Goal: Information Seeking & Learning: Find specific page/section

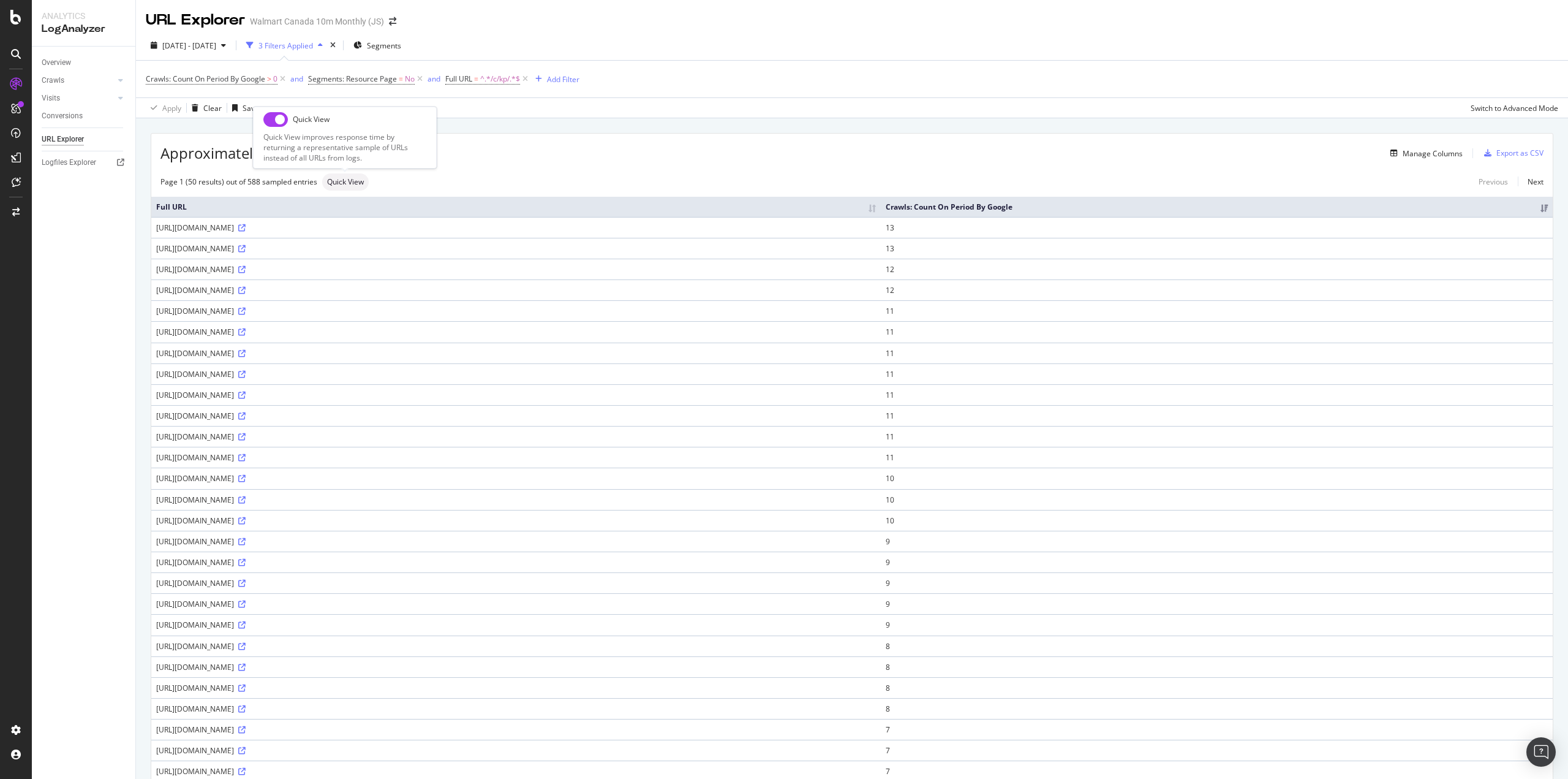
click at [275, 122] on input "checkbox" at bounding box center [275, 119] width 24 height 15
checkbox input "true"
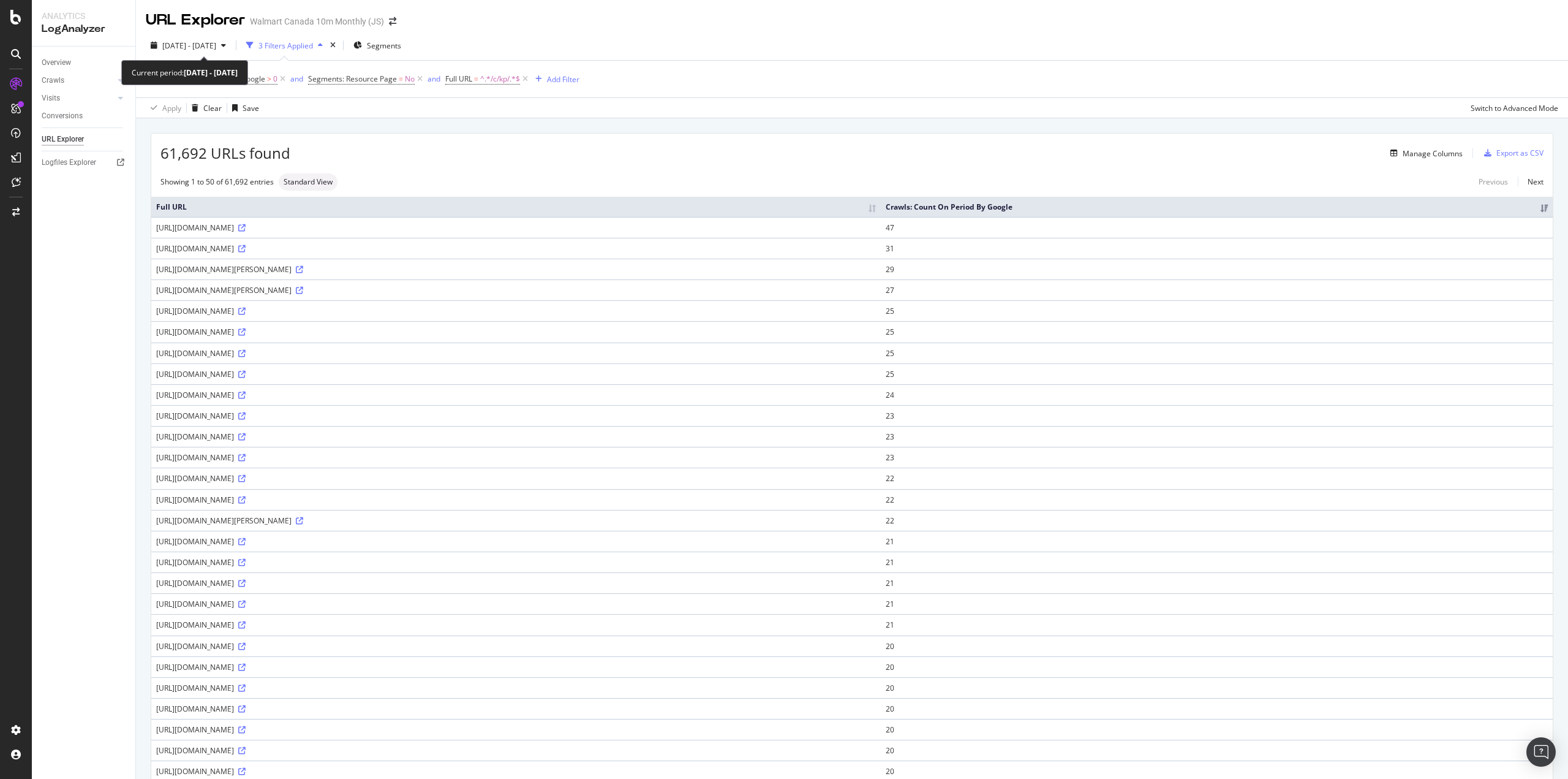
click at [216, 47] on span "2025 Jan. 11th - Jan. 17th" at bounding box center [189, 45] width 54 height 10
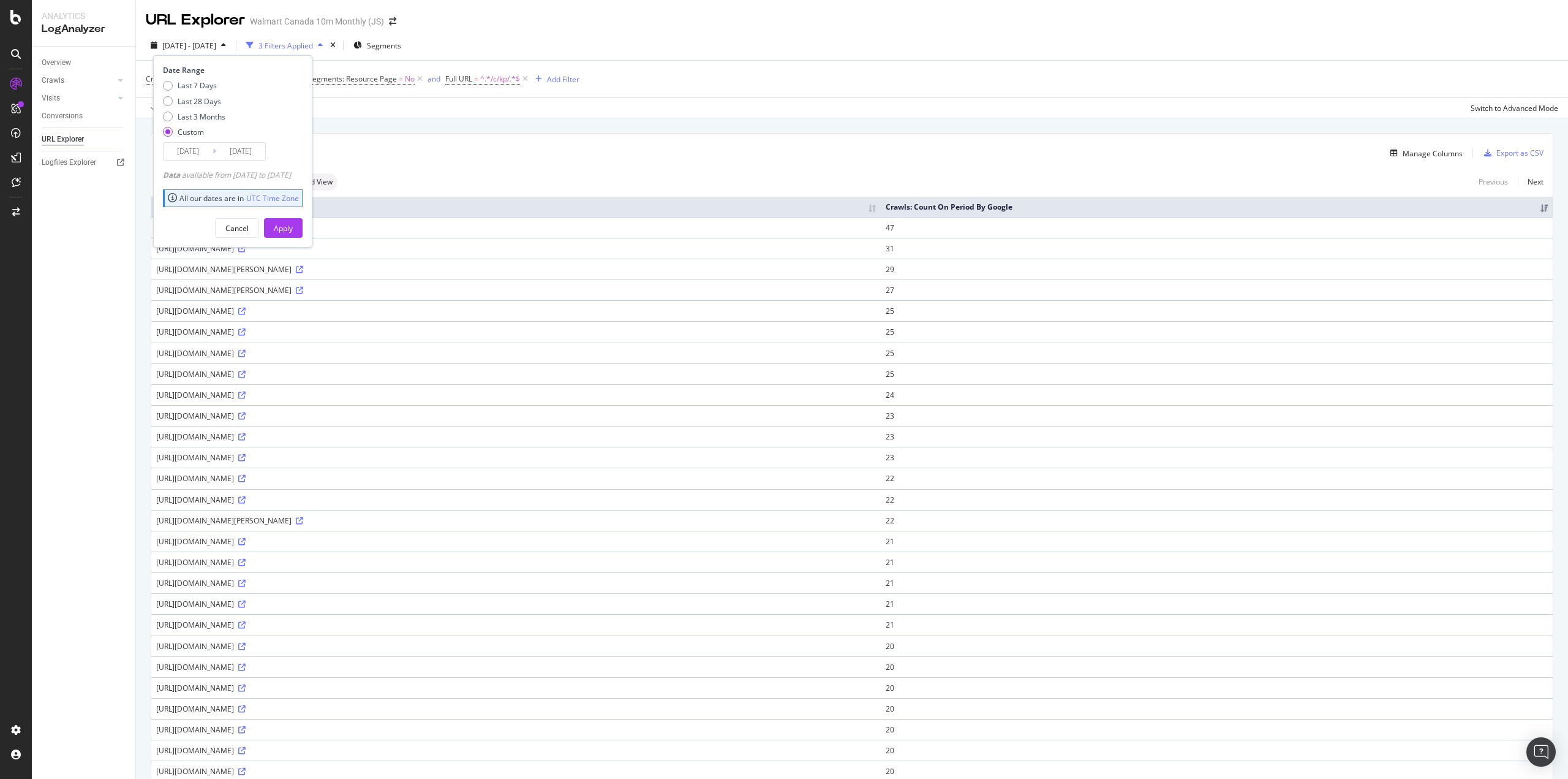
click at [196, 157] on input "2025/01/11" at bounding box center [188, 151] width 49 height 17
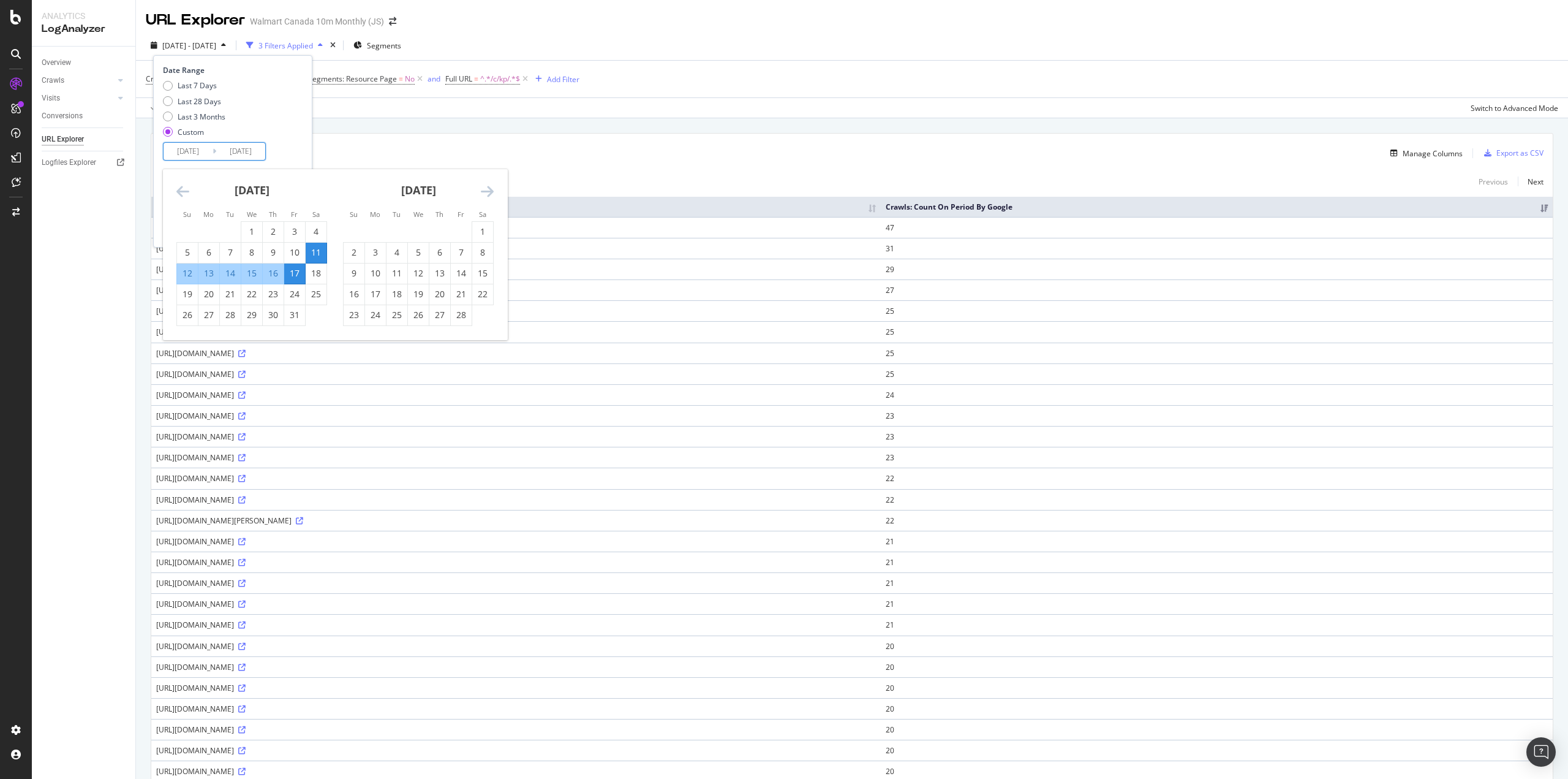
click at [317, 275] on div "18" at bounding box center [316, 273] width 21 height 13
type input "2025/01/18"
click at [296, 298] on div "24" at bounding box center [295, 294] width 21 height 13
type input "2025/01/24"
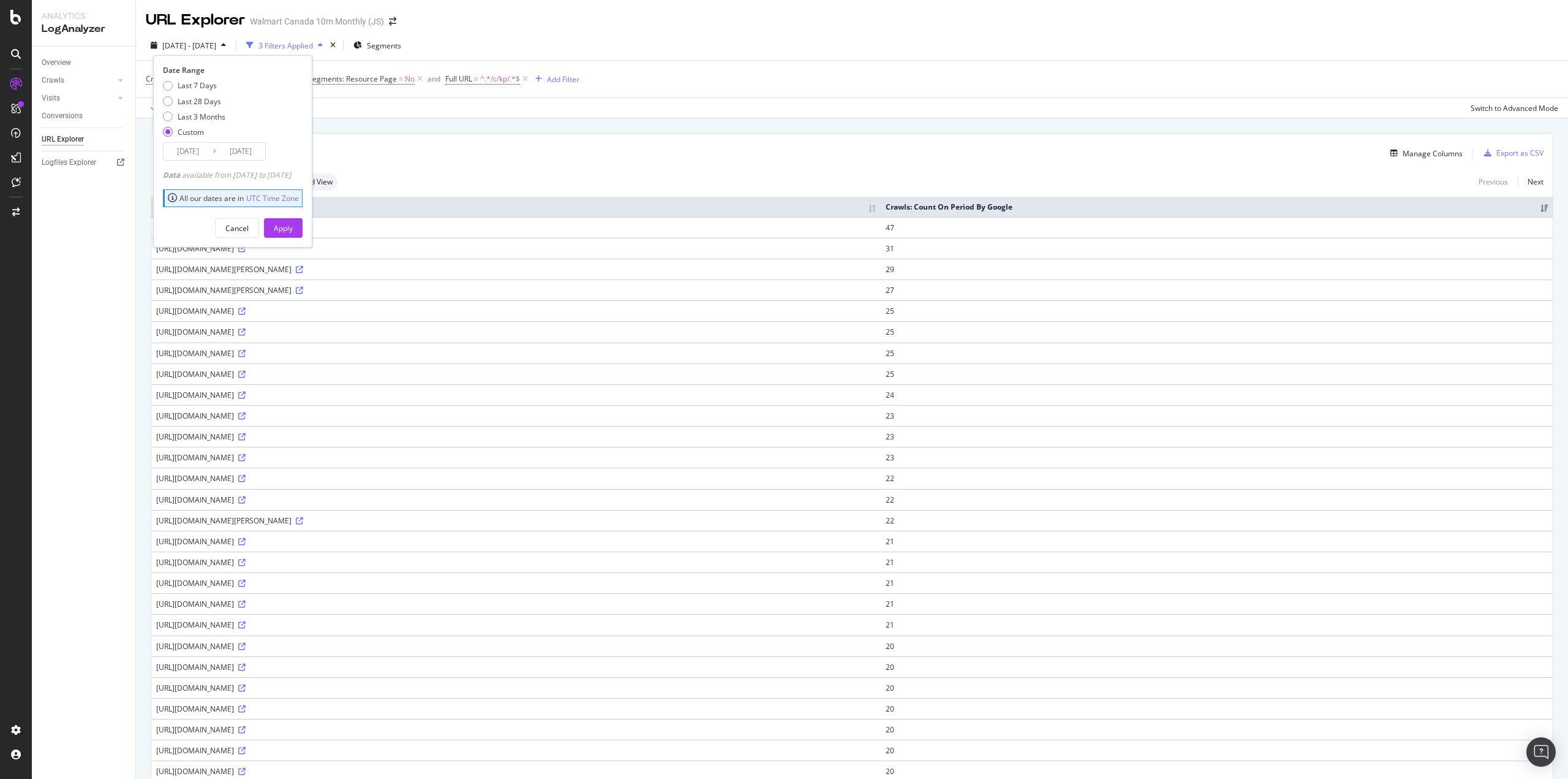
click at [293, 230] on div "Apply" at bounding box center [283, 228] width 19 height 10
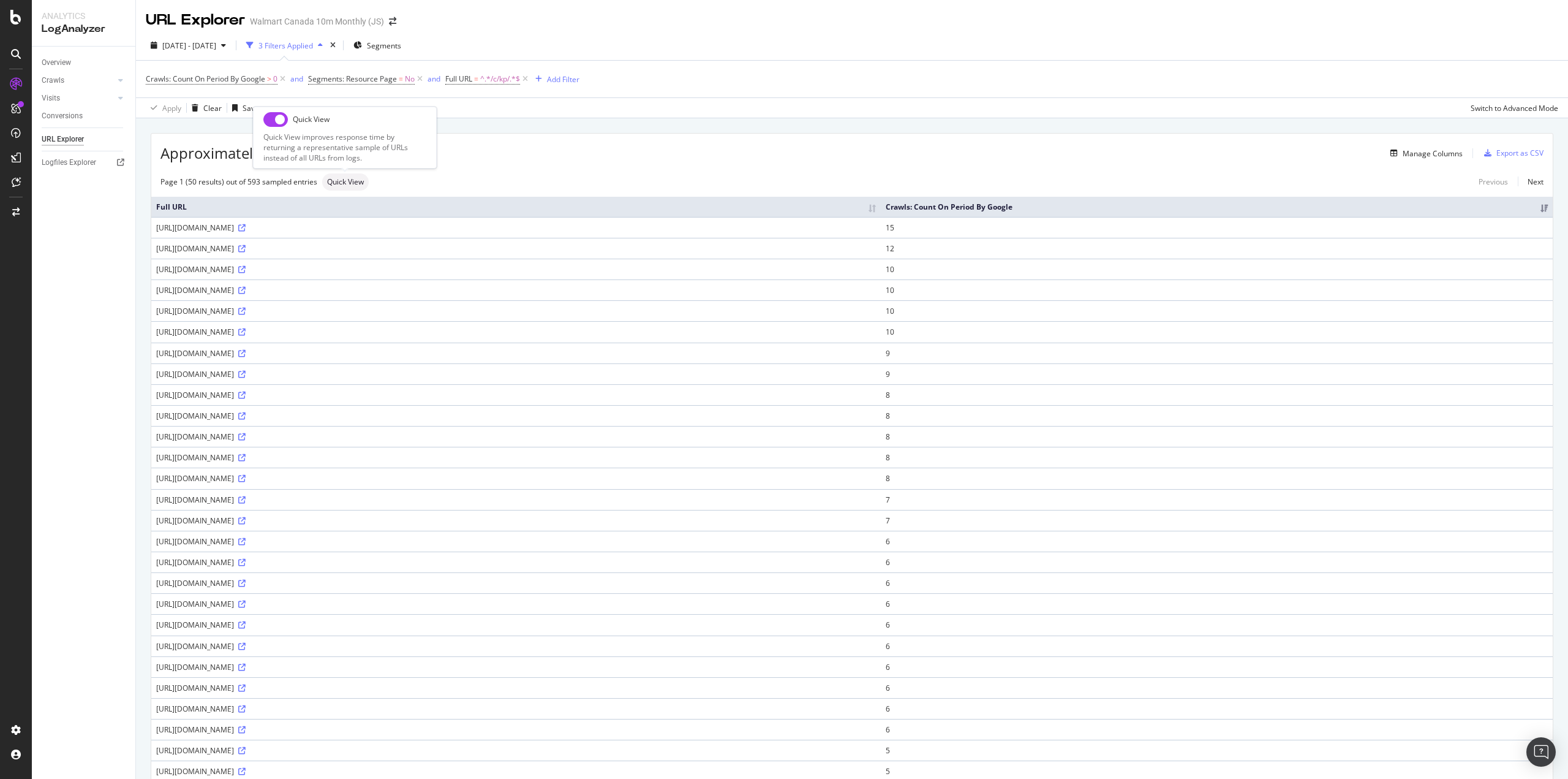
click at [280, 124] on input "checkbox" at bounding box center [275, 119] width 24 height 15
checkbox input "true"
click at [212, 48] on span "2025 Jan. 18th - Jan. 24th" at bounding box center [189, 45] width 54 height 10
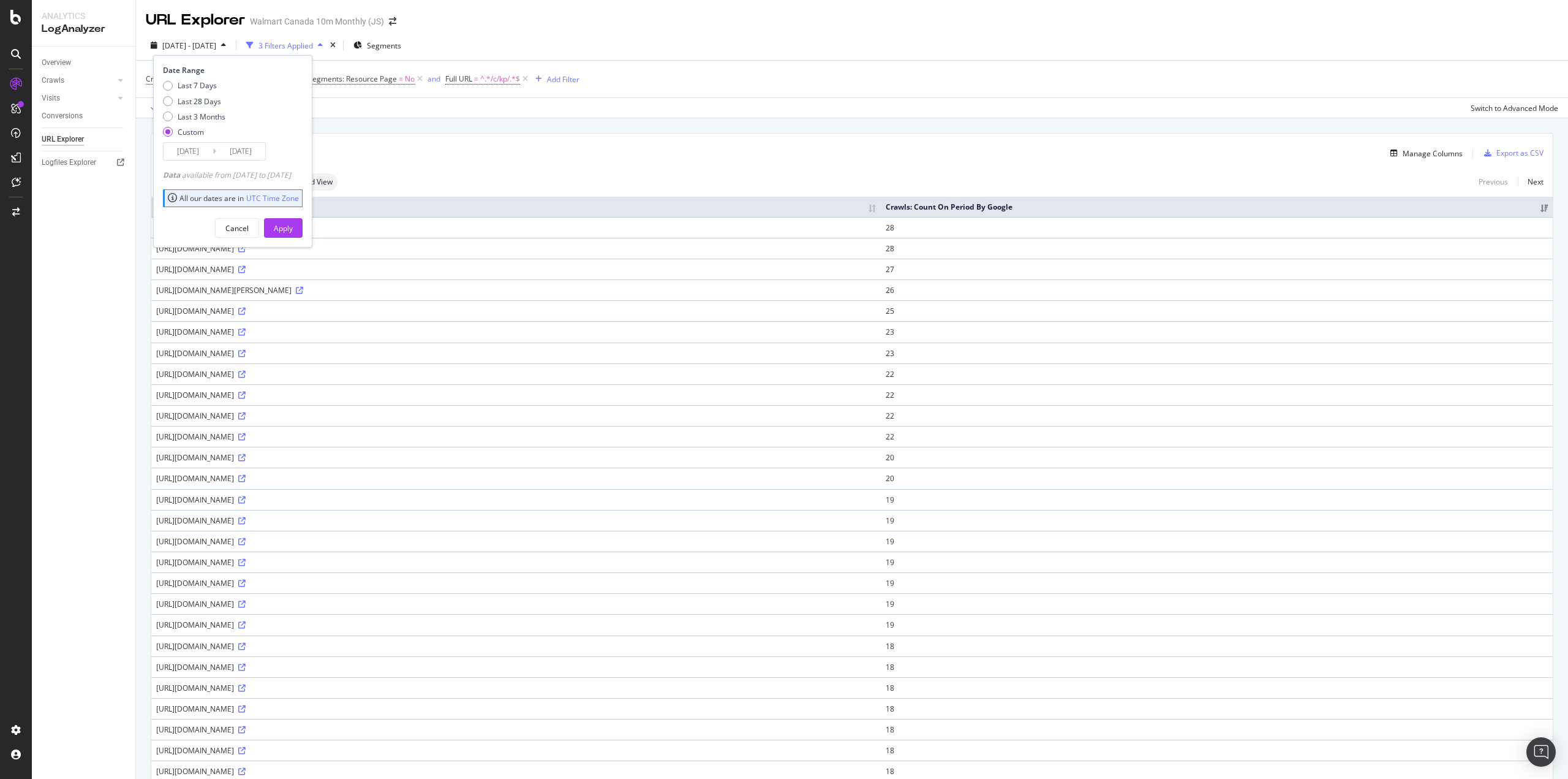
click at [191, 147] on input "2025/01/18" at bounding box center [188, 151] width 49 height 17
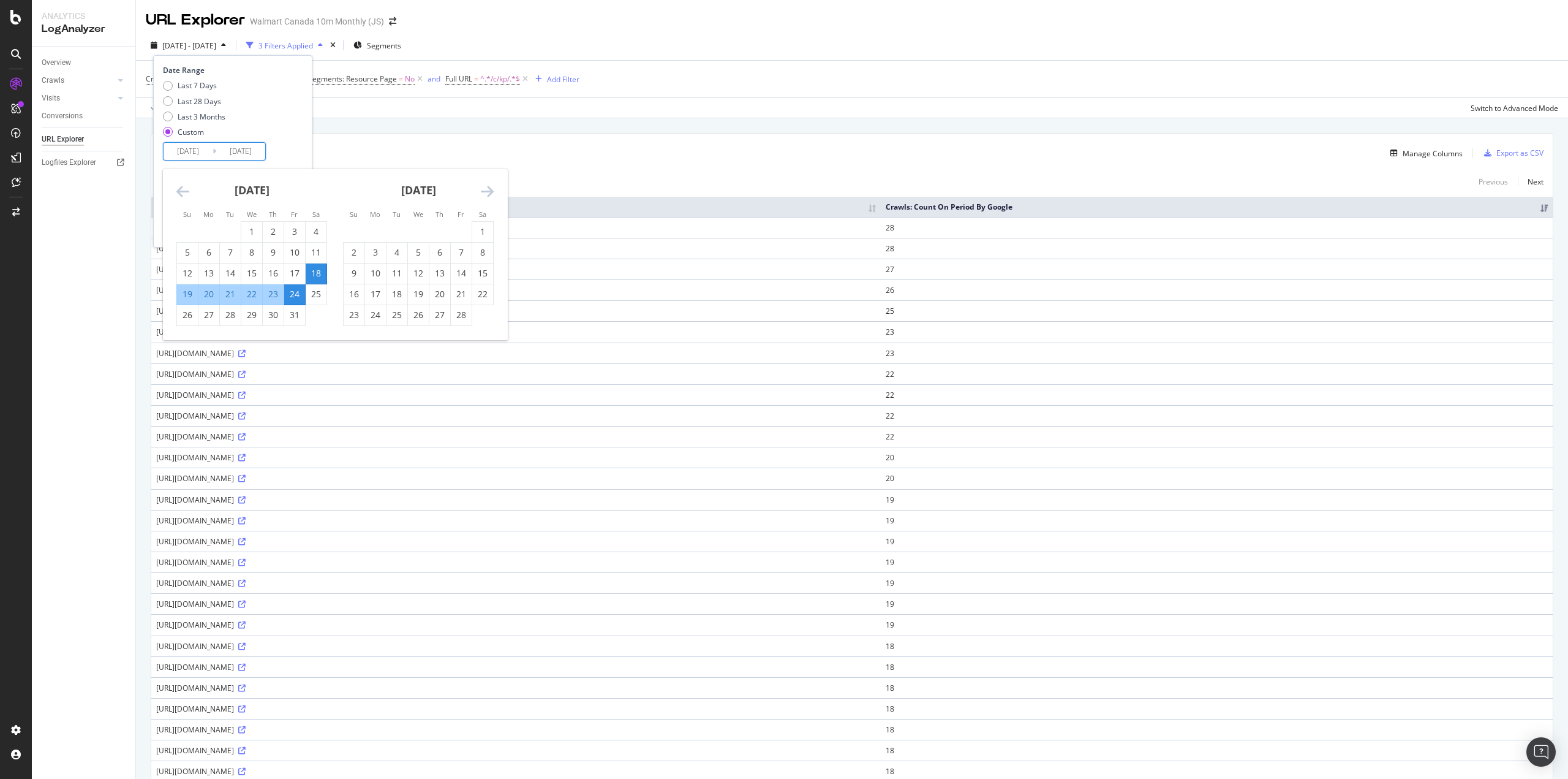
click at [320, 294] on div "25" at bounding box center [316, 294] width 21 height 13
type input "2025/01/25"
click at [300, 311] on div "31" at bounding box center [295, 315] width 21 height 13
type input "2025/01/31"
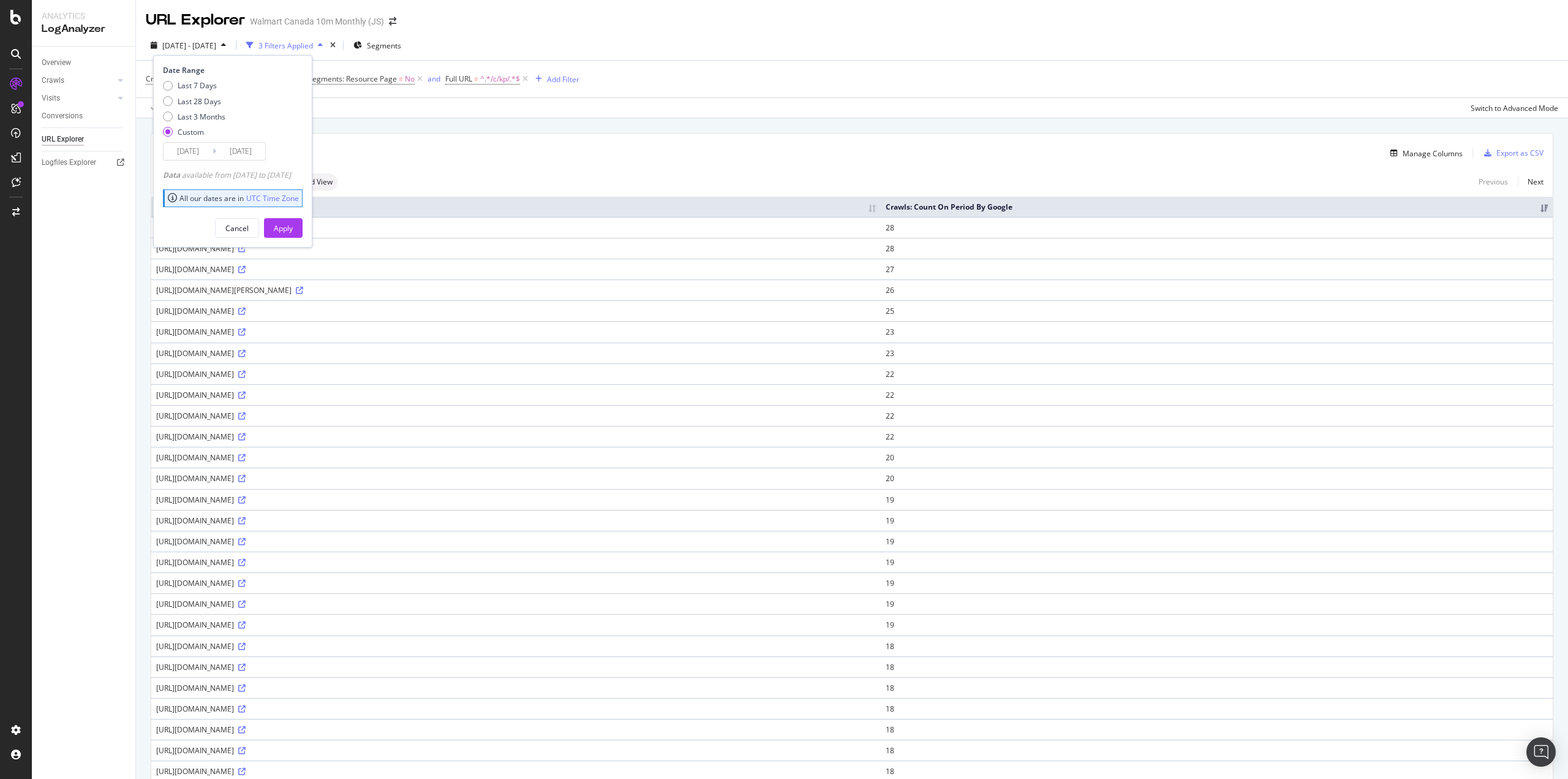
click at [293, 227] on div "Apply" at bounding box center [283, 228] width 19 height 10
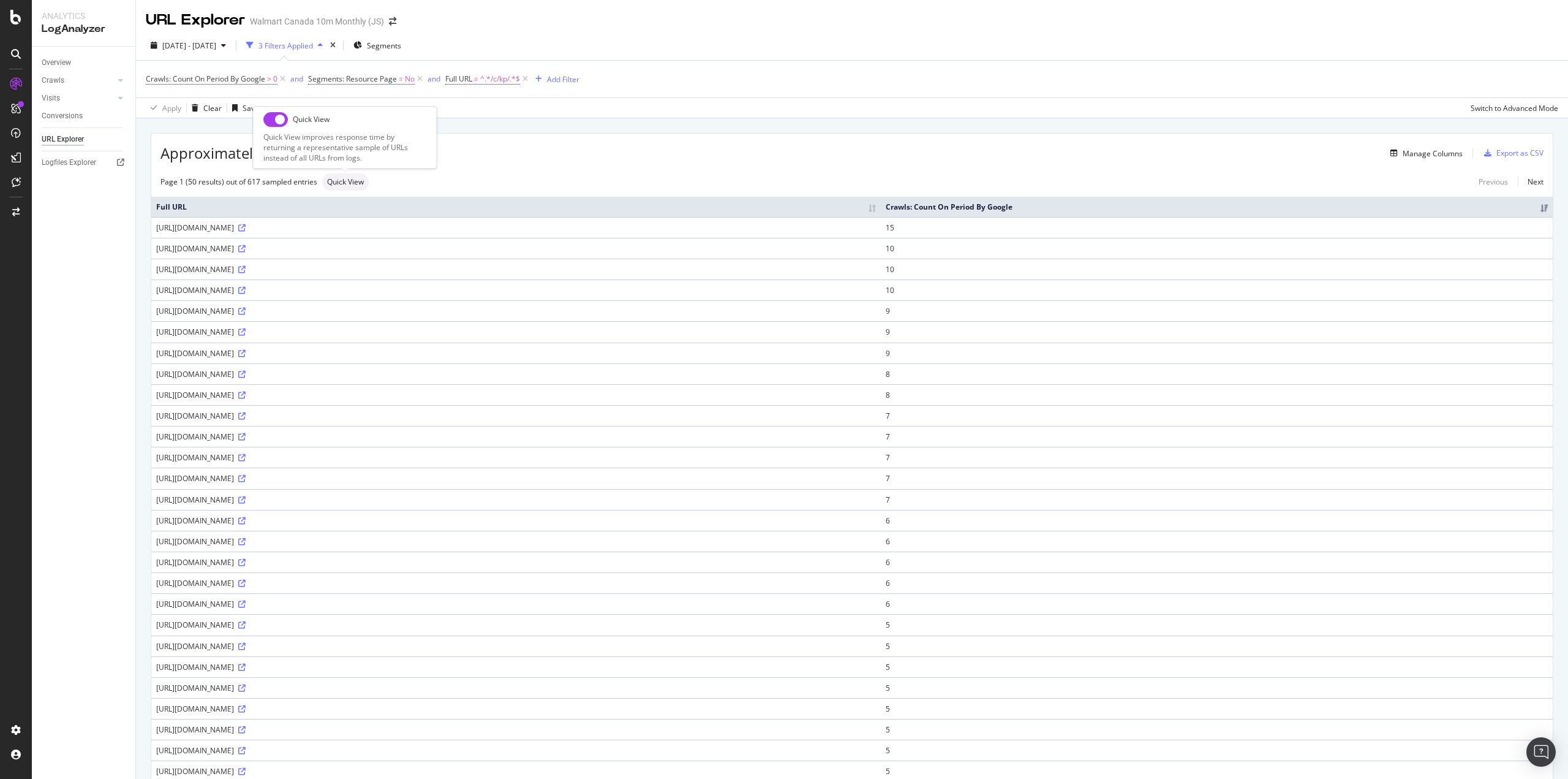
click at [278, 120] on input "checkbox" at bounding box center [275, 119] width 24 height 15
checkbox input "true"
click at [210, 47] on span "2025 Jan. 25th - Jan. 31st" at bounding box center [189, 45] width 54 height 10
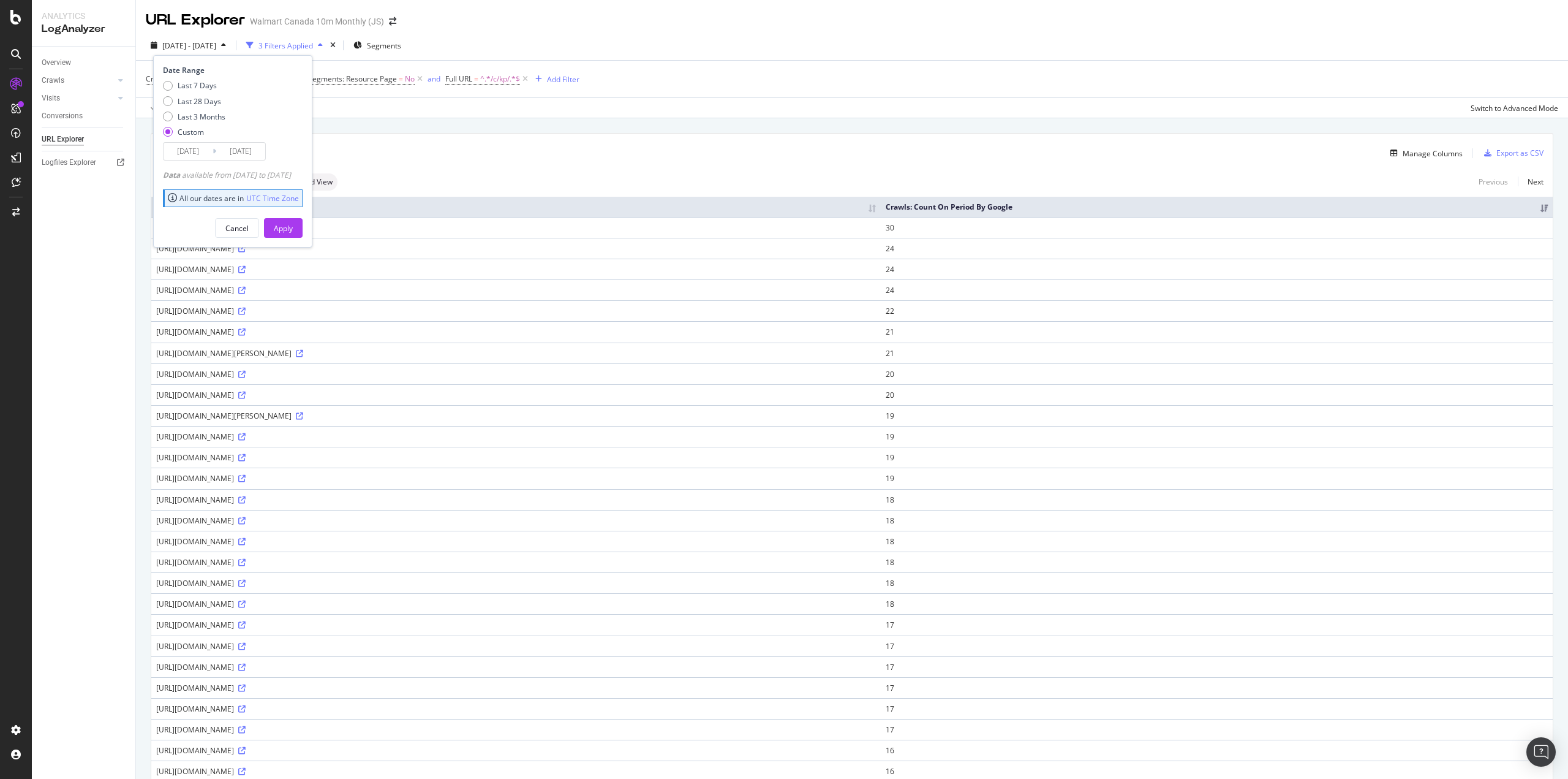
click at [192, 155] on input "2025/01/25" at bounding box center [188, 151] width 49 height 17
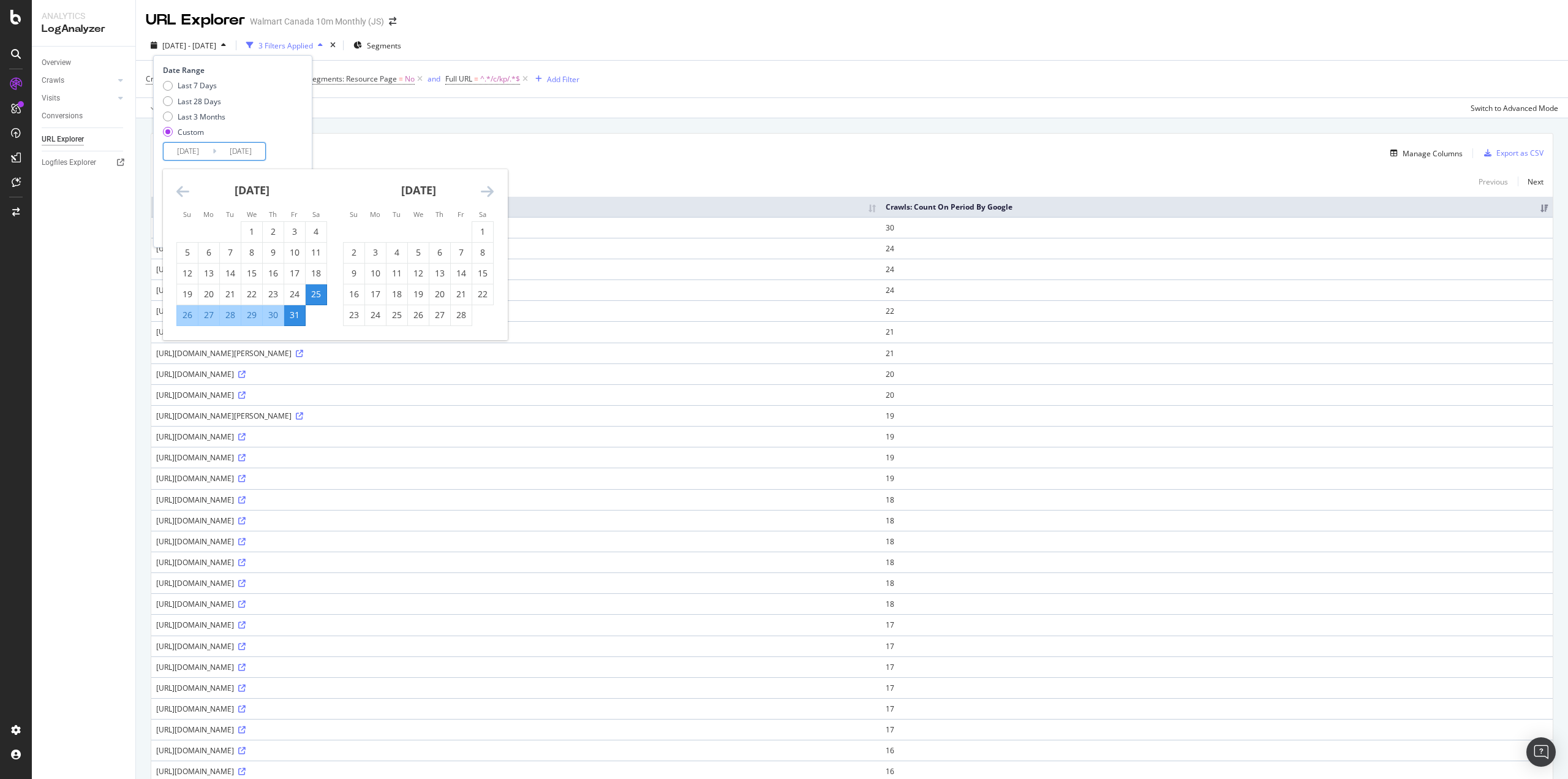
drag, startPoint x: 485, startPoint y: 229, endPoint x: 473, endPoint y: 241, distance: 17.0
click at [484, 229] on div "1" at bounding box center [483, 231] width 21 height 13
type input "2025/02/01"
click at [466, 251] on div "7" at bounding box center [461, 252] width 21 height 13
type input "2025/02/07"
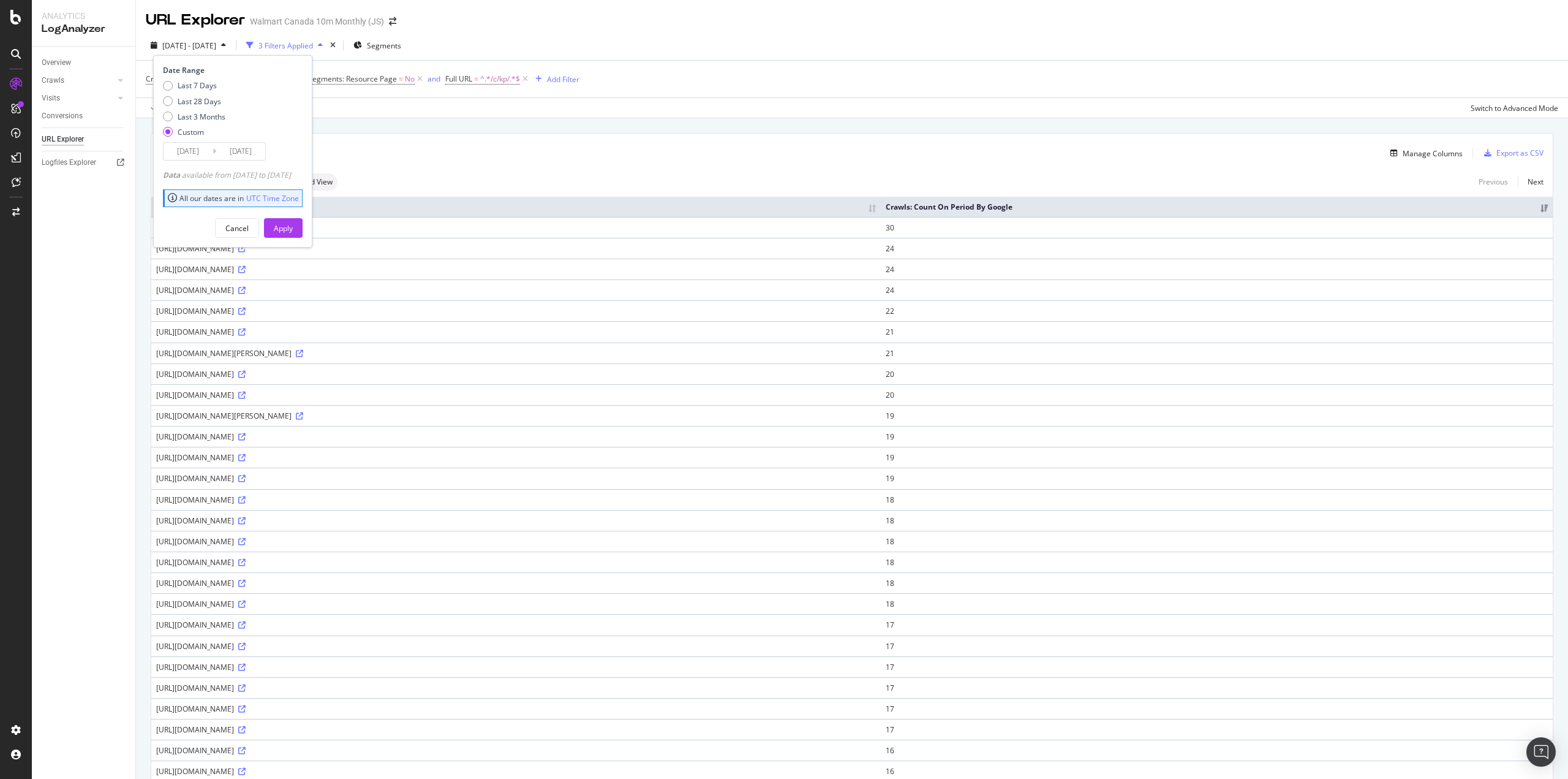
click at [293, 225] on div "Apply" at bounding box center [283, 228] width 19 height 10
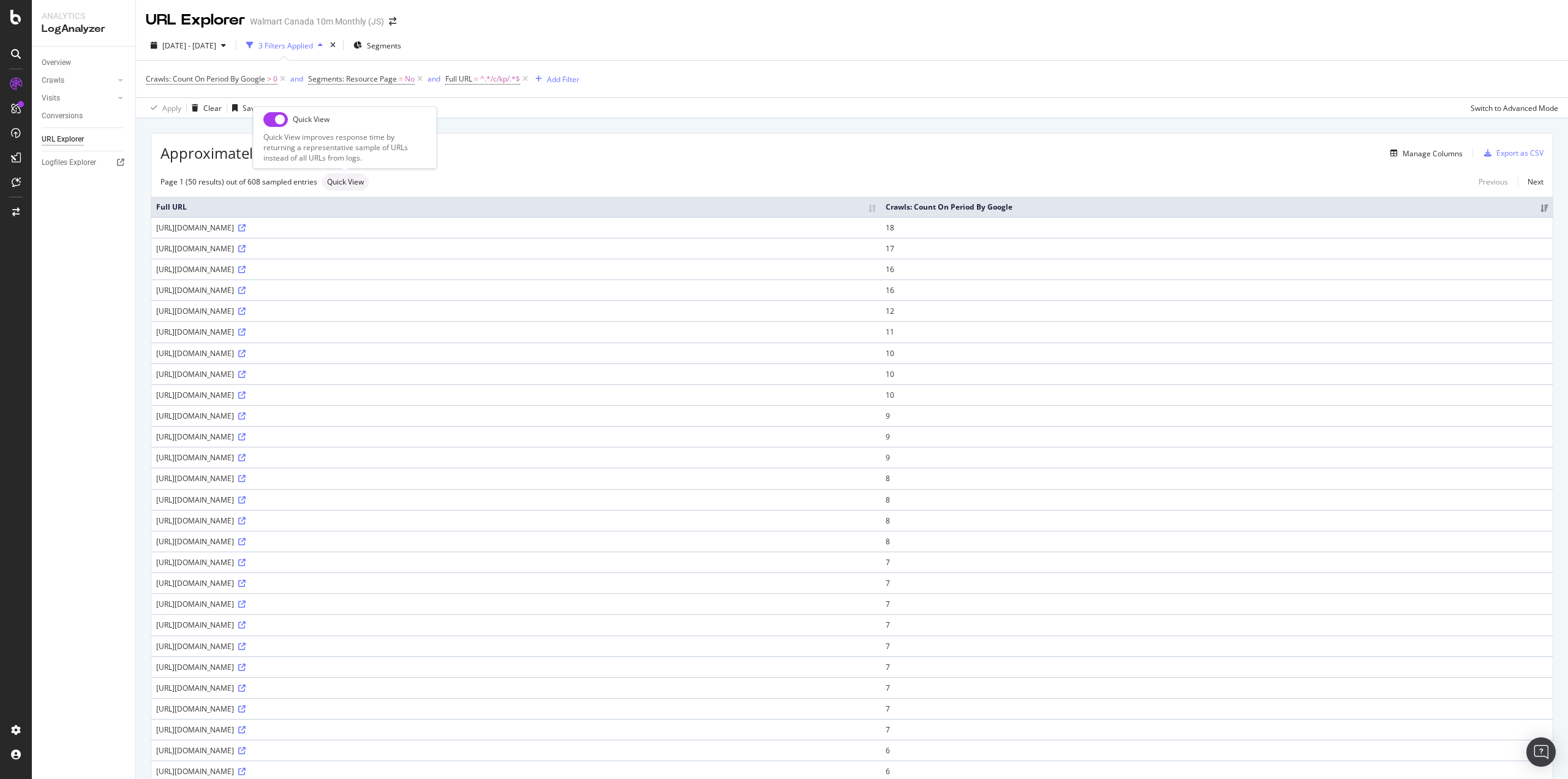
click at [279, 127] on input "checkbox" at bounding box center [275, 119] width 24 height 15
checkbox input "true"
click at [204, 45] on span "2025 Feb. 1st - Feb. 7th" at bounding box center [189, 45] width 54 height 10
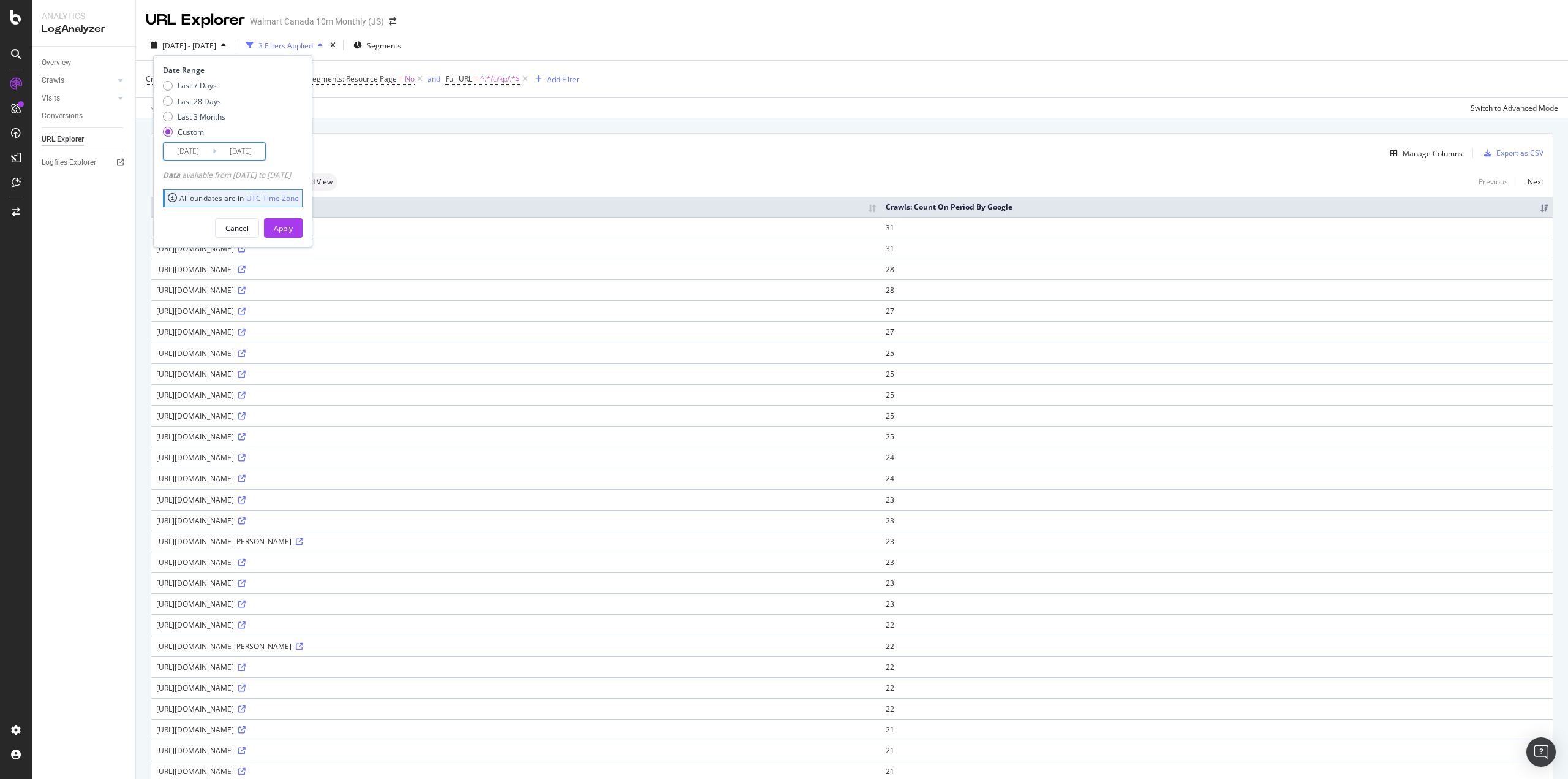
click at [192, 146] on input "2025/02/01" at bounding box center [188, 151] width 49 height 17
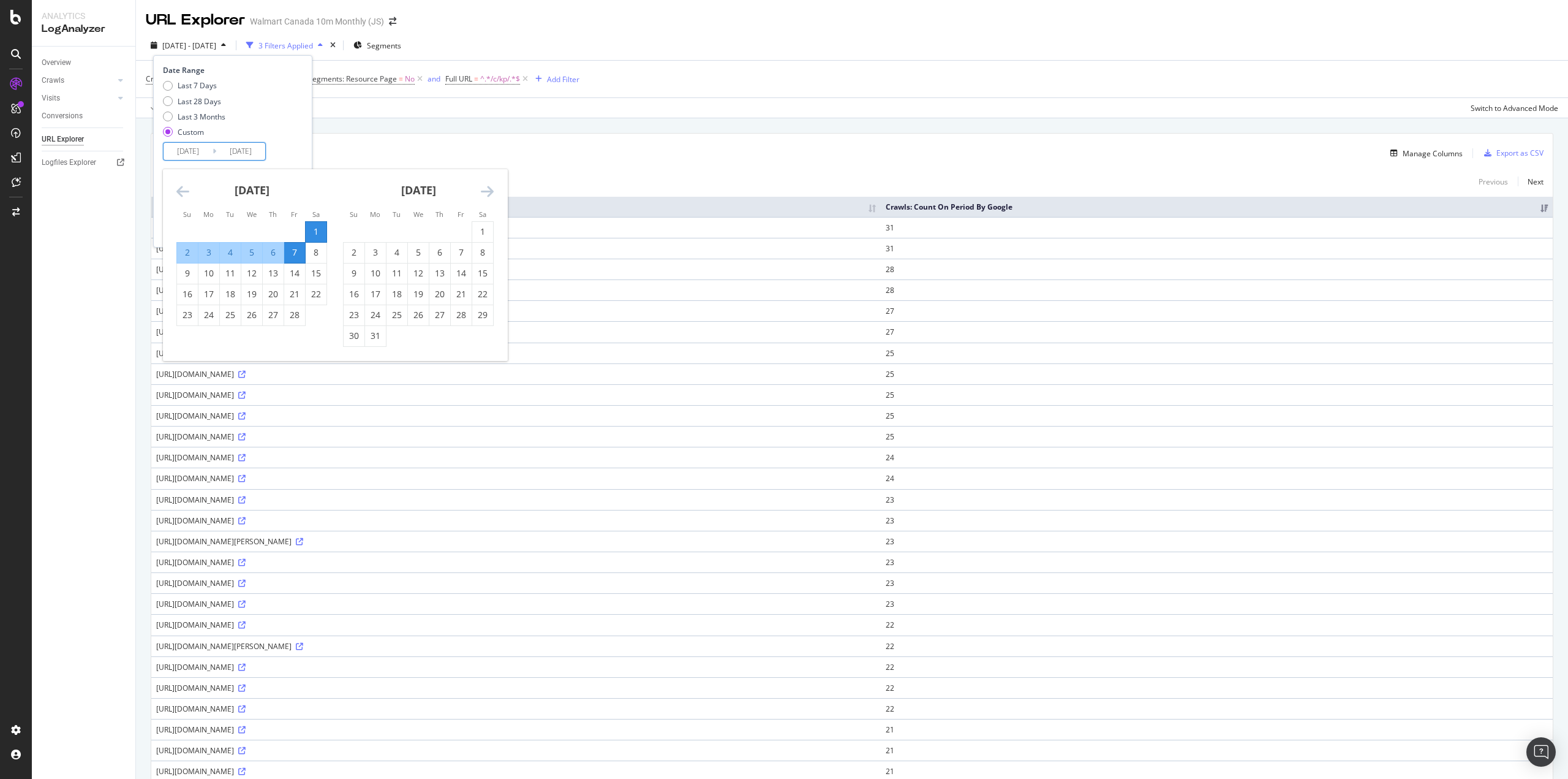
drag, startPoint x: 320, startPoint y: 254, endPoint x: 298, endPoint y: 266, distance: 25.1
click at [320, 255] on div "8" at bounding box center [316, 252] width 21 height 13
type input "2025/02/08"
click at [295, 269] on div "14" at bounding box center [295, 273] width 21 height 13
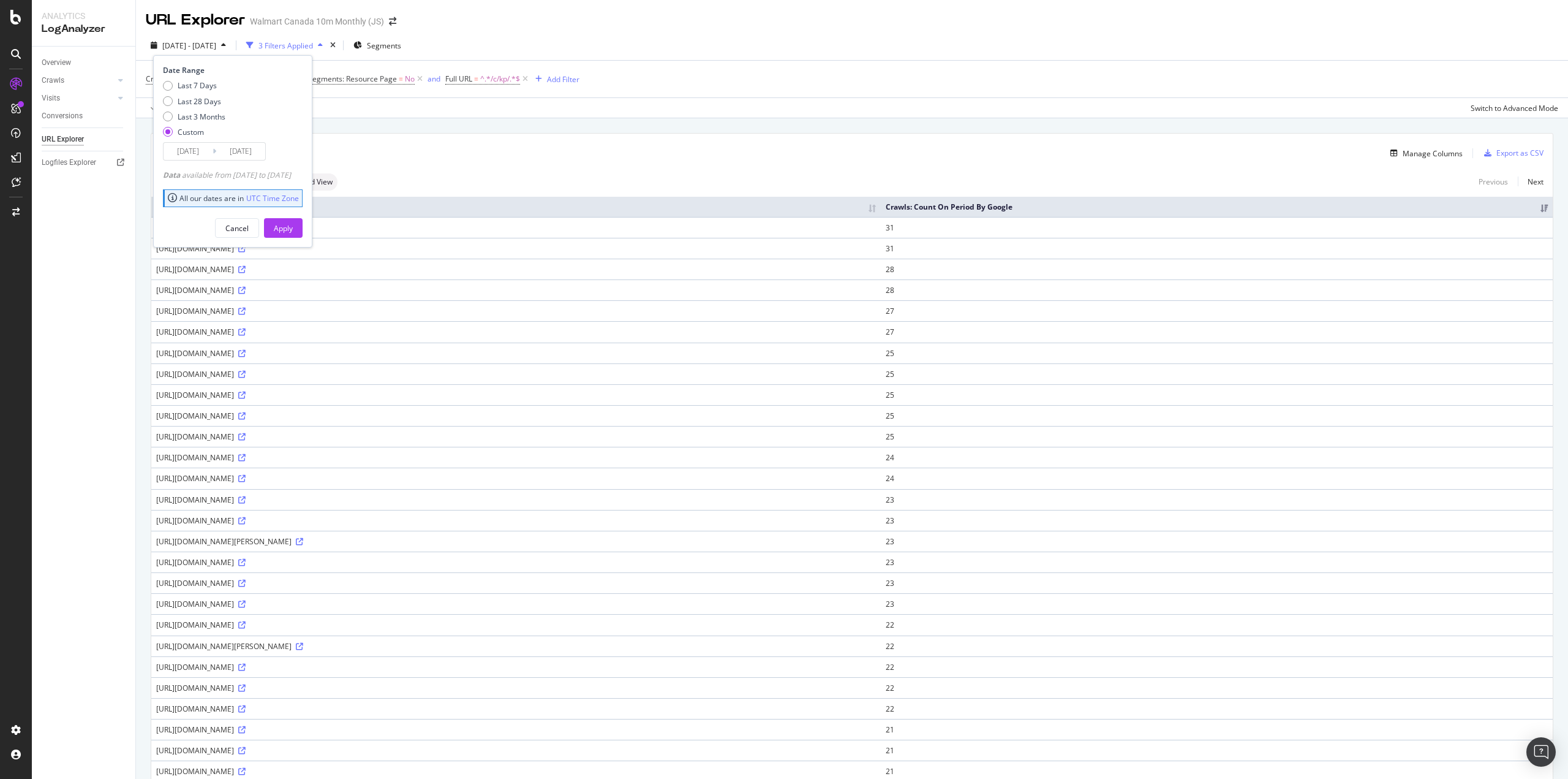
type input "2025/02/14"
click at [293, 226] on div "Apply" at bounding box center [283, 228] width 19 height 10
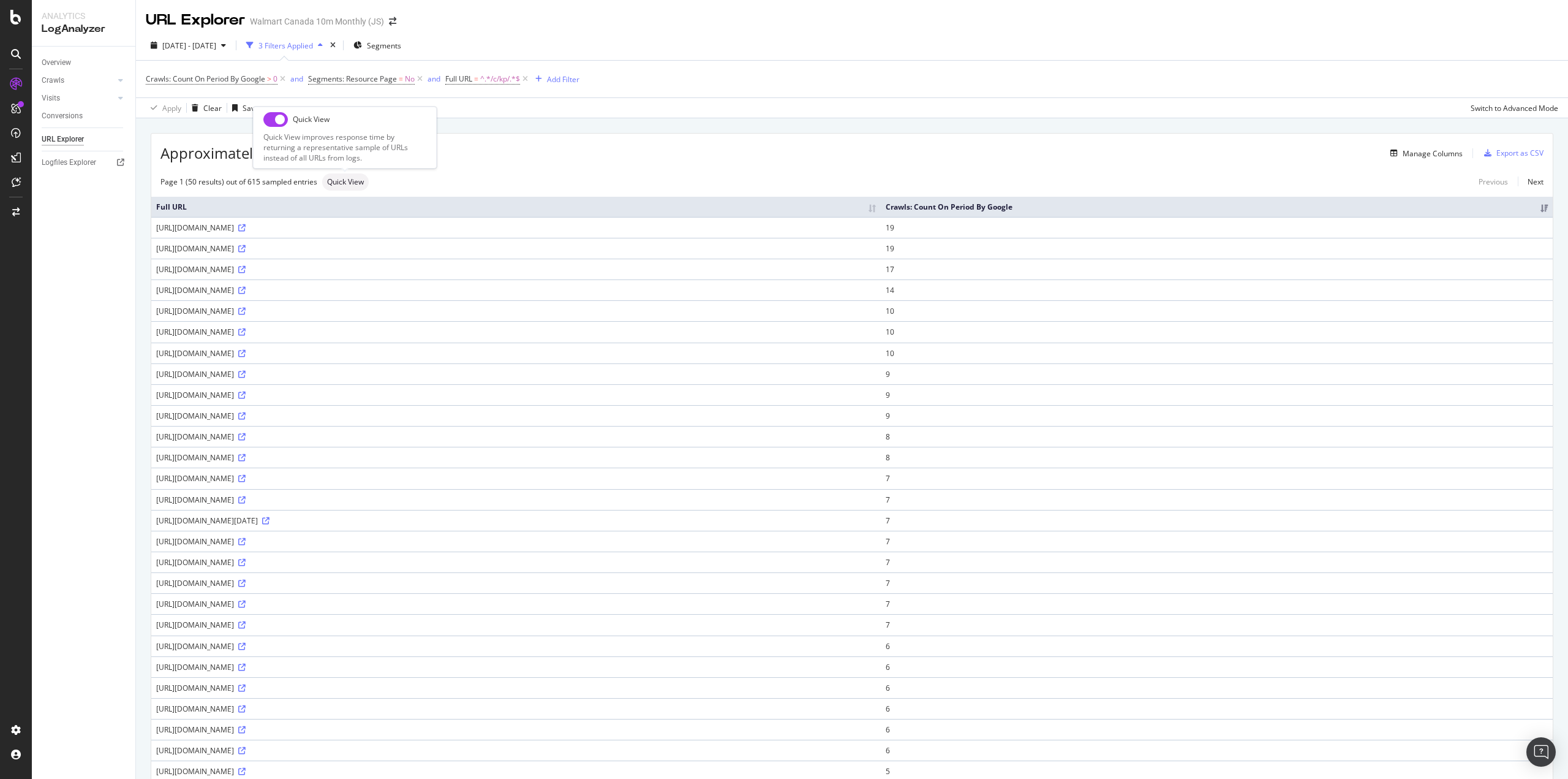
click at [273, 124] on input "checkbox" at bounding box center [275, 119] width 24 height 15
checkbox input "true"
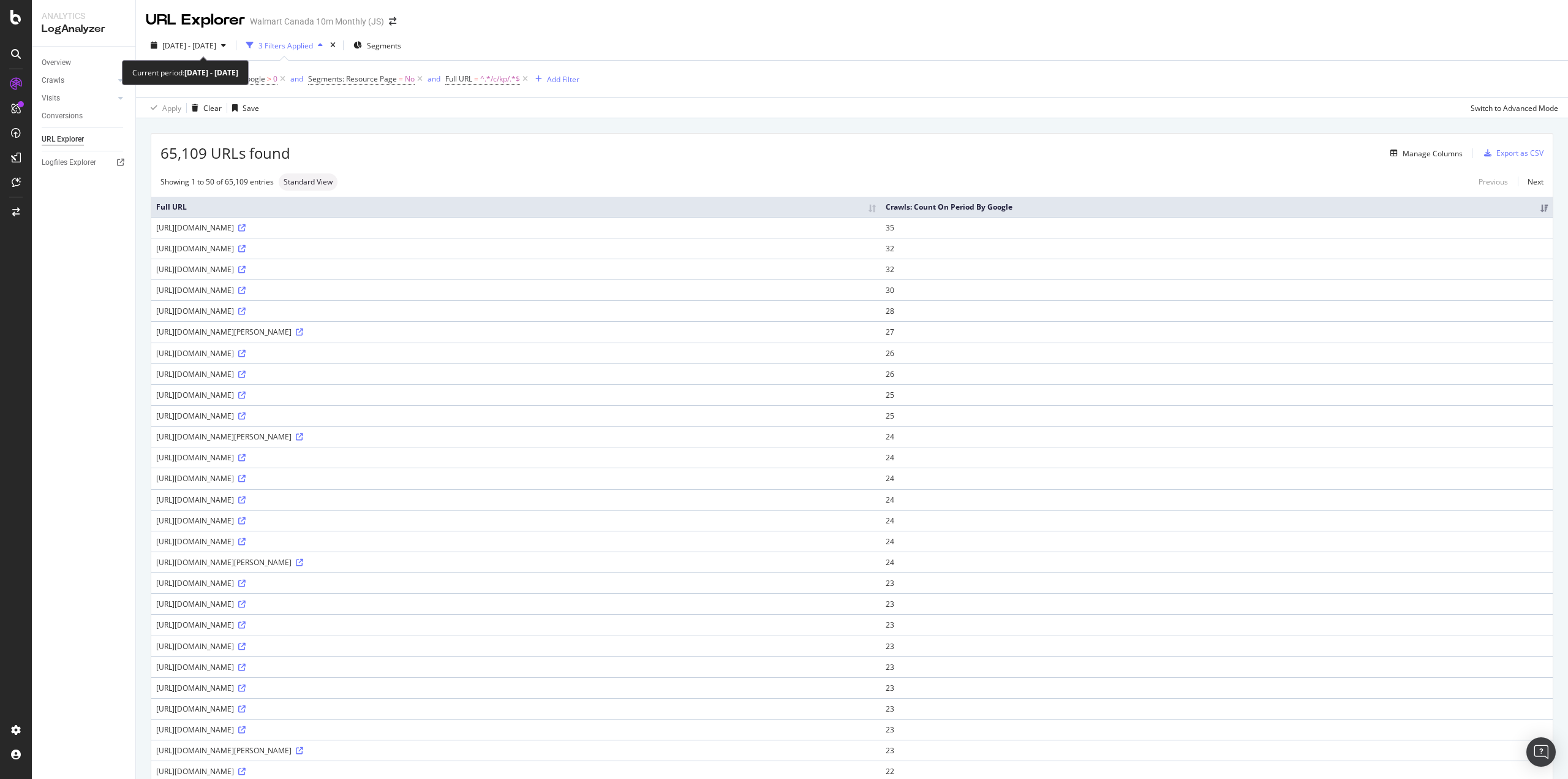
click at [192, 43] on span "2025 Feb. 8th - Feb. 14th" at bounding box center [189, 45] width 54 height 10
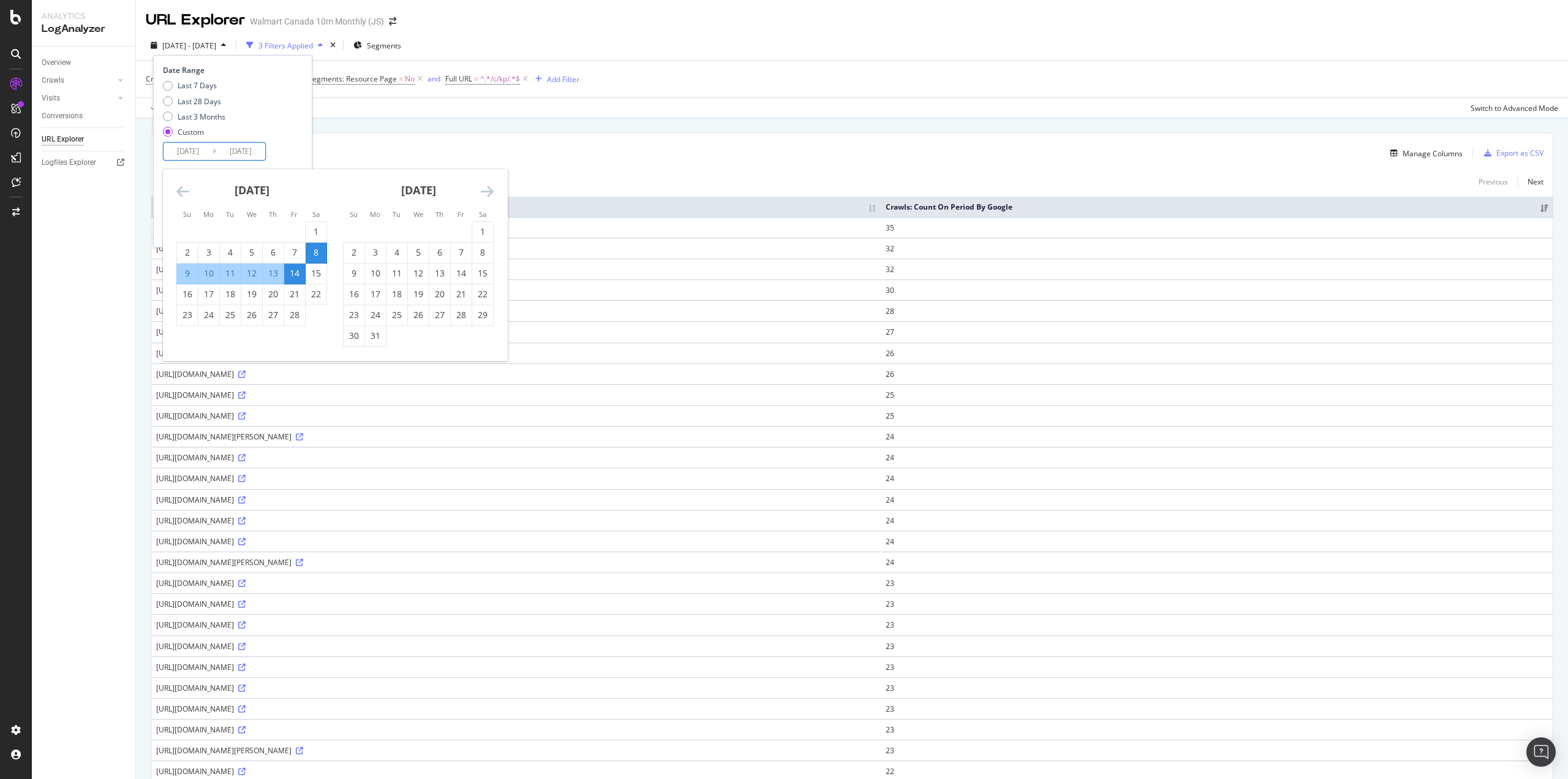
click at [189, 151] on input "2025/02/08" at bounding box center [188, 151] width 49 height 17
click at [315, 270] on div "15" at bounding box center [316, 273] width 21 height 13
type input "2025/02/15"
click at [288, 297] on div "21" at bounding box center [295, 294] width 21 height 13
type input "2025/02/21"
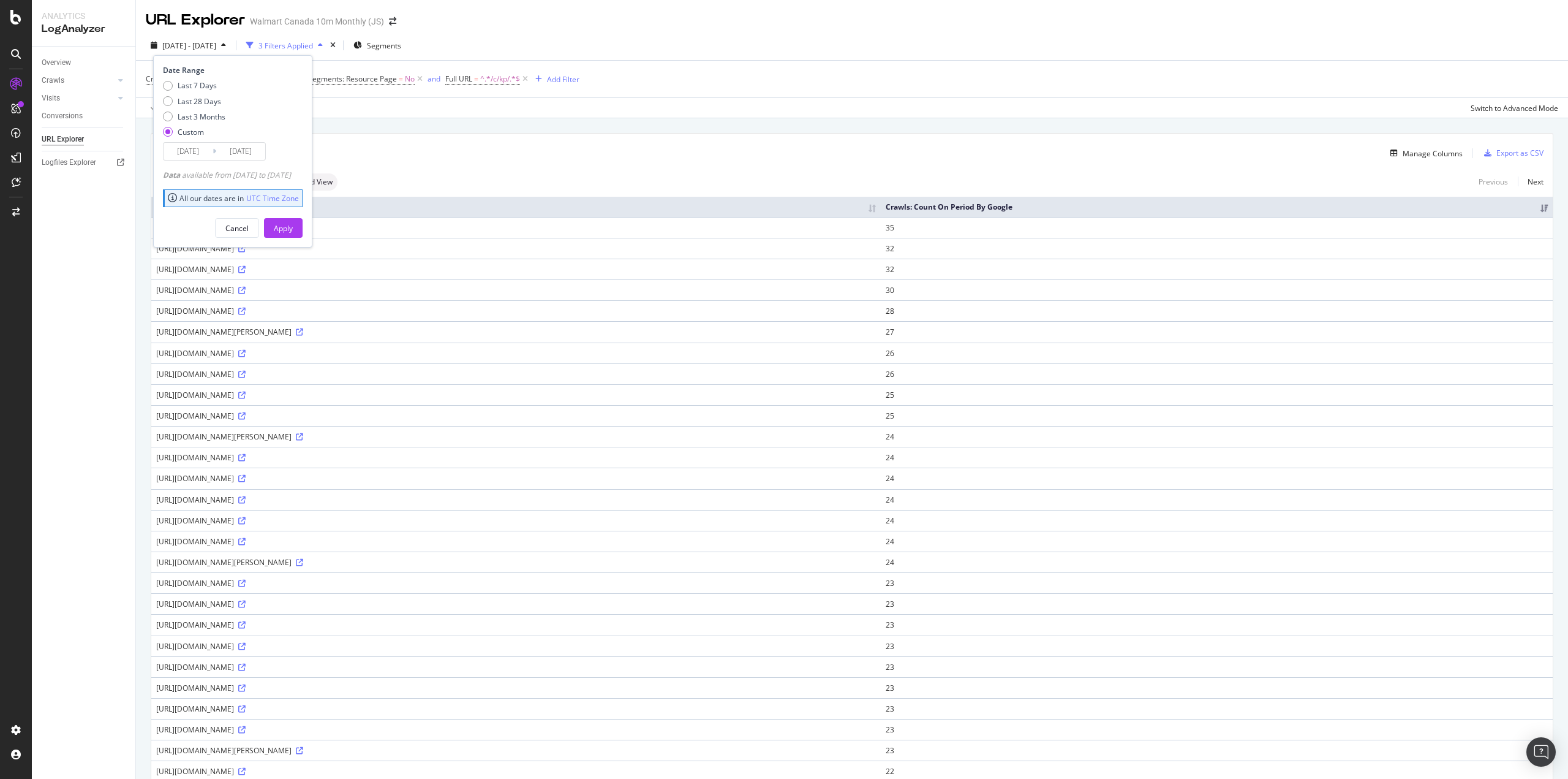
click at [293, 233] on div "Apply" at bounding box center [283, 228] width 19 height 10
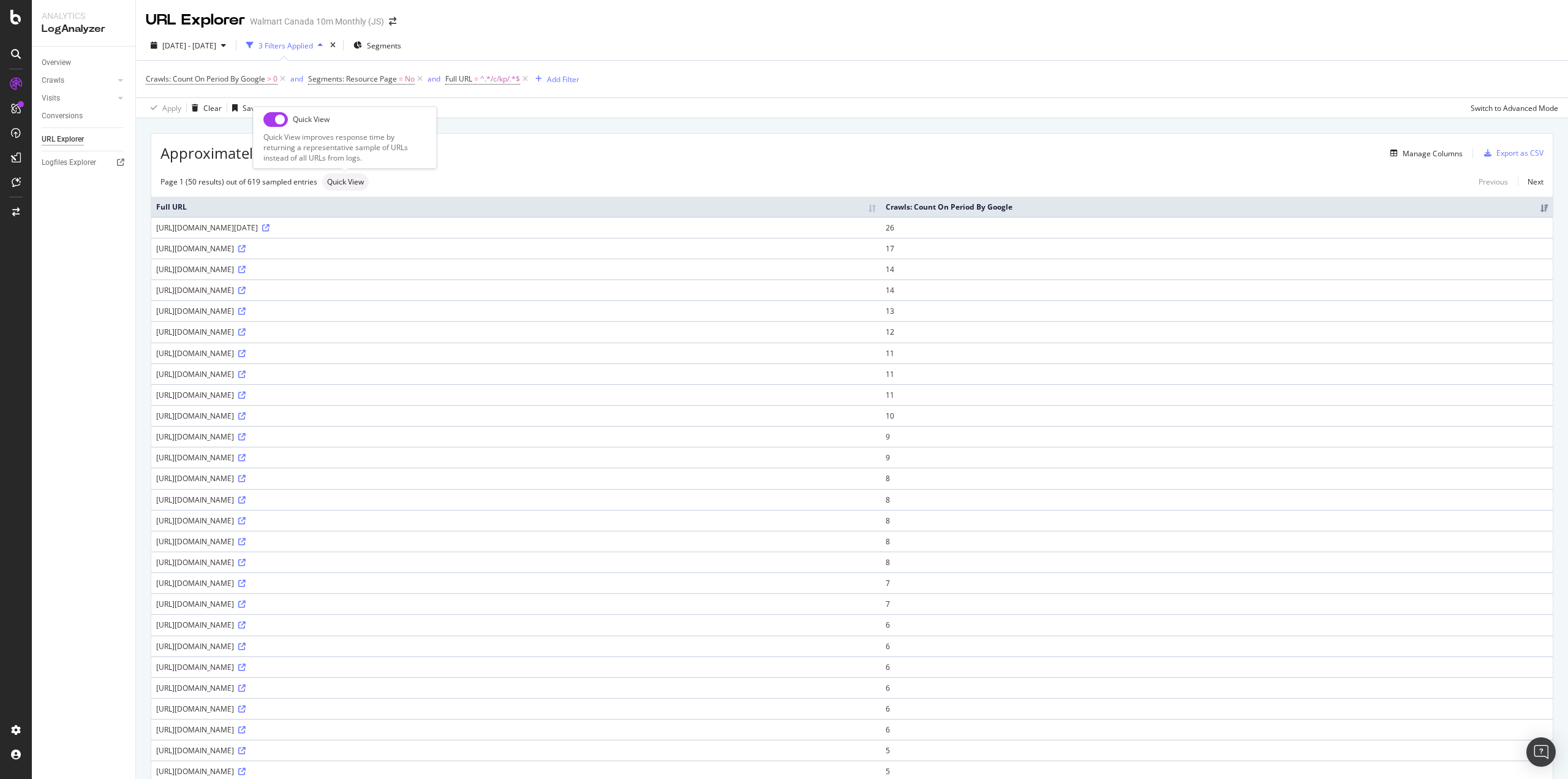
drag, startPoint x: 274, startPoint y: 122, endPoint x: 338, endPoint y: 169, distance: 79.4
click at [274, 122] on input "checkbox" at bounding box center [275, 119] width 24 height 15
click at [213, 41] on span "2025 Feb. 15th - Feb. 21st" at bounding box center [189, 45] width 54 height 10
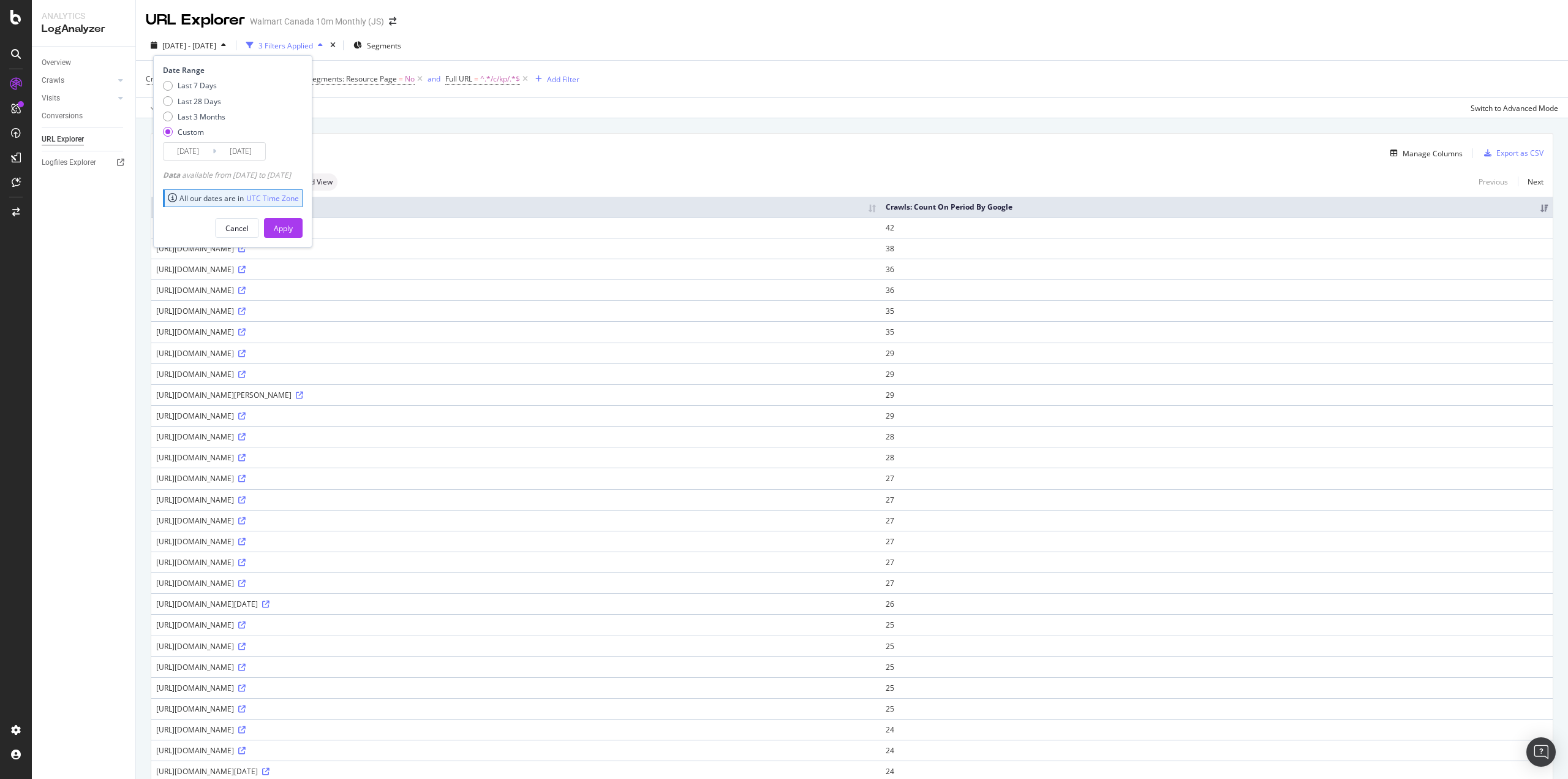
click at [202, 152] on input "2025/02/15" at bounding box center [188, 151] width 49 height 17
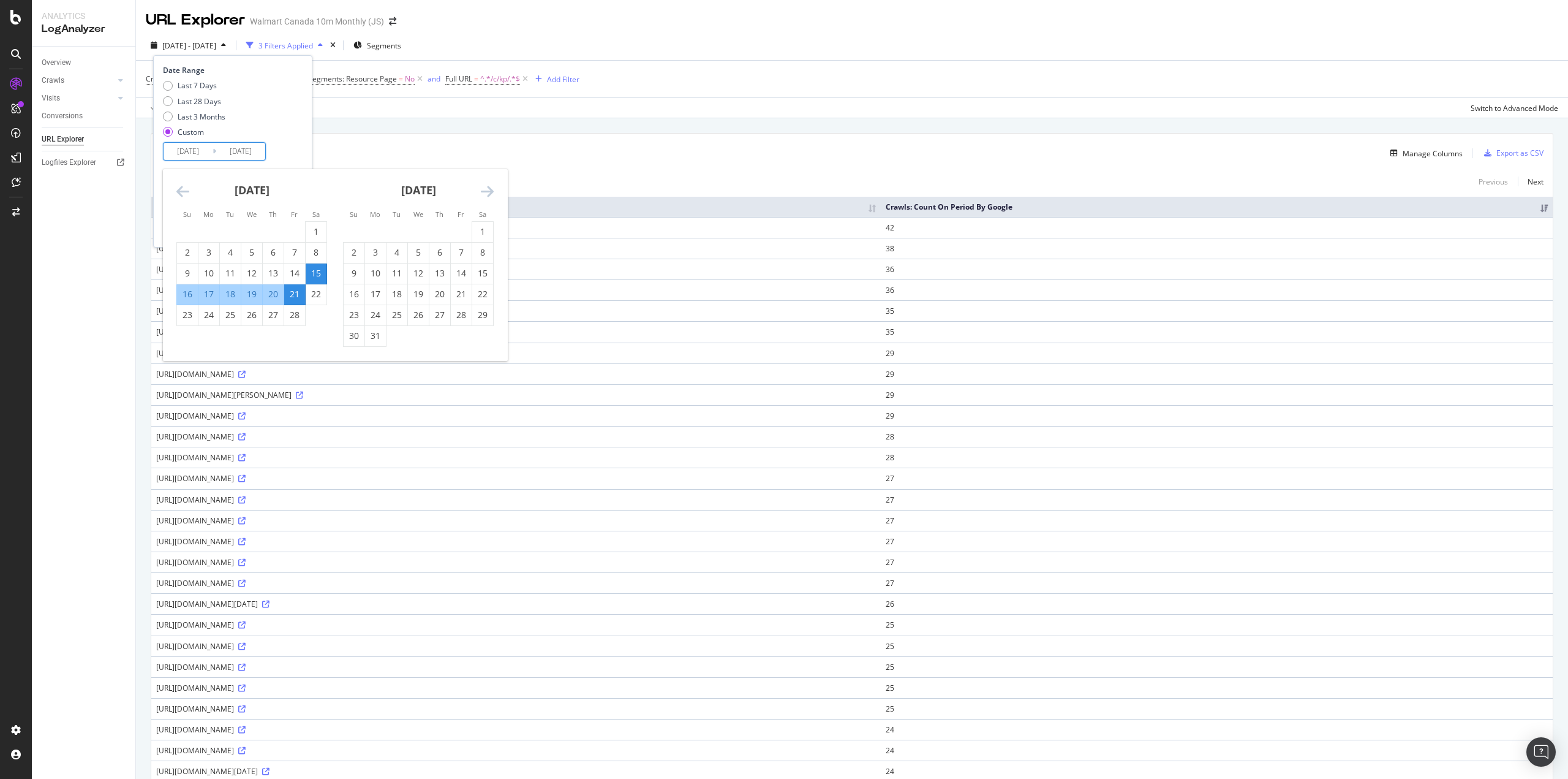
drag, startPoint x: 315, startPoint y: 295, endPoint x: 288, endPoint y: 315, distance: 33.6
click at [315, 294] on div "22" at bounding box center [316, 294] width 21 height 13
type input "2025/02/22"
click at [287, 315] on div "28" at bounding box center [295, 315] width 21 height 13
type input "2025/02/28"
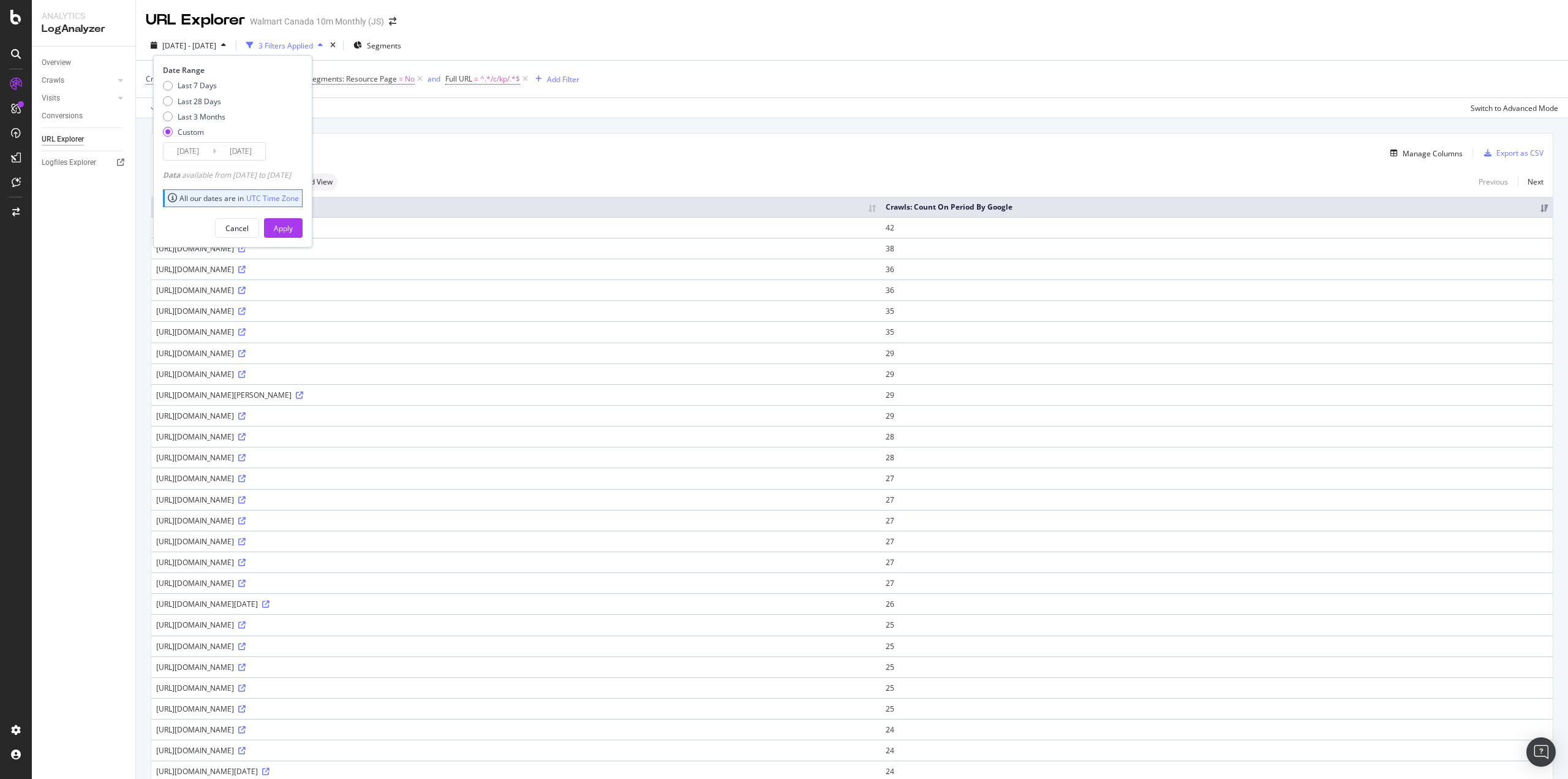
click at [293, 229] on div "Apply" at bounding box center [283, 228] width 19 height 10
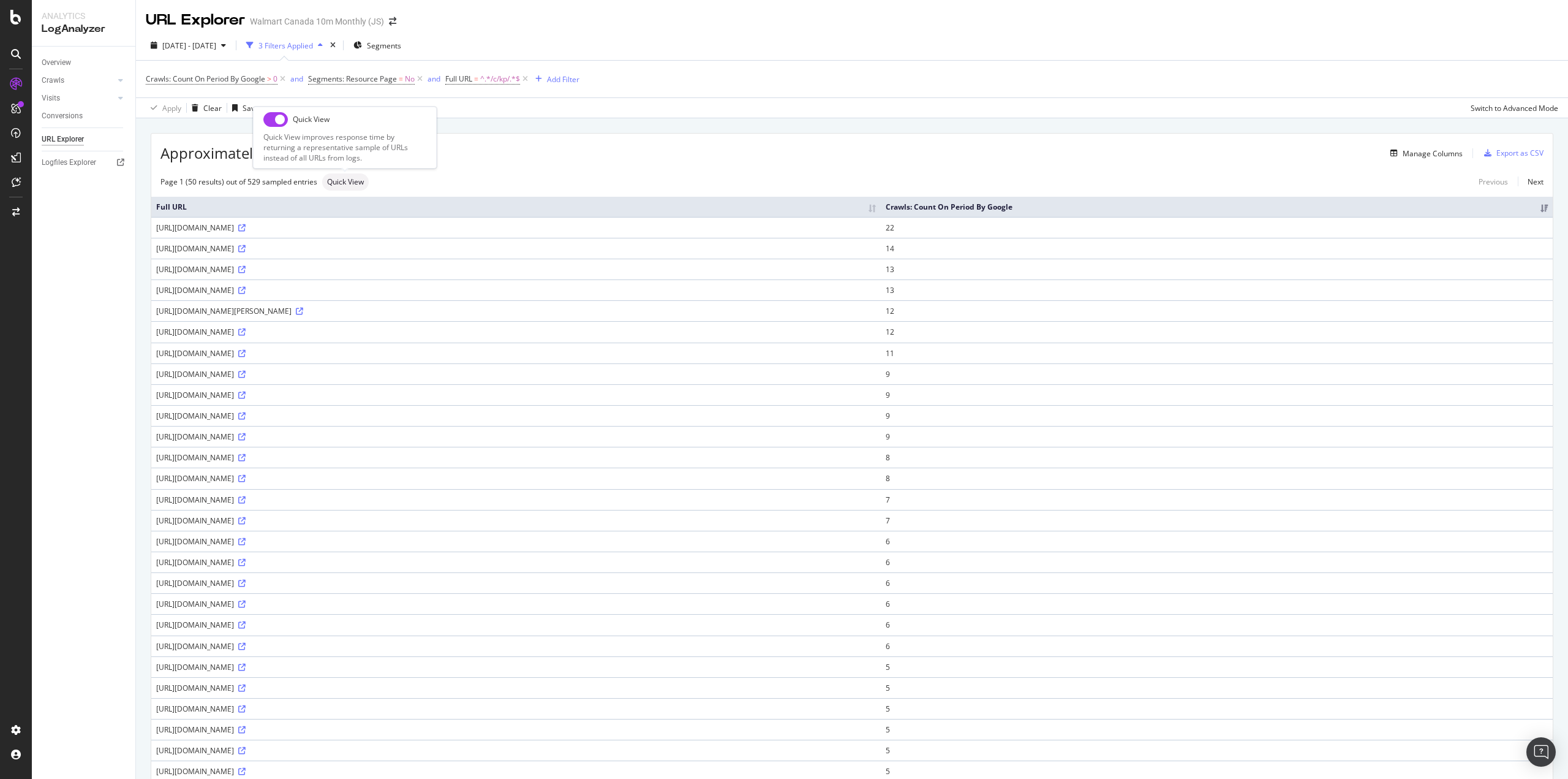
click at [280, 122] on input "checkbox" at bounding box center [275, 119] width 24 height 15
checkbox input "true"
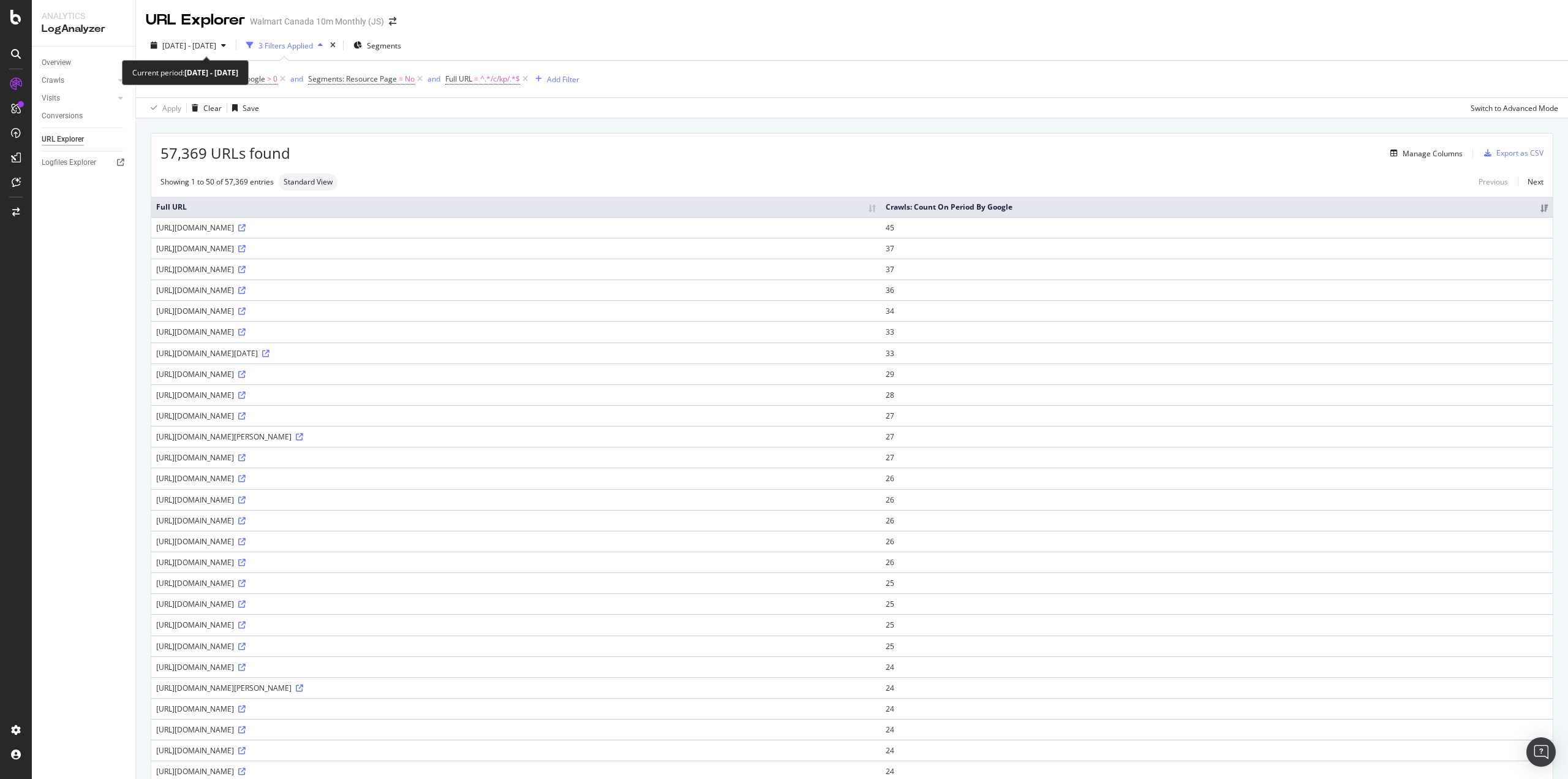
click at [210, 43] on span "2025 Feb. 22nd - Feb. 28th" at bounding box center [189, 45] width 54 height 10
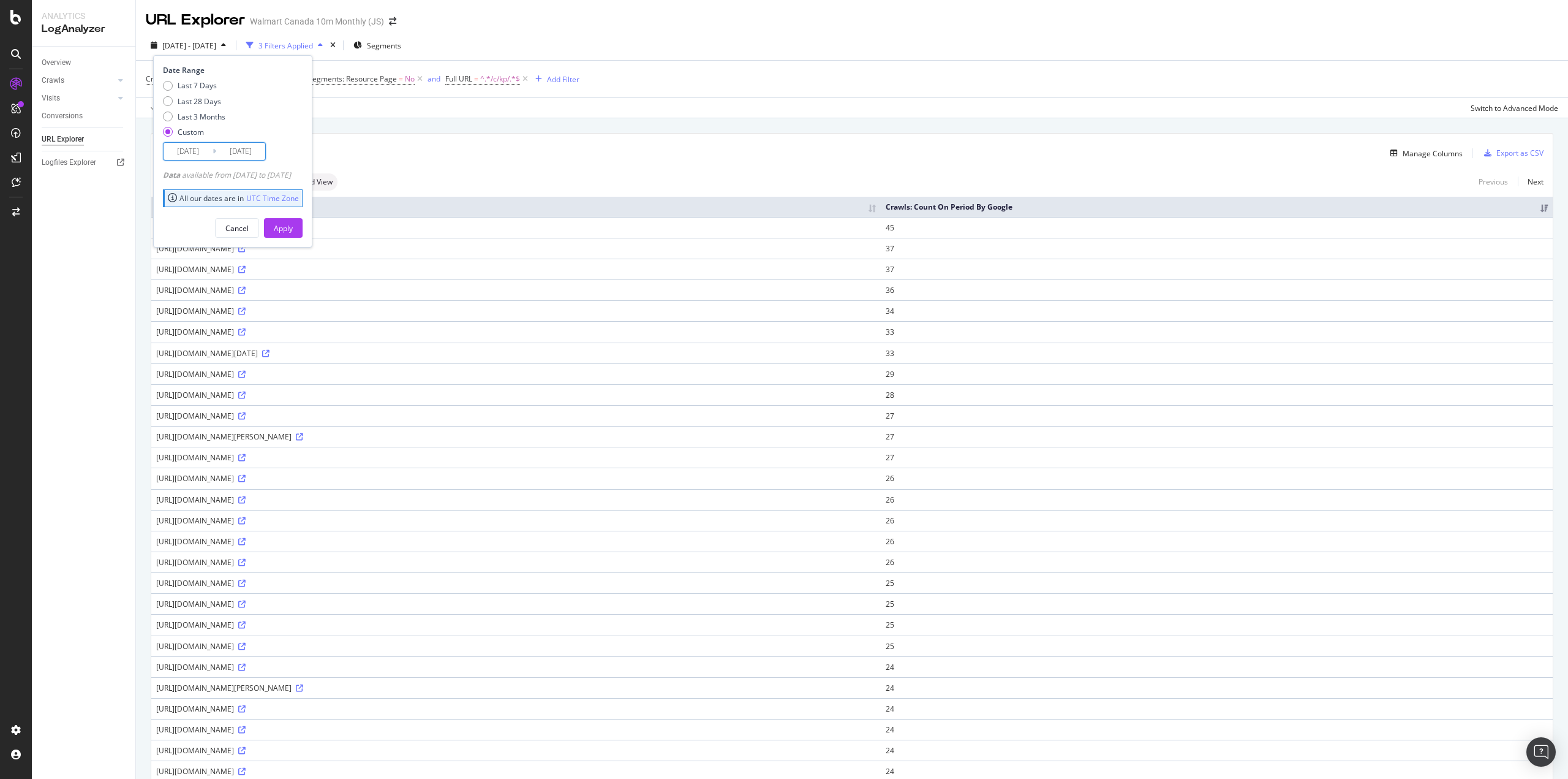
click at [196, 151] on input "2025/02/22" at bounding box center [188, 151] width 49 height 17
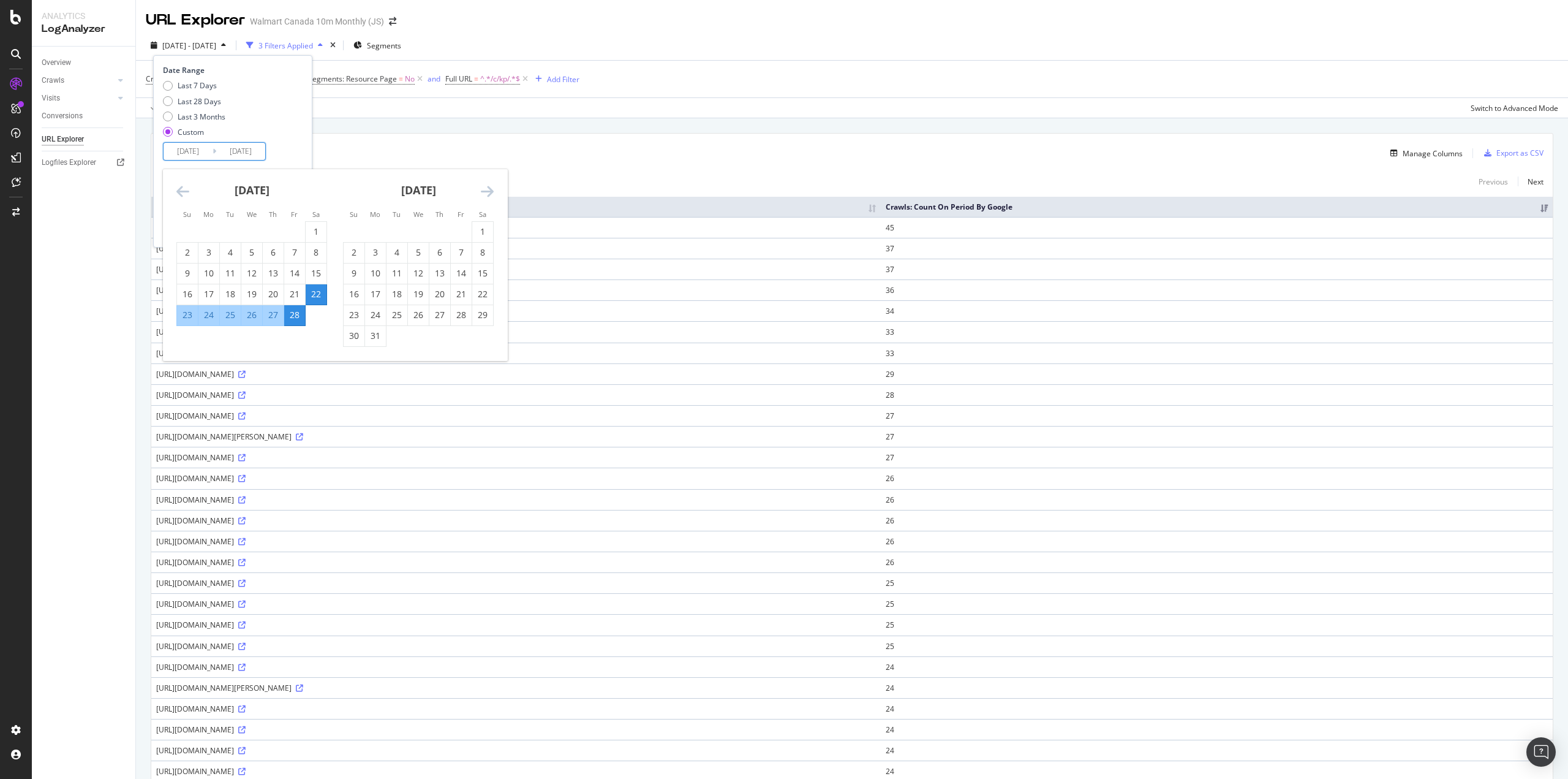
drag, startPoint x: 482, startPoint y: 229, endPoint x: 469, endPoint y: 245, distance: 20.6
click at [482, 229] on div "1" at bounding box center [483, 231] width 21 height 13
type input "2025/03/01"
click at [466, 252] on div "7" at bounding box center [461, 252] width 21 height 13
type input "2025/03/07"
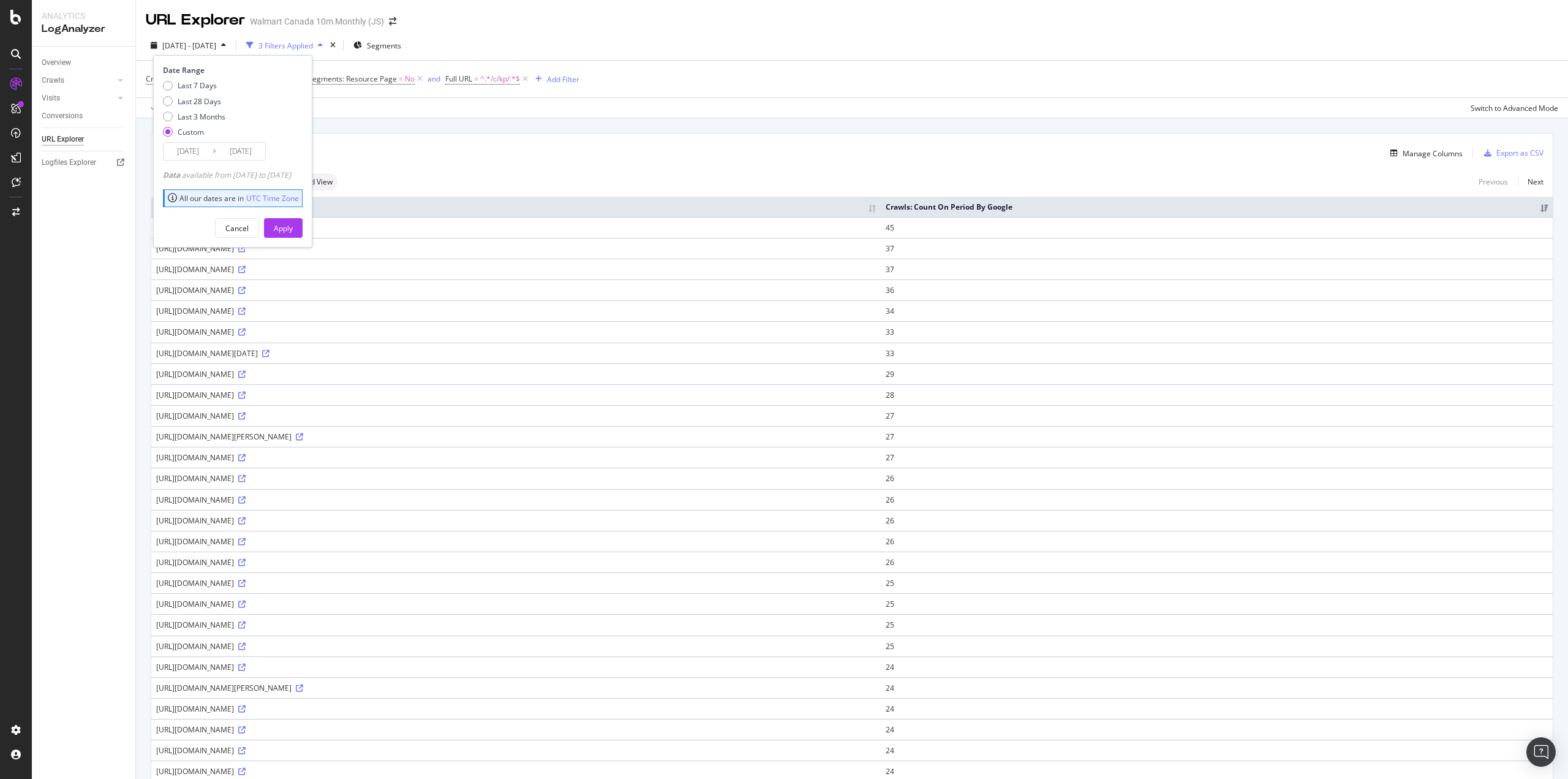
click at [293, 226] on div "Apply" at bounding box center [283, 228] width 19 height 10
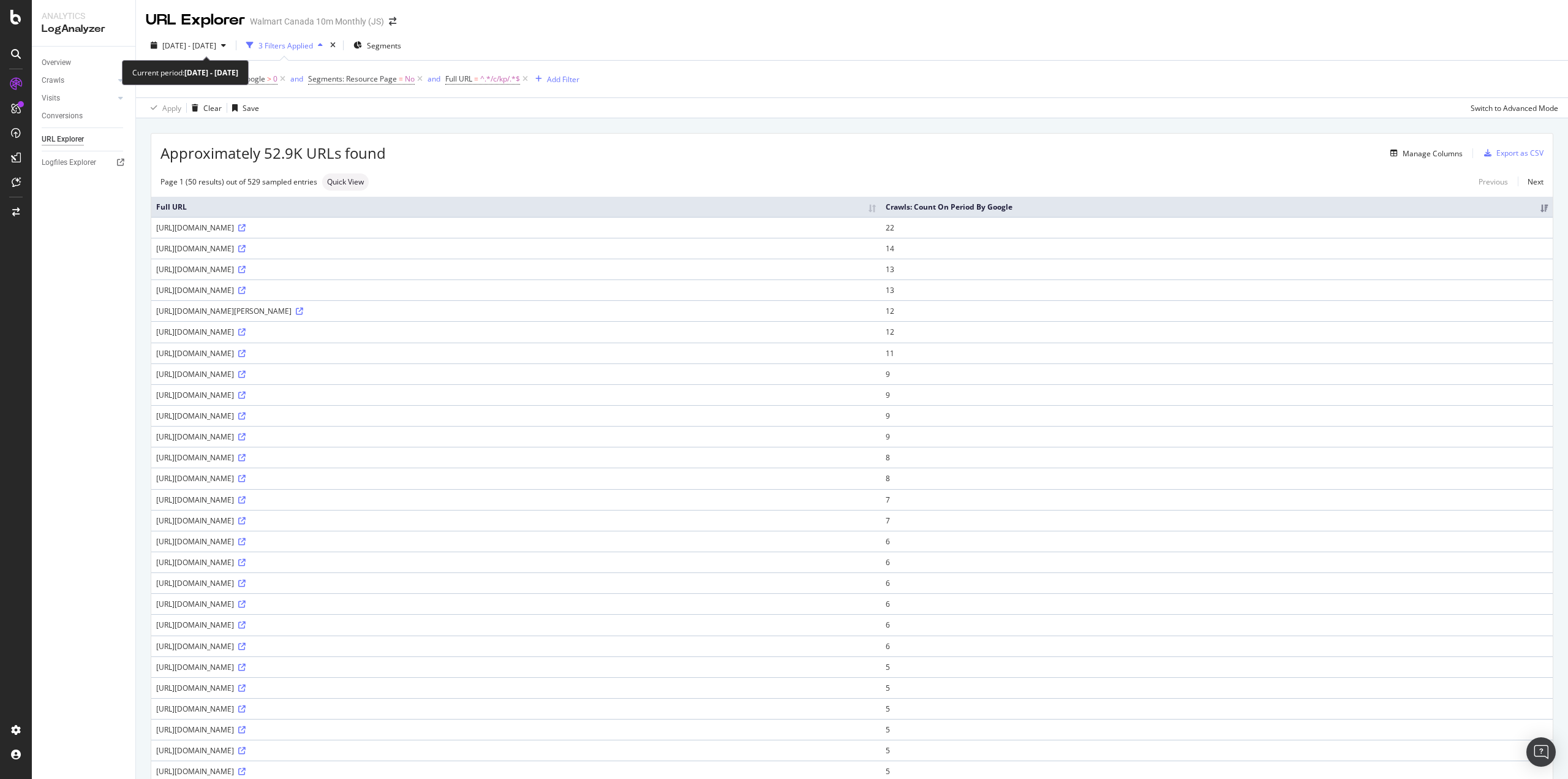
click at [216, 48] on span "[DATE] - [DATE]" at bounding box center [189, 45] width 54 height 10
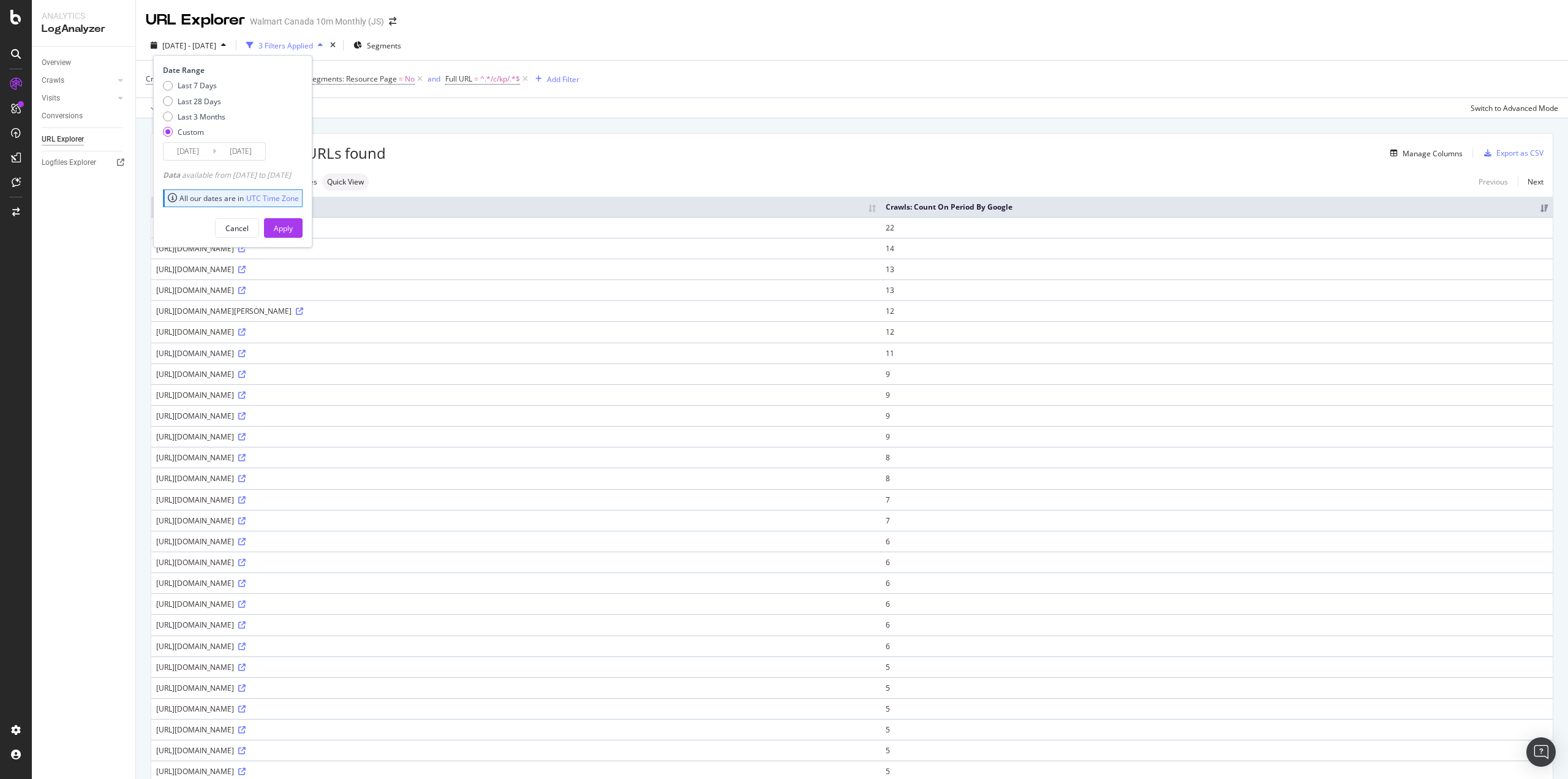
click at [191, 155] on input "[DATE]" at bounding box center [188, 151] width 49 height 17
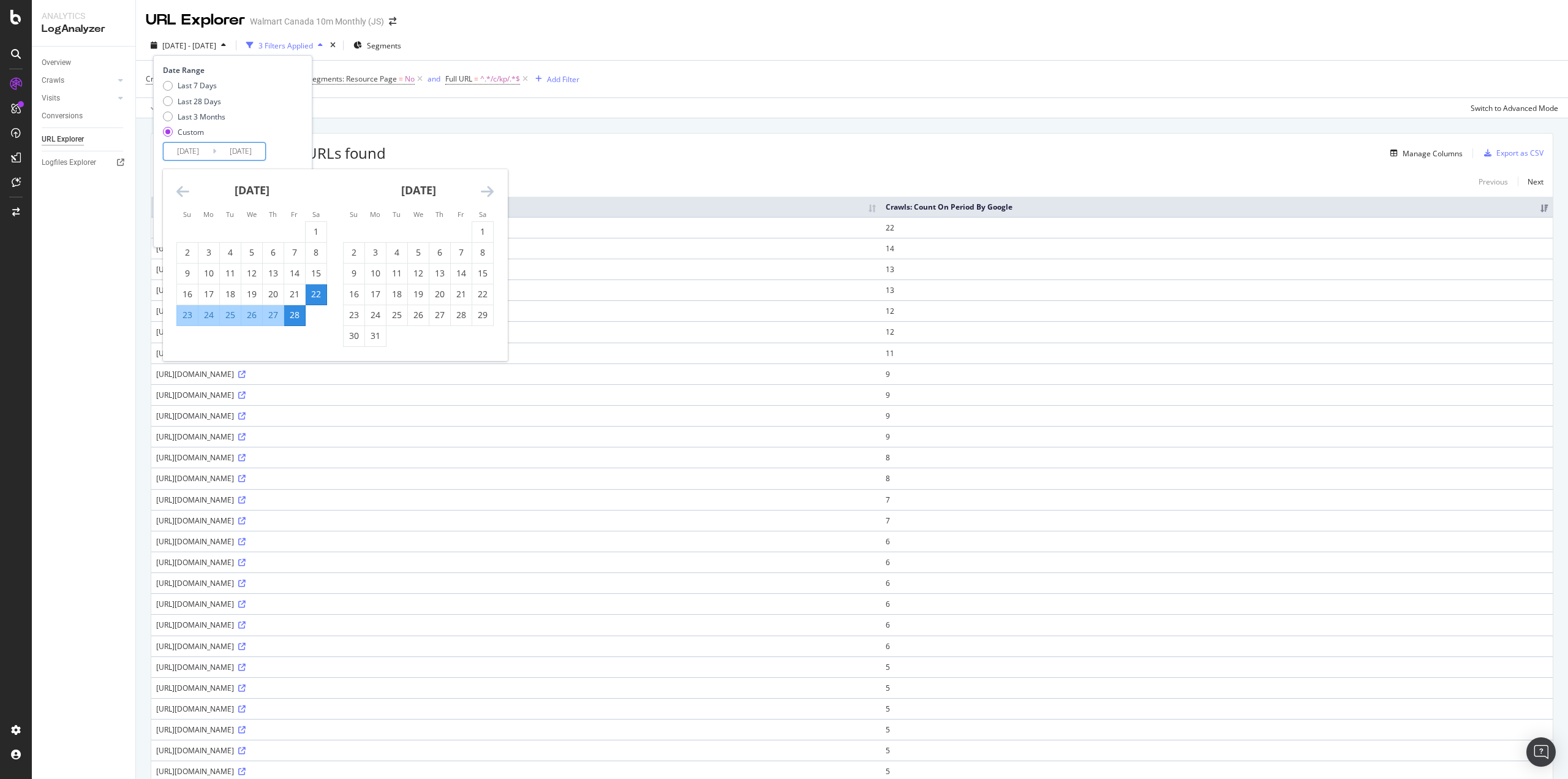
drag, startPoint x: 483, startPoint y: 295, endPoint x: 469, endPoint y: 310, distance: 20.5
click at [482, 295] on div "22" at bounding box center [483, 294] width 21 height 13
type input "2025/03/22"
click at [463, 314] on div "28" at bounding box center [461, 315] width 21 height 13
type input "2025/03/28"
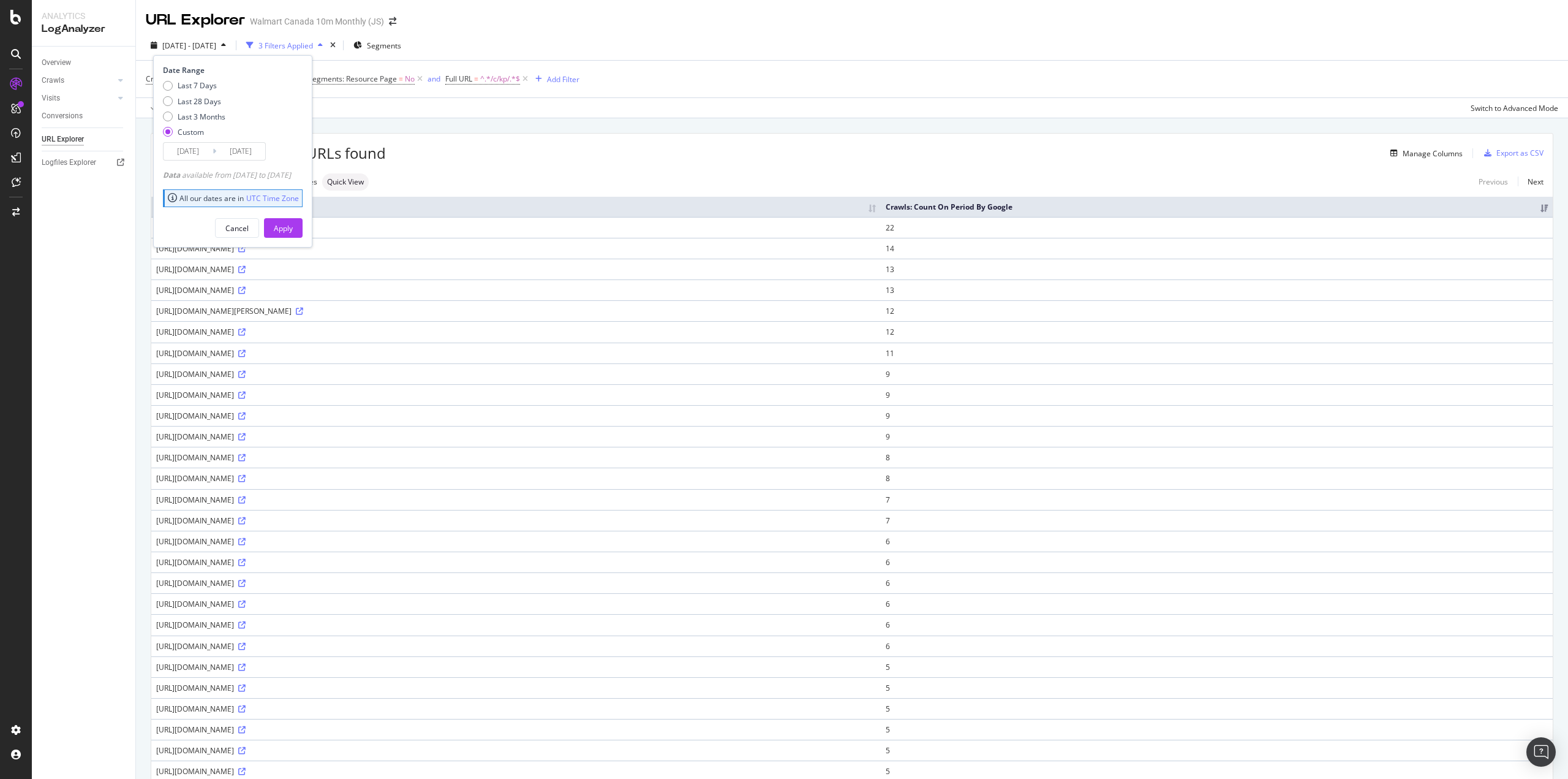
click at [293, 223] on div "Apply" at bounding box center [283, 228] width 19 height 10
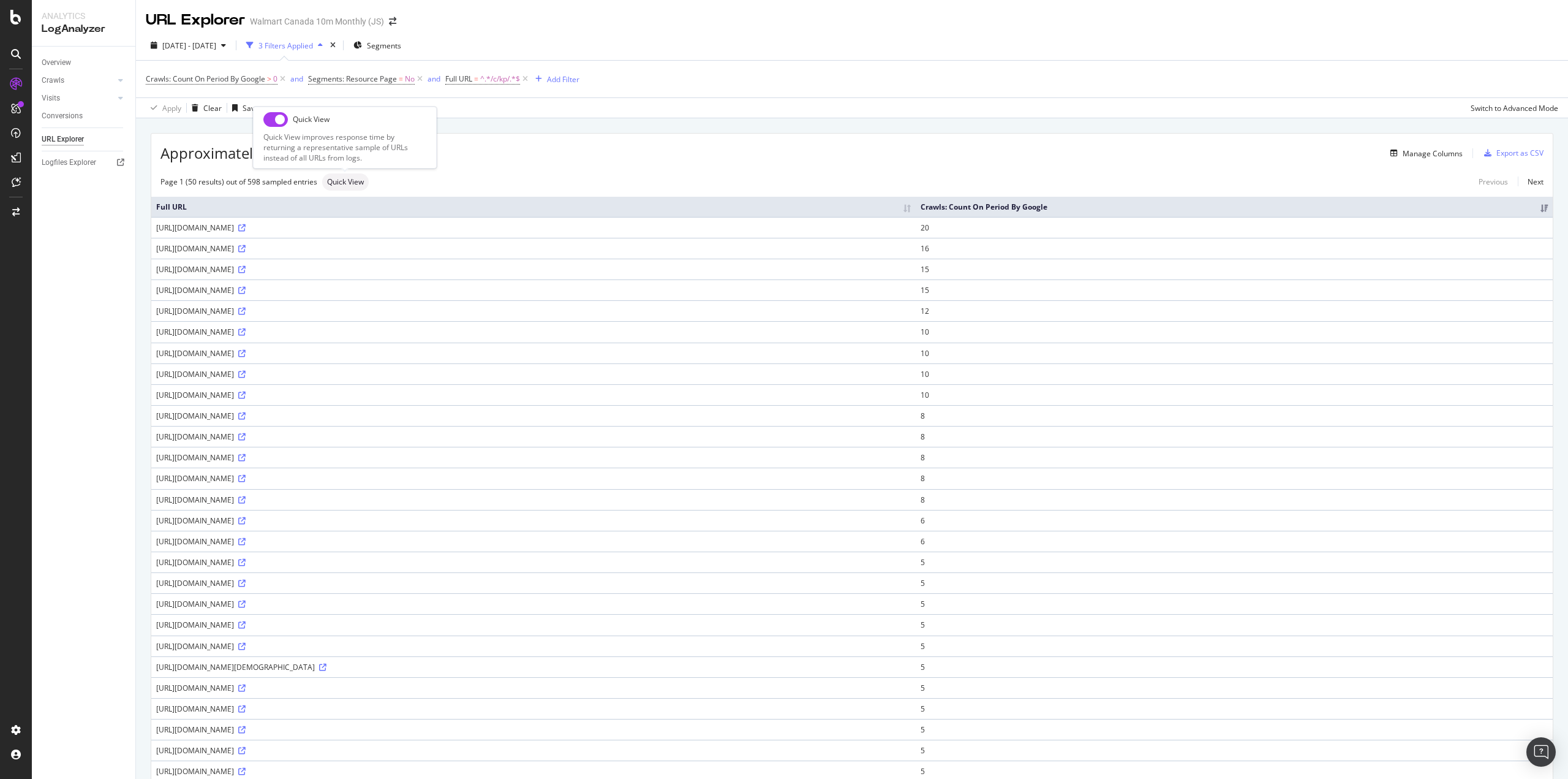
click at [283, 122] on input "checkbox" at bounding box center [275, 119] width 24 height 15
checkbox input "true"
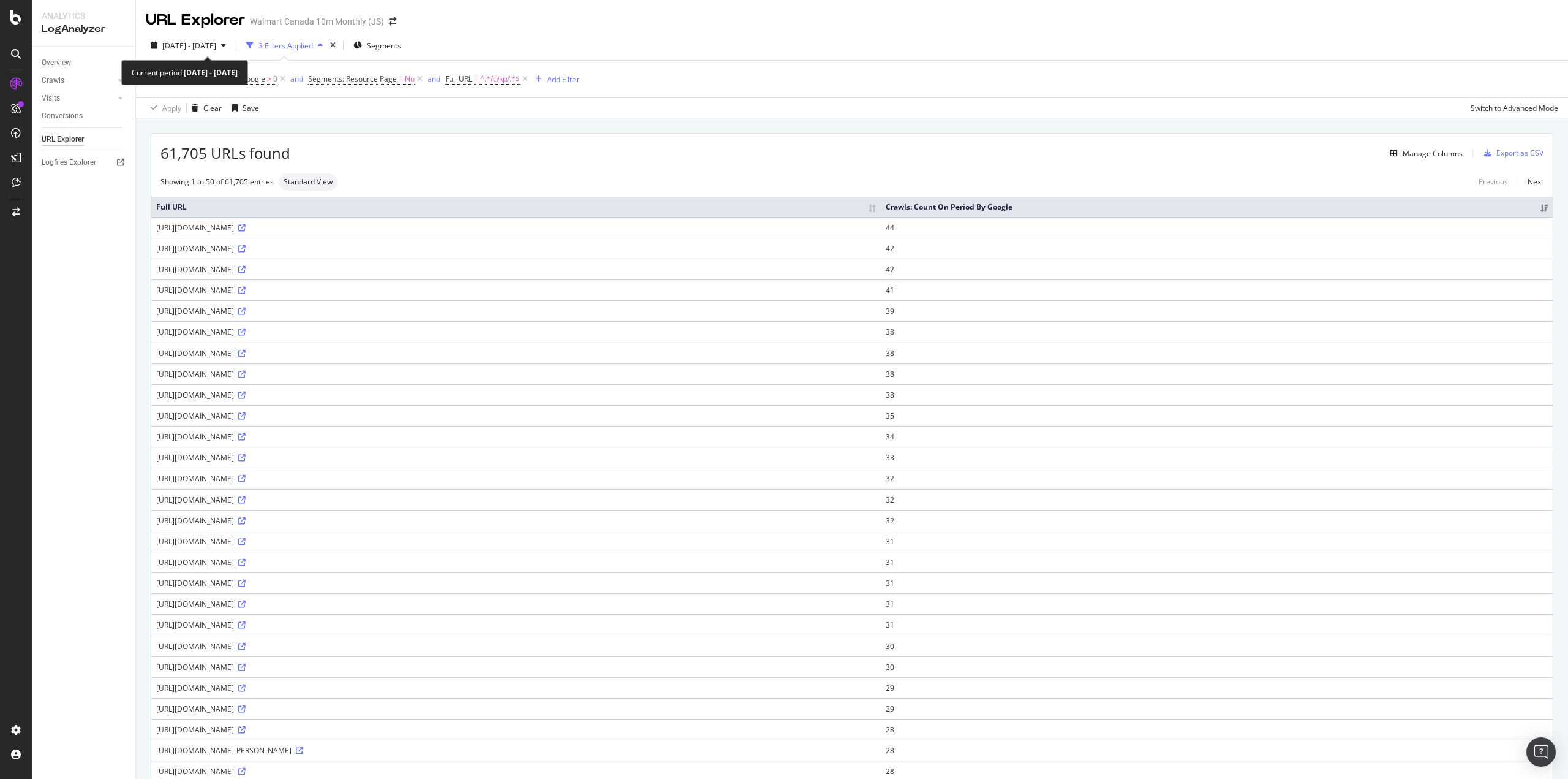
click at [203, 52] on div "2025 Mar. 22nd - Mar. 28th" at bounding box center [189, 45] width 85 height 18
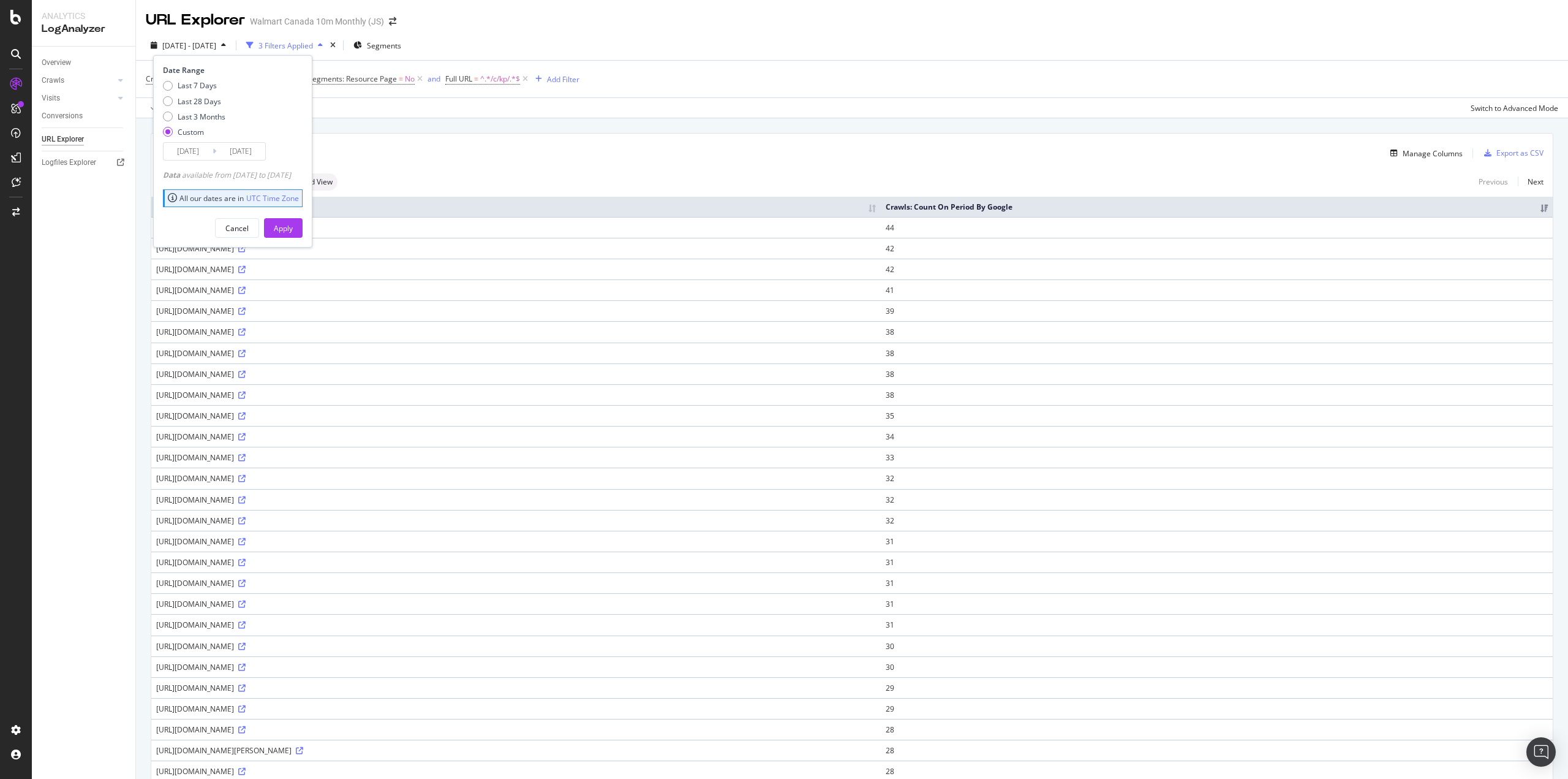
click at [192, 148] on input "2025/03/22" at bounding box center [188, 151] width 49 height 17
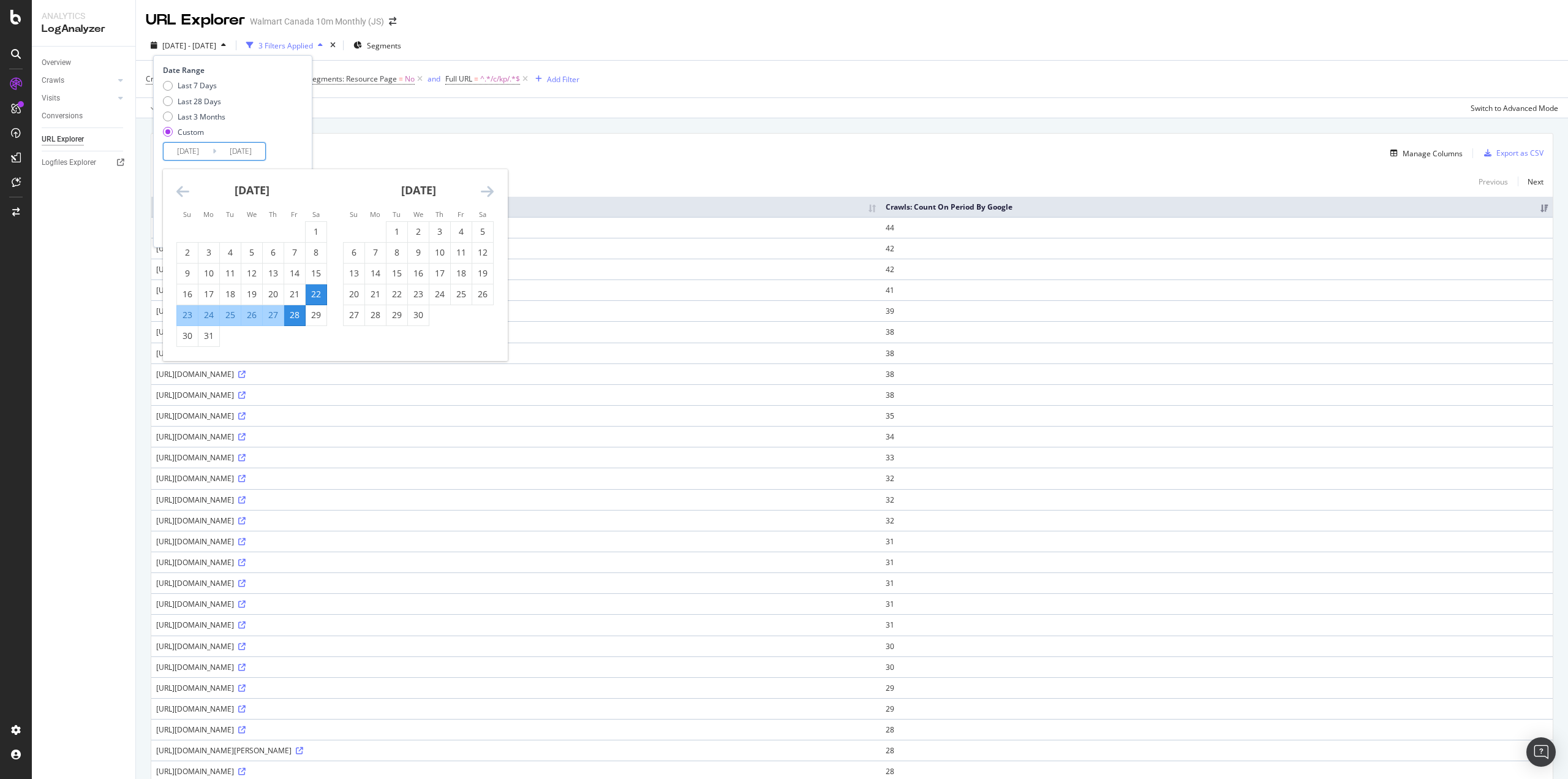
click at [315, 316] on div "29" at bounding box center [316, 315] width 21 height 13
type input "2025/03/29"
click at [462, 233] on div "4" at bounding box center [461, 231] width 21 height 13
type input "2025/04/04"
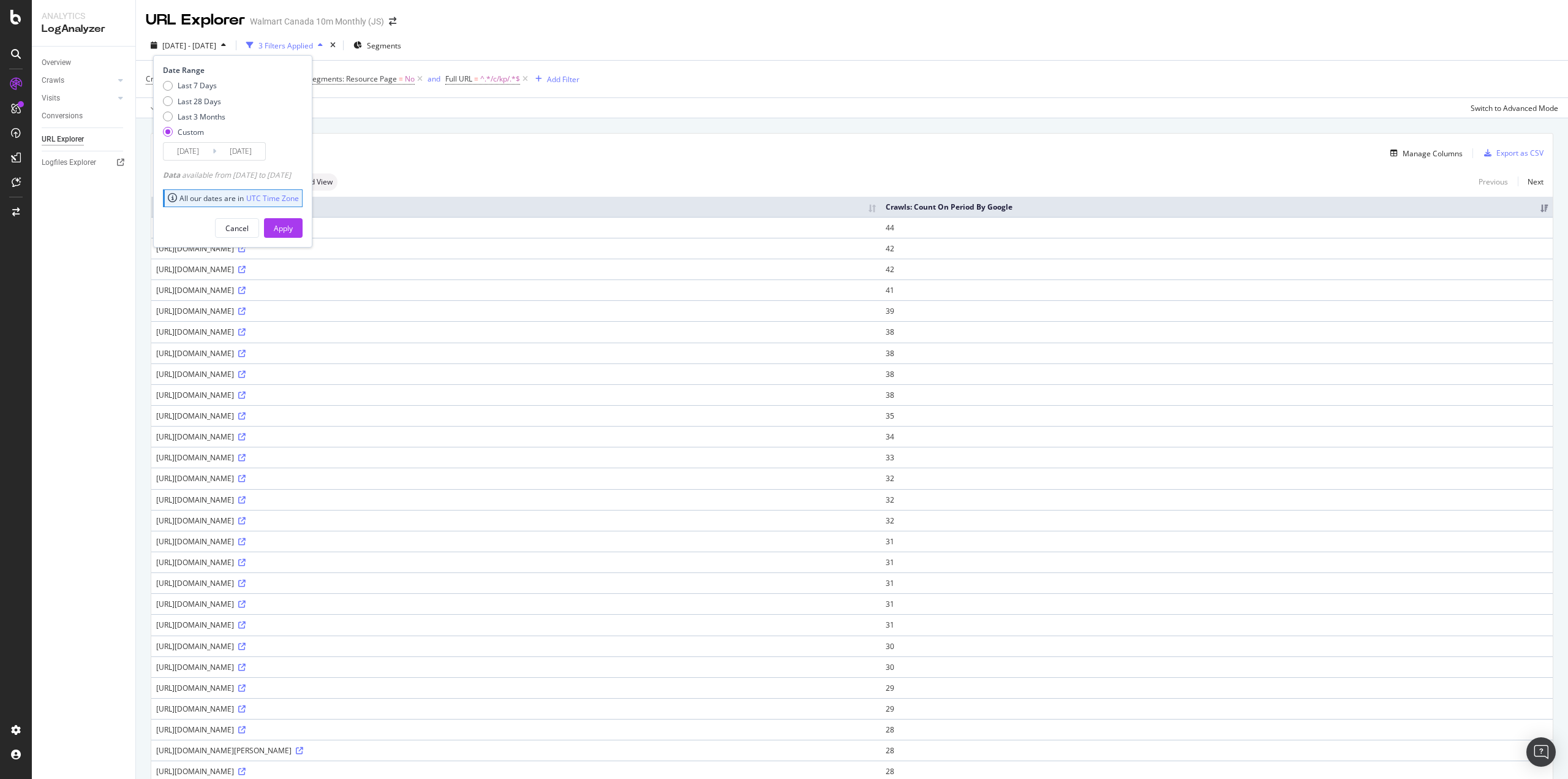
click at [303, 229] on button "Apply" at bounding box center [283, 228] width 38 height 20
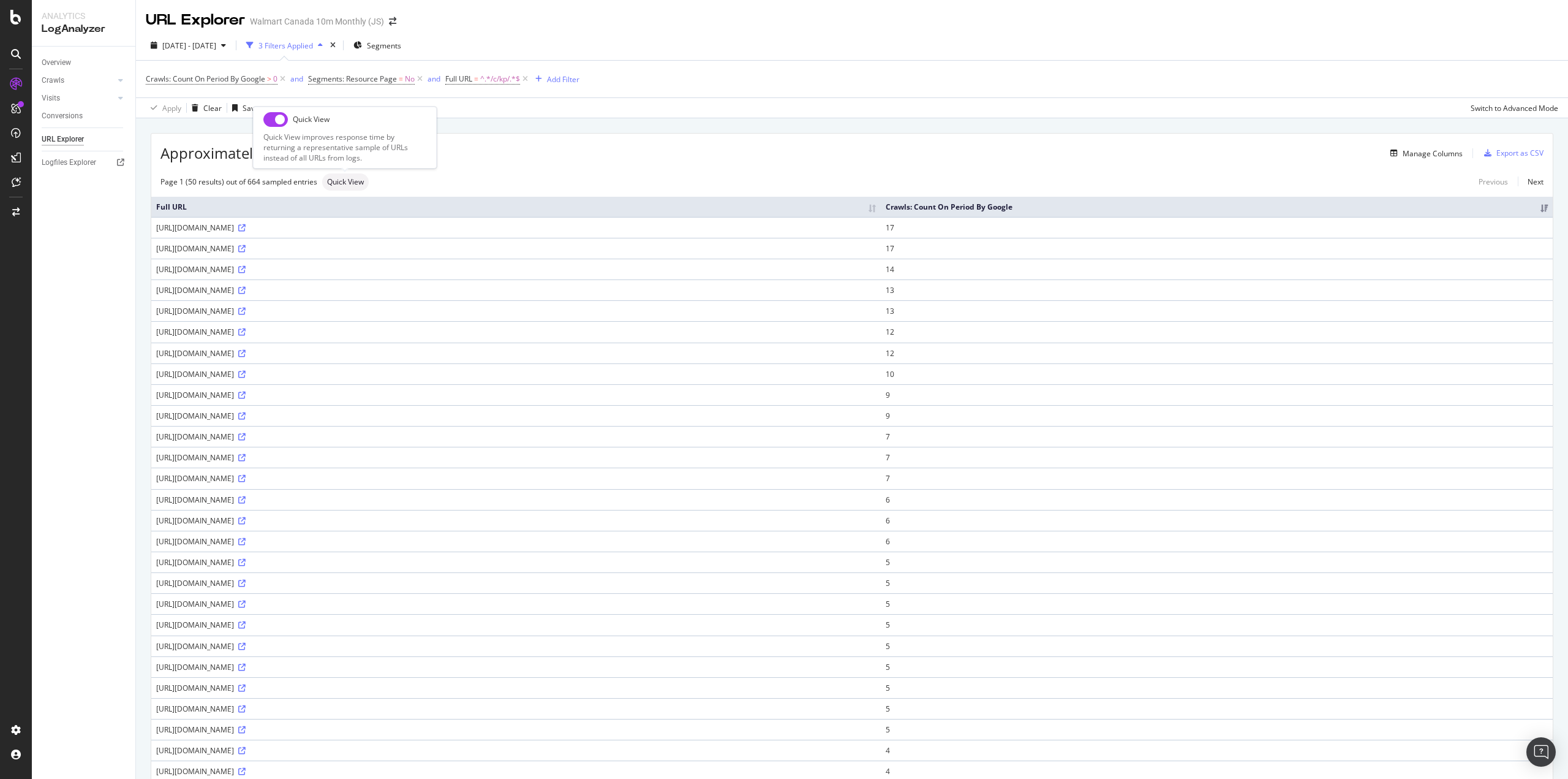
click at [270, 120] on input "checkbox" at bounding box center [275, 119] width 24 height 15
checkbox input "true"
click at [181, 43] on span "2025 Mar. 29th - Apr. 4th" at bounding box center [189, 45] width 54 height 10
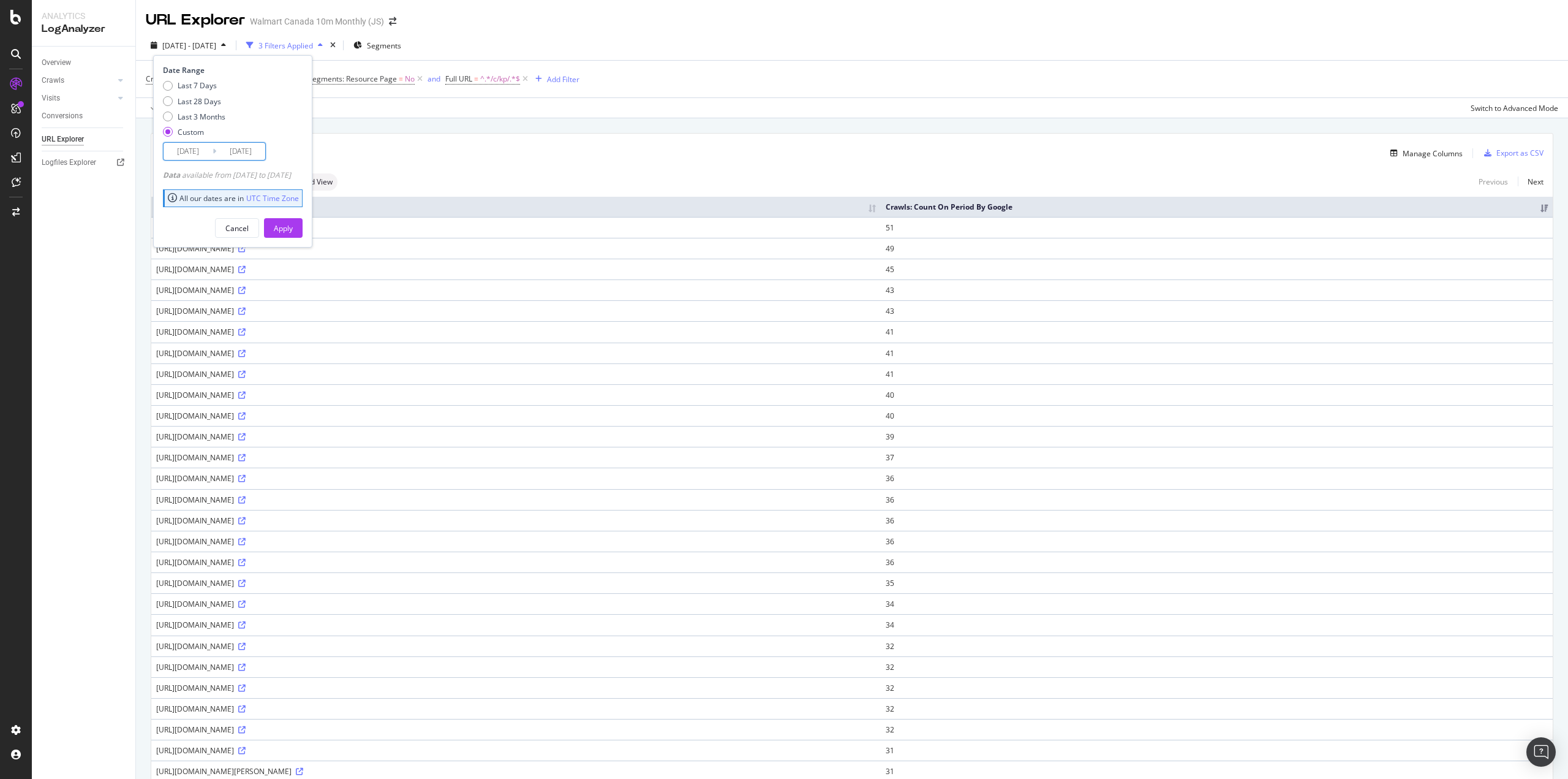
click at [181, 151] on input "2025/03/29" at bounding box center [188, 151] width 49 height 17
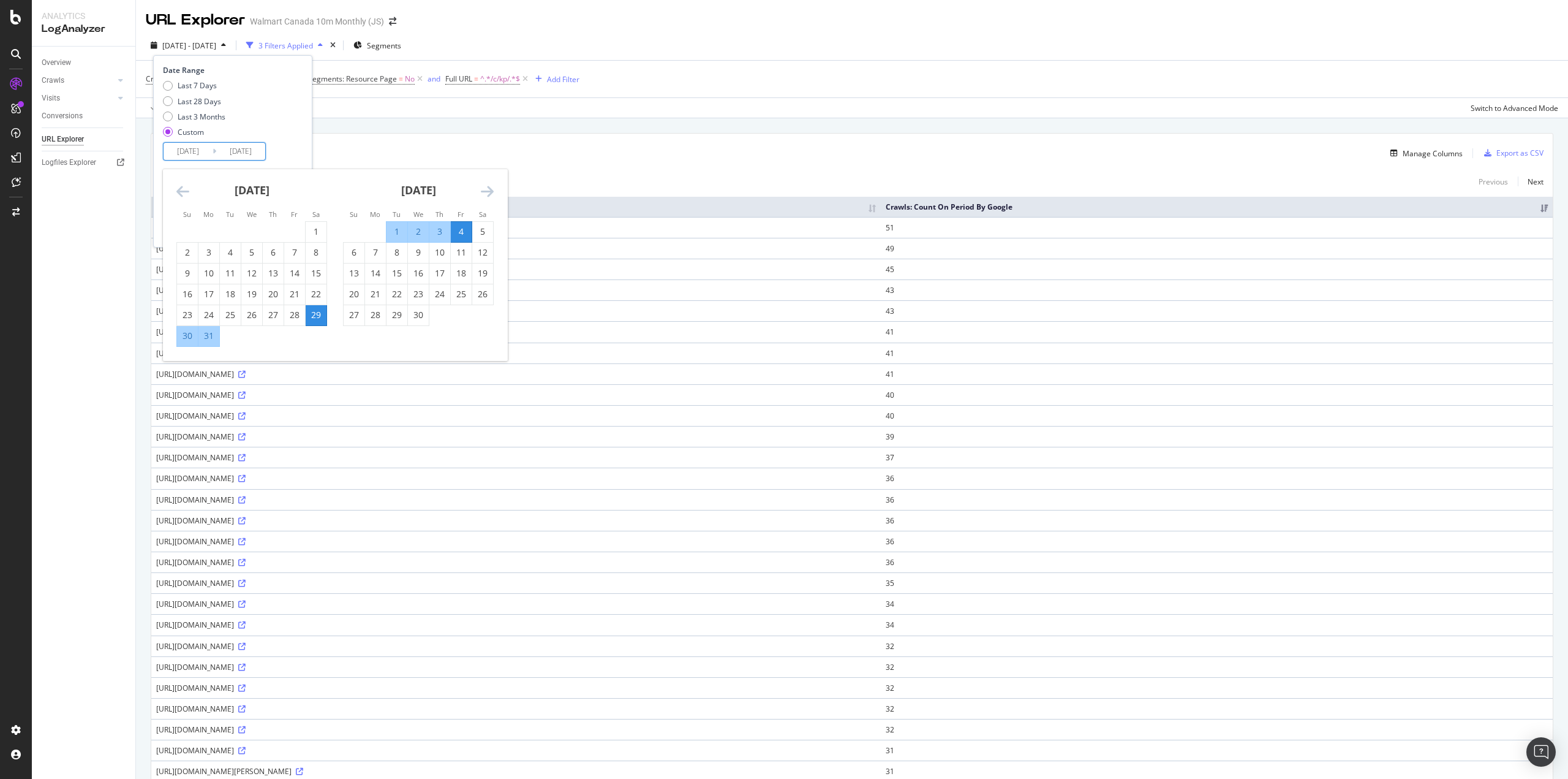
click at [483, 294] on div "26" at bounding box center [483, 294] width 21 height 13
type input "2025/04/26"
click at [488, 192] on icon "Move forward to switch to the next month." at bounding box center [487, 191] width 13 height 15
click at [463, 234] on div "2" at bounding box center [461, 231] width 21 height 13
type input "2025/05/02"
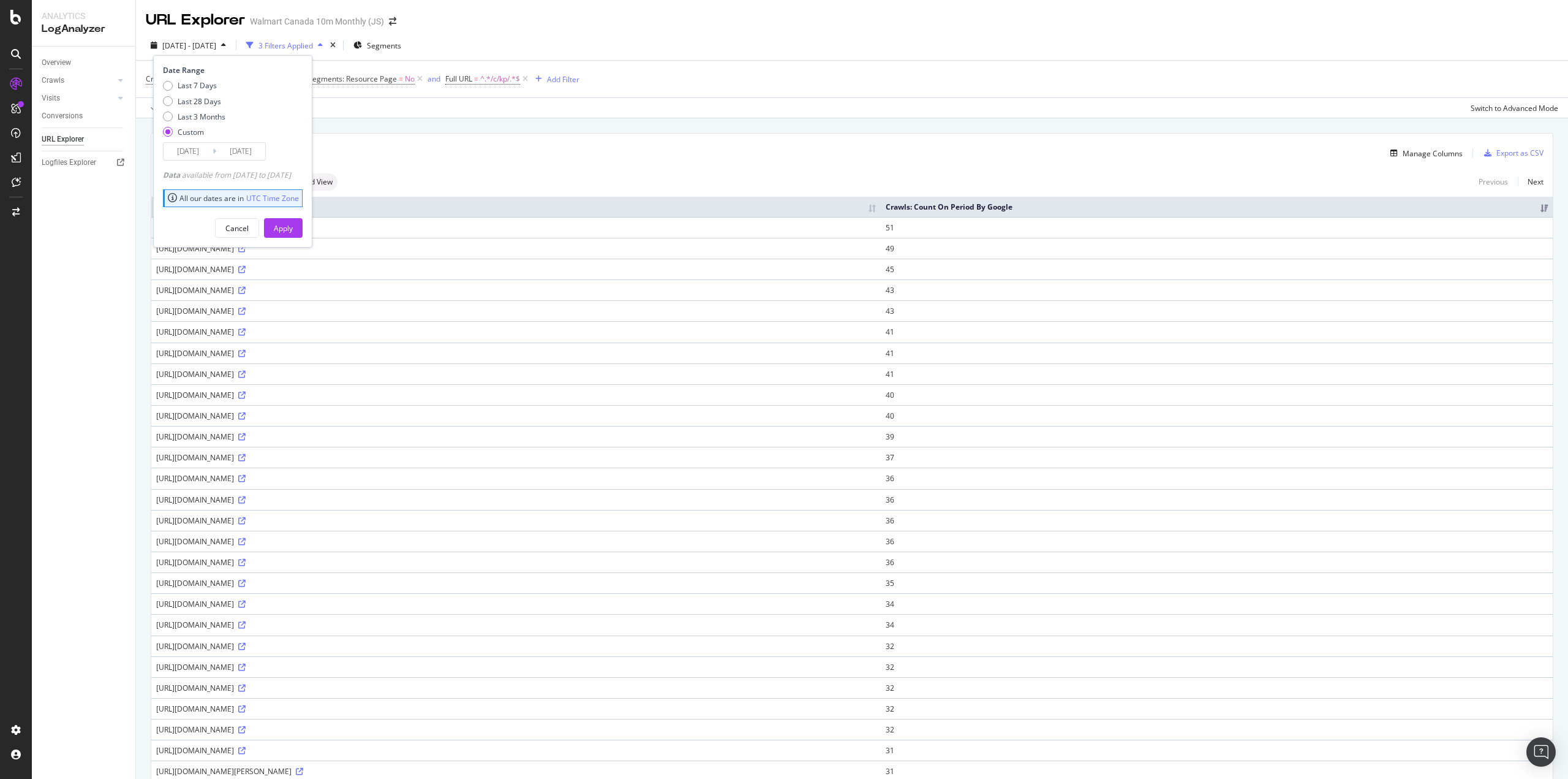
click at [293, 229] on div "Apply" at bounding box center [283, 228] width 19 height 10
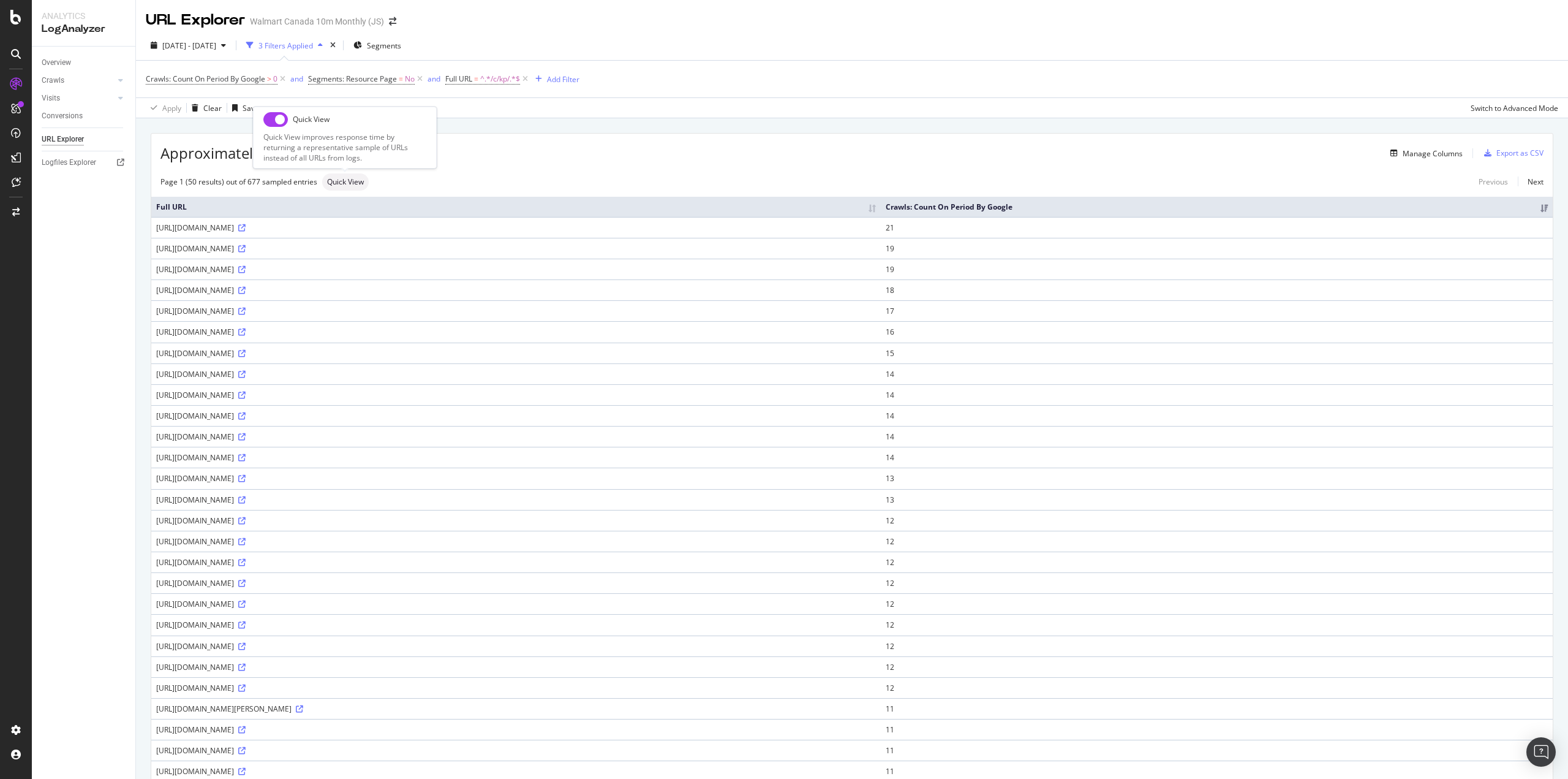
drag, startPoint x: 271, startPoint y: 122, endPoint x: 387, endPoint y: 115, distance: 116.2
click at [271, 122] on input "checkbox" at bounding box center [275, 119] width 24 height 15
checkbox input "true"
click at [211, 47] on span "2025 Apr. 26th - May. 2nd" at bounding box center [189, 45] width 54 height 10
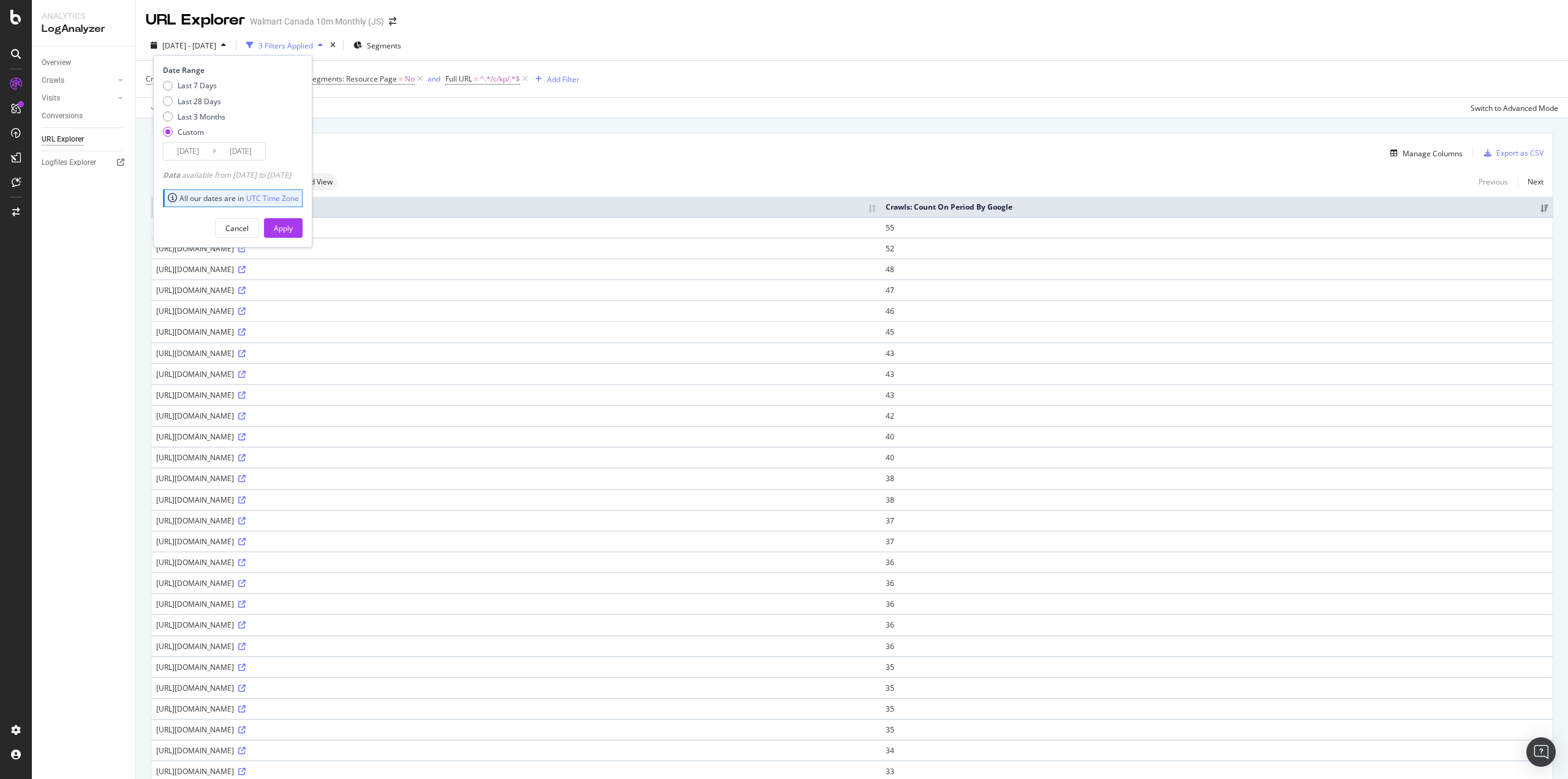
click at [200, 147] on input "2025/04/26" at bounding box center [188, 151] width 49 height 17
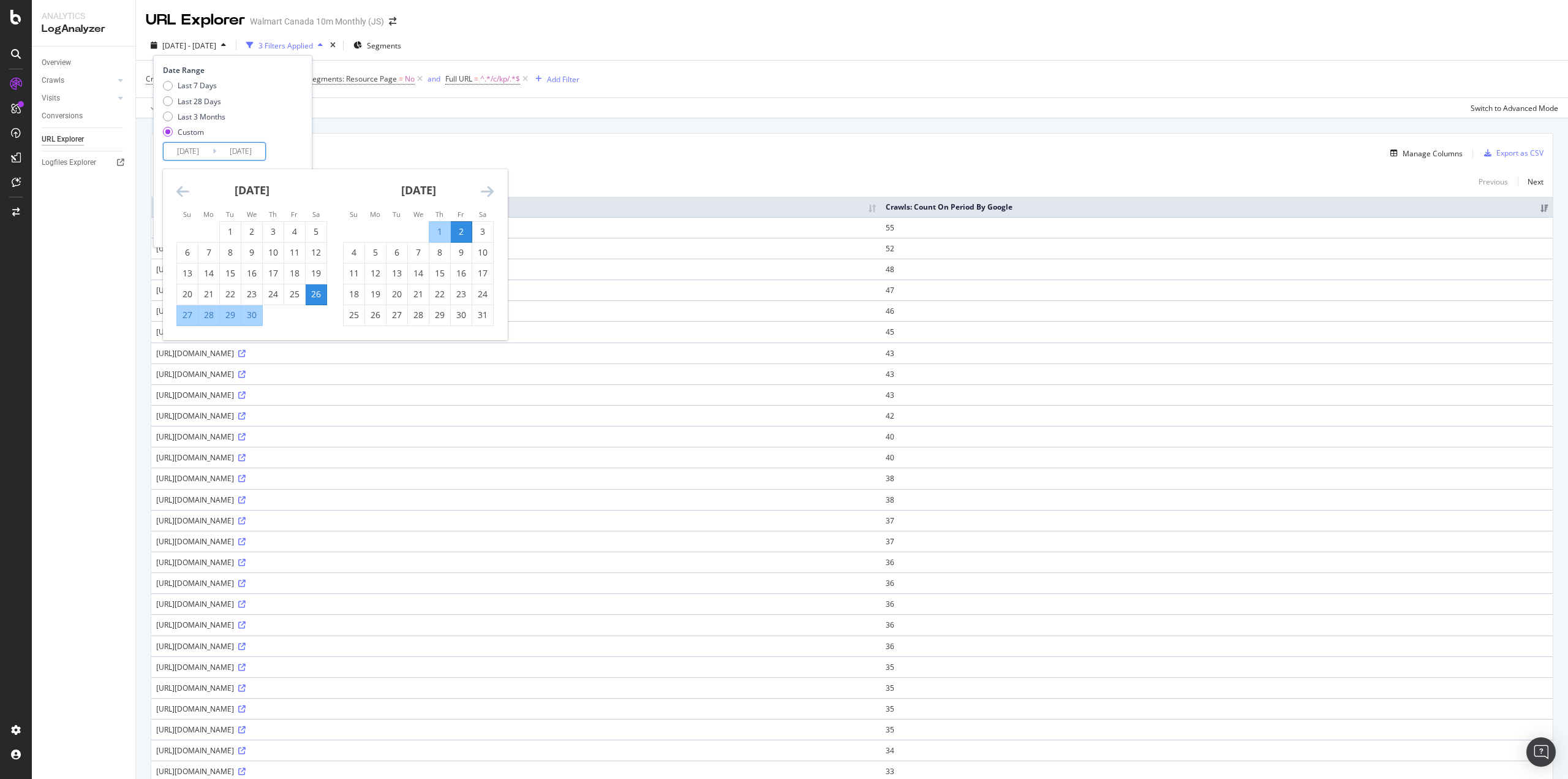
click at [478, 294] on div "24" at bounding box center [483, 294] width 21 height 13
type input "2025/05/24"
click at [464, 316] on div "30" at bounding box center [461, 315] width 21 height 13
type input "2025/05/30"
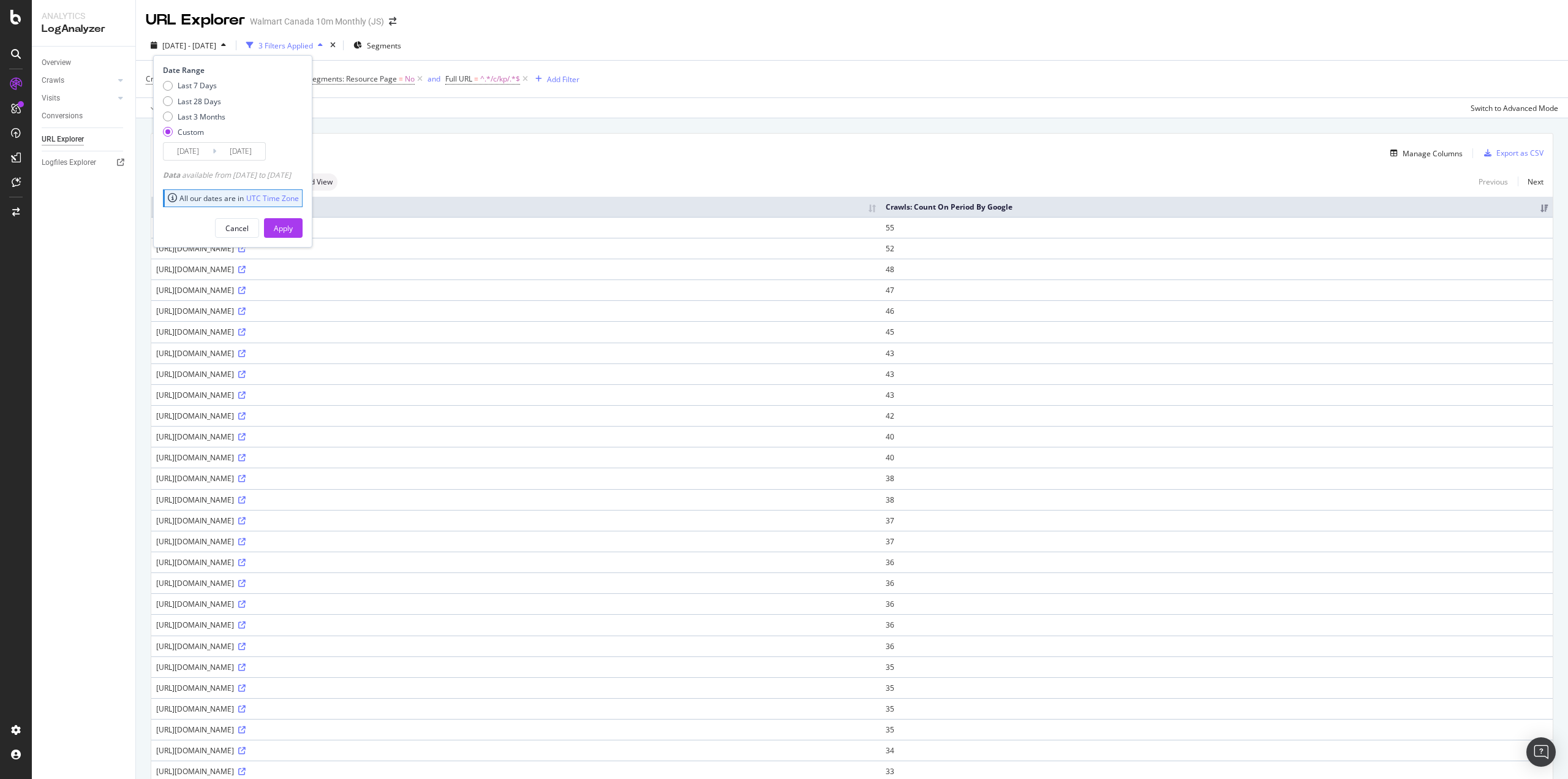
click at [303, 228] on button "Apply" at bounding box center [283, 228] width 38 height 20
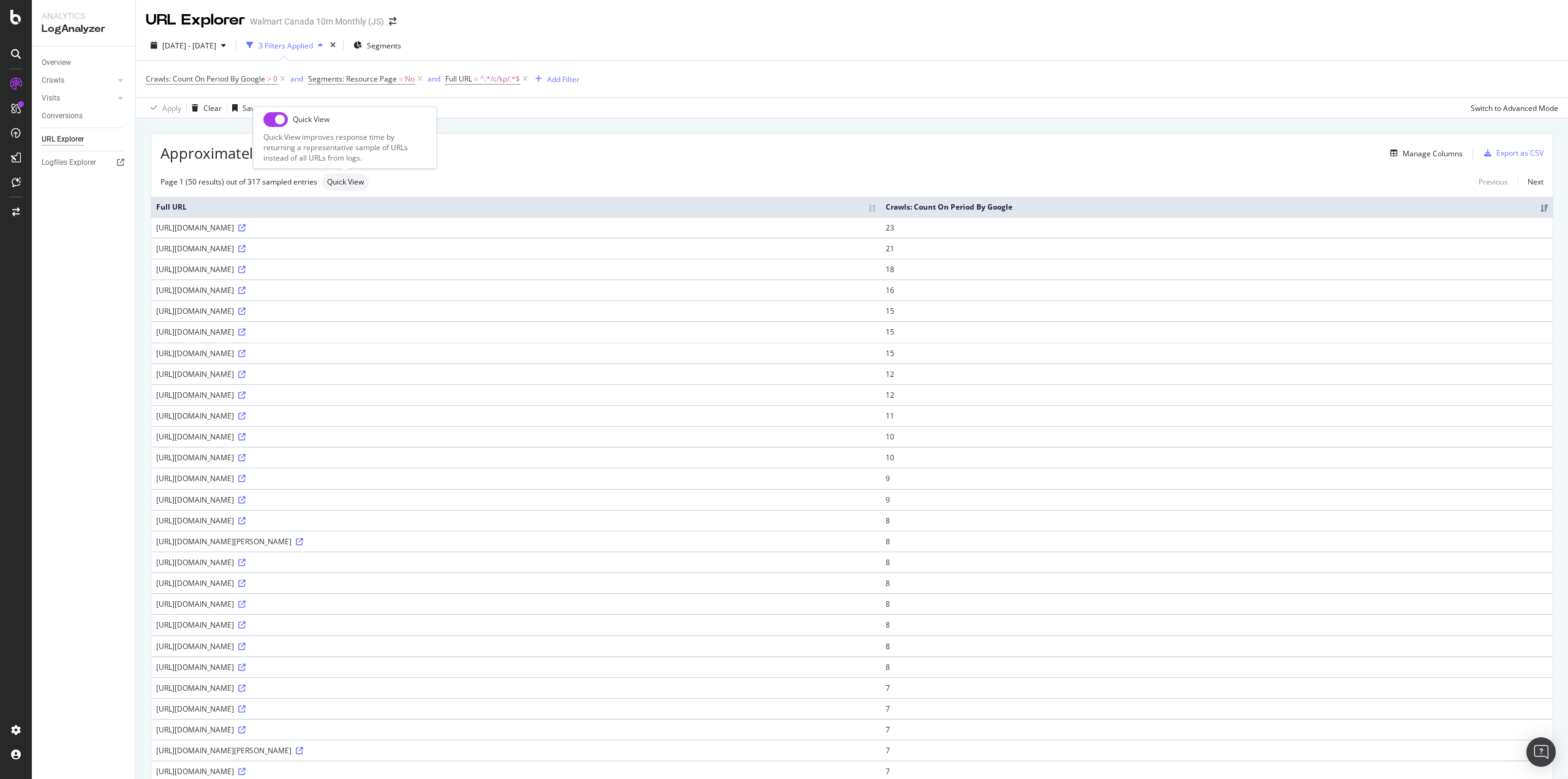
drag, startPoint x: 275, startPoint y: 122, endPoint x: 285, endPoint y: 127, distance: 11.2
click at [275, 122] on input "checkbox" at bounding box center [275, 119] width 24 height 15
checkbox input "true"
click at [181, 46] on span "2025 May. 24th - May. 30th" at bounding box center [189, 45] width 54 height 10
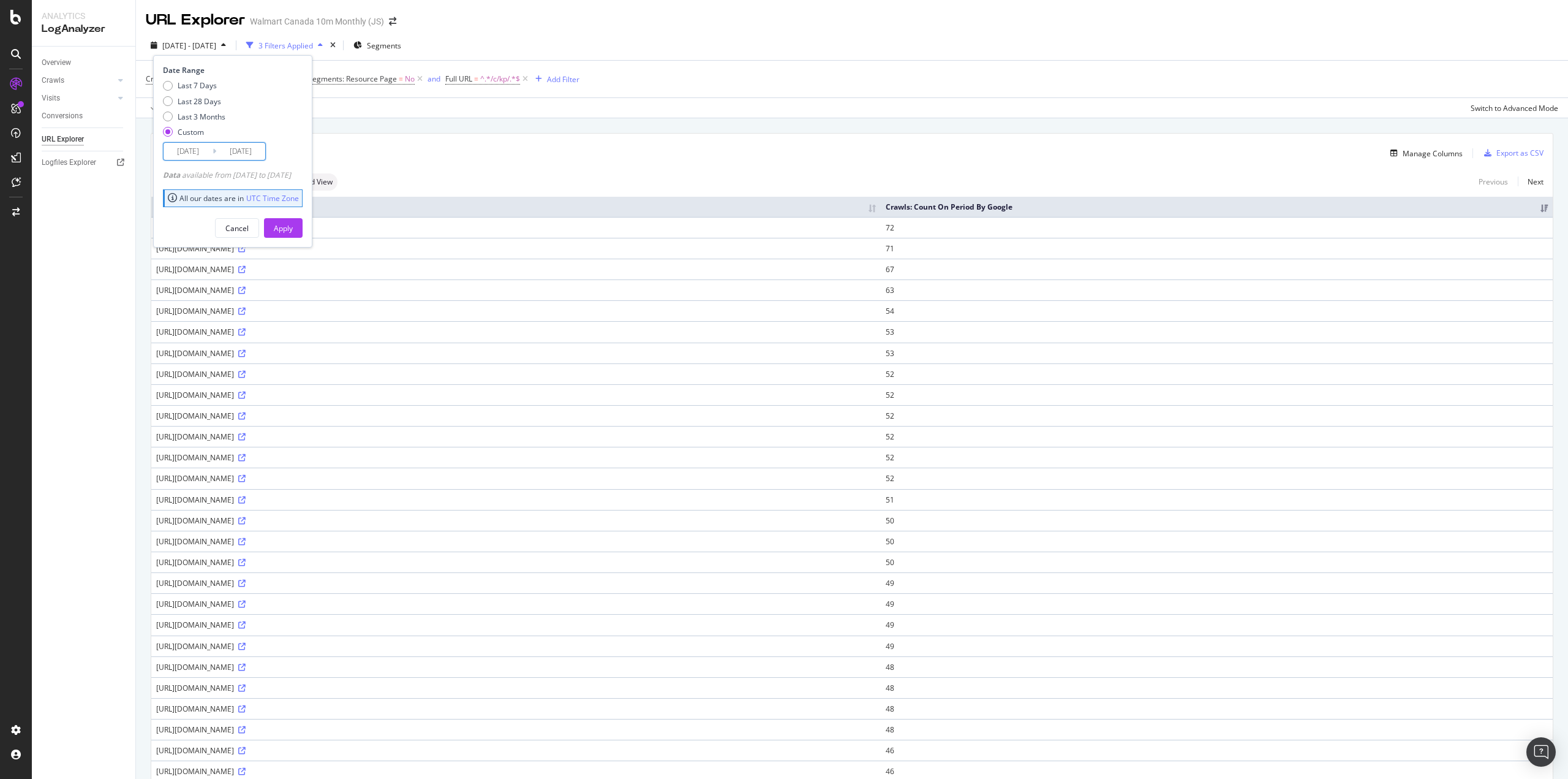
click at [191, 145] on input "2025/05/24" at bounding box center [188, 151] width 49 height 17
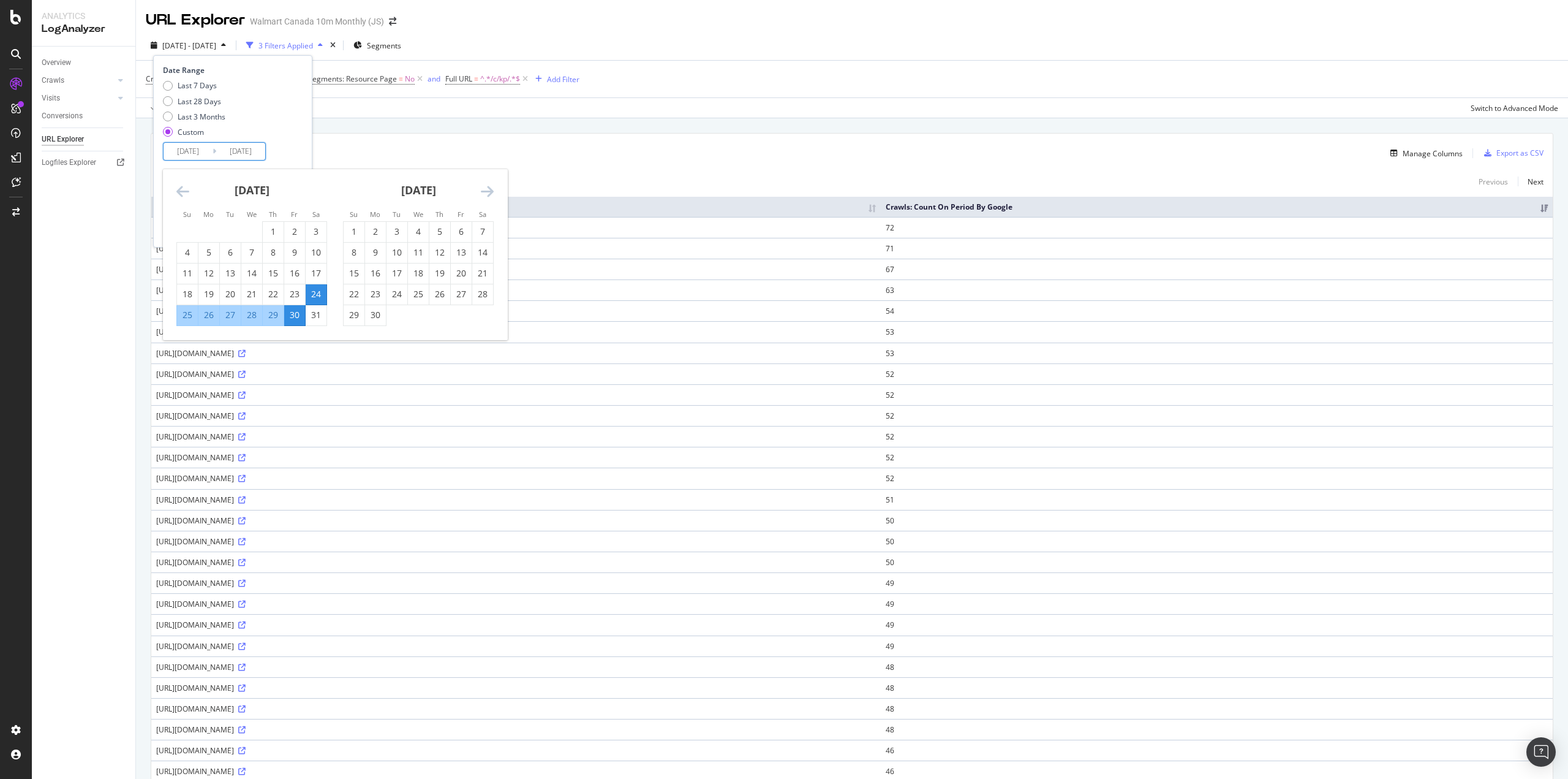
click at [482, 294] on div "28" at bounding box center [483, 294] width 21 height 13
type input "2025/06/28"
click at [492, 187] on icon "Move forward to switch to the next month." at bounding box center [487, 191] width 13 height 15
click at [463, 232] on div "4" at bounding box center [461, 231] width 21 height 13
type input "2025/07/04"
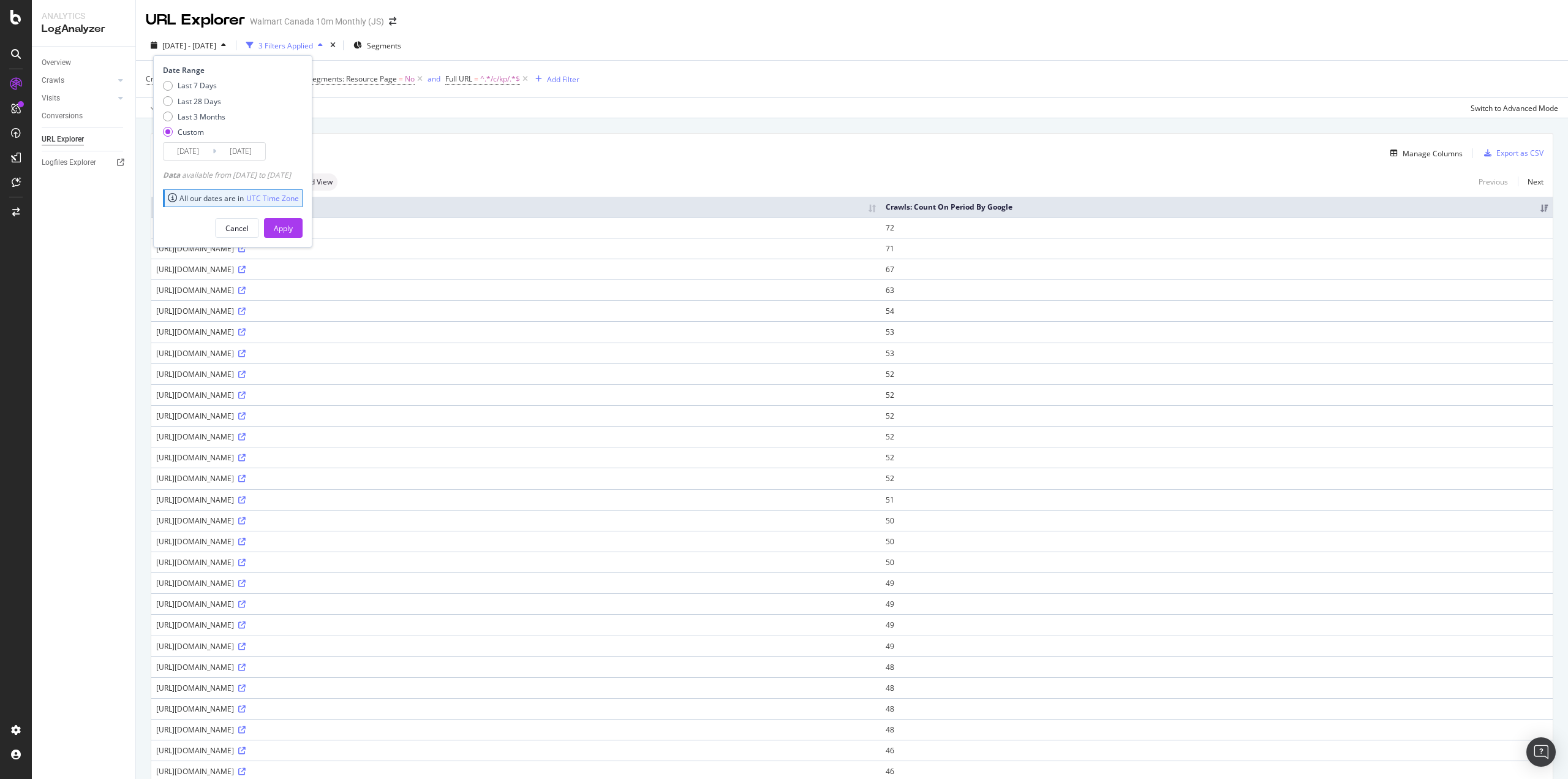
click at [293, 224] on div "Apply" at bounding box center [283, 228] width 19 height 10
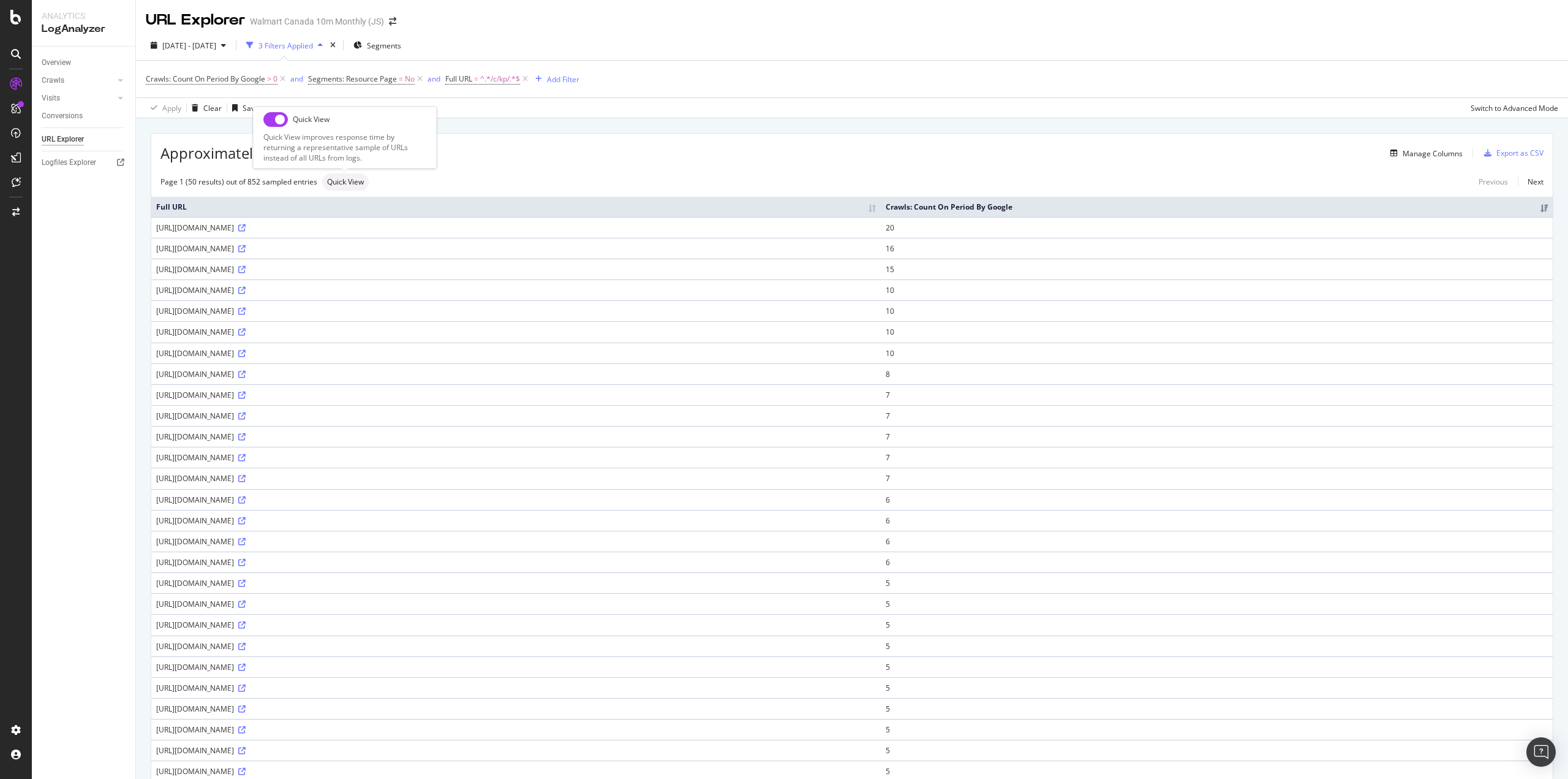
click at [276, 123] on input "checkbox" at bounding box center [275, 119] width 24 height 15
checkbox input "true"
click at [190, 49] on span "[DATE] - [DATE]" at bounding box center [189, 45] width 54 height 10
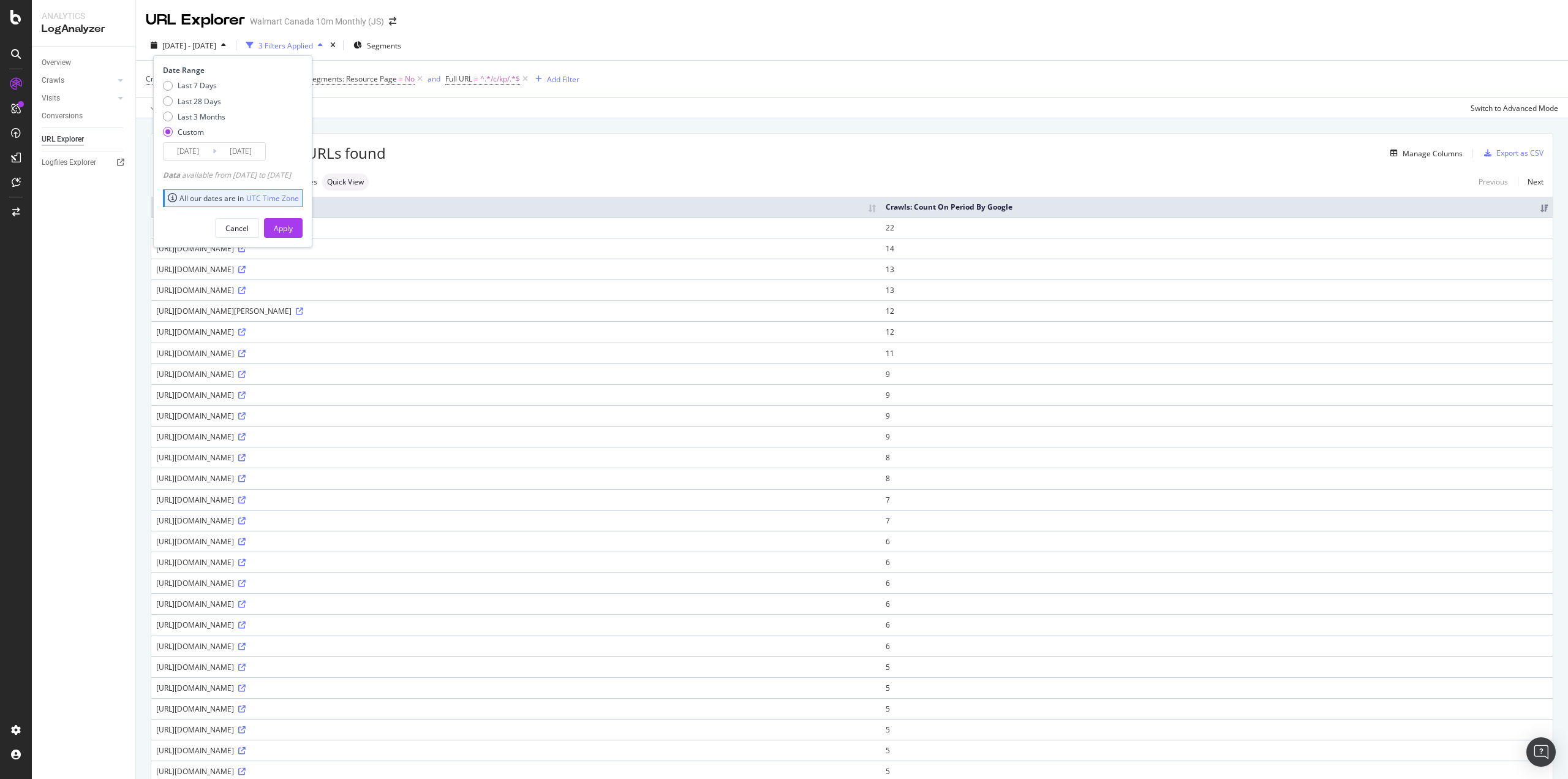
click at [198, 142] on div "2025/02/22 Navigate forward to interact with the calendar and select a date. Pr…" at bounding box center [214, 151] width 103 height 18
click at [200, 151] on input "[DATE]" at bounding box center [188, 151] width 49 height 17
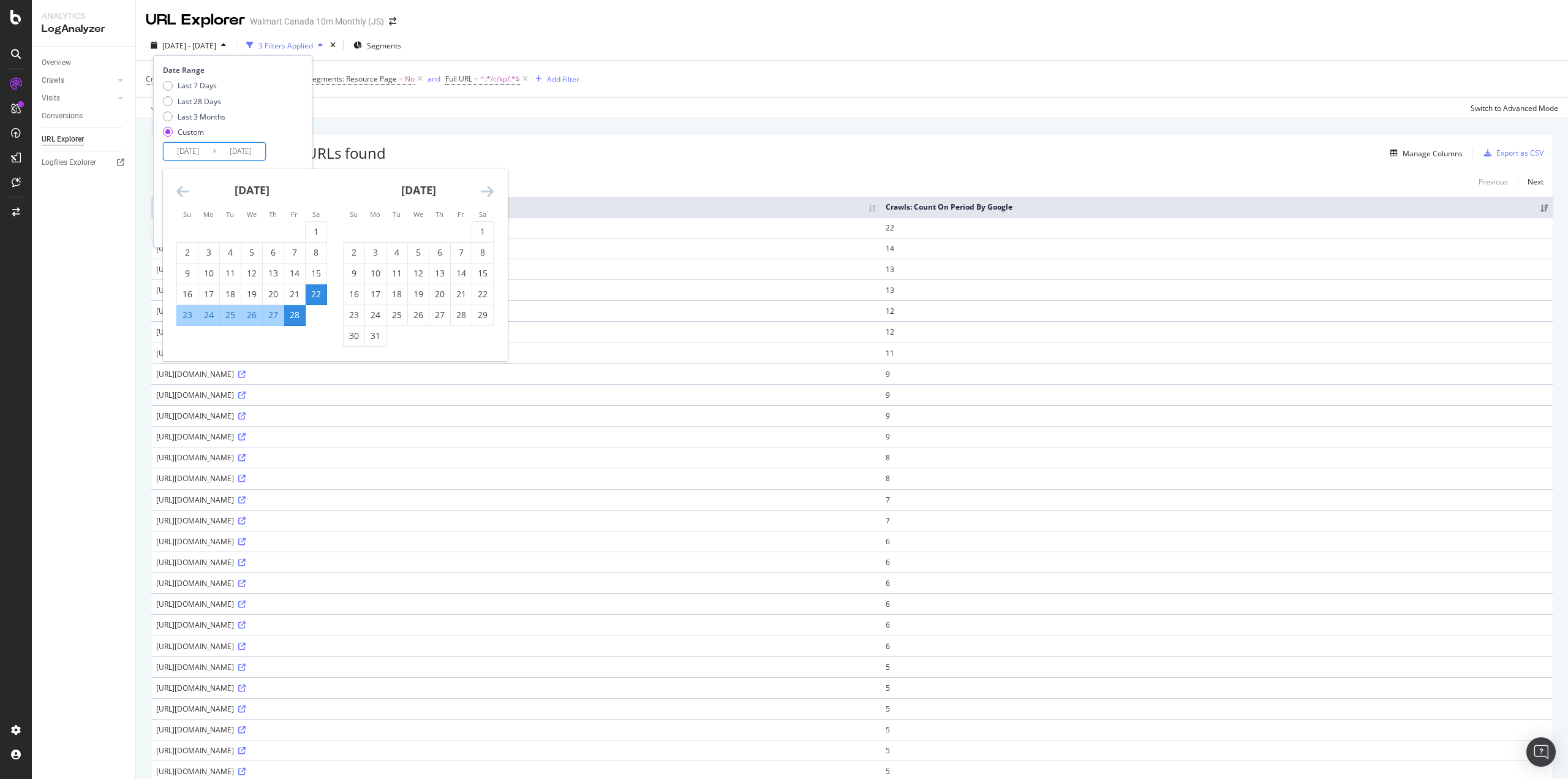
click at [478, 271] on div "15" at bounding box center [483, 273] width 21 height 13
type input "2025/03/15"
click at [463, 294] on div "21" at bounding box center [461, 294] width 21 height 13
type input "2025/03/21"
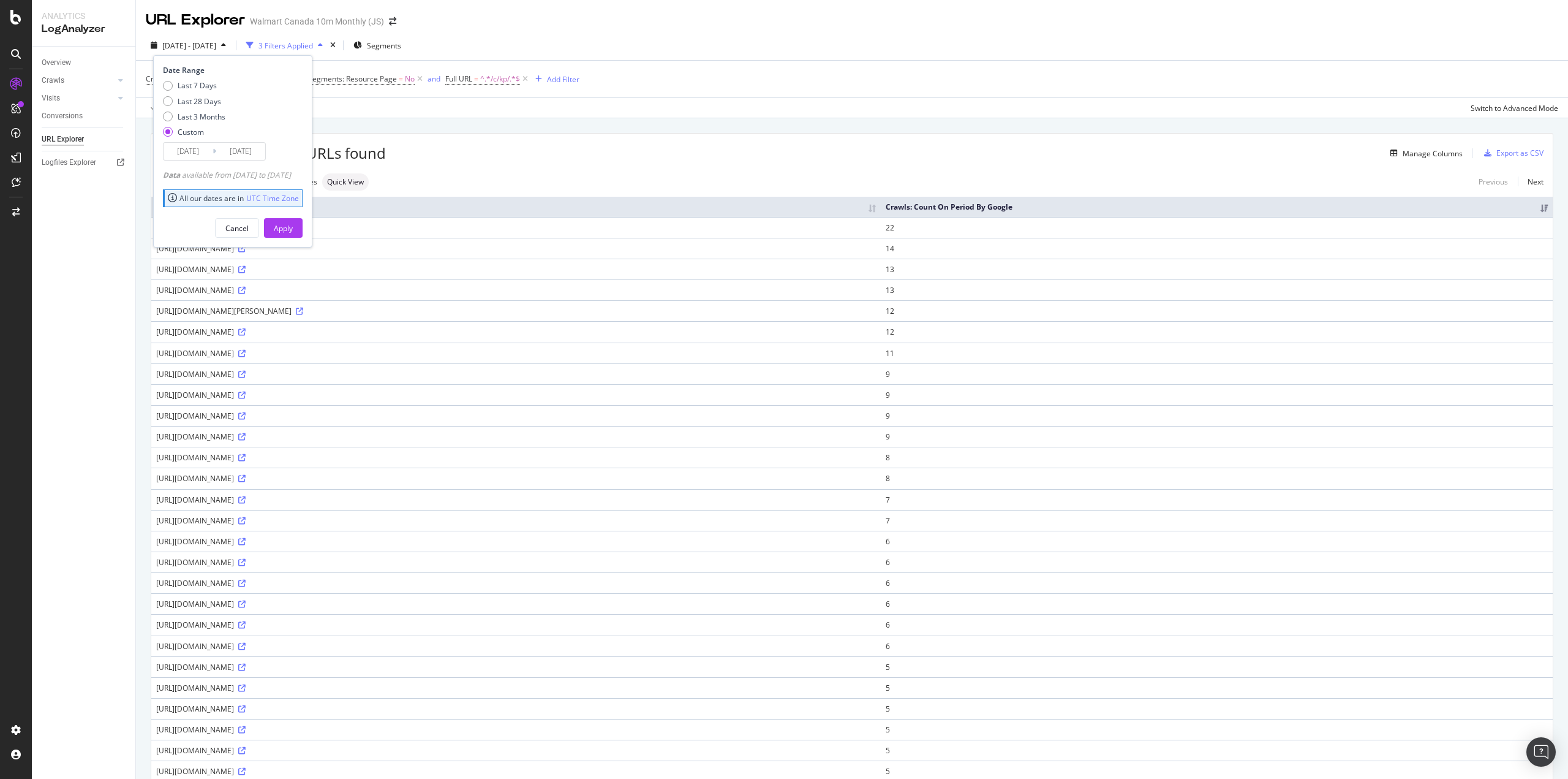
click at [293, 230] on div "Apply" at bounding box center [283, 228] width 19 height 10
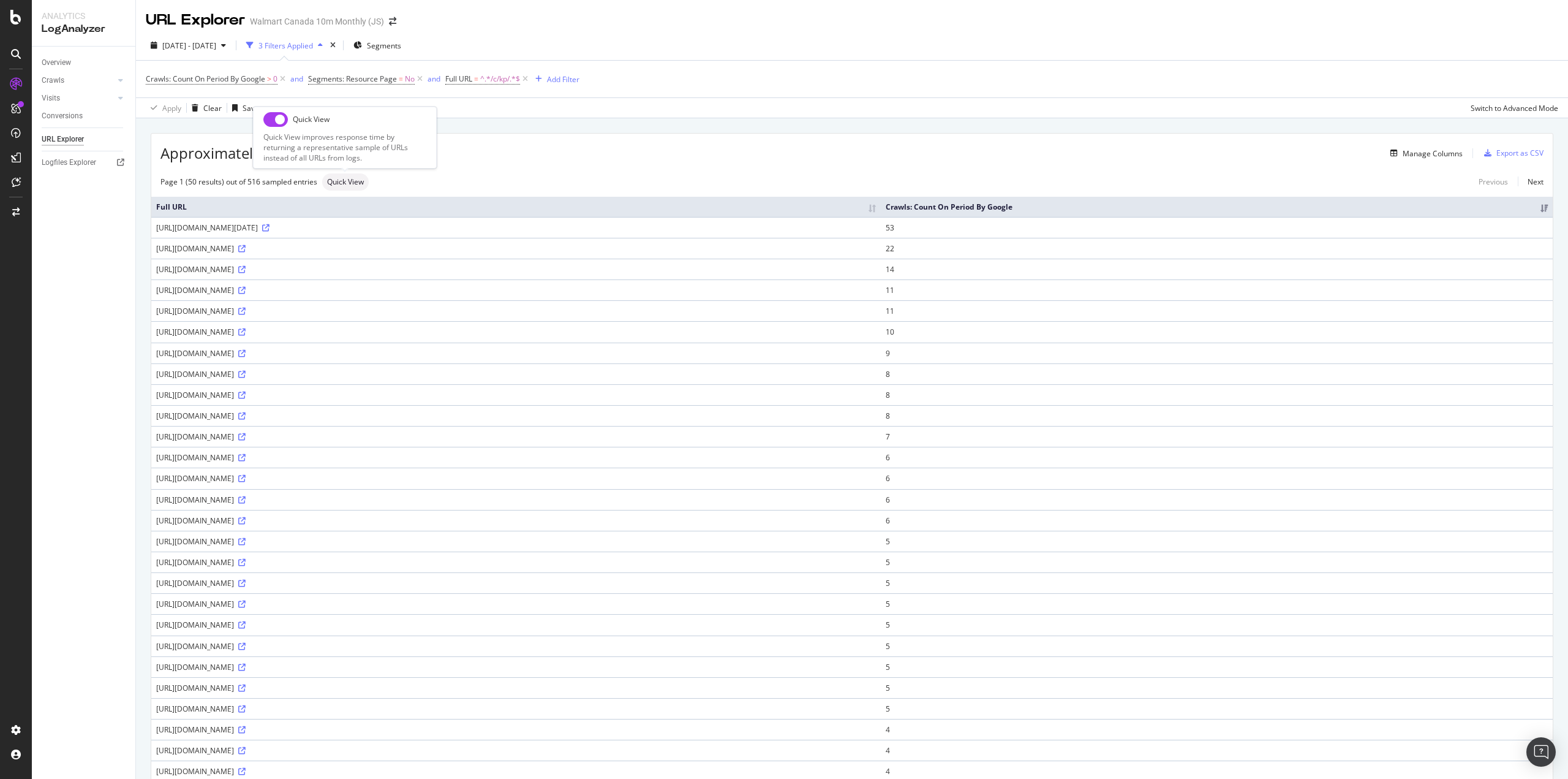
click at [270, 110] on div "Quick View Quick View improves response time by returning a representative samp…" at bounding box center [345, 137] width 184 height 62
click at [270, 122] on input "checkbox" at bounding box center [275, 119] width 24 height 15
checkbox input "true"
click at [195, 48] on span "2025 Mar. 15th - Mar. 21st" at bounding box center [189, 45] width 54 height 10
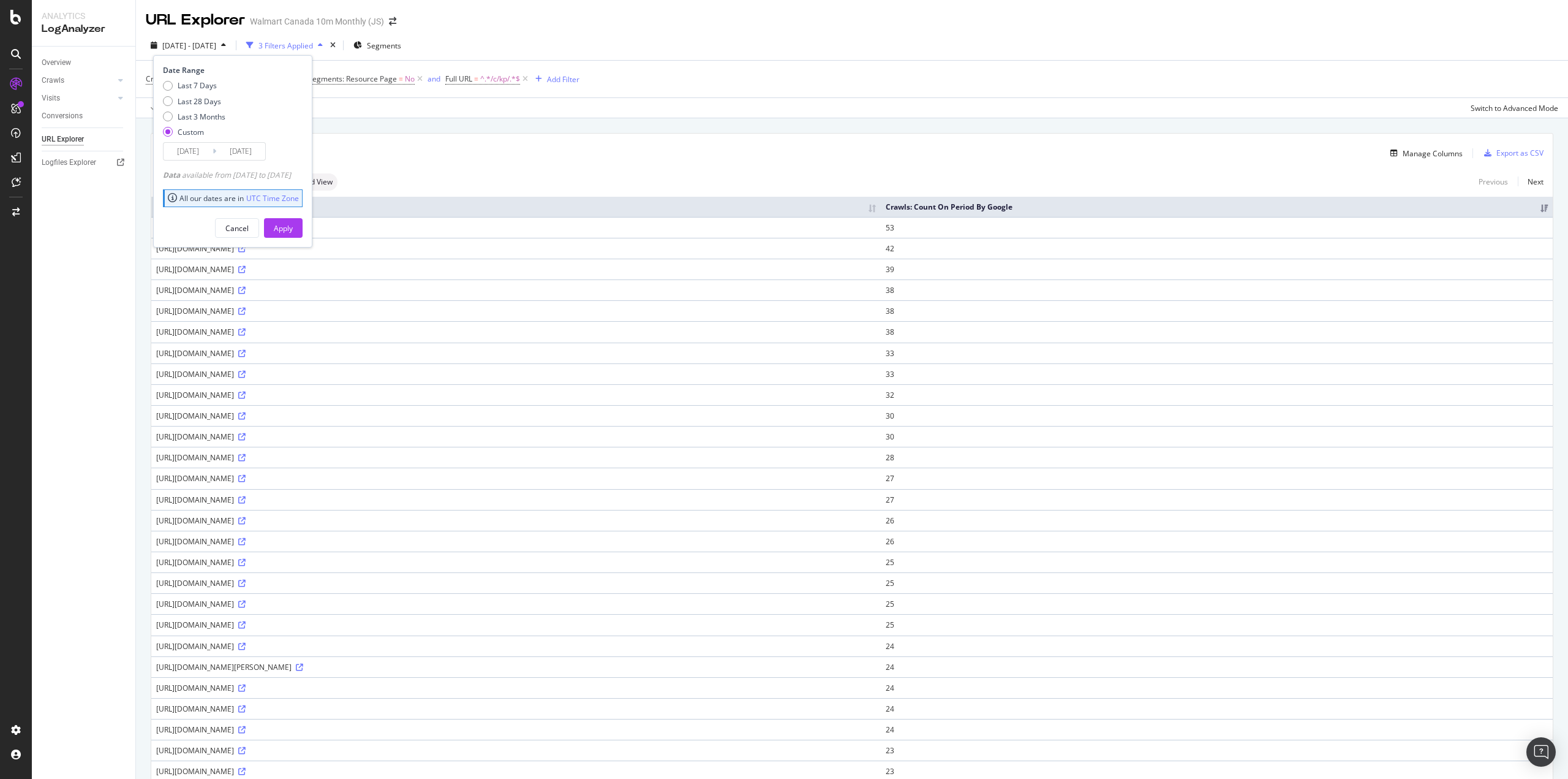
click at [196, 156] on input "2025/03/15" at bounding box center [188, 151] width 49 height 17
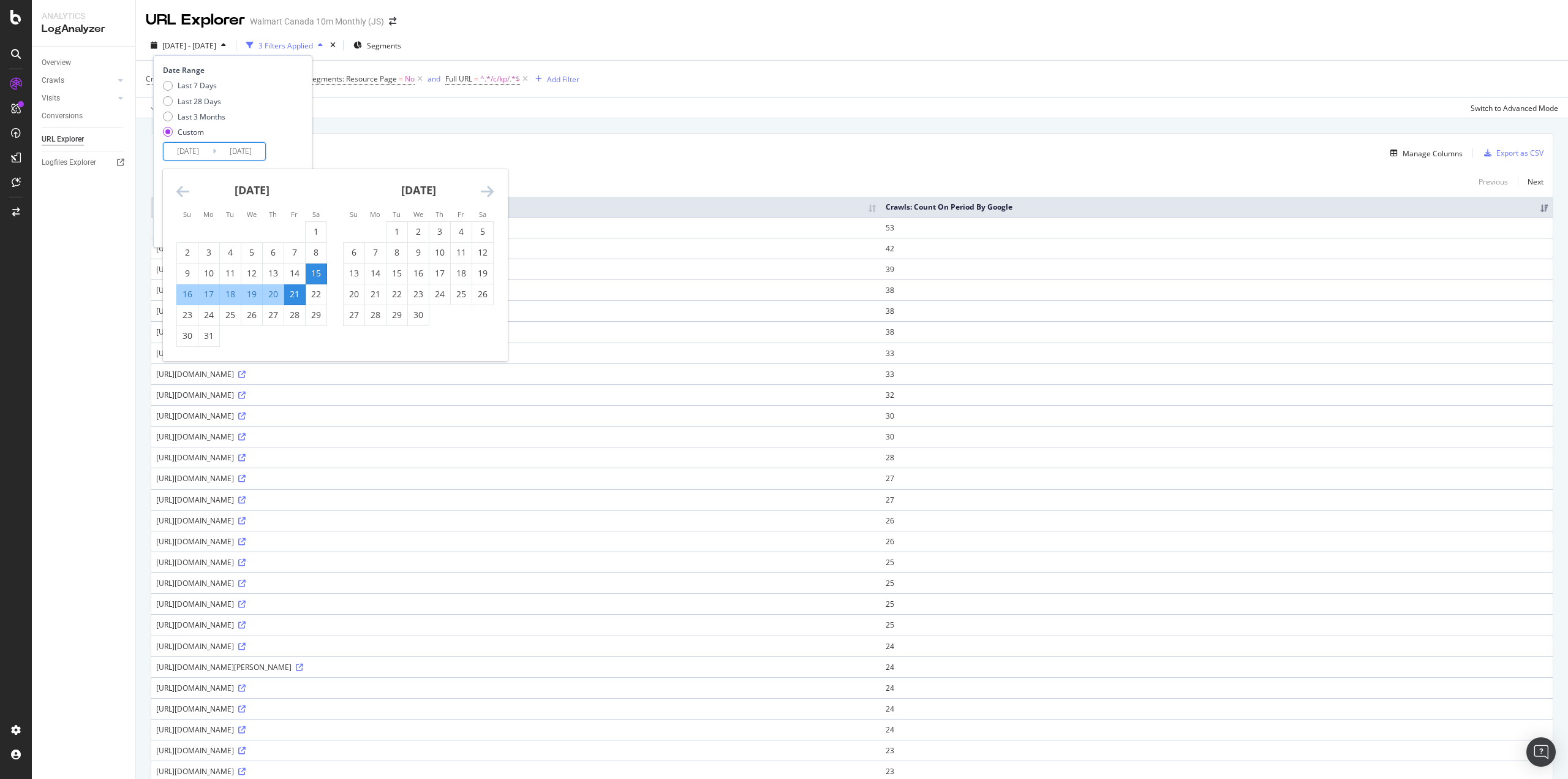
click at [482, 234] on div "5" at bounding box center [483, 231] width 21 height 13
type input "2025/04/05"
click at [457, 250] on div "11" at bounding box center [461, 252] width 21 height 13
type input "2025/04/11"
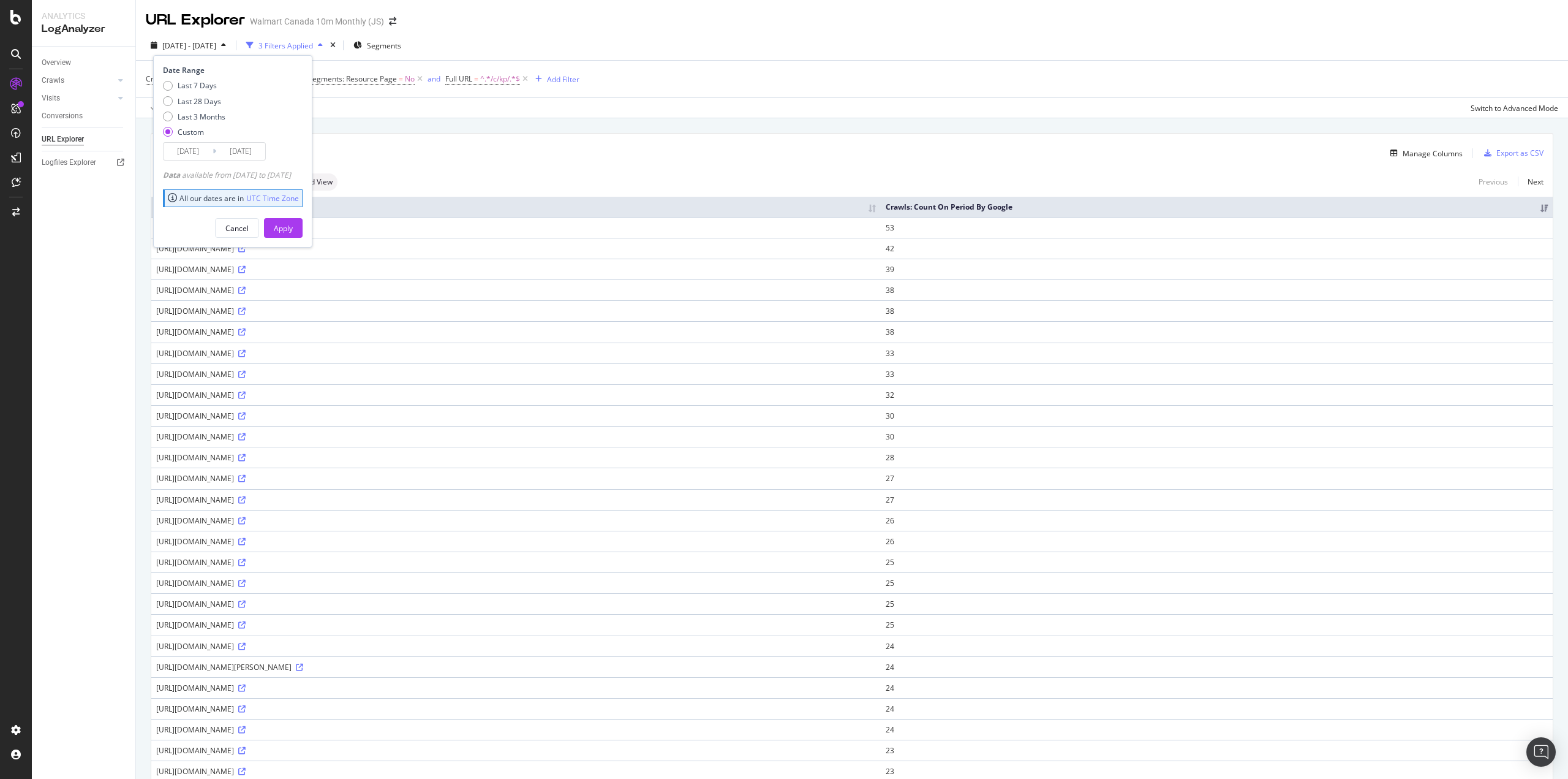
click at [303, 229] on button "Apply" at bounding box center [283, 228] width 38 height 20
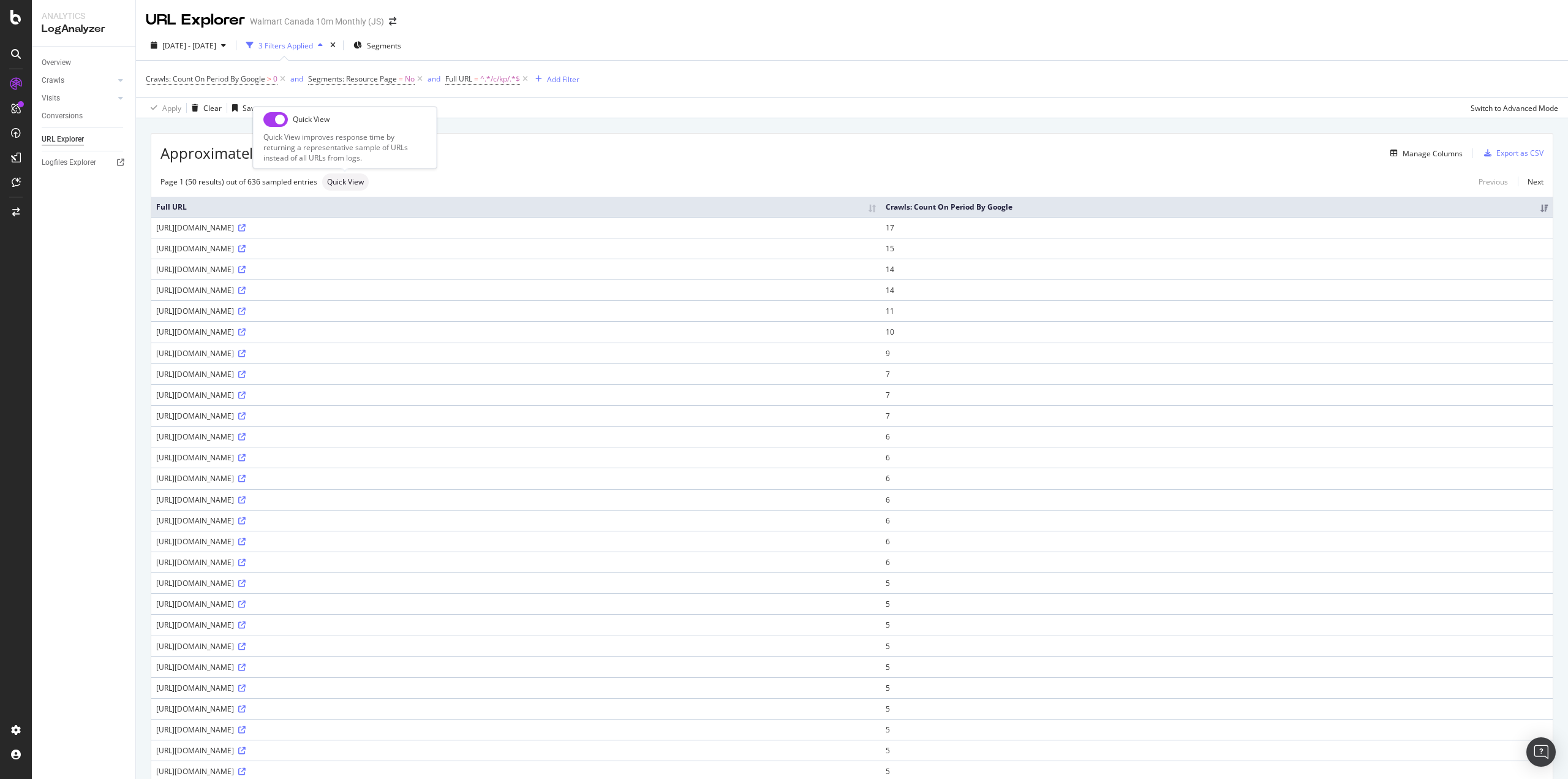
click at [271, 122] on input "checkbox" at bounding box center [275, 119] width 24 height 15
checkbox input "true"
click at [203, 41] on span "2025 Apr. 5th - Apr. 11th" at bounding box center [189, 45] width 54 height 10
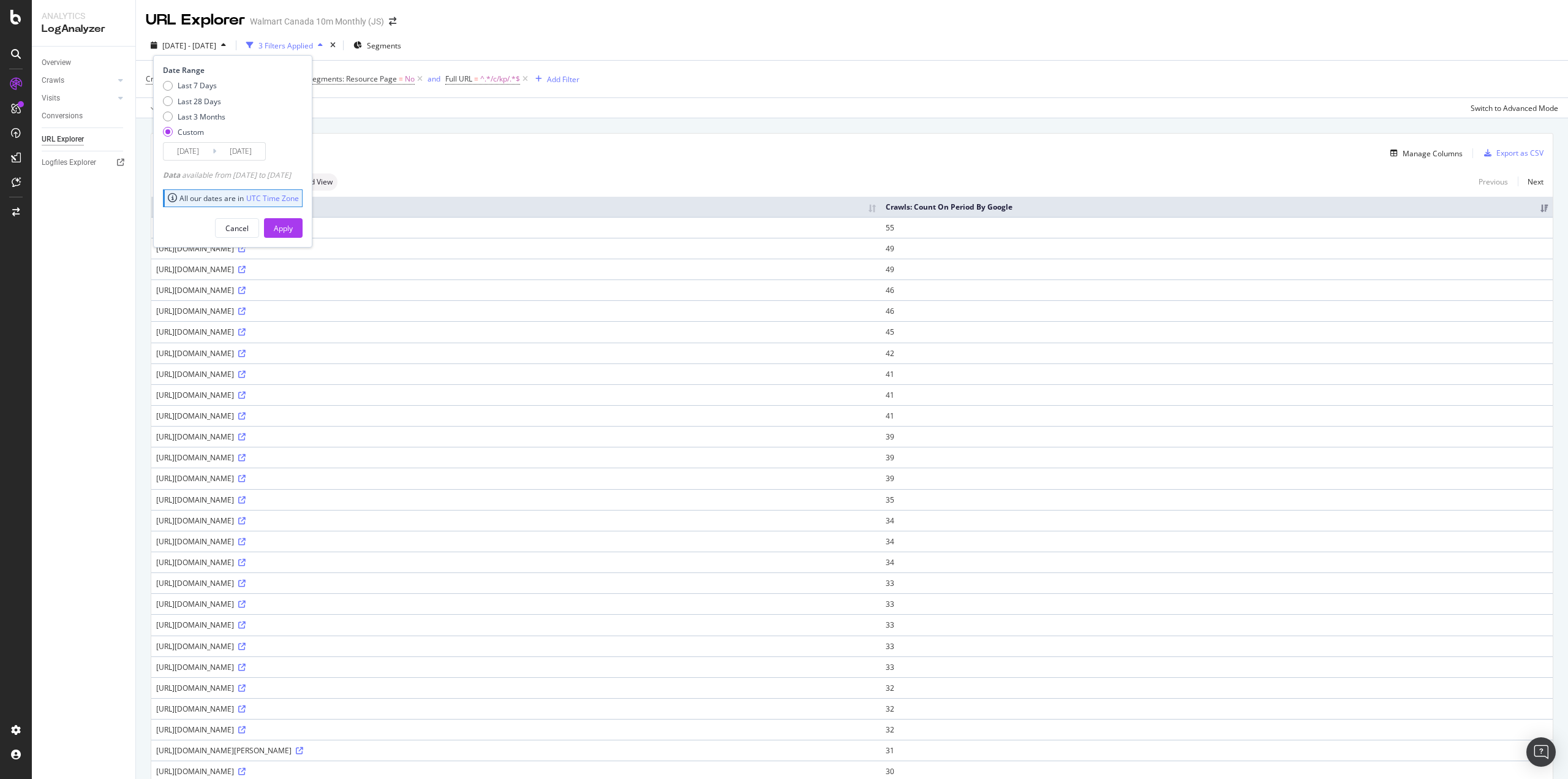
click at [195, 148] on input "2025/04/05" at bounding box center [188, 151] width 49 height 17
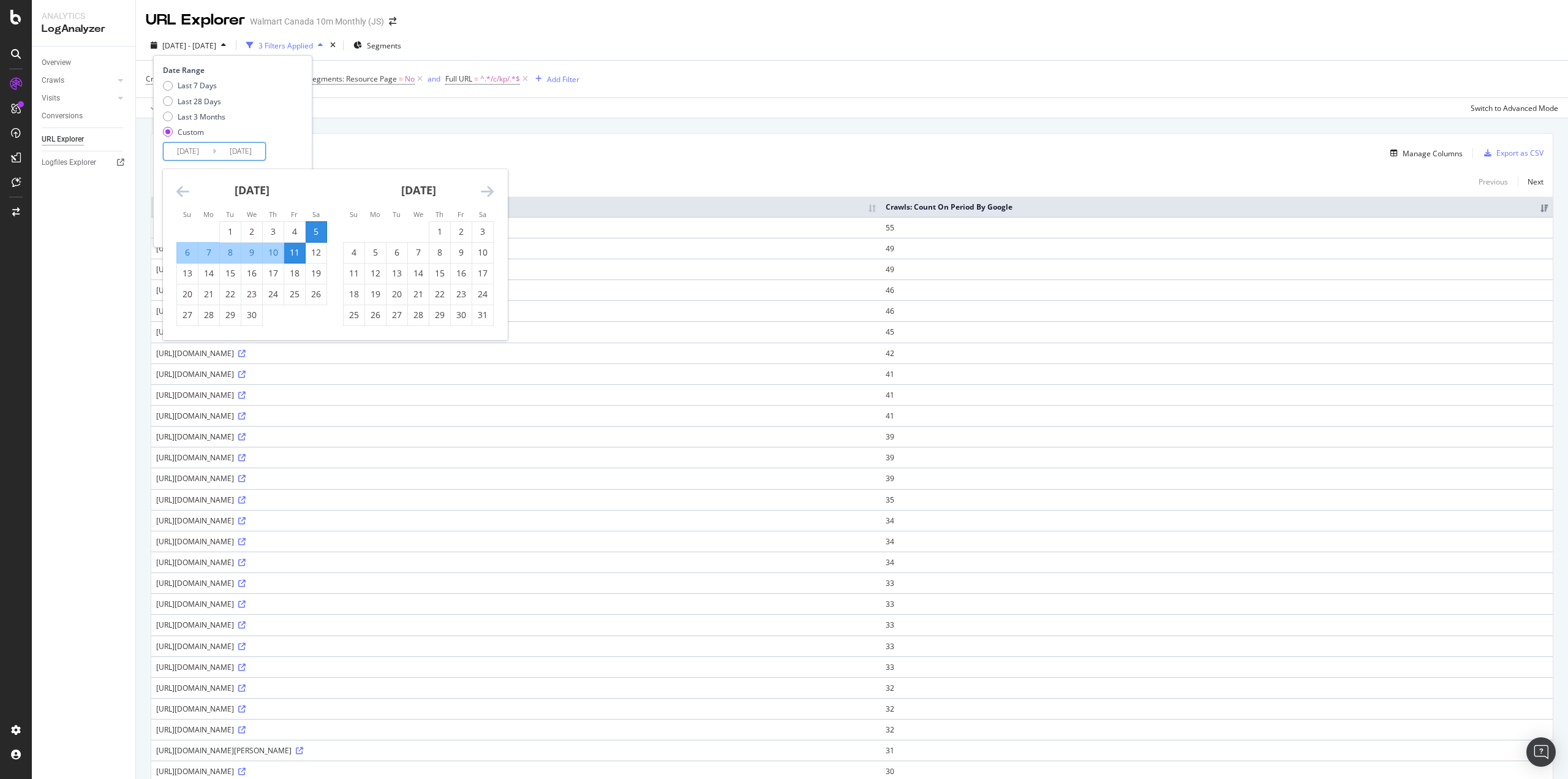
click at [478, 231] on div "3" at bounding box center [483, 231] width 21 height 13
type input "2025/05/03"
click at [459, 249] on div "9" at bounding box center [461, 252] width 21 height 13
type input "2025/05/09"
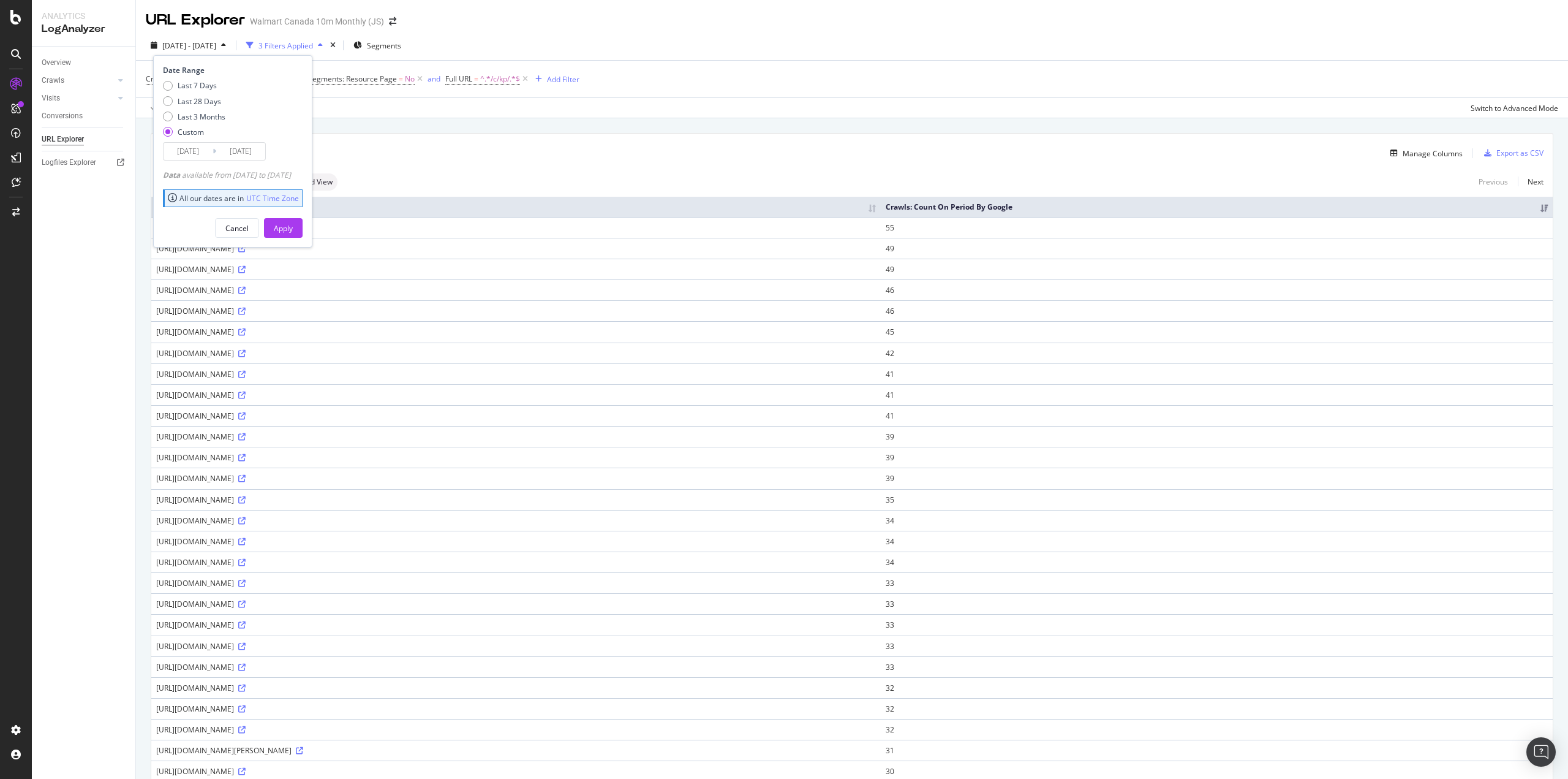
click at [303, 228] on button "Apply" at bounding box center [283, 228] width 38 height 20
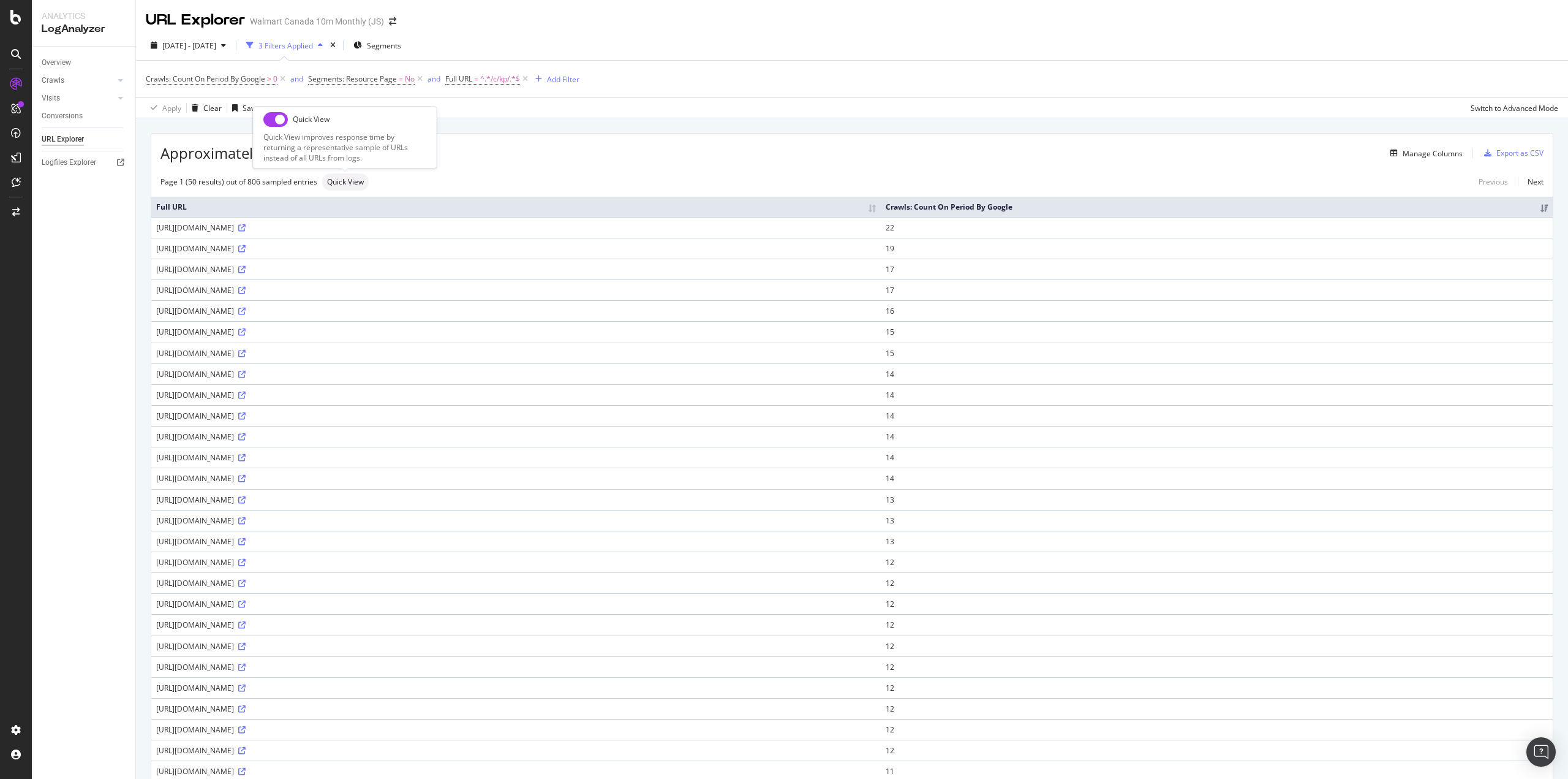
click at [281, 126] on input "checkbox" at bounding box center [275, 119] width 24 height 15
checkbox input "true"
click at [216, 46] on span "2025 May. 3rd - May. 9th" at bounding box center [189, 45] width 54 height 10
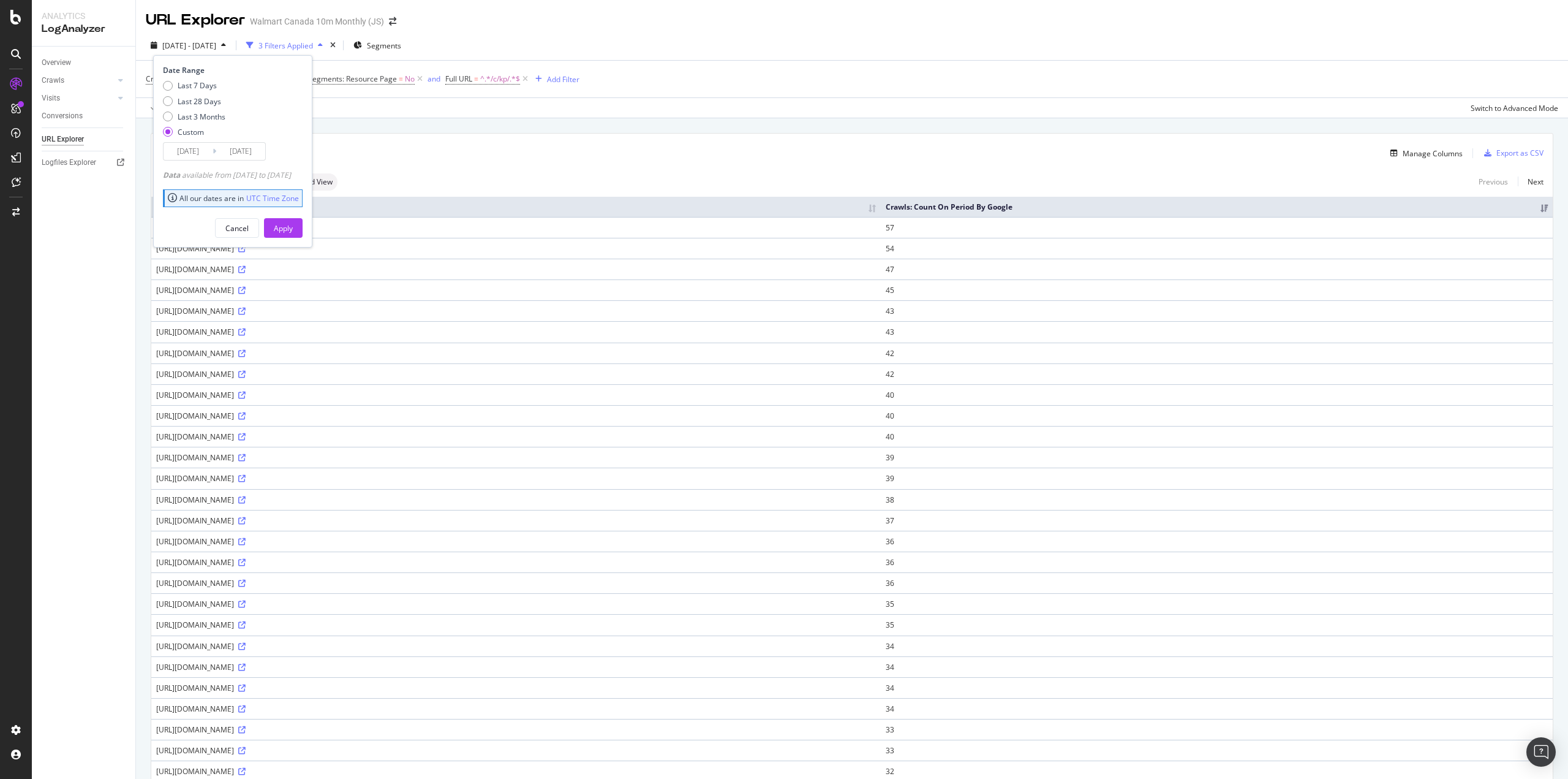
click at [191, 153] on input "2025/05/03" at bounding box center [188, 151] width 49 height 17
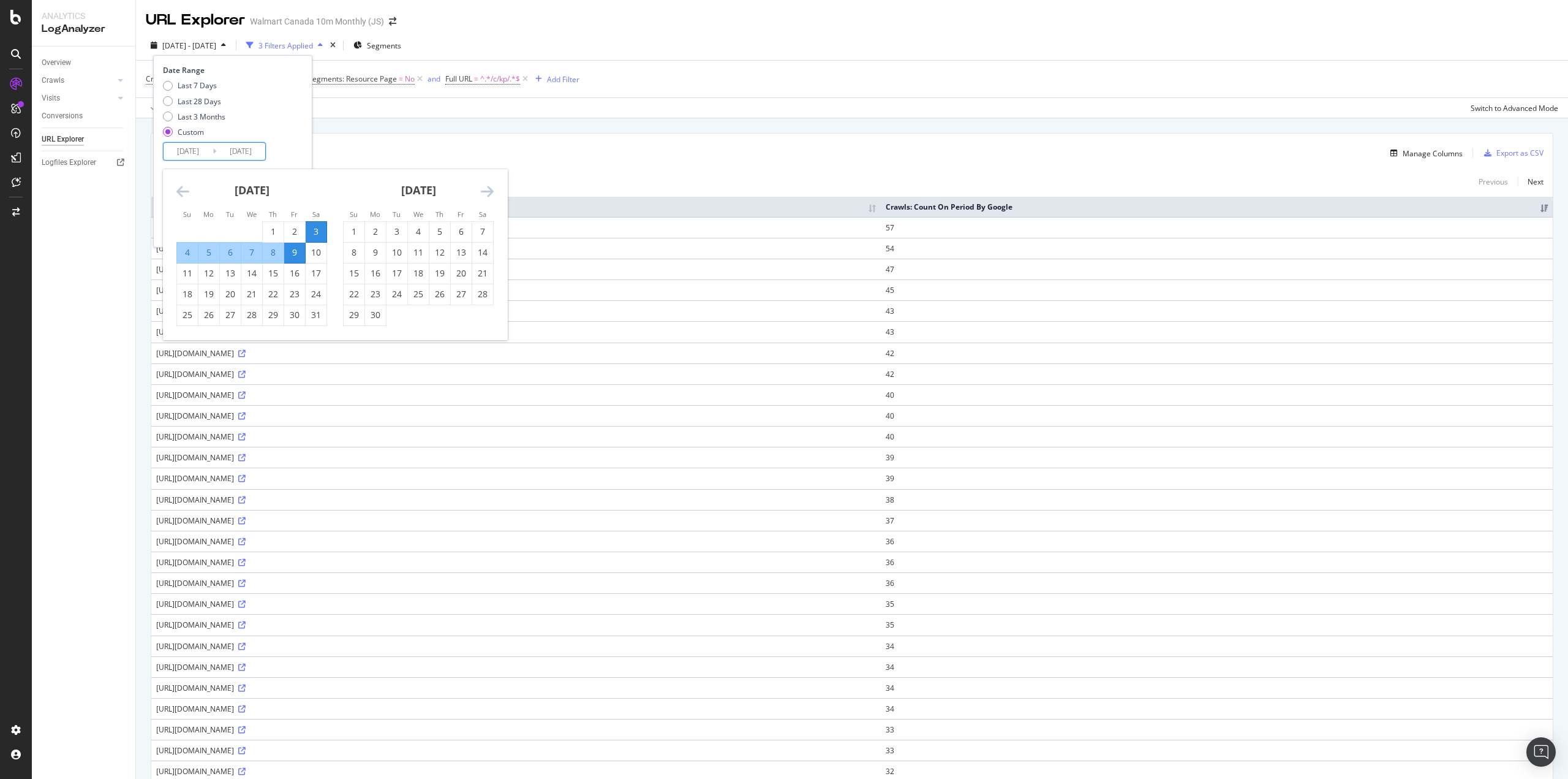
click at [310, 313] on div "31" at bounding box center [316, 315] width 21 height 13
type input "2025/05/31"
click at [461, 234] on div "6" at bounding box center [461, 231] width 21 height 13
type input "2025/06/06"
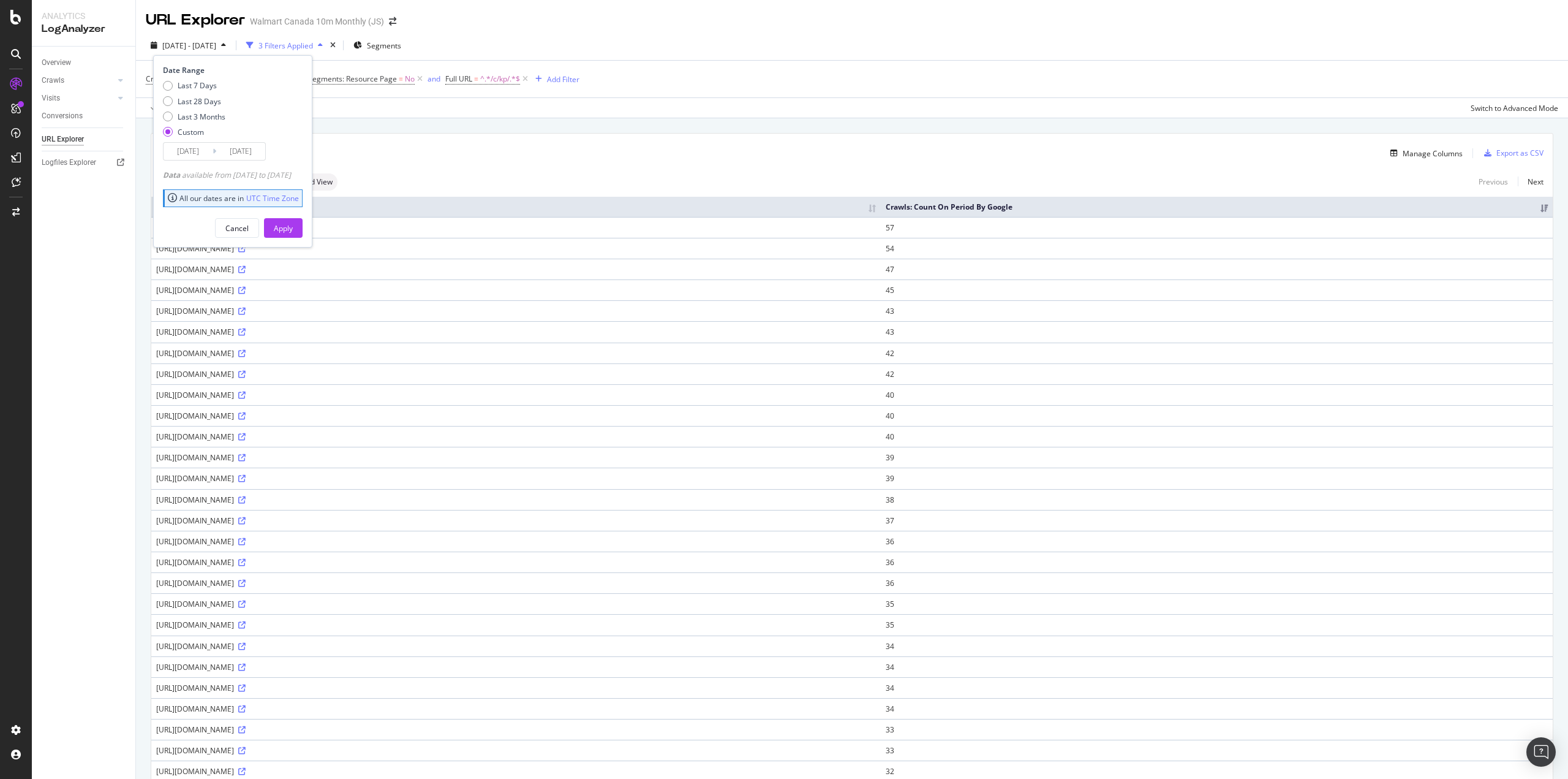
click at [293, 229] on div "Apply" at bounding box center [283, 228] width 19 height 10
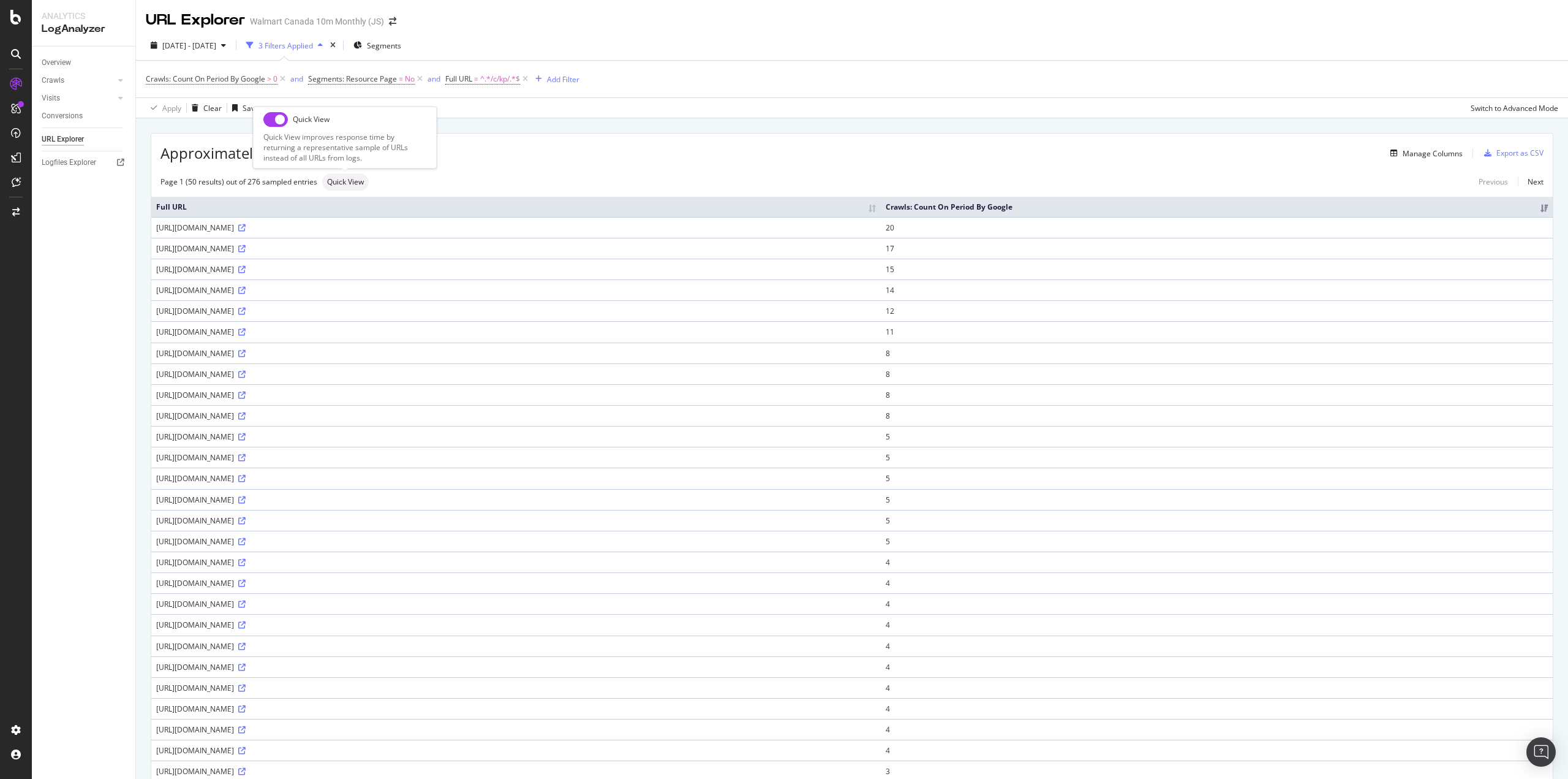
click at [277, 126] on input "checkbox" at bounding box center [275, 119] width 24 height 15
checkbox input "true"
click at [206, 45] on span "2025 May. 31st - Jun. 6th" at bounding box center [189, 45] width 54 height 10
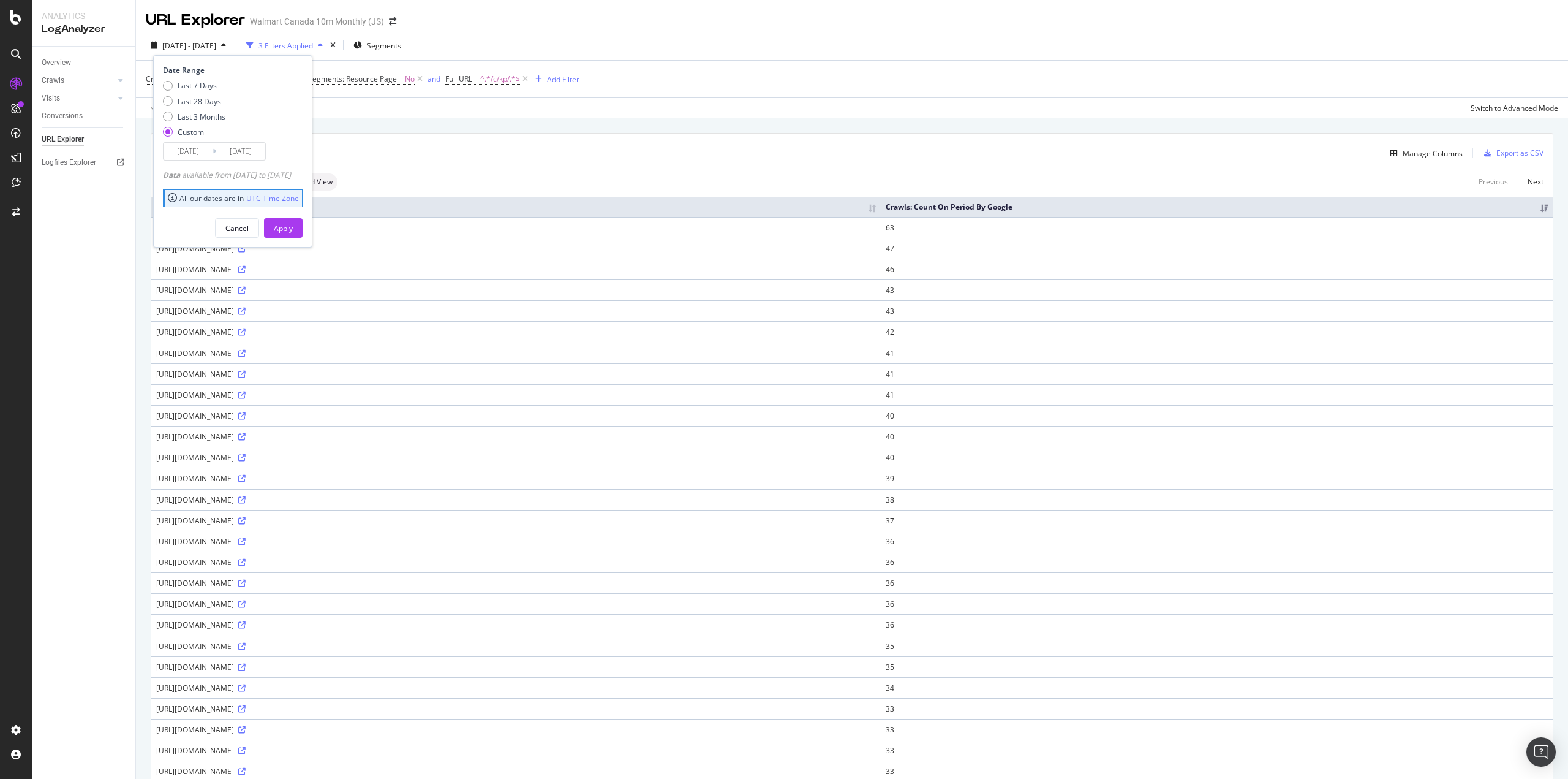
click at [198, 151] on input "2025/05/31" at bounding box center [188, 151] width 49 height 17
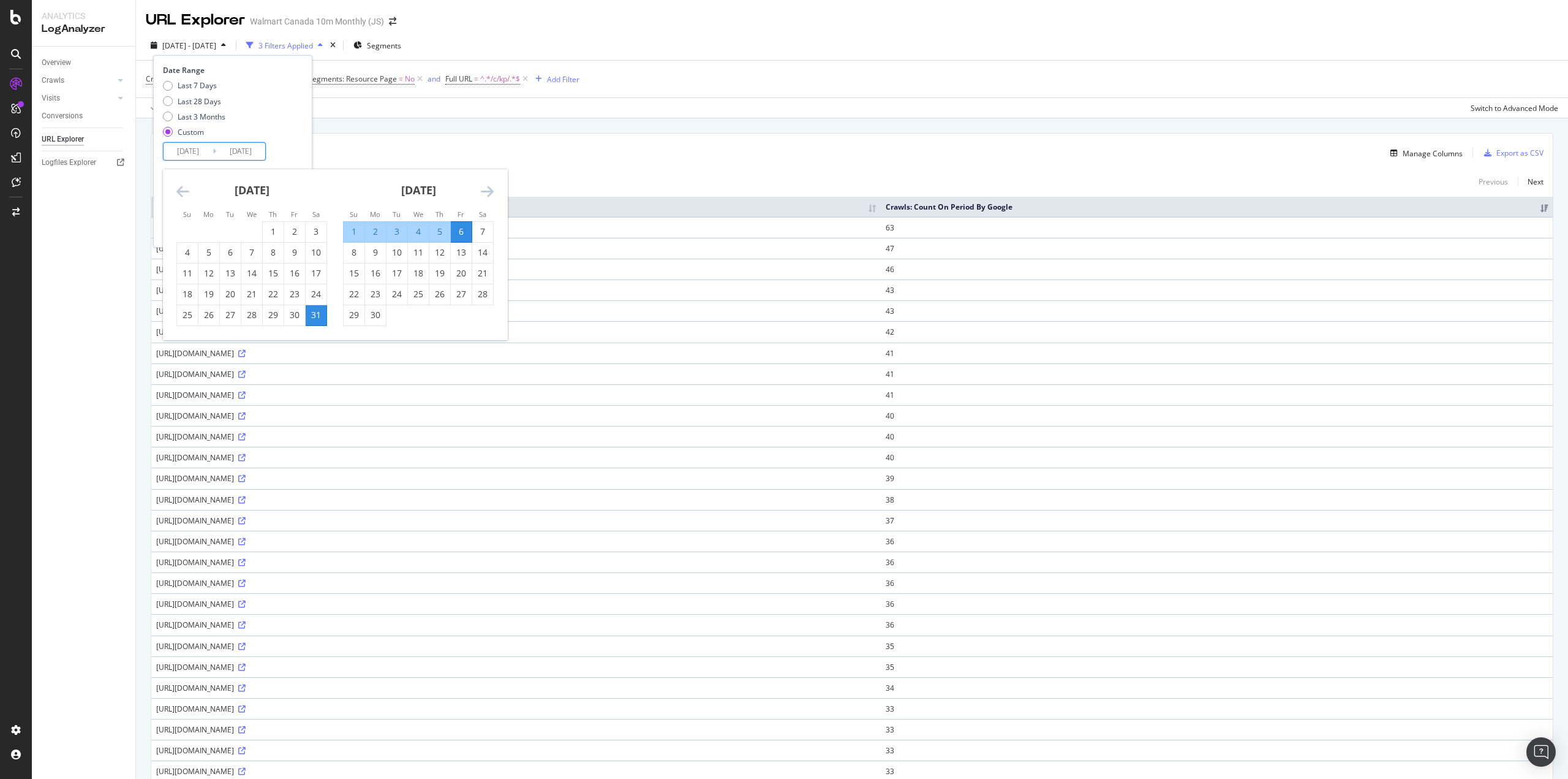
click at [491, 188] on icon "Move forward to switch to the next month." at bounding box center [487, 191] width 13 height 15
click at [480, 231] on div "5" at bounding box center [483, 231] width 21 height 13
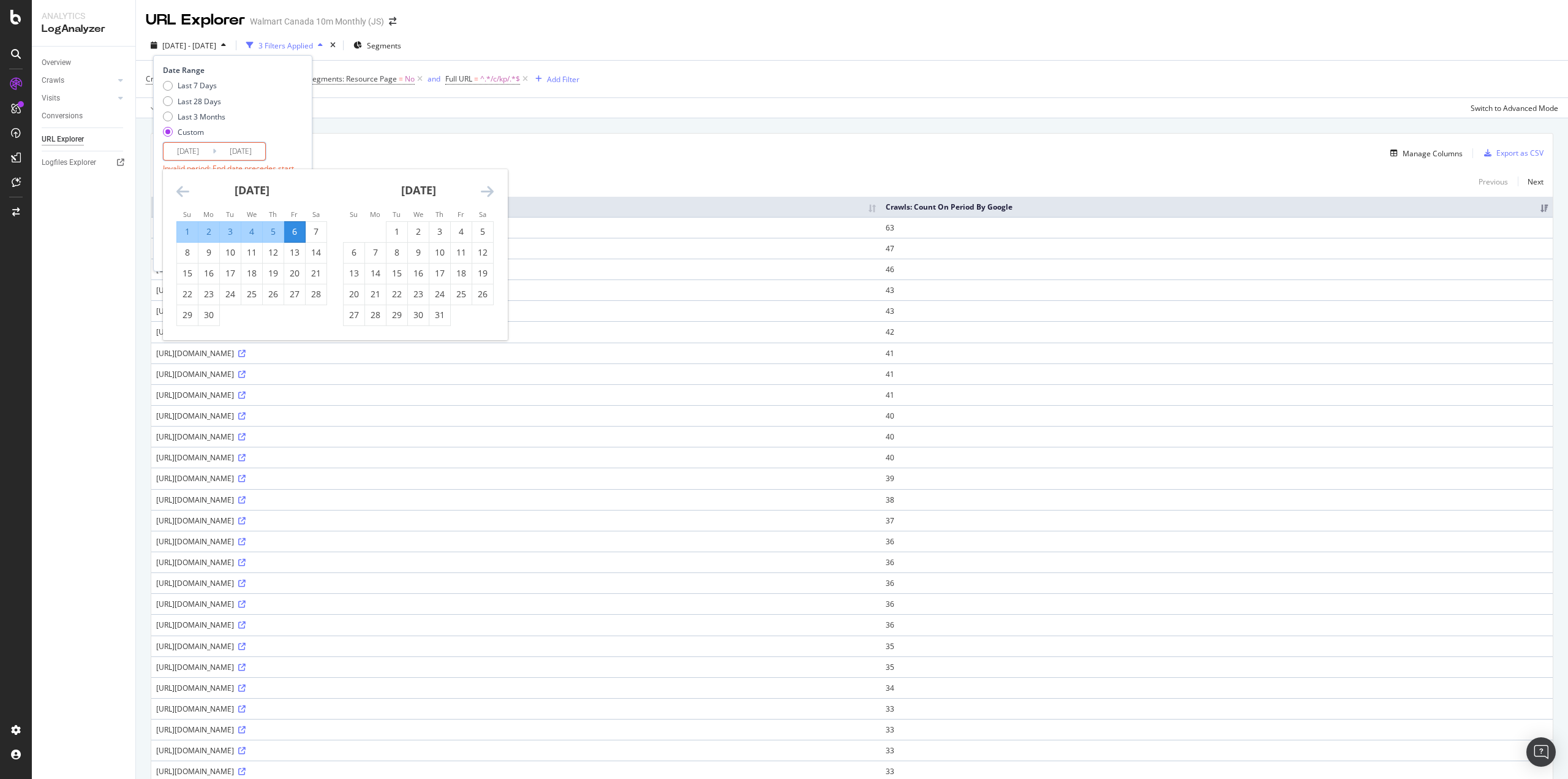
type input "2025/07/05"
click at [466, 251] on div "11" at bounding box center [461, 252] width 21 height 13
type input "2025/07/11"
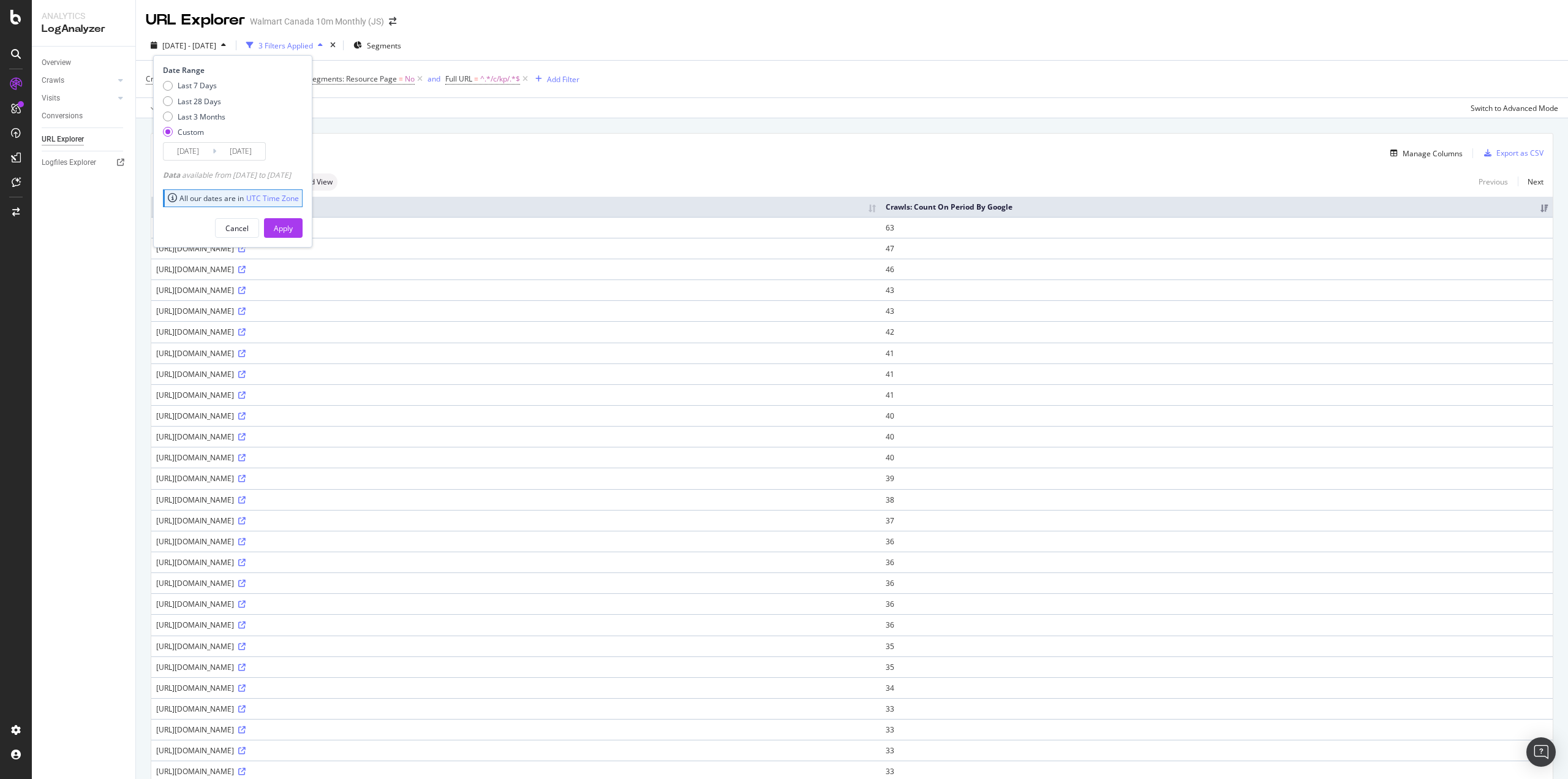
click at [293, 230] on div "Apply" at bounding box center [283, 228] width 19 height 10
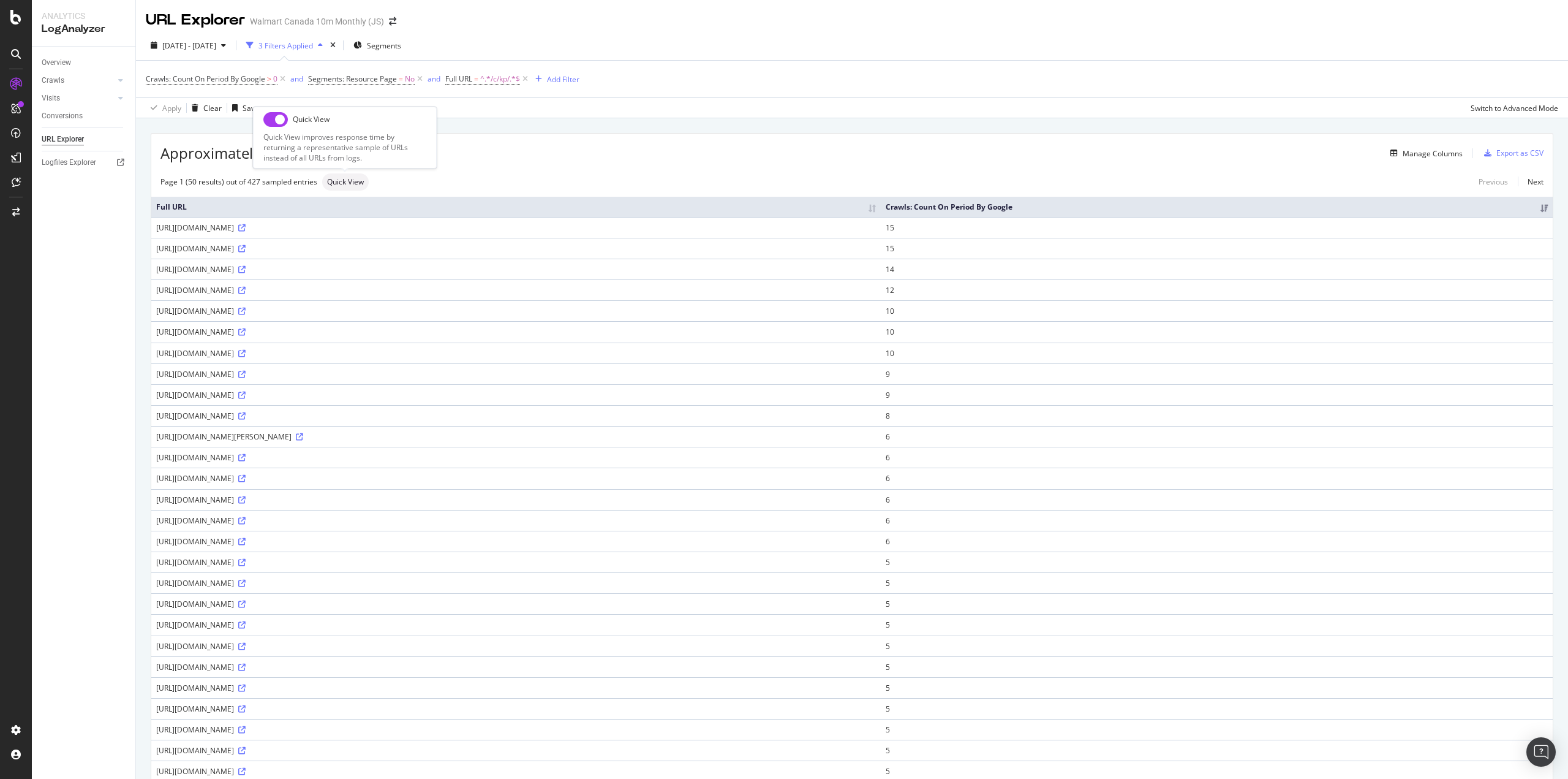
click at [285, 122] on input "checkbox" at bounding box center [275, 119] width 24 height 15
checkbox input "true"
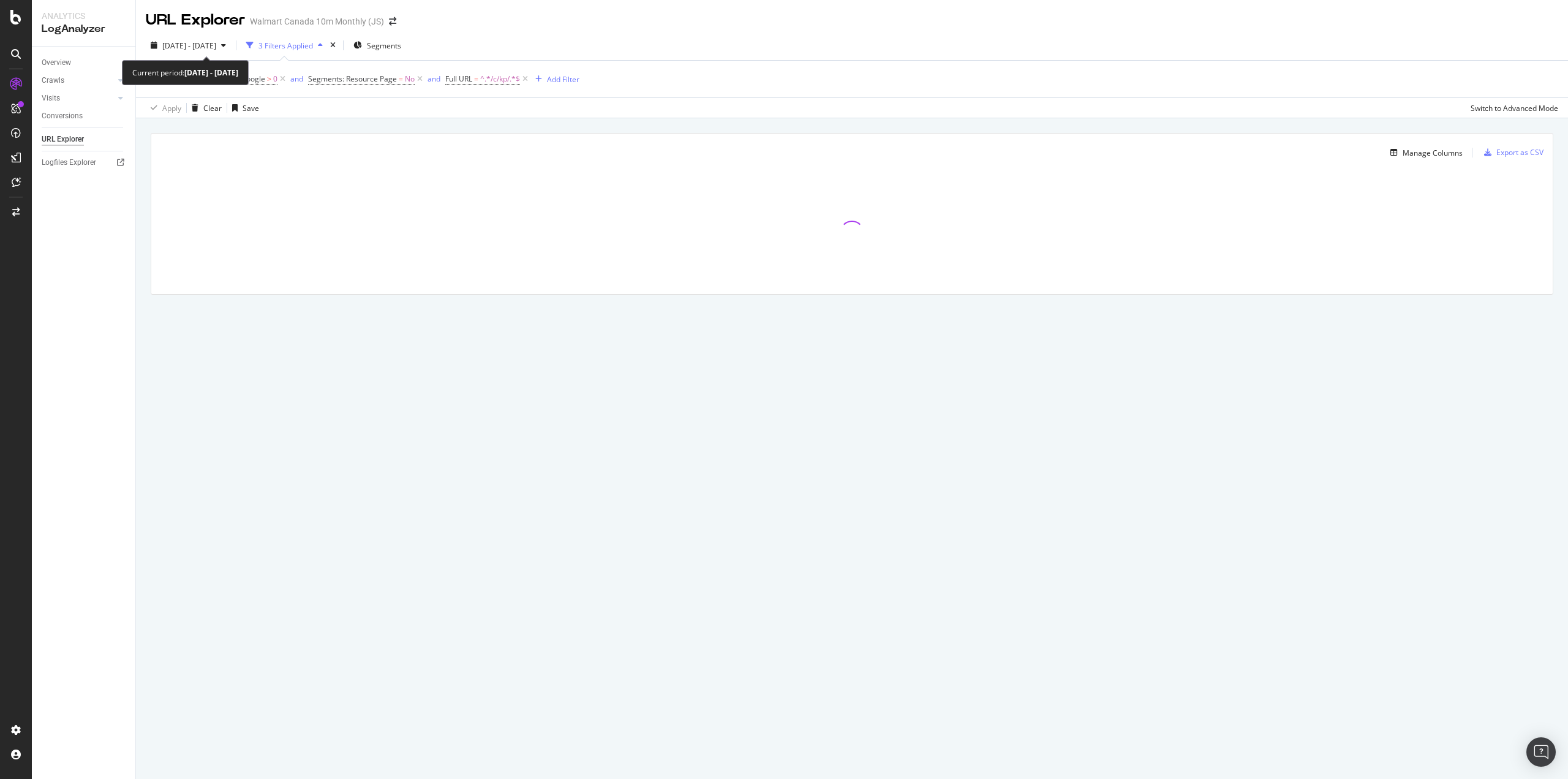
click at [216, 50] on span "[DATE] - [DATE]" at bounding box center [189, 45] width 54 height 10
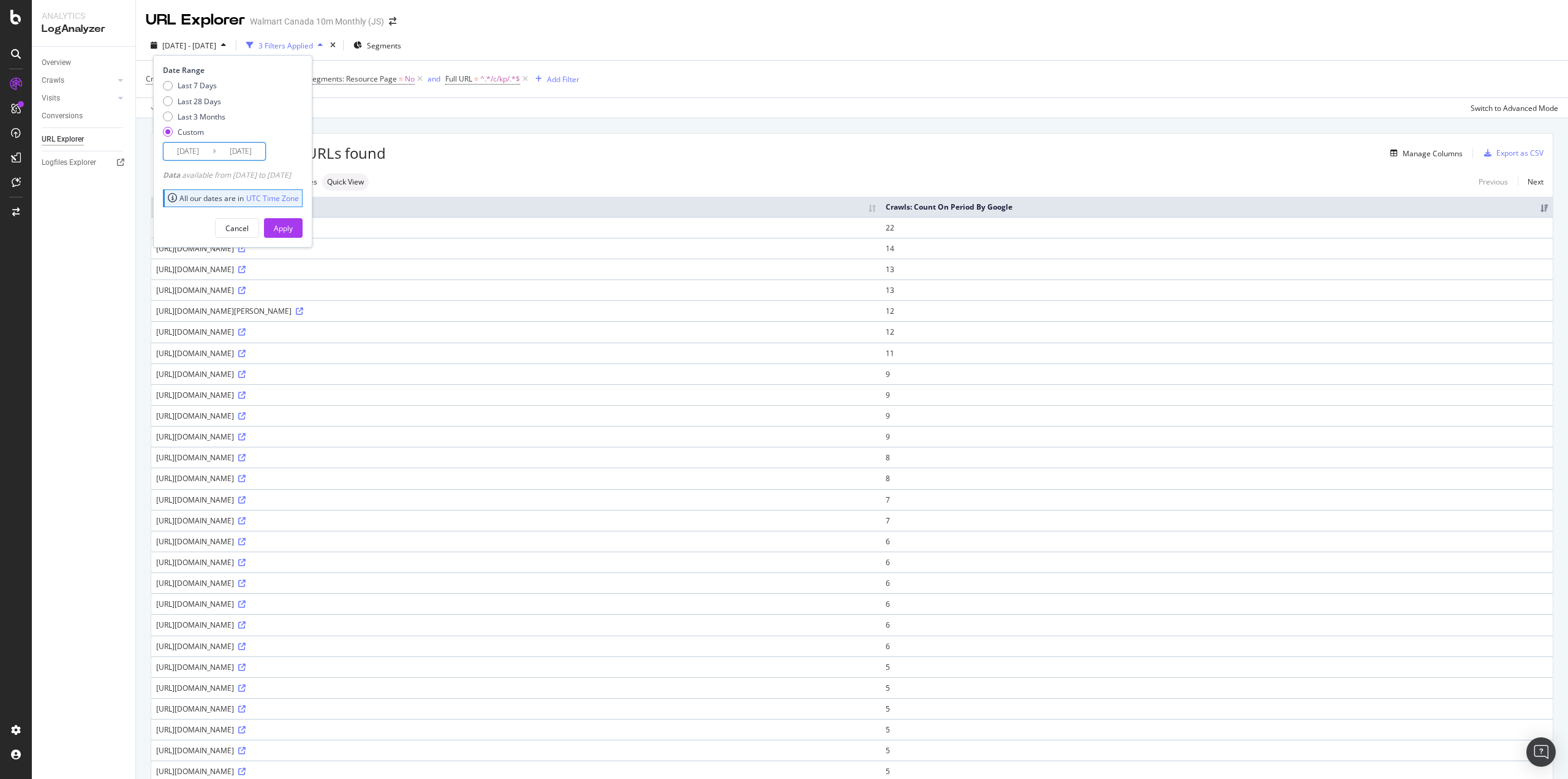
click at [192, 149] on input "[DATE]" at bounding box center [188, 151] width 49 height 17
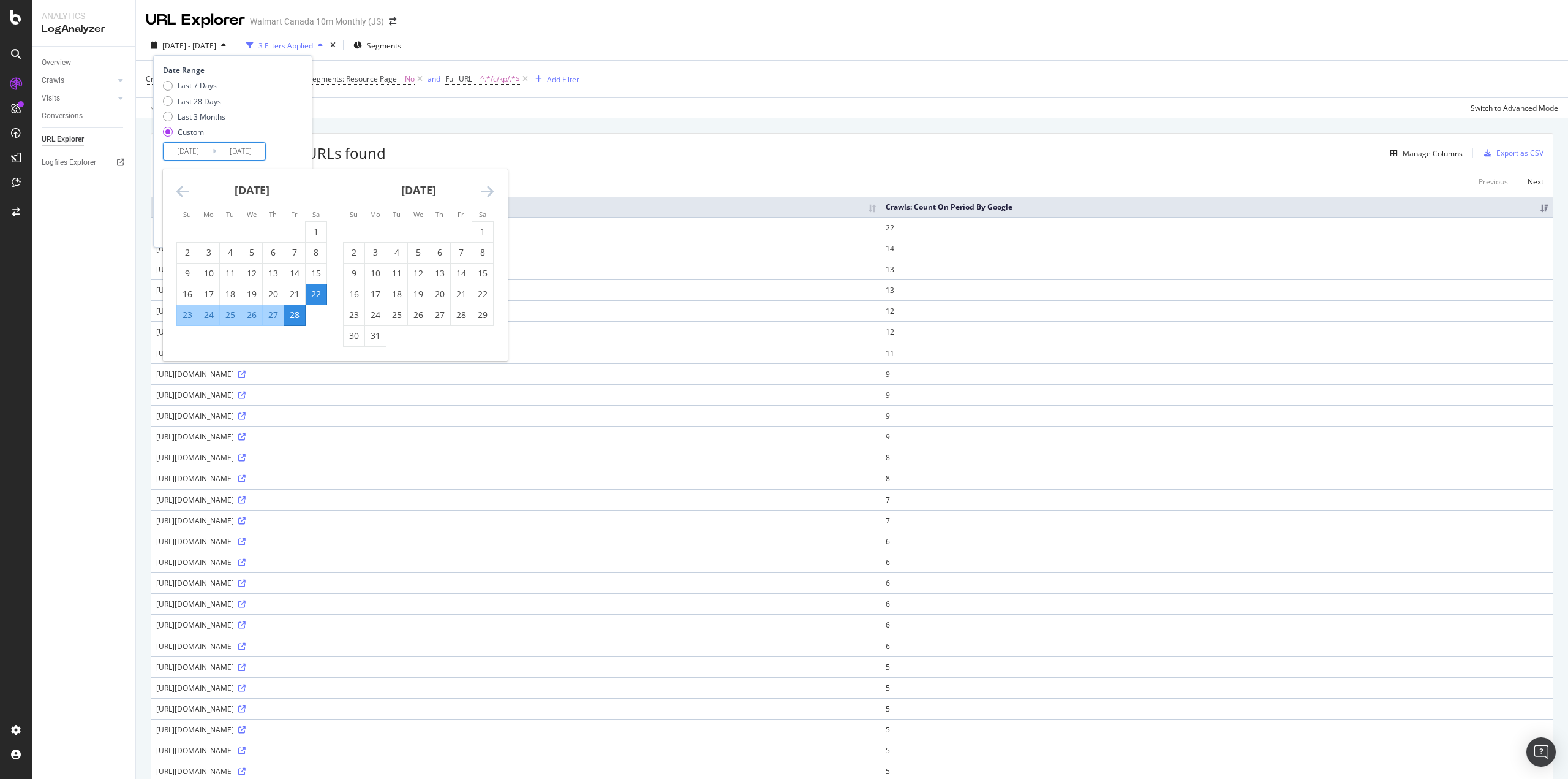
drag, startPoint x: 477, startPoint y: 252, endPoint x: 468, endPoint y: 265, distance: 15.8
click at [477, 253] on div "8" at bounding box center [483, 252] width 21 height 13
type input "[DATE]"
click at [467, 269] on div "14" at bounding box center [461, 273] width 21 height 13
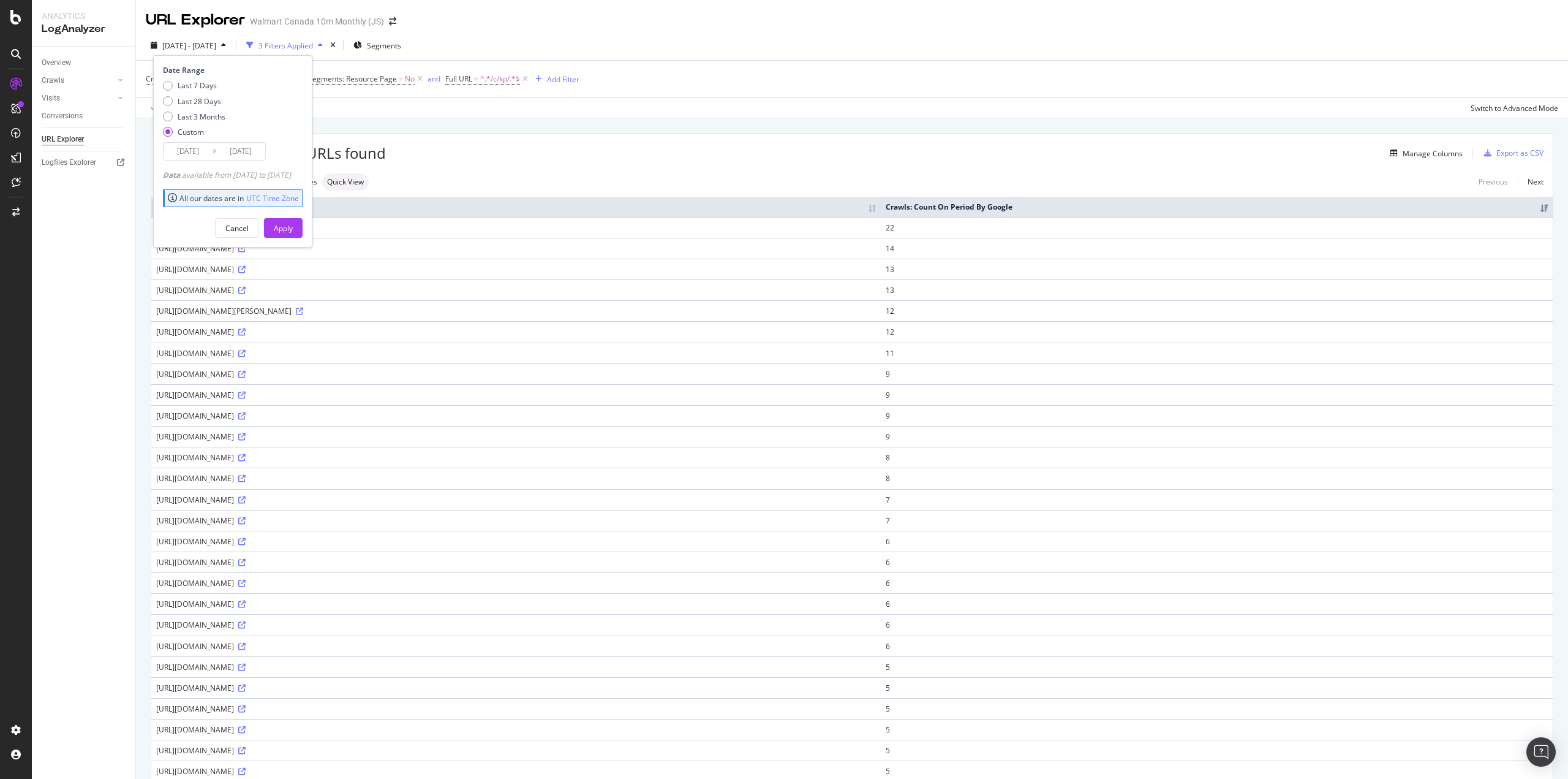
type input "[DATE]"
click at [303, 225] on button "Apply" at bounding box center [283, 228] width 38 height 20
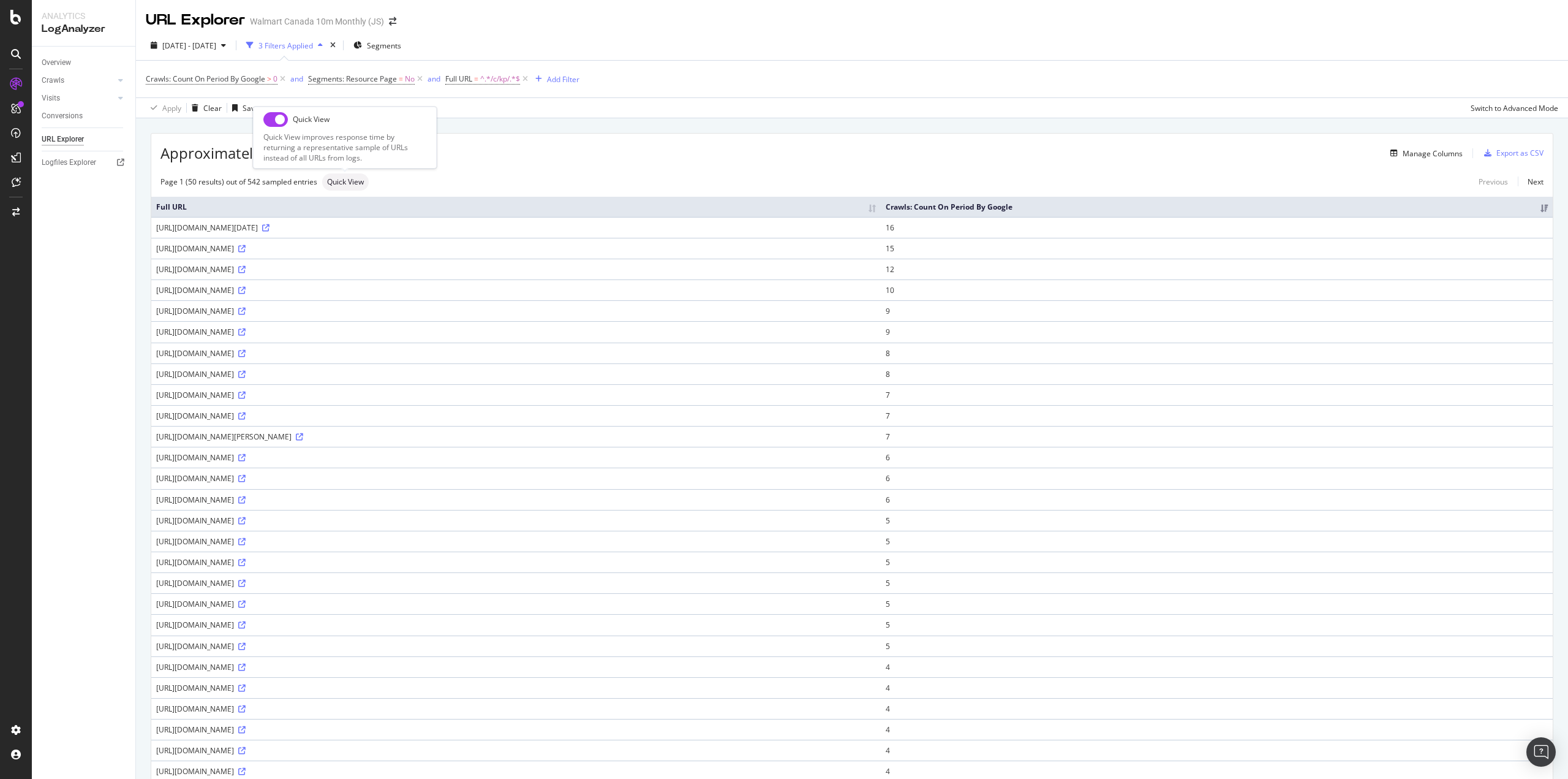
click at [272, 128] on div "Quick View Quick View improves response time by returning a representative samp…" at bounding box center [345, 137] width 184 height 62
click at [274, 122] on input "checkbox" at bounding box center [275, 119] width 24 height 15
checkbox input "true"
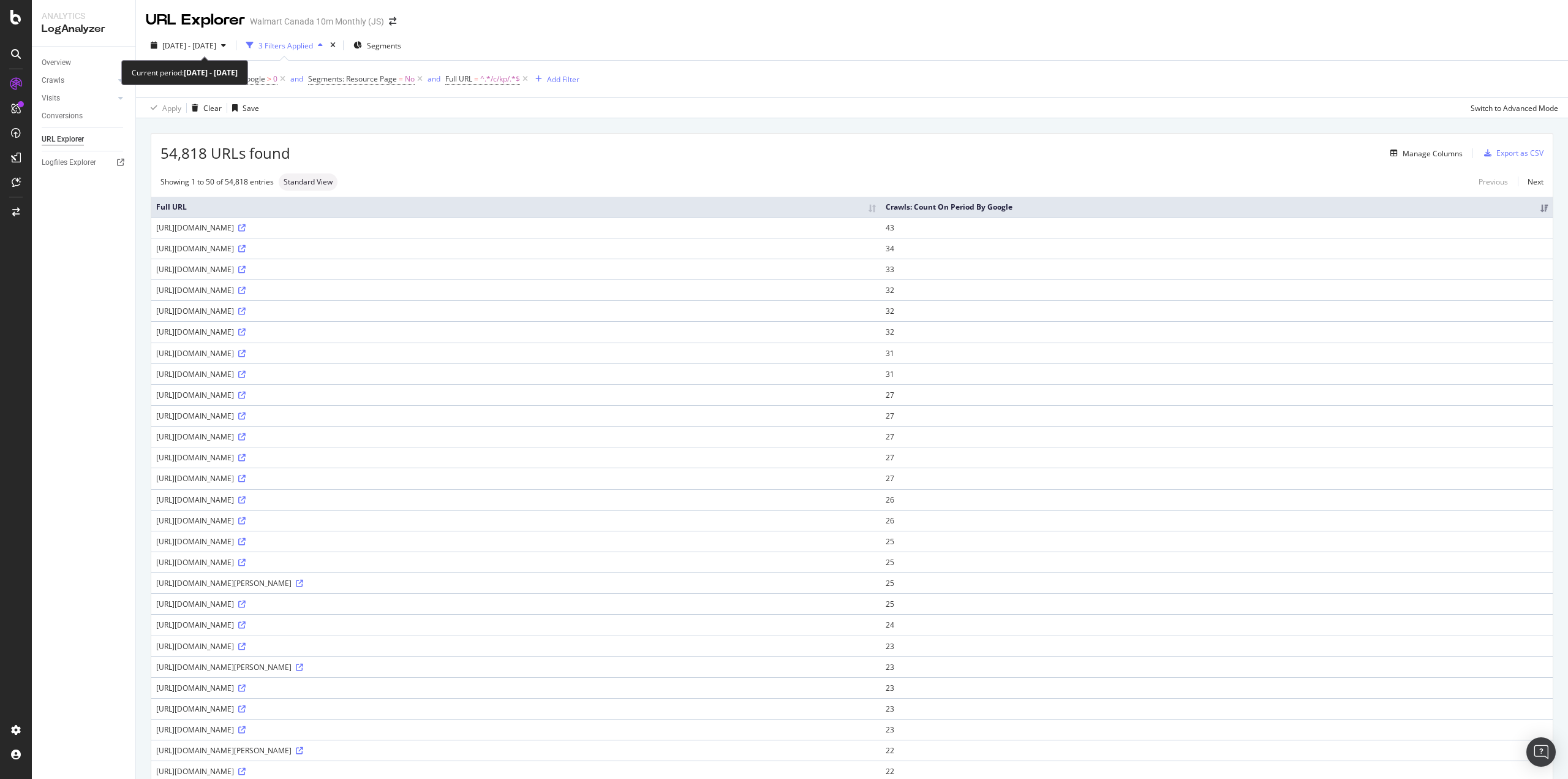
click at [216, 41] on span "[DATE] - [DATE]" at bounding box center [189, 45] width 54 height 10
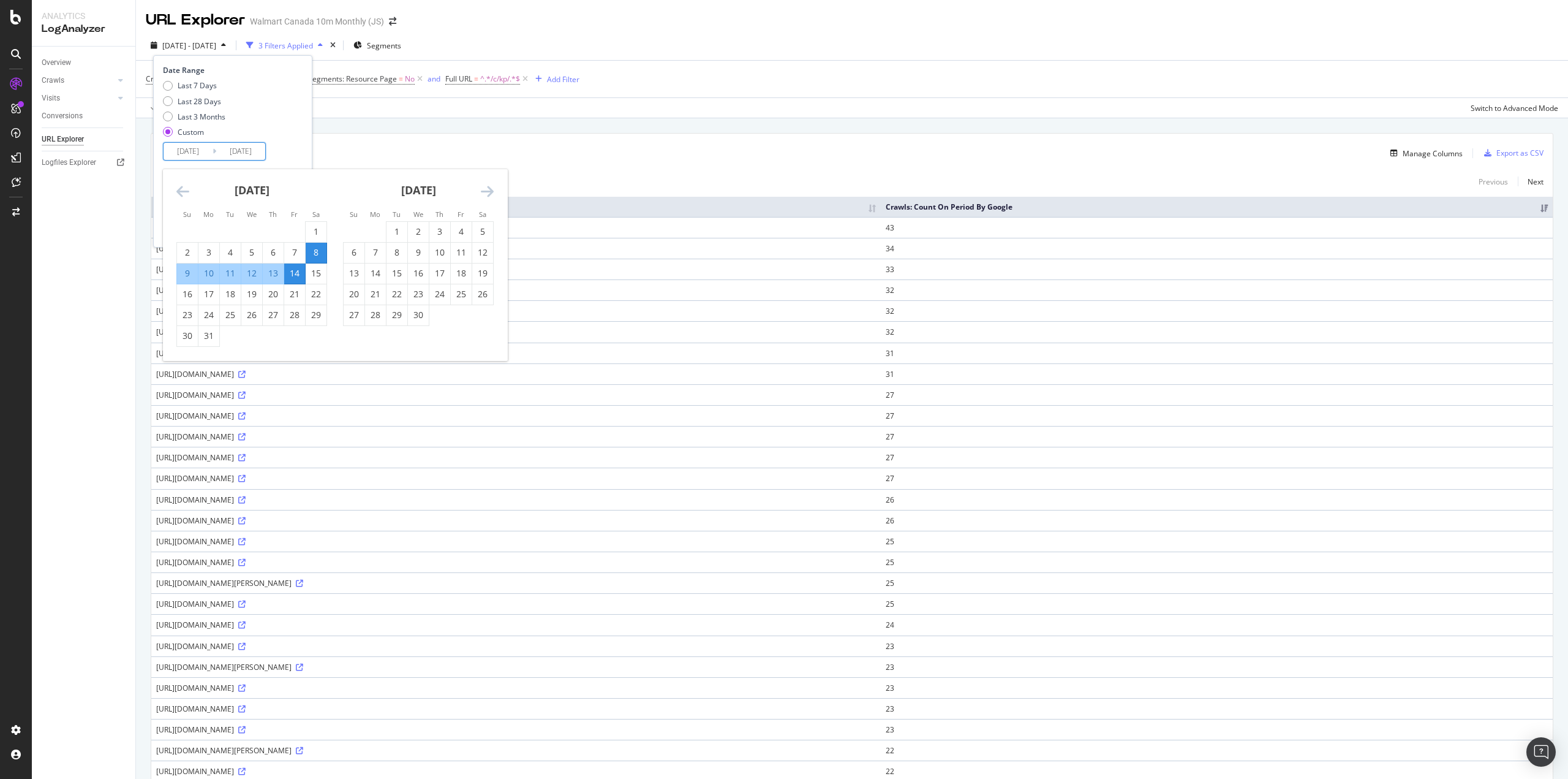
click at [194, 156] on input "[DATE]" at bounding box center [188, 151] width 49 height 17
drag, startPoint x: 484, startPoint y: 255, endPoint x: 475, endPoint y: 260, distance: 10.3
click at [484, 255] on div "12" at bounding box center [483, 252] width 21 height 13
type input "[DATE]"
click at [459, 273] on div "18" at bounding box center [461, 273] width 21 height 13
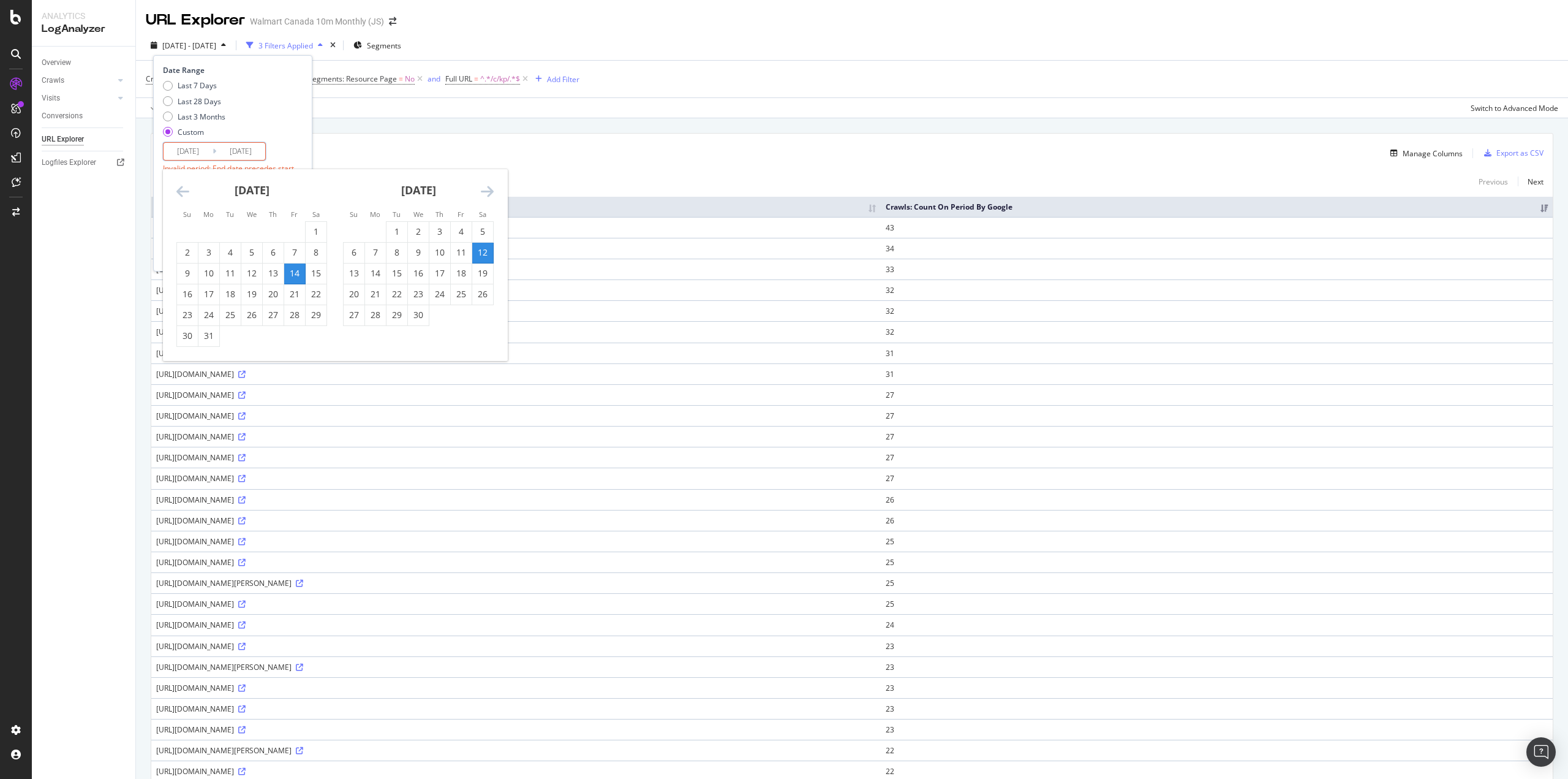
type input "[DATE]"
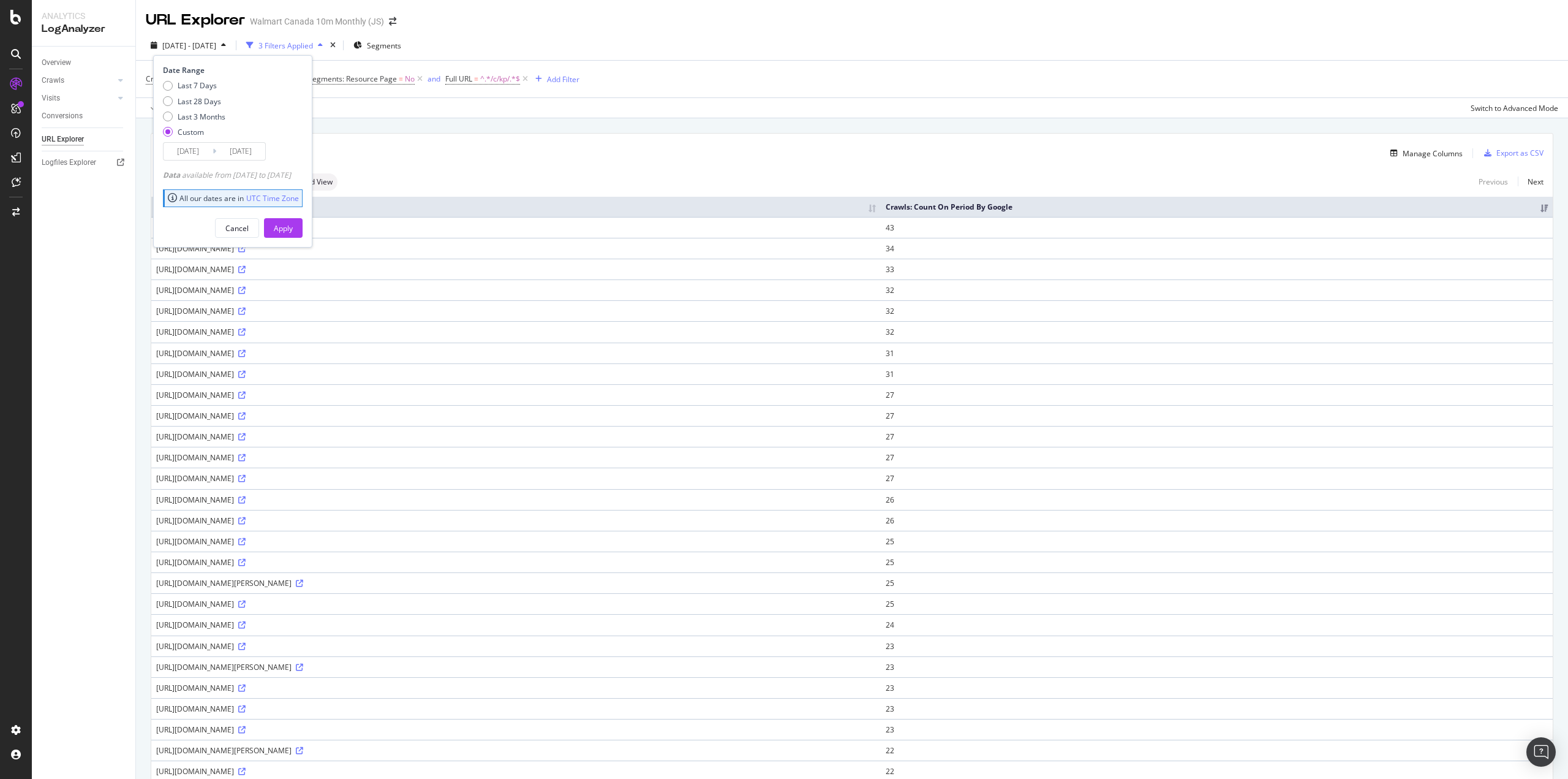
click at [293, 232] on div "Apply" at bounding box center [283, 228] width 19 height 10
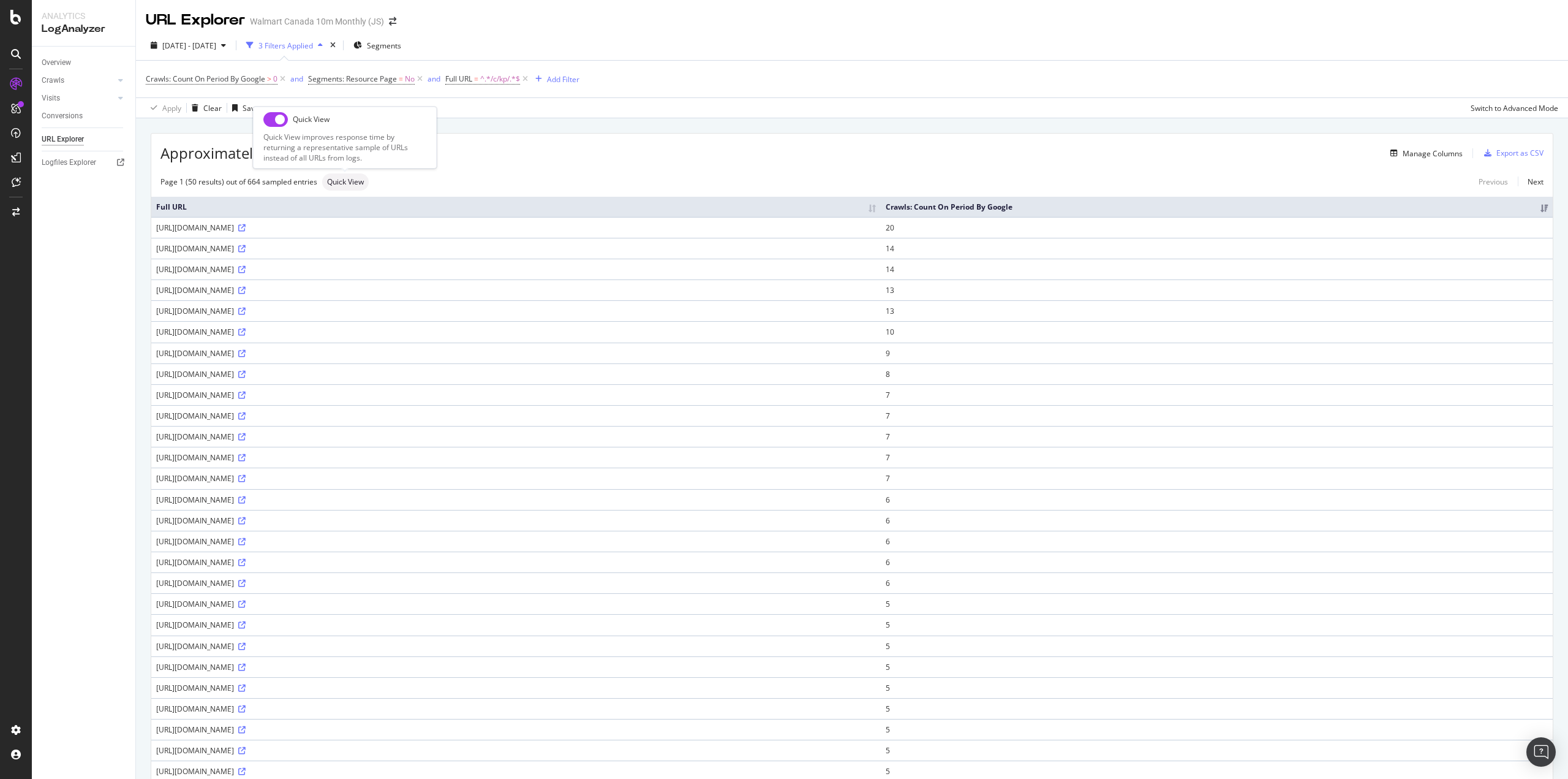
click at [268, 119] on input "checkbox" at bounding box center [275, 119] width 24 height 15
checkbox input "true"
click at [210, 46] on span "[DATE] - [DATE]" at bounding box center [189, 45] width 54 height 10
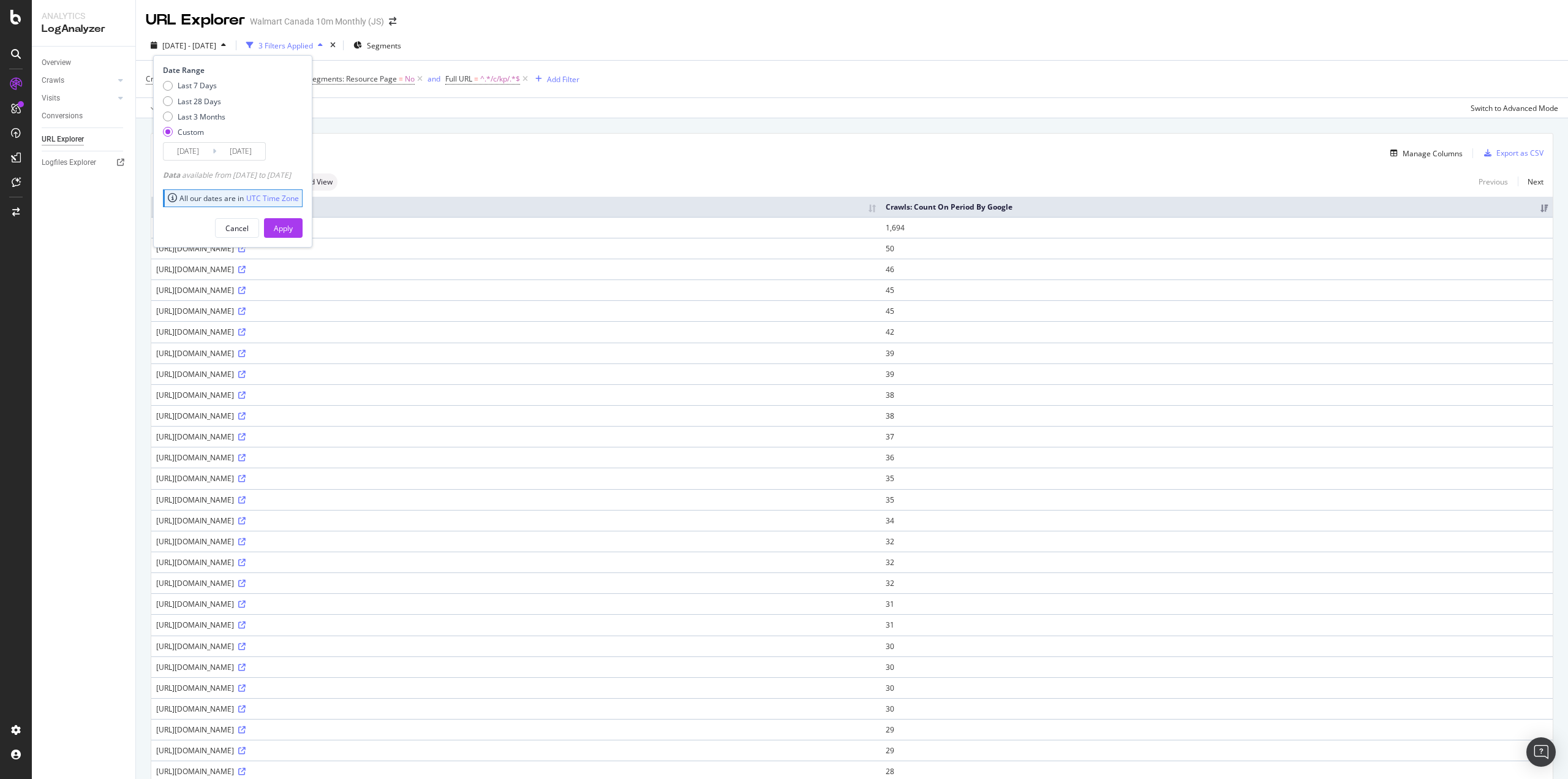
click at [182, 148] on input "[DATE]" at bounding box center [188, 151] width 49 height 17
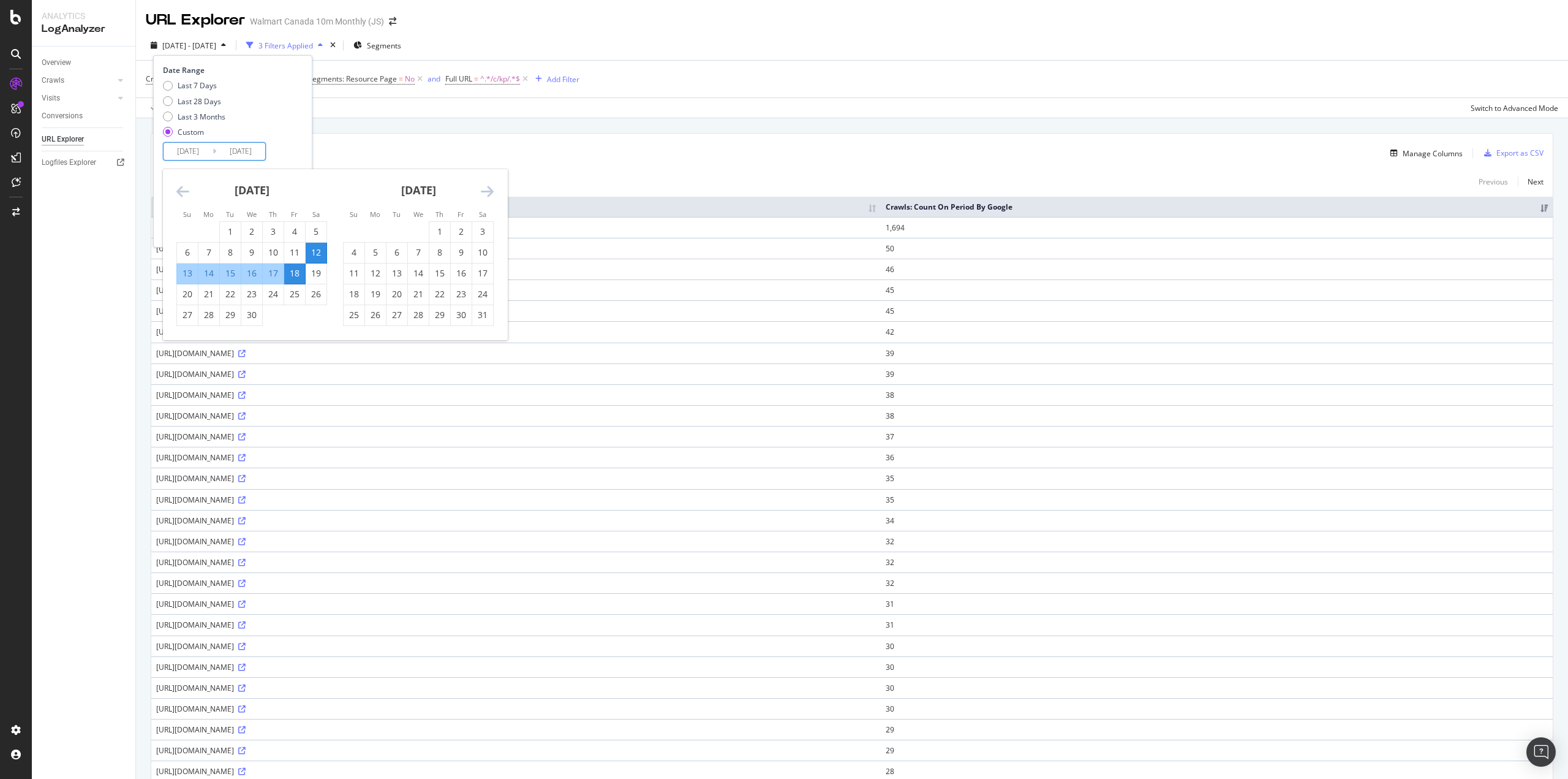
click at [483, 257] on div "10" at bounding box center [483, 252] width 21 height 13
type input "[DATE]"
click at [467, 272] on div "16" at bounding box center [461, 273] width 21 height 13
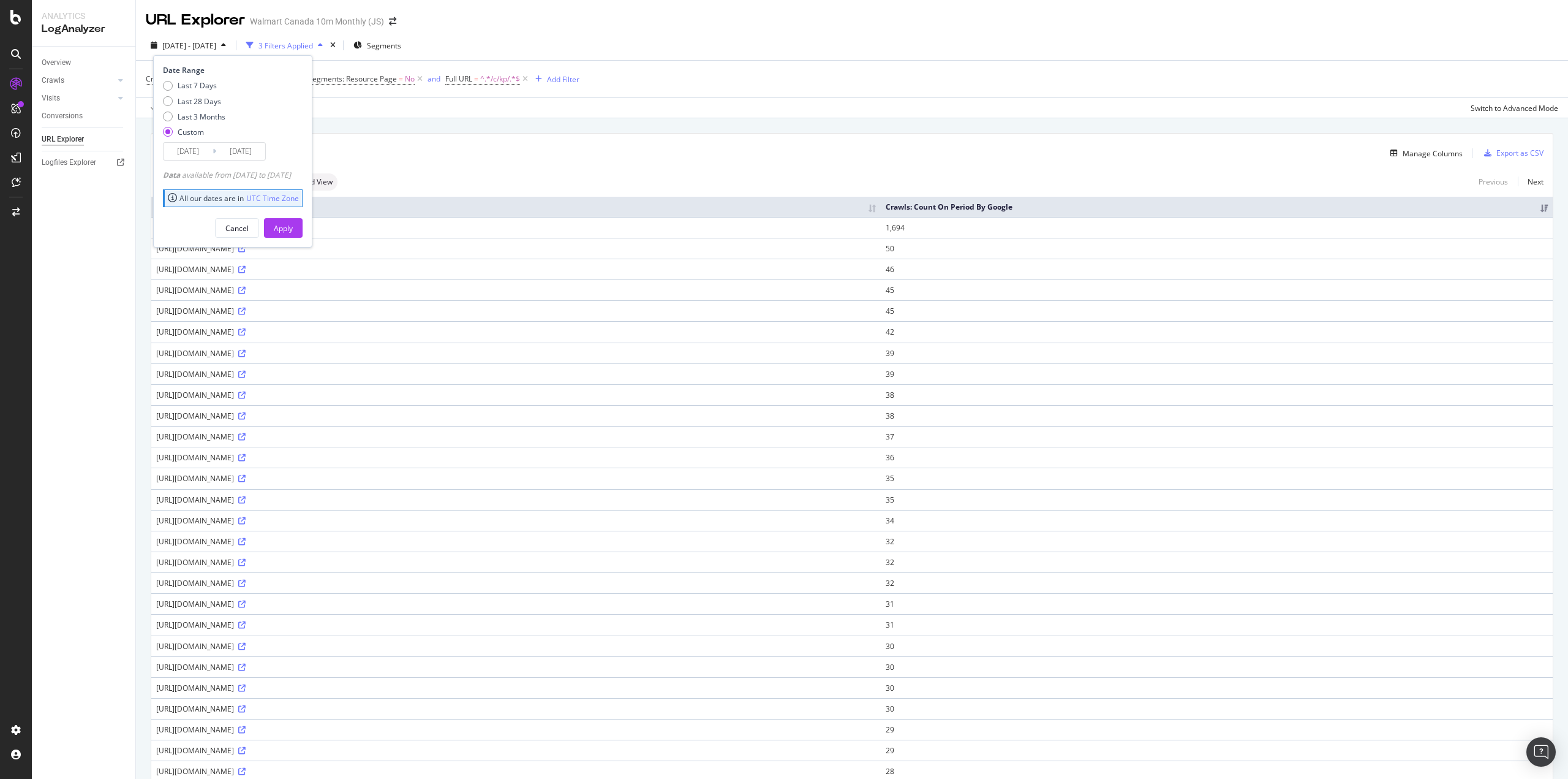
type input "[DATE]"
click at [293, 225] on div "Apply" at bounding box center [283, 228] width 19 height 10
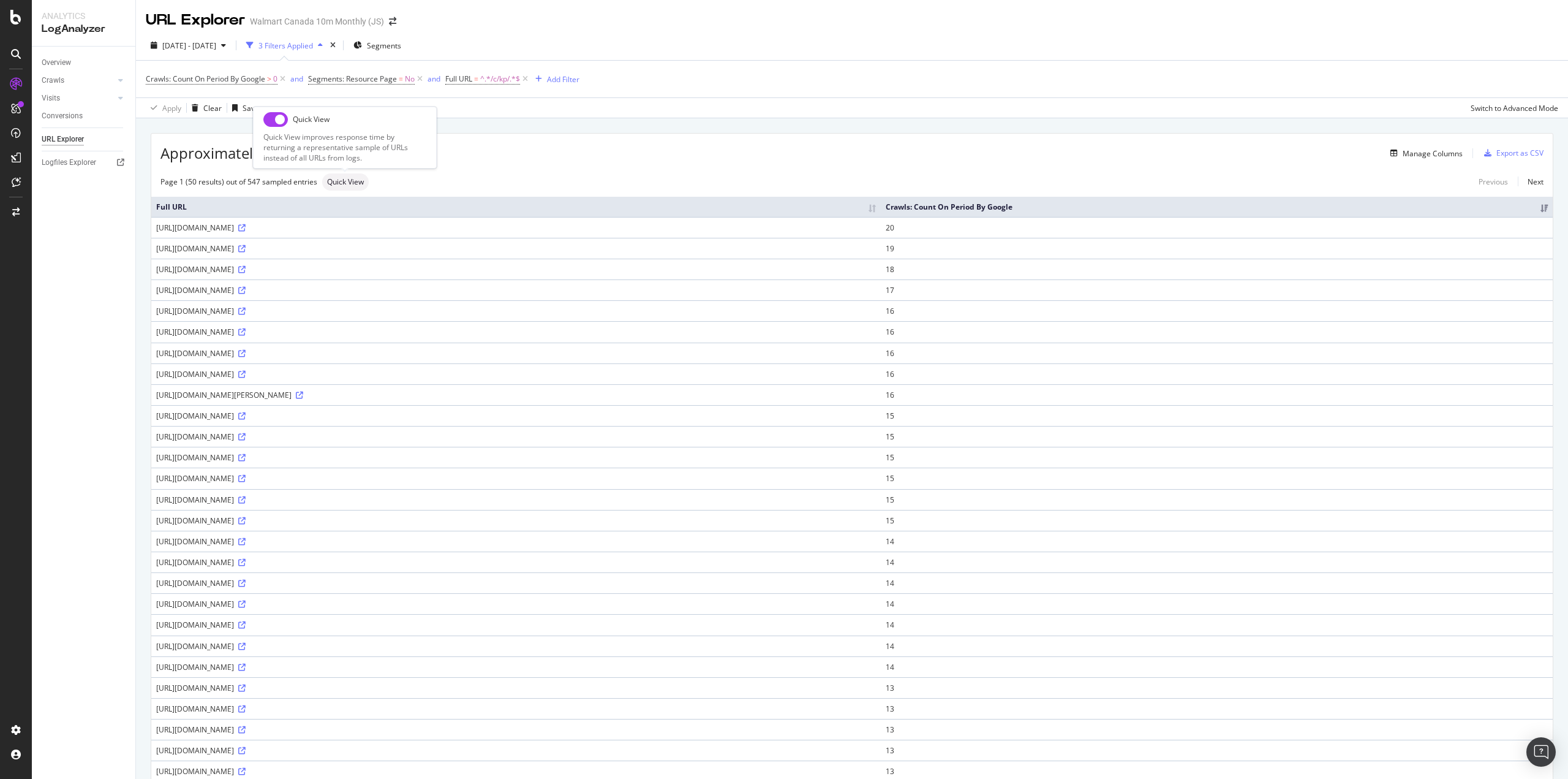
click at [282, 117] on input "checkbox" at bounding box center [275, 119] width 24 height 15
checkbox input "true"
click at [191, 44] on span "[DATE] - [DATE]" at bounding box center [189, 45] width 54 height 10
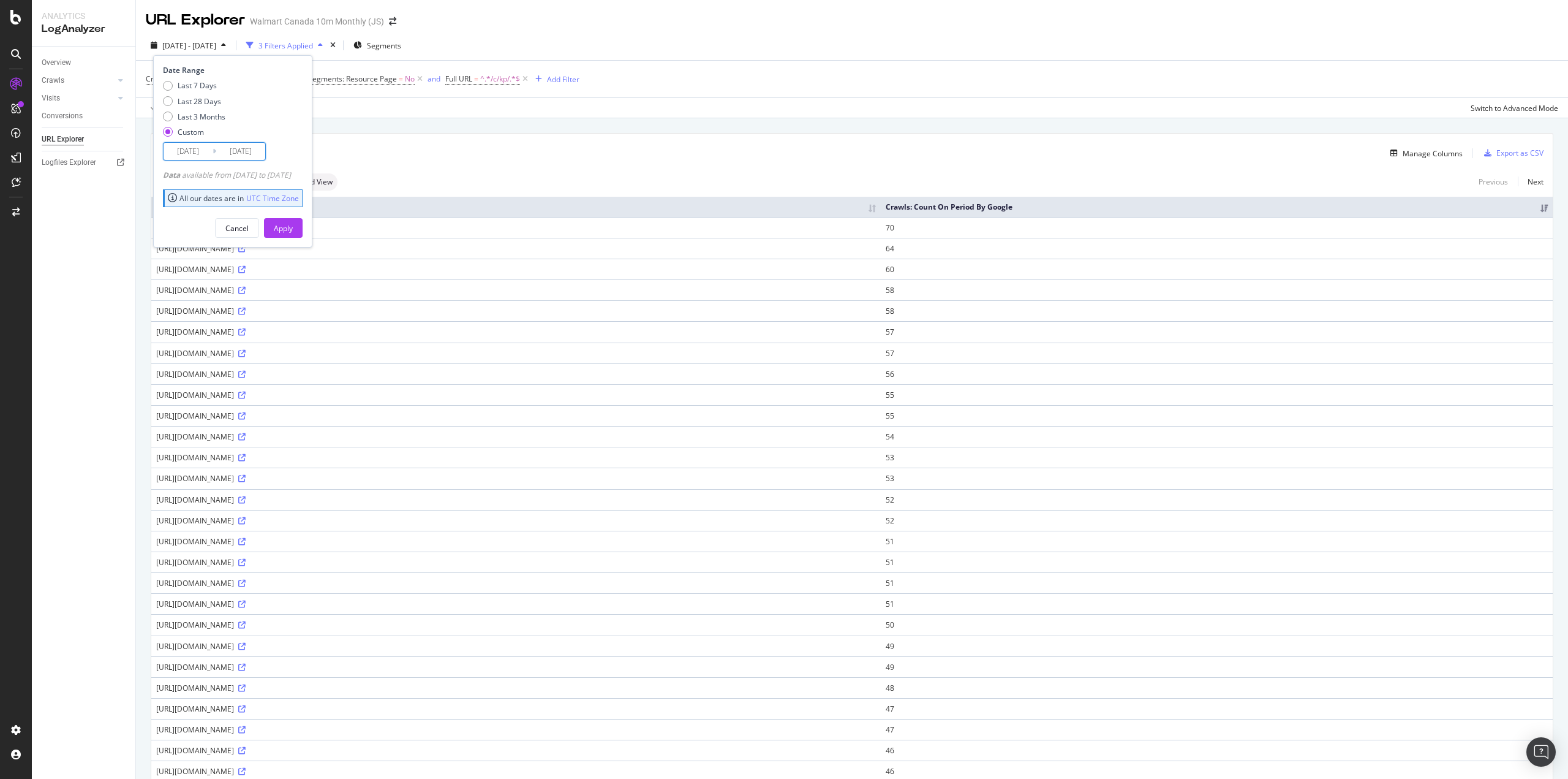
click at [189, 152] on input "[DATE]" at bounding box center [188, 151] width 49 height 17
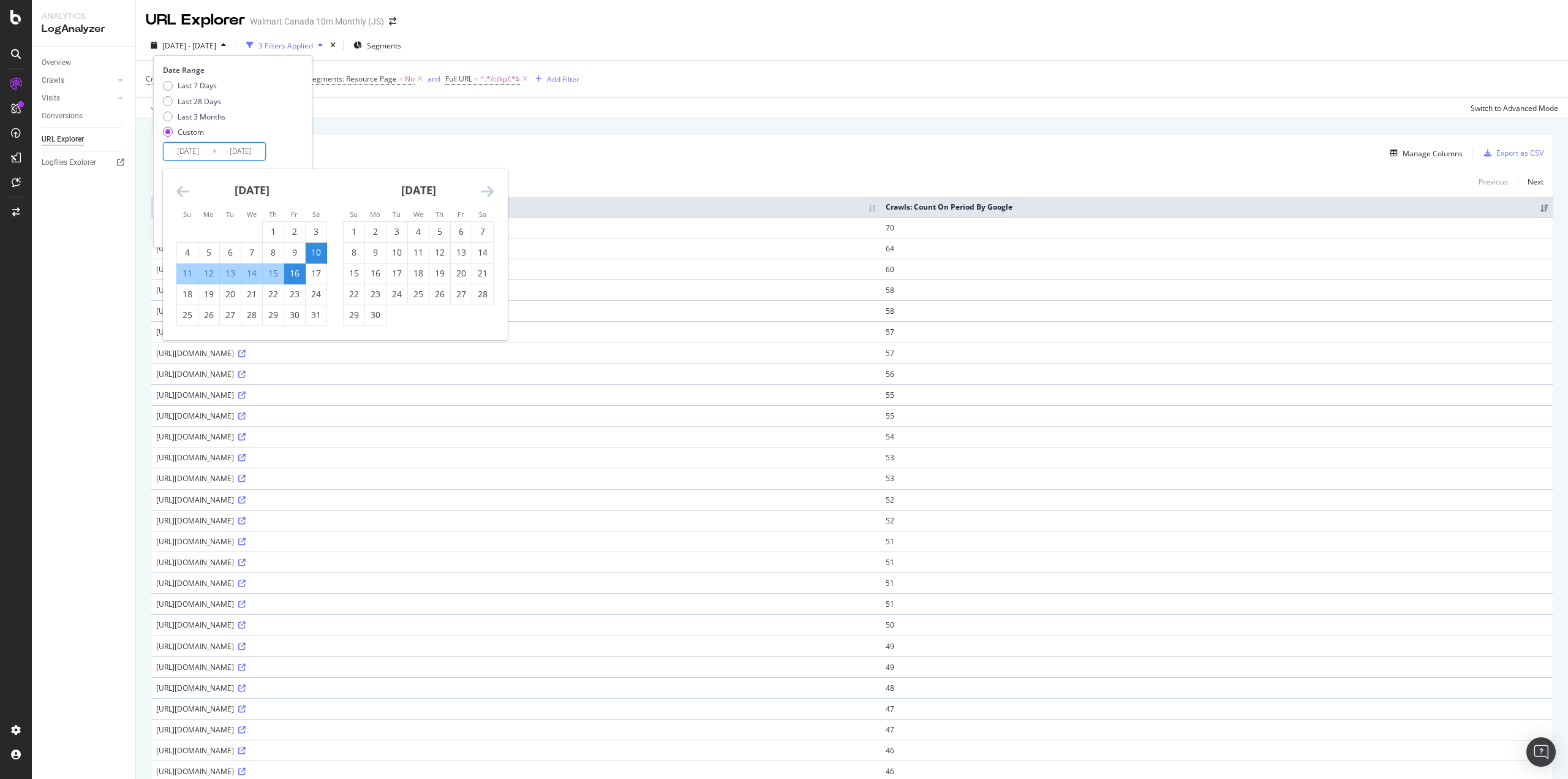
drag, startPoint x: 482, startPoint y: 234, endPoint x: 467, endPoint y: 255, distance: 25.8
click at [482, 234] on div "7" at bounding box center [483, 231] width 21 height 13
type input "[DATE]"
click at [466, 257] on div "13" at bounding box center [461, 252] width 21 height 13
type input "[DATE]"
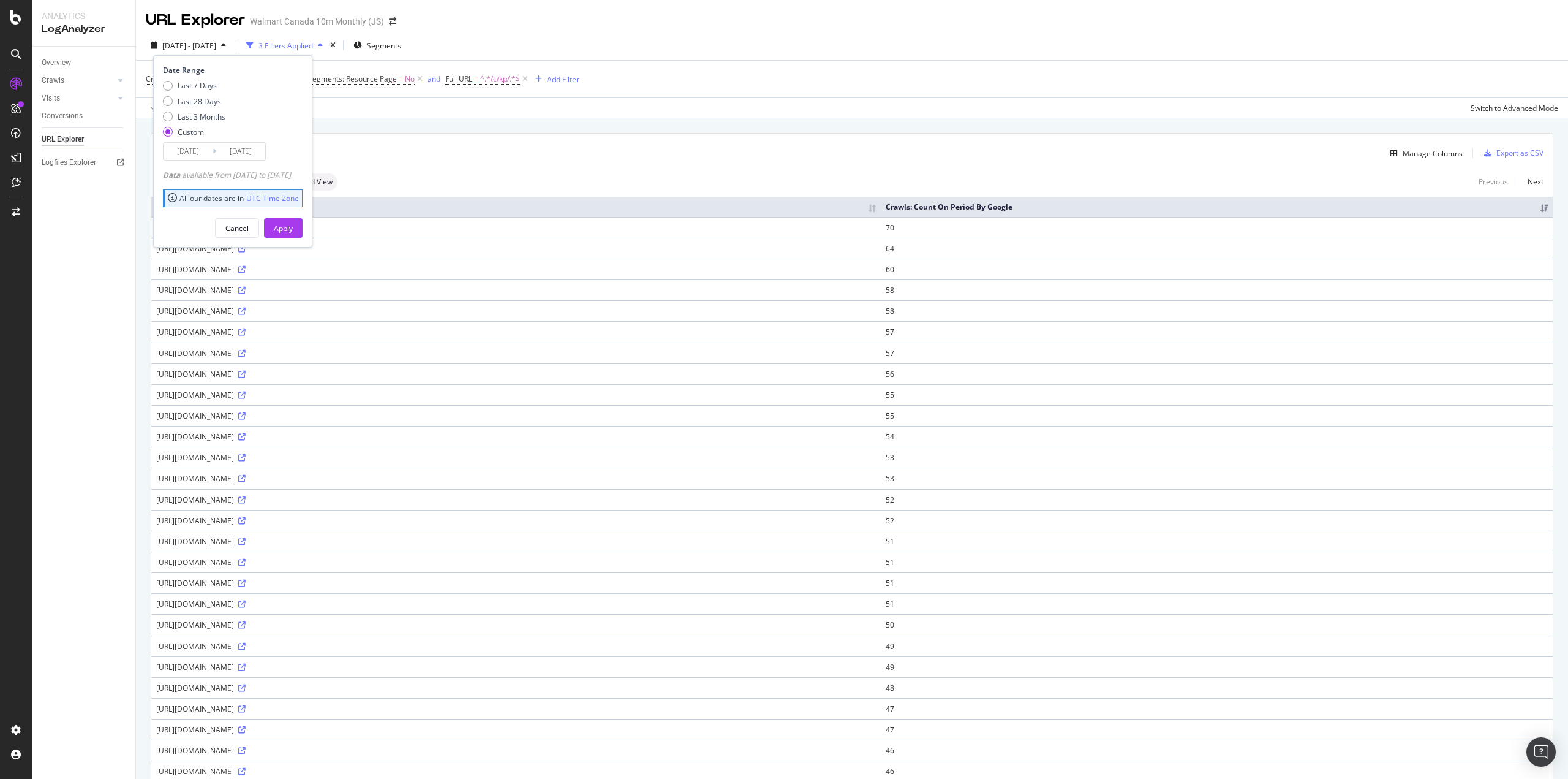
click at [293, 229] on div "Apply" at bounding box center [283, 228] width 19 height 10
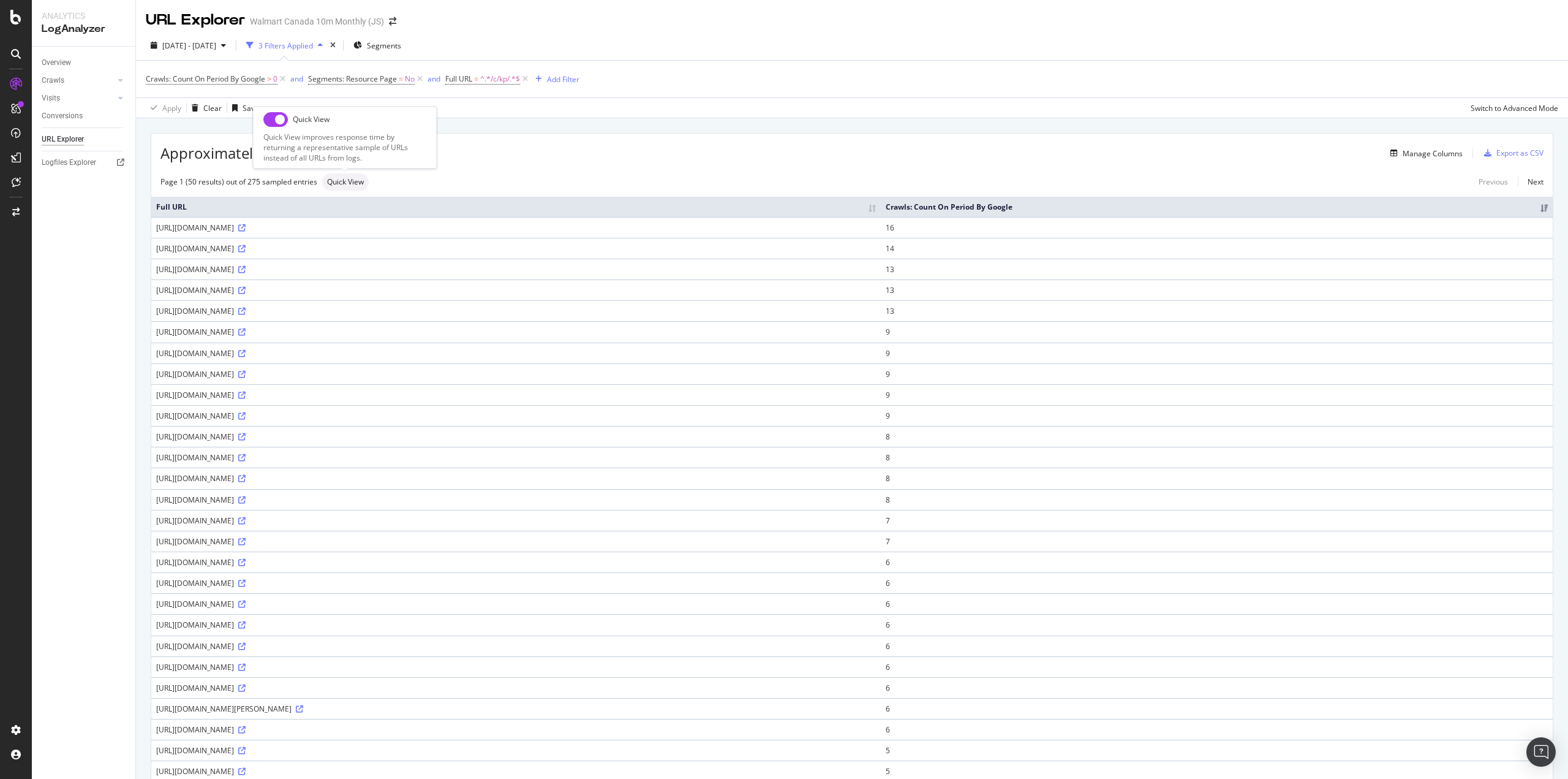
click at [275, 113] on input "checkbox" at bounding box center [275, 119] width 24 height 15
checkbox input "true"
click at [184, 47] on span "[DATE] - [DATE]" at bounding box center [189, 45] width 54 height 10
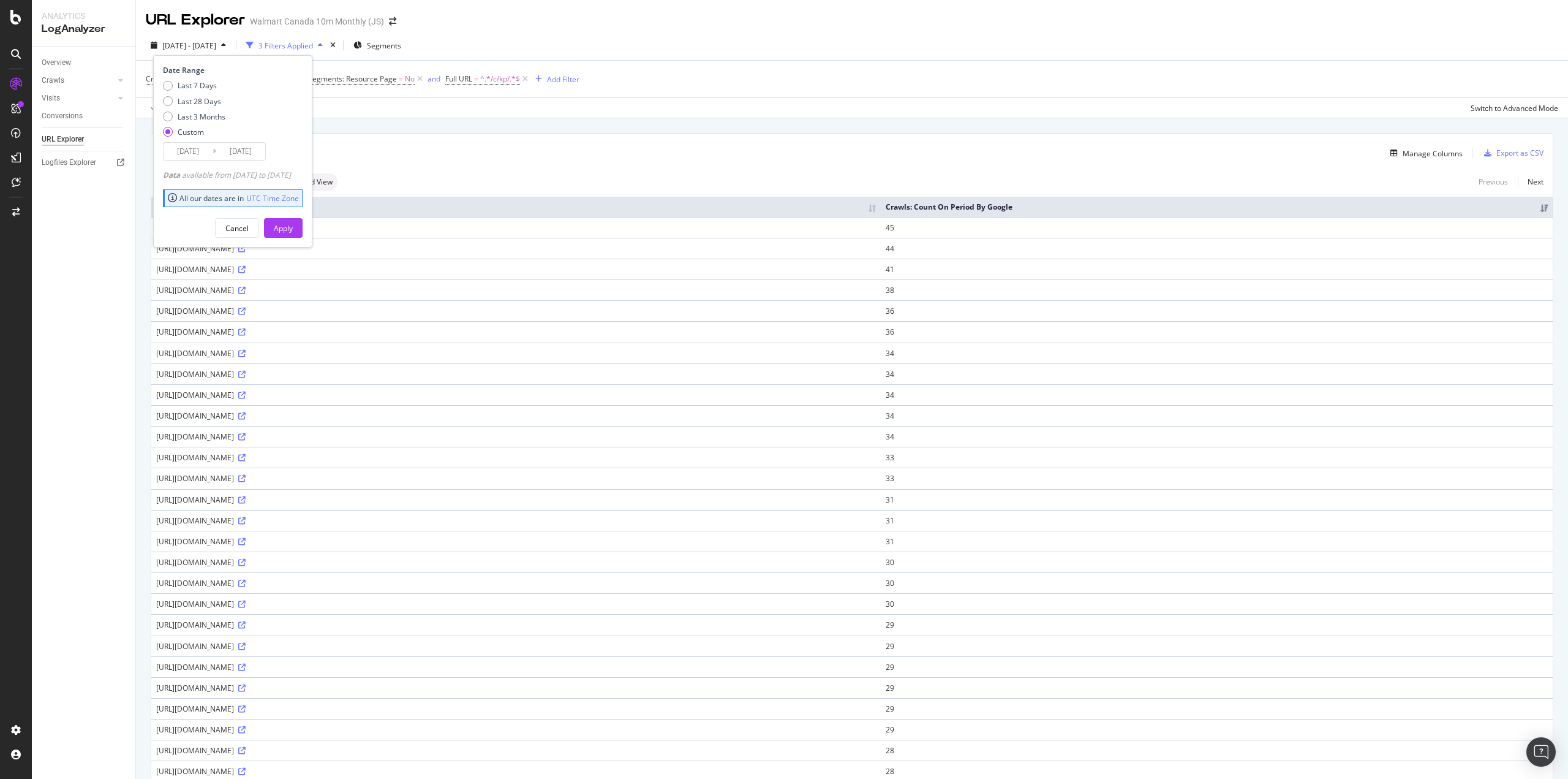
click at [185, 151] on input "[DATE]" at bounding box center [188, 151] width 49 height 17
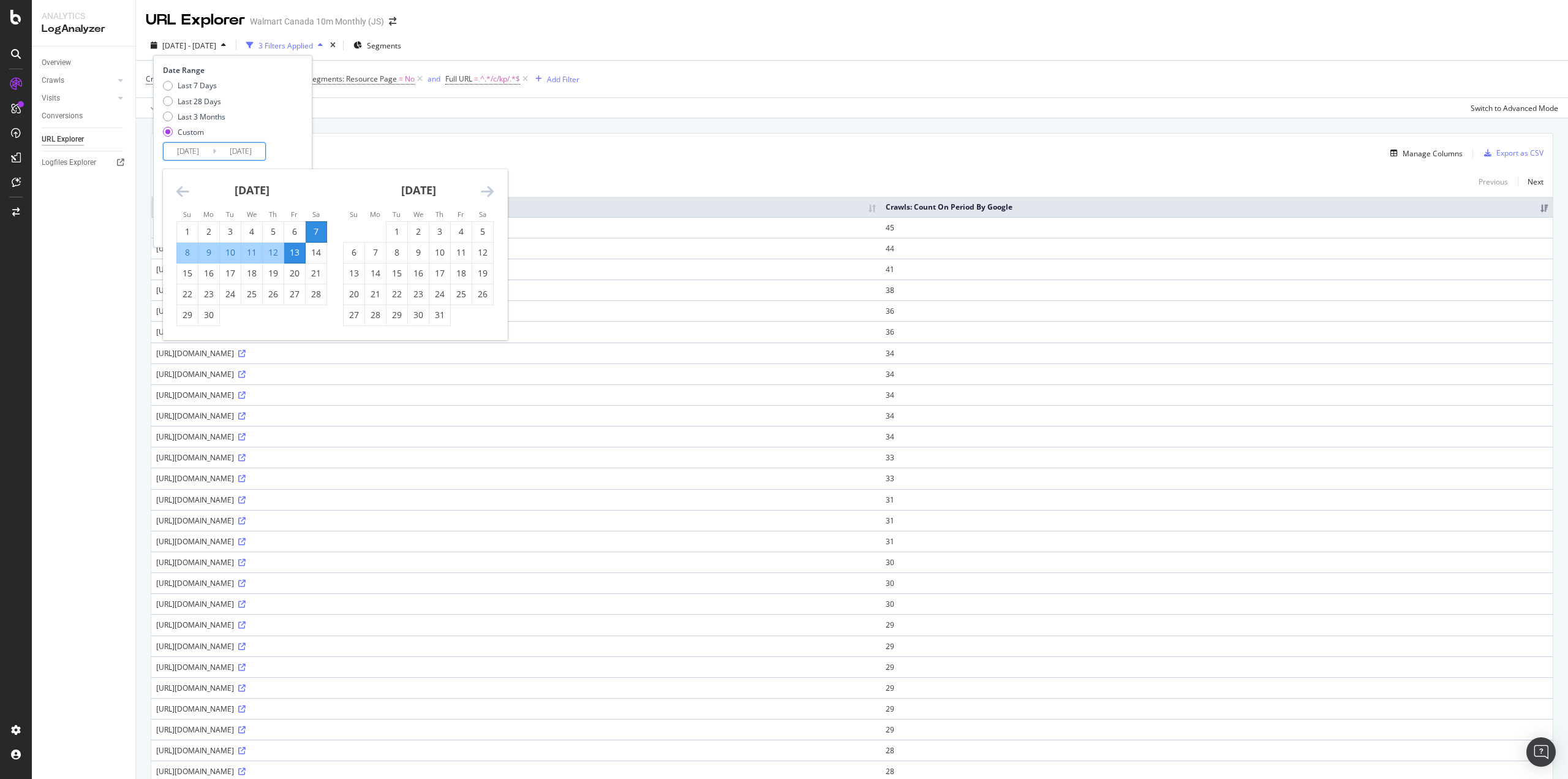
drag, startPoint x: 487, startPoint y: 255, endPoint x: 474, endPoint y: 262, distance: 14.8
click at [485, 255] on div "12" at bounding box center [483, 252] width 21 height 13
type input "2025/07/12"
click at [461, 270] on div "18" at bounding box center [461, 273] width 21 height 13
type input "2025/07/18"
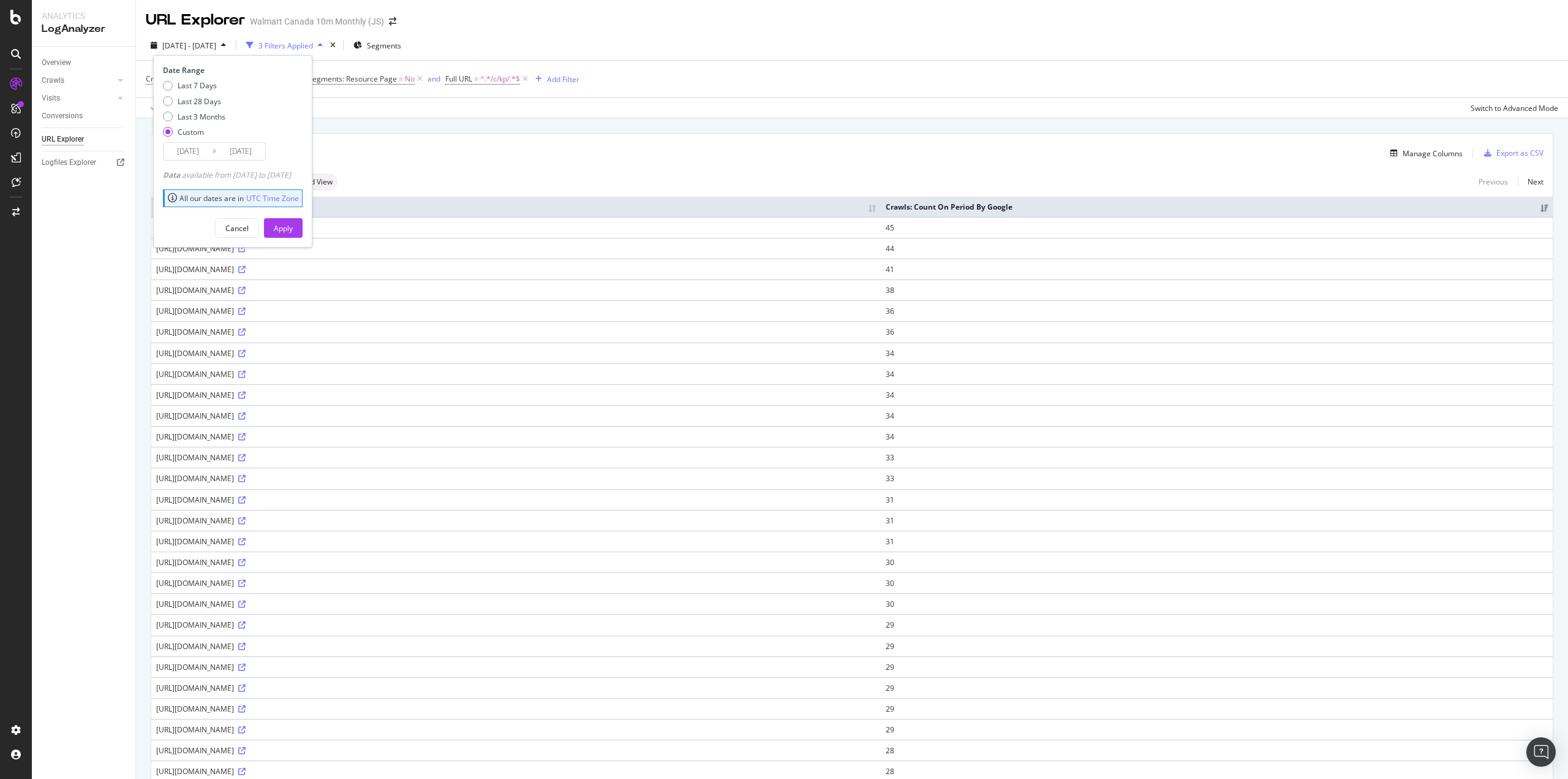
click at [293, 236] on div "Apply" at bounding box center [283, 228] width 19 height 18
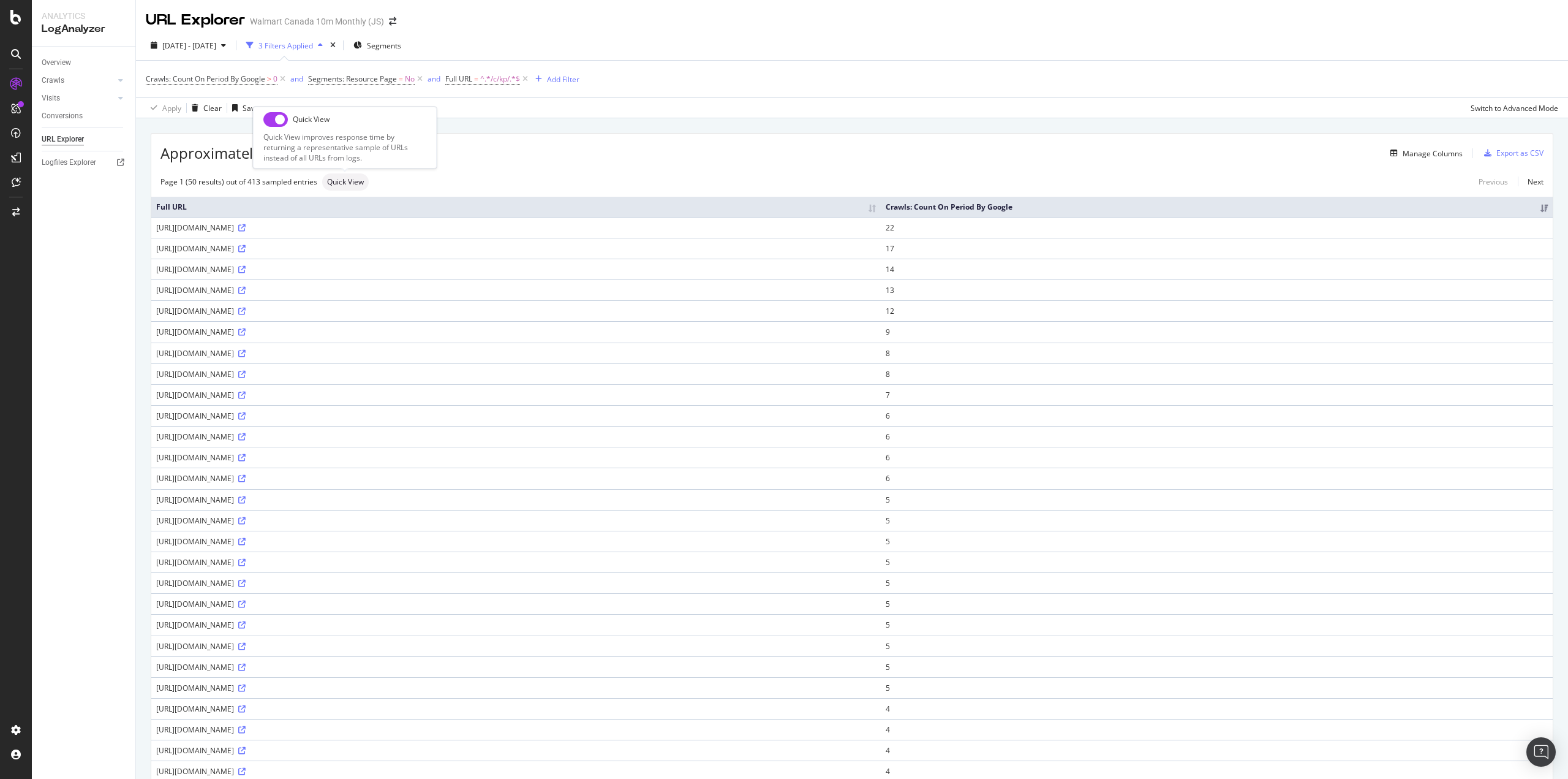
click at [275, 122] on input "checkbox" at bounding box center [275, 119] width 24 height 15
checkbox input "true"
click at [270, 122] on input "checkbox" at bounding box center [275, 119] width 24 height 15
checkbox input "true"
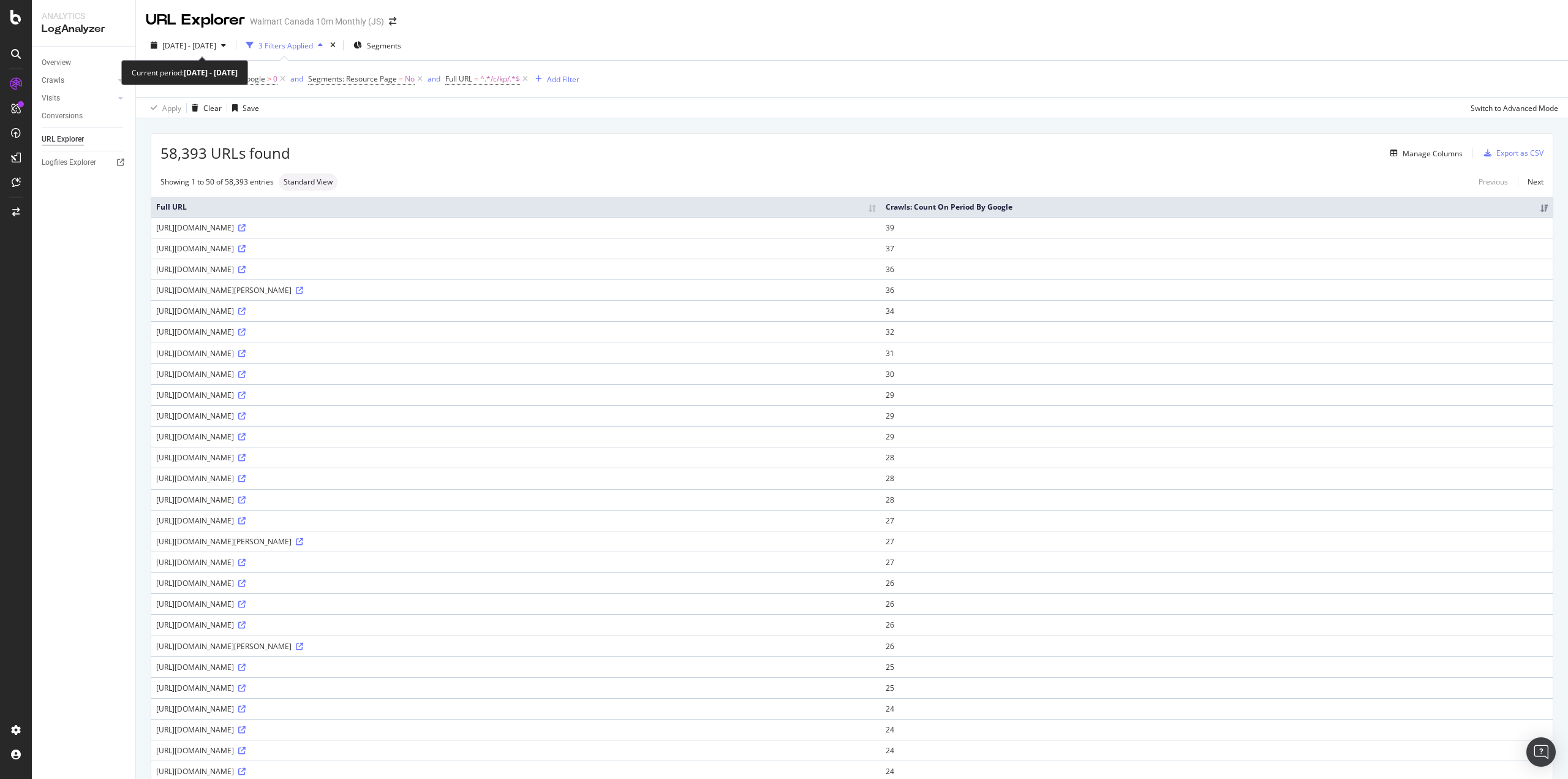
click at [216, 49] on span "[DATE] - [DATE]" at bounding box center [189, 45] width 54 height 10
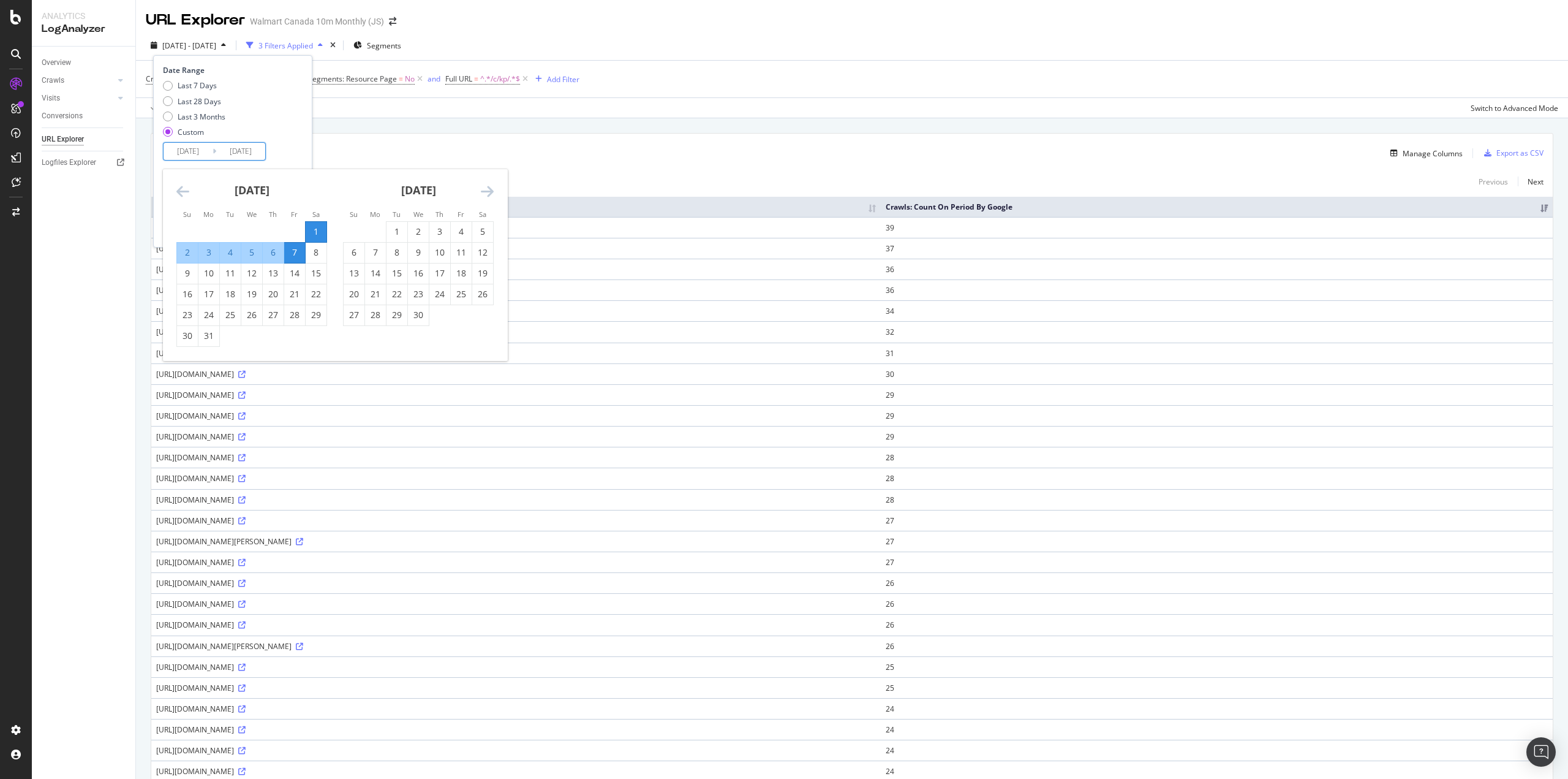
click at [199, 152] on input "2025/03/01" at bounding box center [188, 151] width 49 height 17
click at [481, 274] on div "19" at bounding box center [483, 273] width 21 height 13
type input "2025/04/19"
click at [458, 297] on div "25" at bounding box center [461, 294] width 21 height 13
type input "2025/04/25"
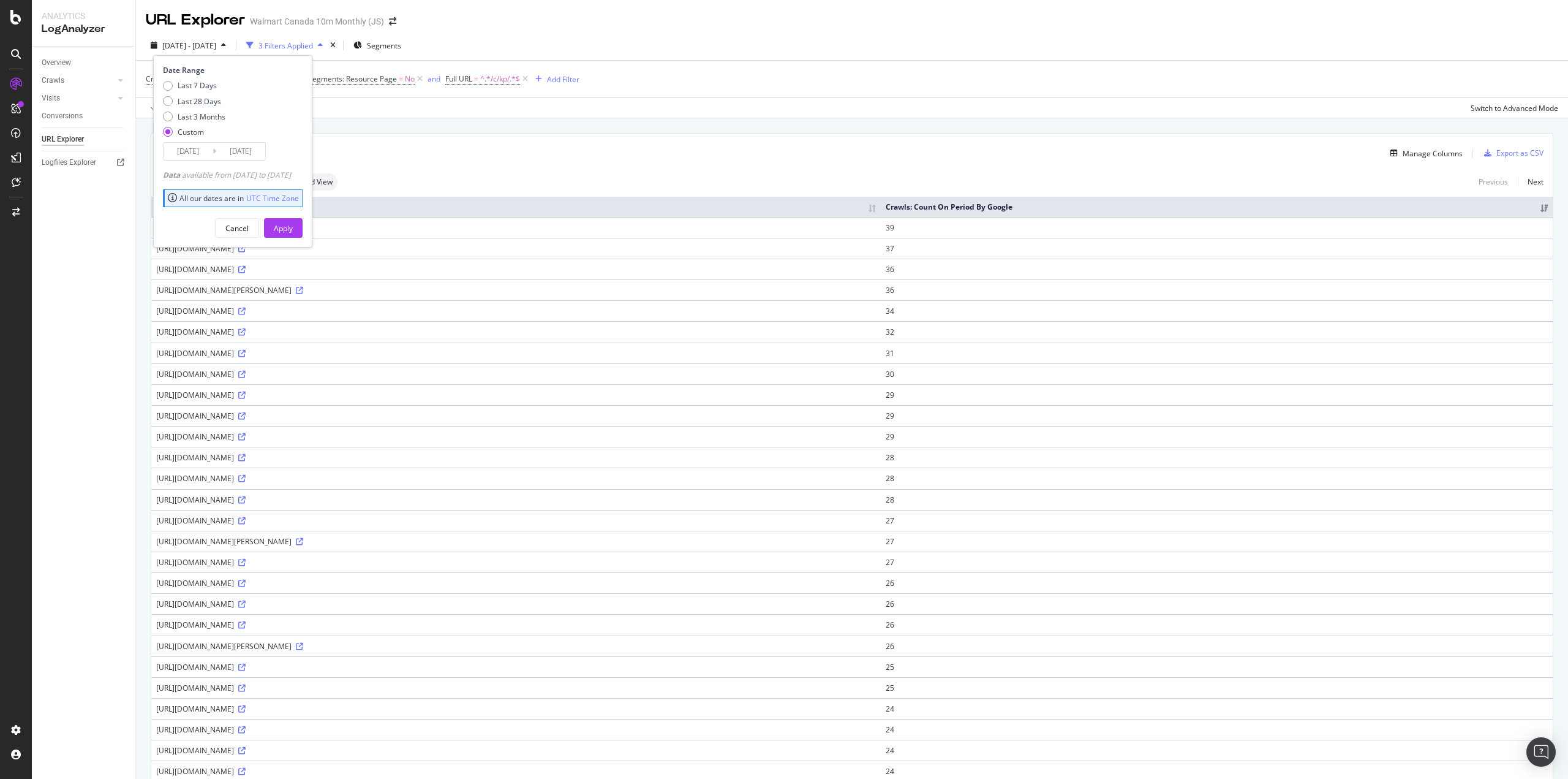
click at [293, 233] on div "Apply" at bounding box center [283, 228] width 19 height 10
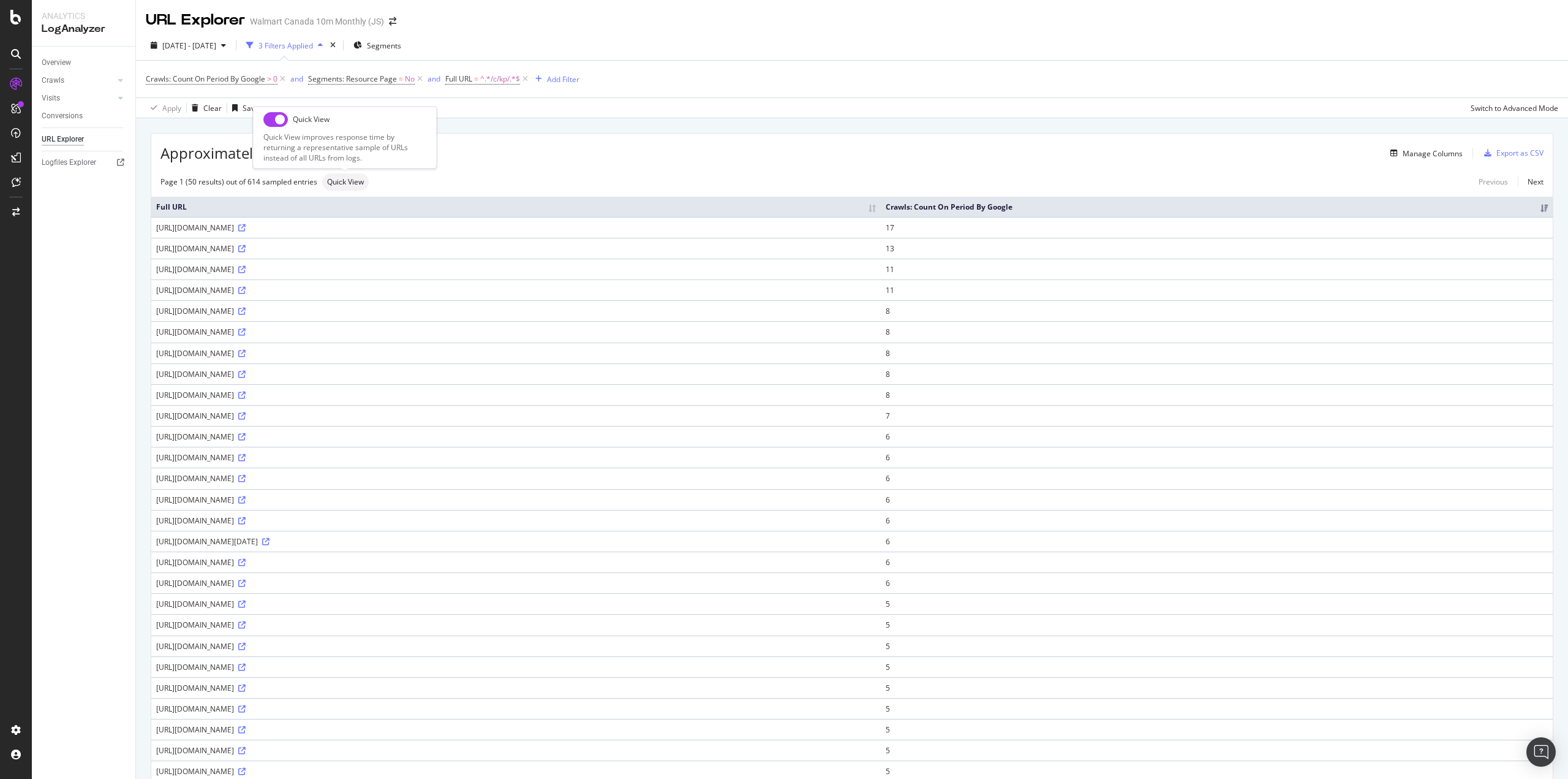
click at [280, 120] on input "checkbox" at bounding box center [275, 119] width 24 height 15
checkbox input "true"
click at [216, 44] on span "2025 Apr. 19th - Apr. 25th" at bounding box center [189, 45] width 54 height 10
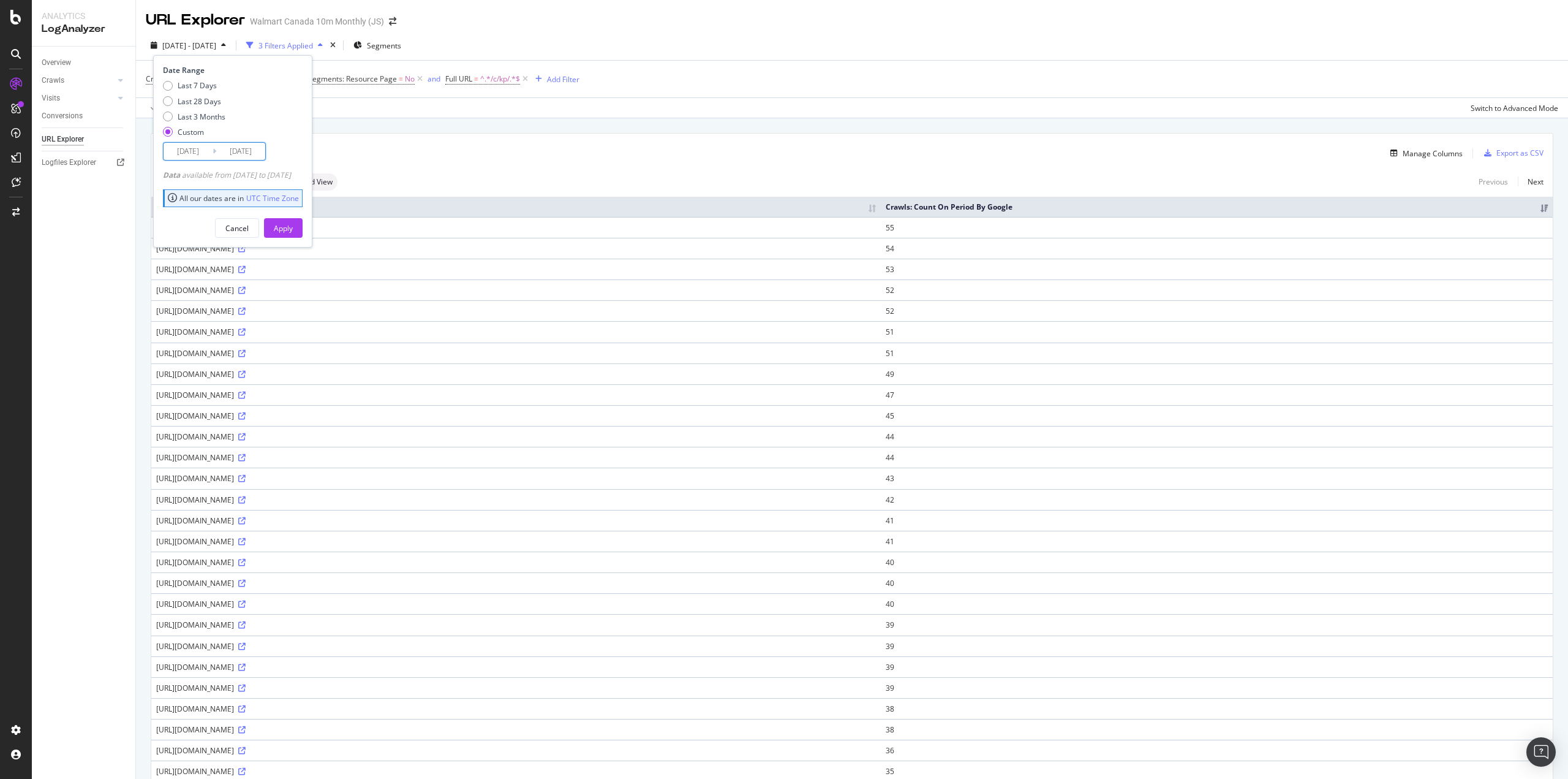
click at [187, 150] on input "2025/04/19" at bounding box center [188, 151] width 49 height 17
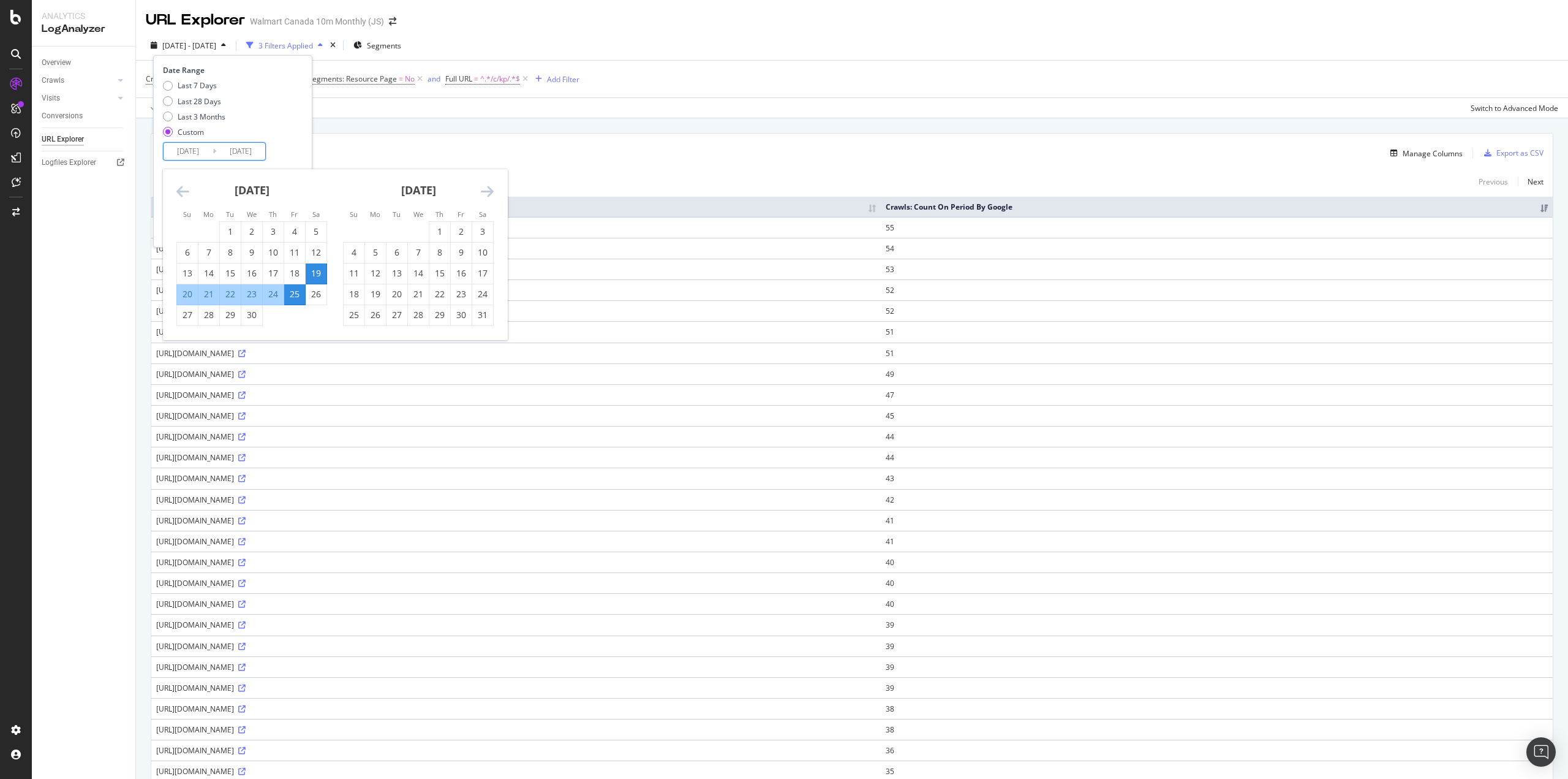
click at [484, 272] on div "17" at bounding box center [483, 273] width 21 height 13
type input "2025/05/17"
click at [461, 296] on div "23" at bounding box center [461, 294] width 21 height 13
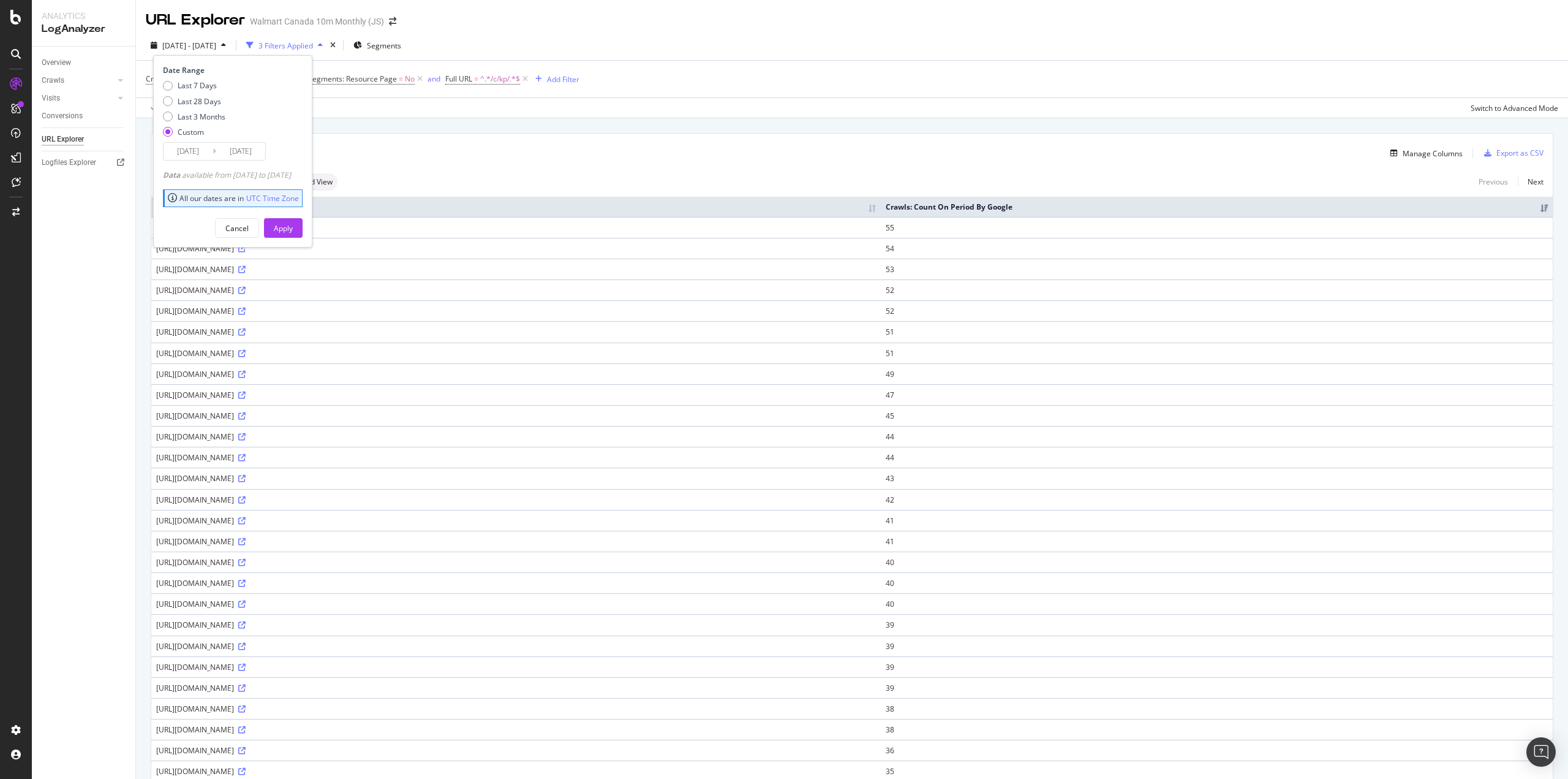
type input "2025/05/23"
click at [293, 231] on div "Apply" at bounding box center [283, 228] width 19 height 10
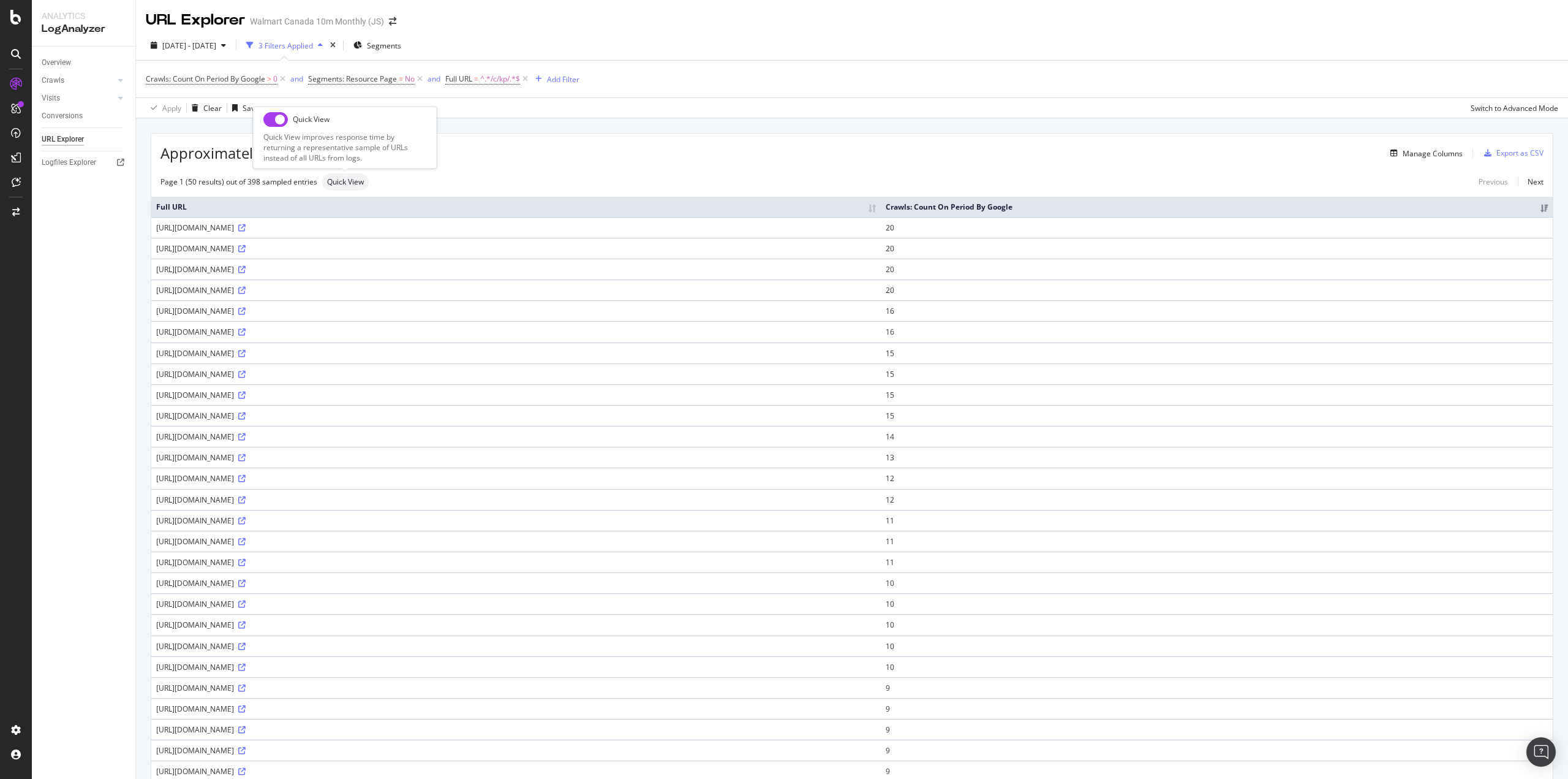
click at [352, 182] on span "Quick View" at bounding box center [345, 182] width 37 height 8
click at [282, 121] on input "checkbox" at bounding box center [275, 119] width 24 height 15
checkbox input "true"
click at [206, 48] on span "2025 May. 17th - May. 23rd" at bounding box center [189, 45] width 54 height 10
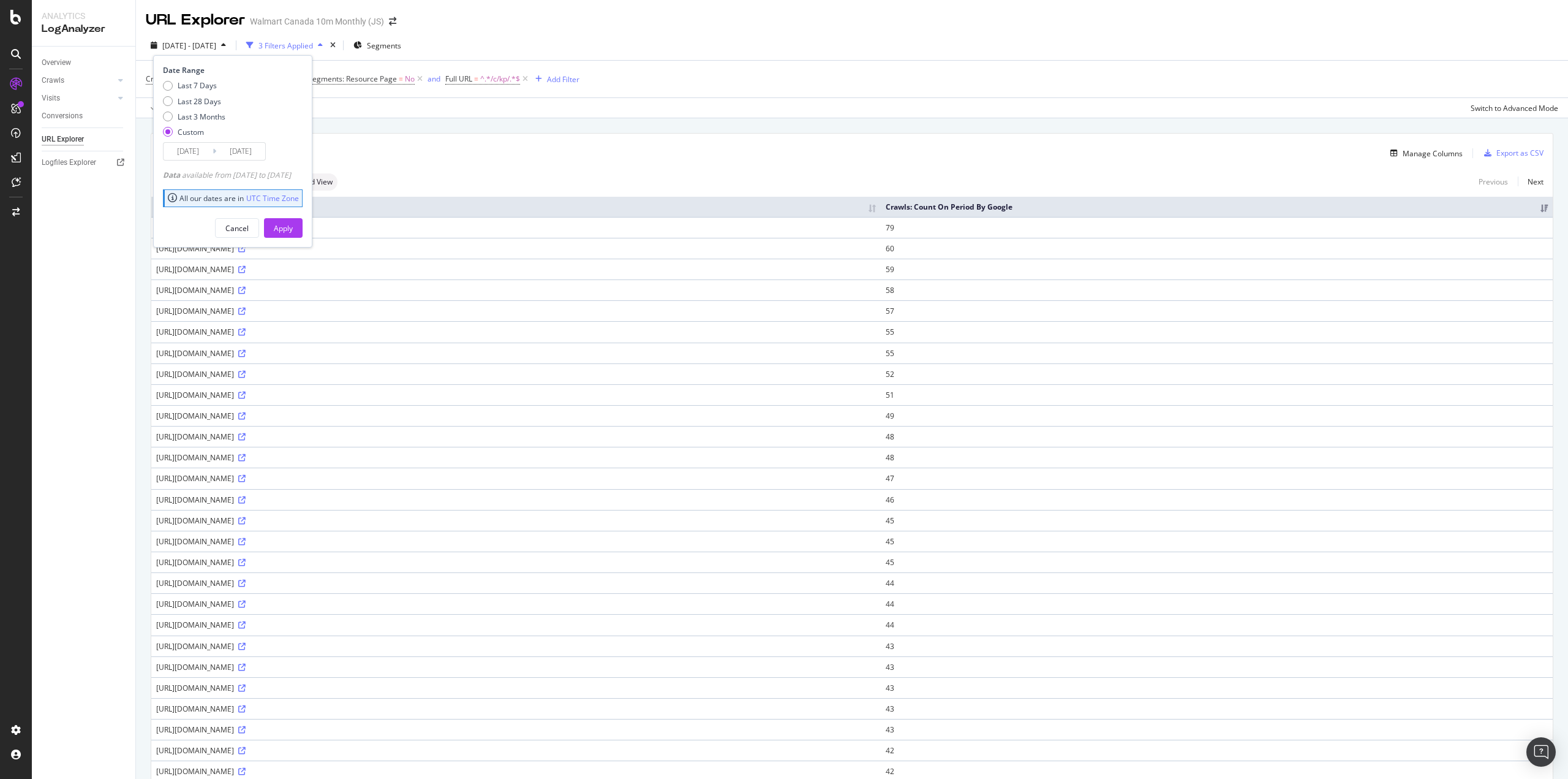
click at [199, 153] on input "2025/05/17" at bounding box center [188, 151] width 49 height 17
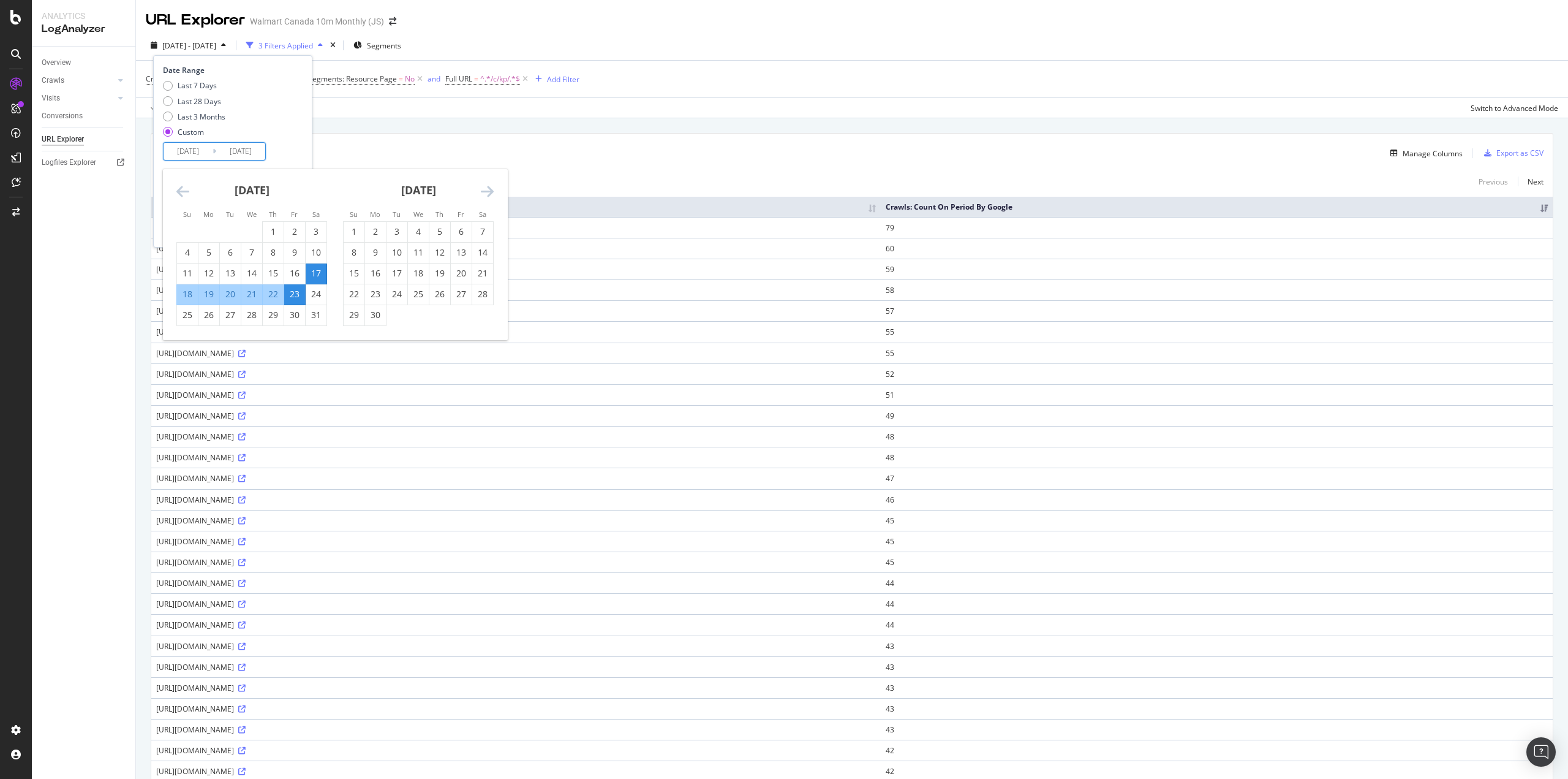
click at [482, 250] on div "14" at bounding box center [483, 252] width 21 height 13
type input "2025/06/14"
click at [464, 271] on div "20" at bounding box center [461, 273] width 21 height 13
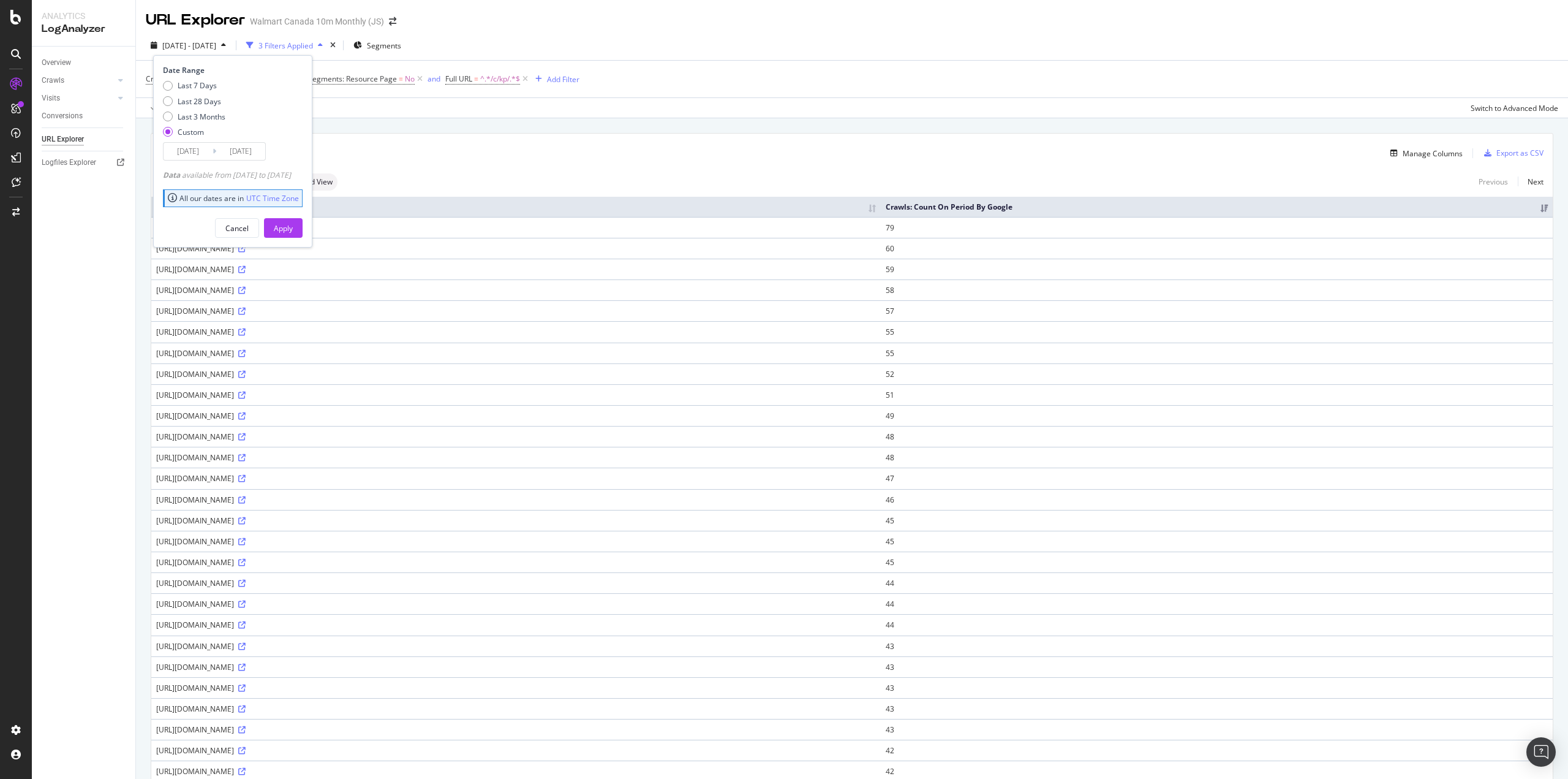
type input "2025/06/20"
click at [293, 229] on div "Apply" at bounding box center [283, 228] width 19 height 10
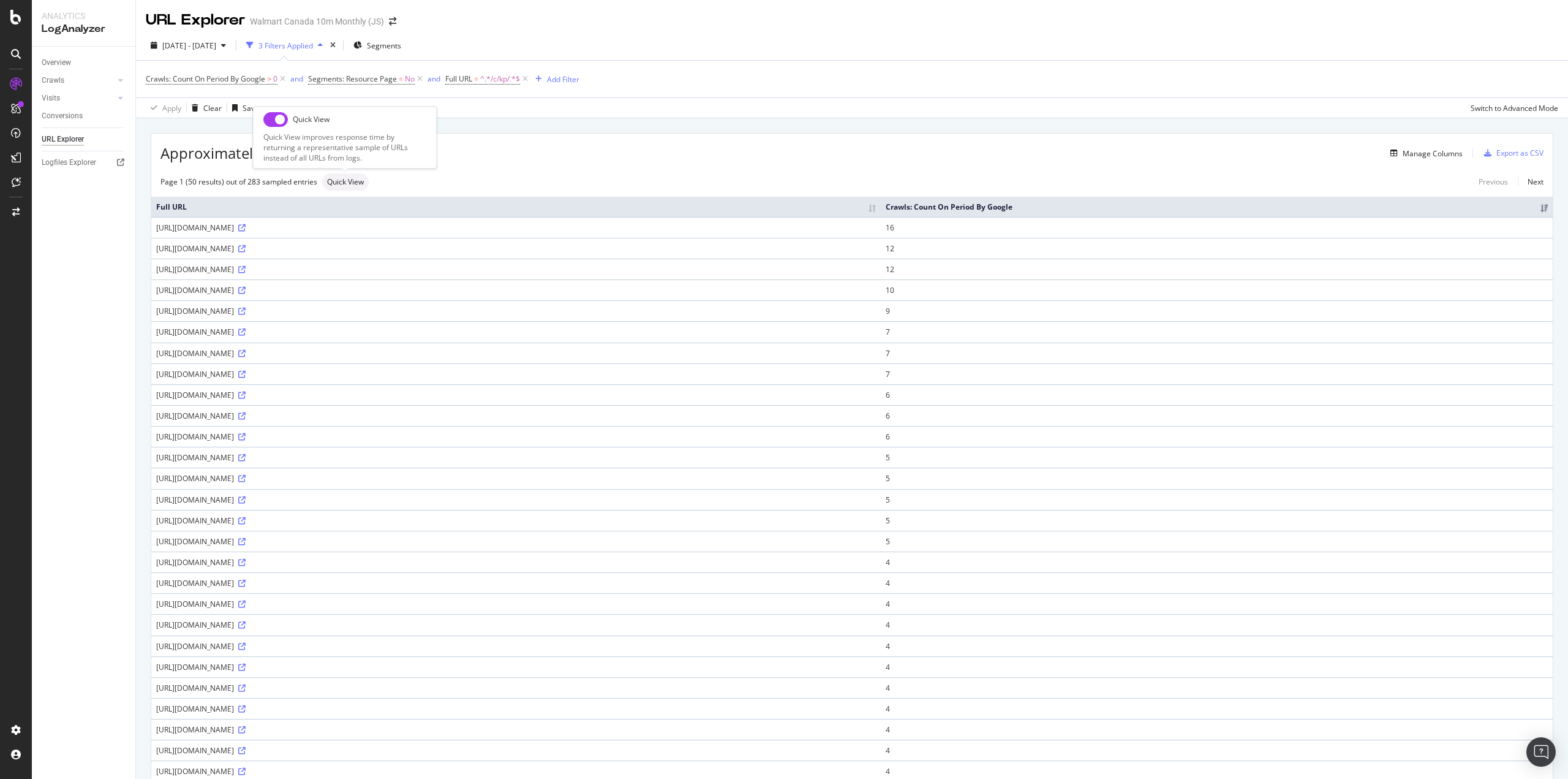
click at [275, 122] on input "checkbox" at bounding box center [275, 119] width 24 height 15
checkbox input "true"
click at [181, 50] on span "2025 Jun. 14th - Jun. 20th" at bounding box center [189, 45] width 54 height 10
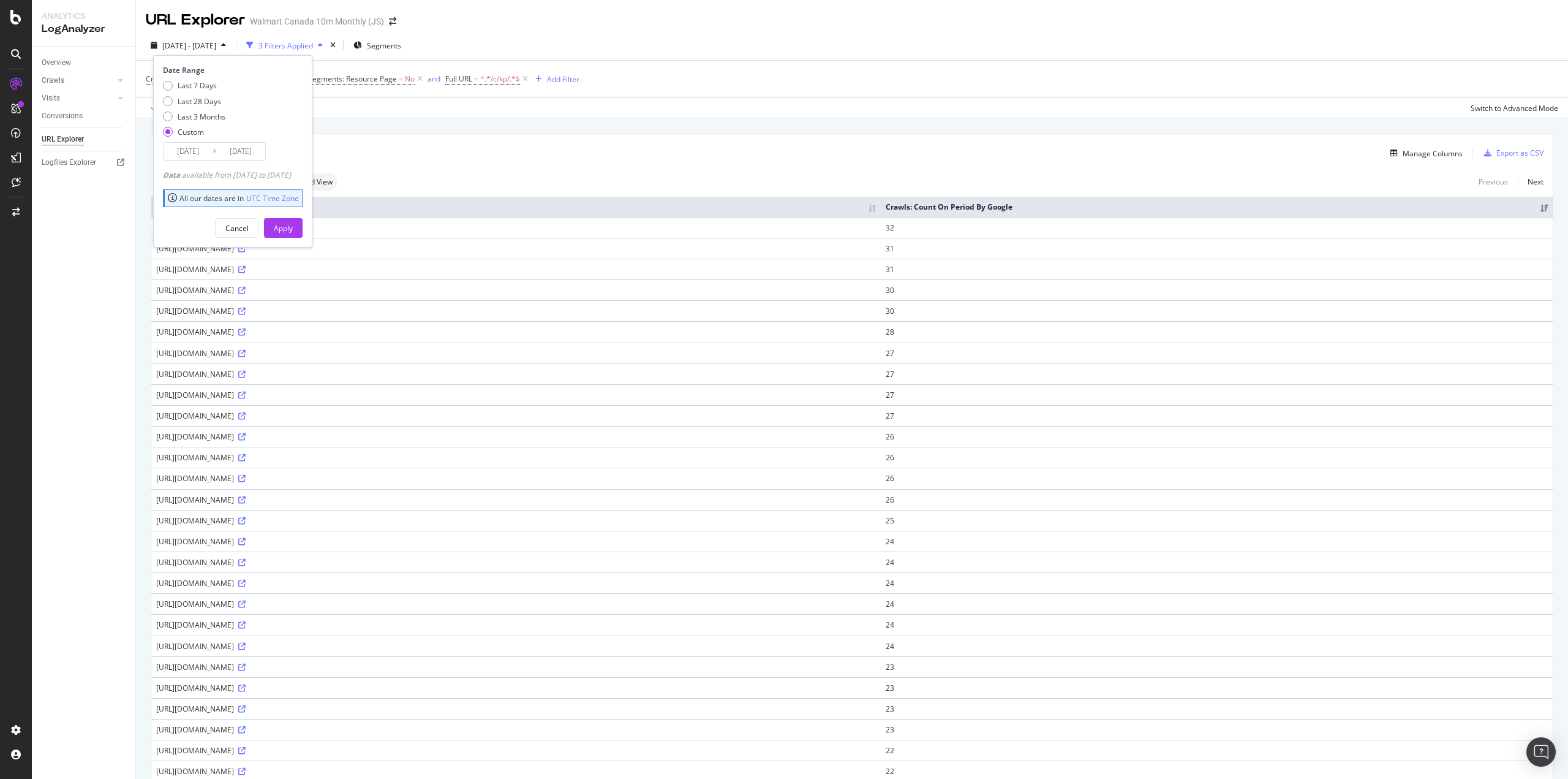
click at [191, 156] on input "2025/06/14" at bounding box center [188, 151] width 49 height 17
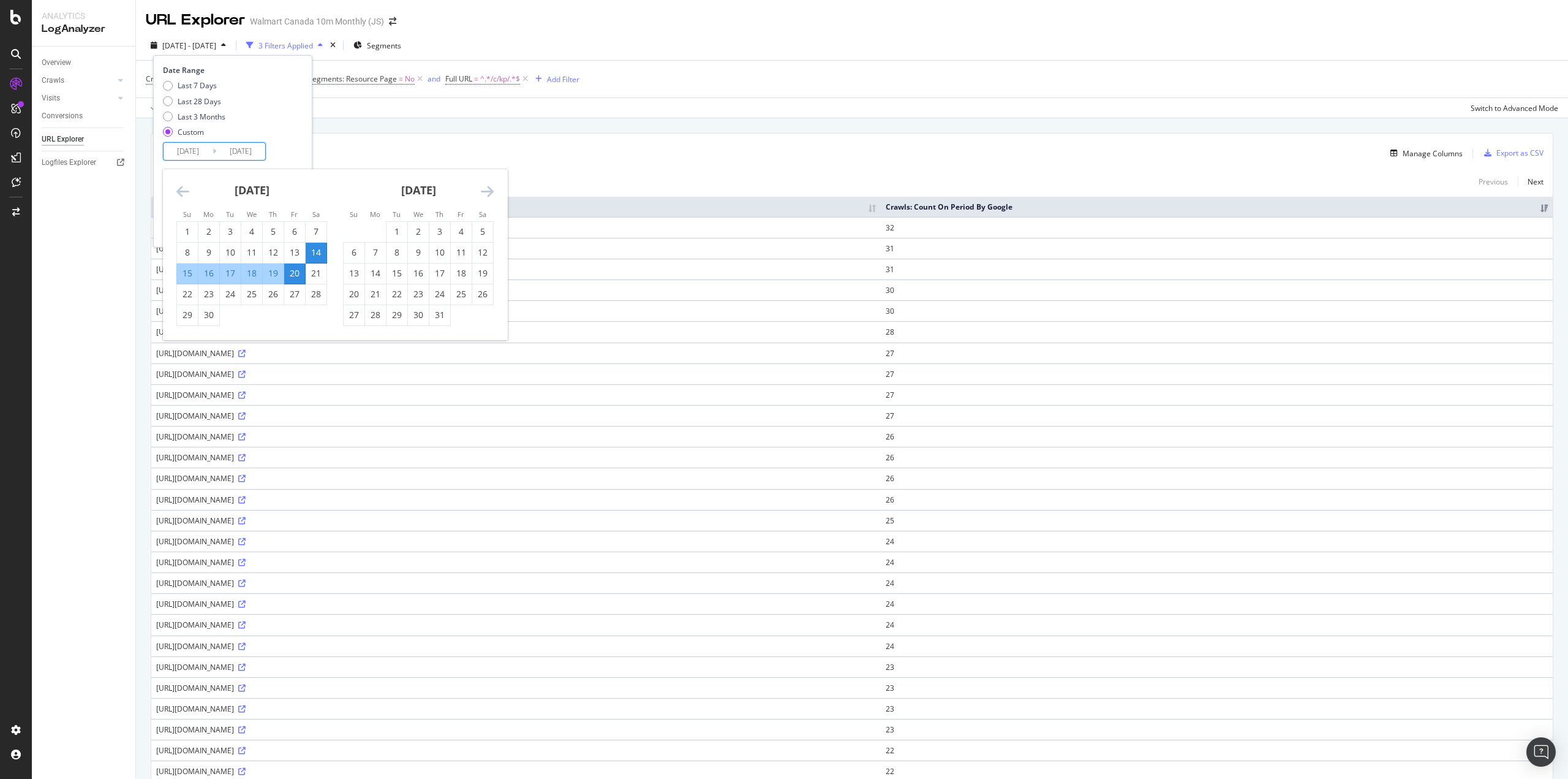
click at [484, 275] on div "19" at bounding box center [483, 273] width 21 height 13
type input "2025/07/19"
click at [463, 294] on div "25" at bounding box center [461, 294] width 21 height 13
type input "2025/07/25"
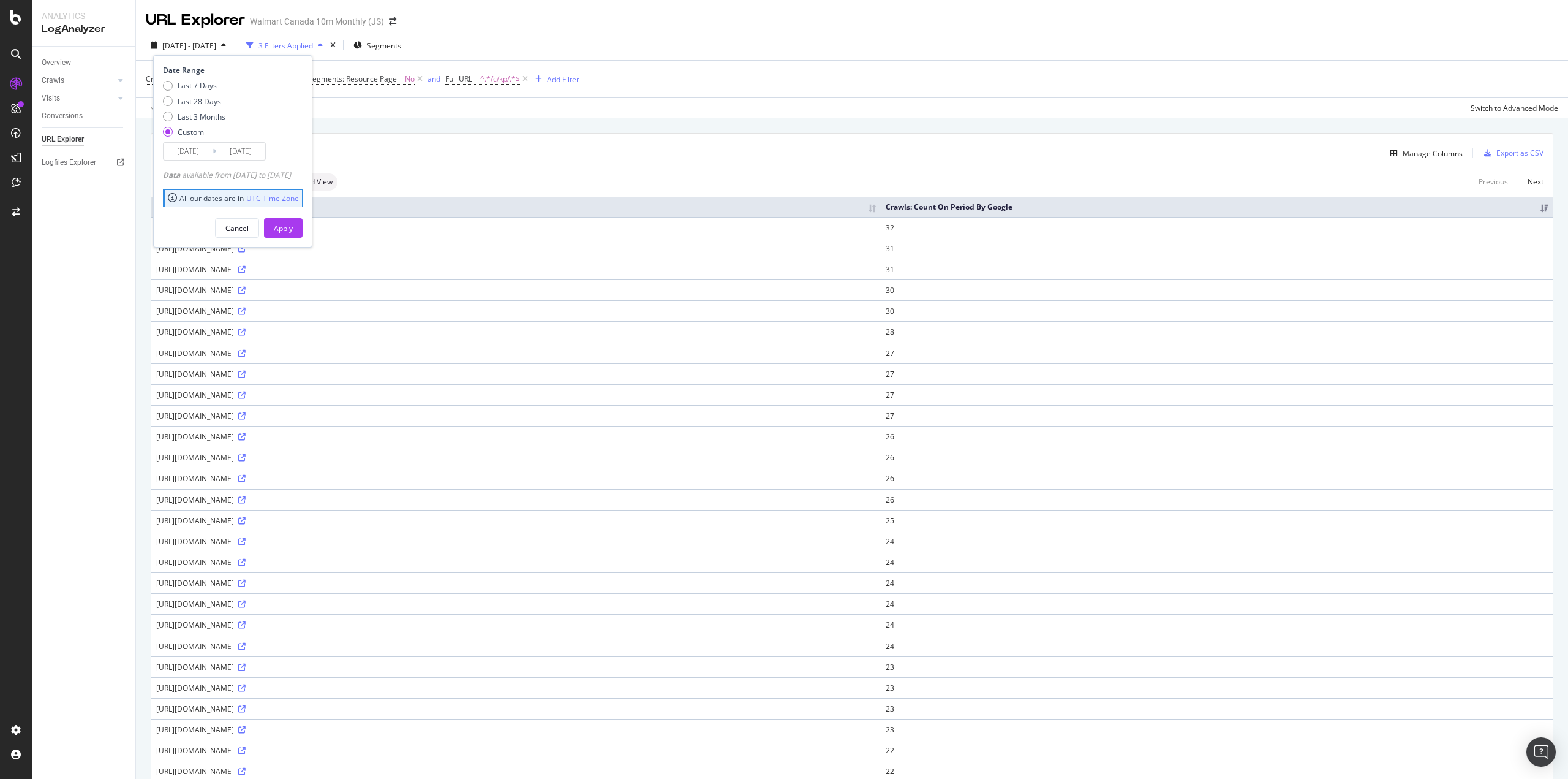
click at [293, 230] on div "Apply" at bounding box center [283, 228] width 19 height 10
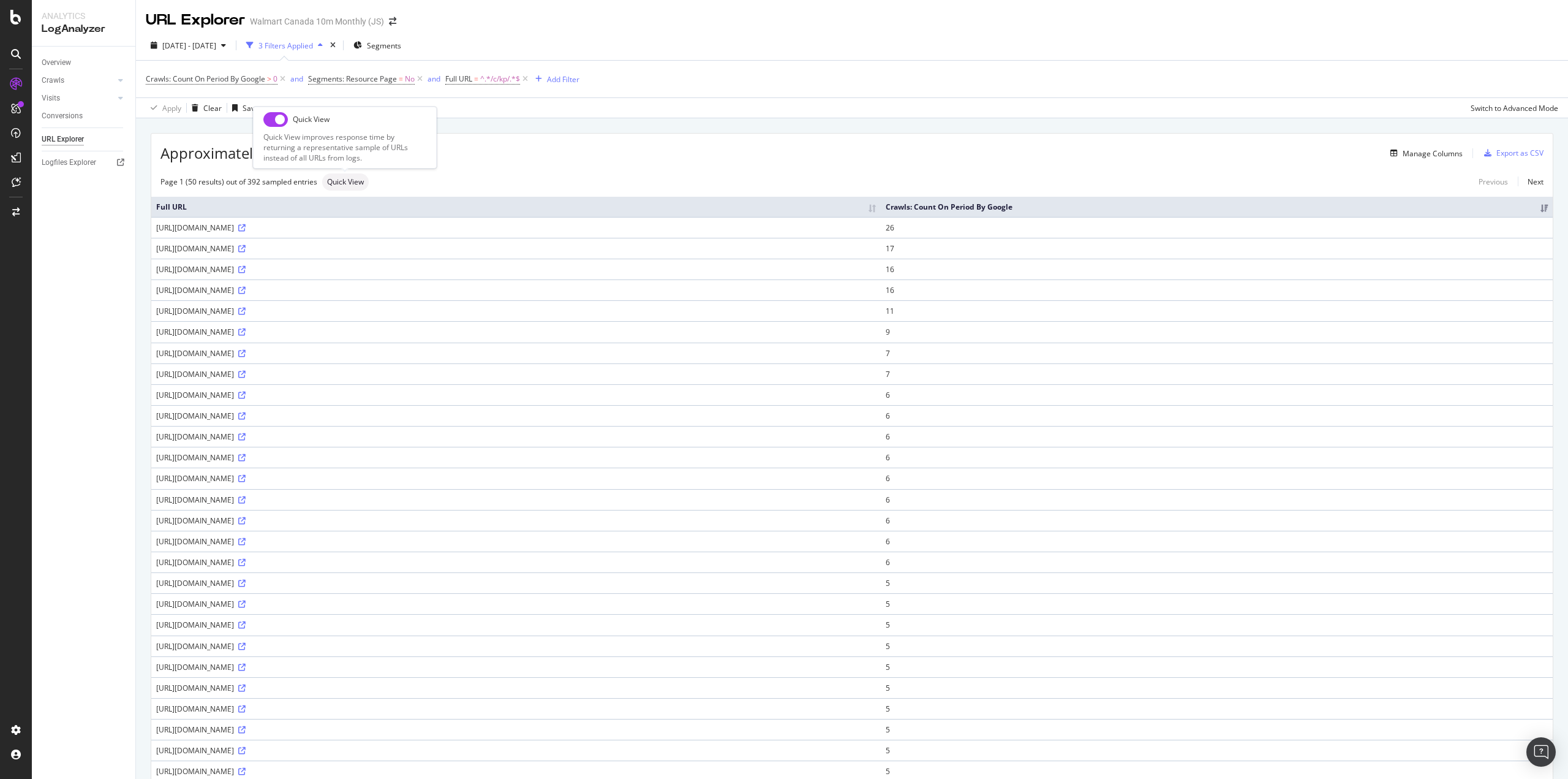
click at [274, 121] on input "checkbox" at bounding box center [275, 119] width 24 height 15
checkbox input "true"
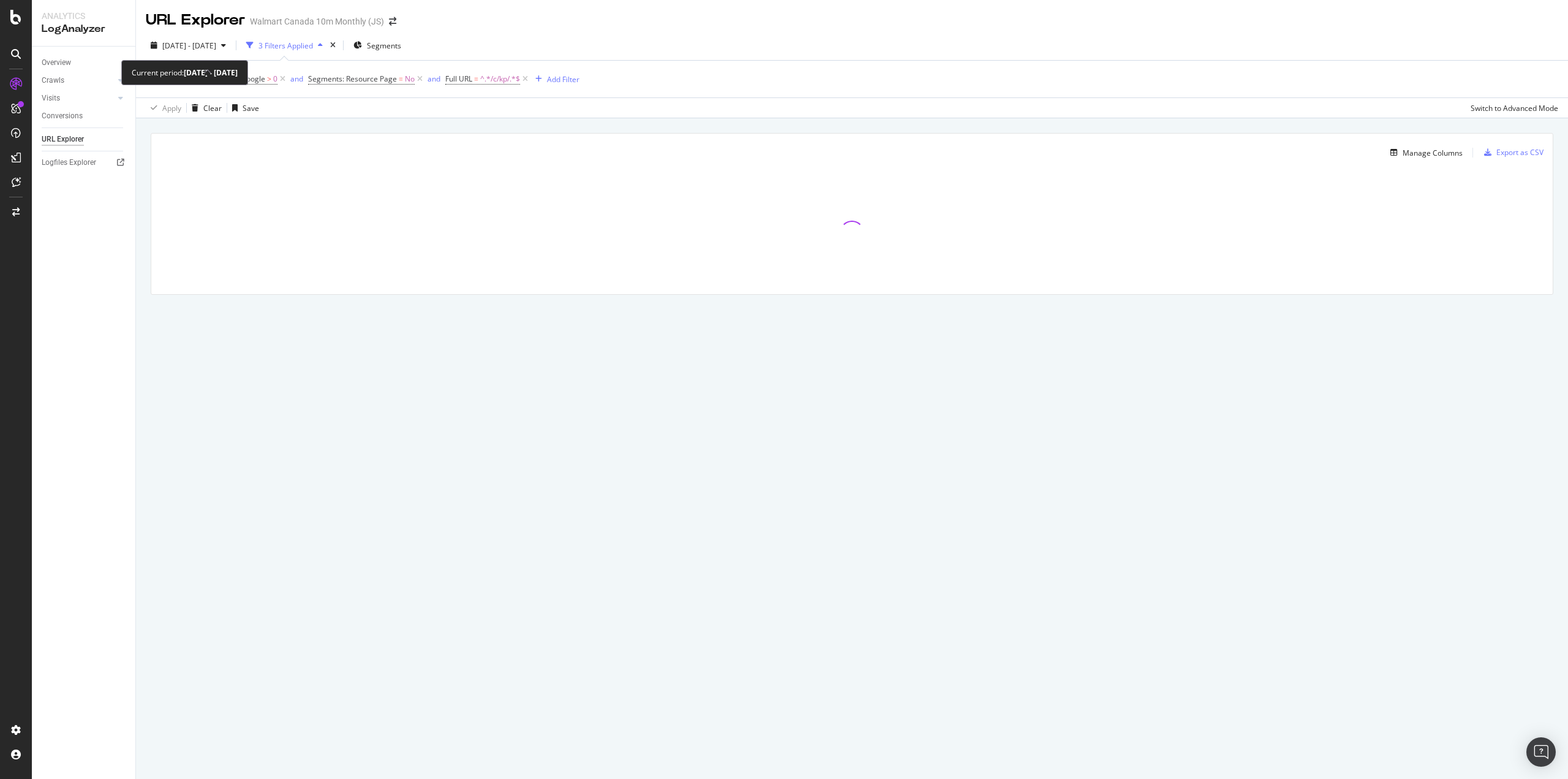
click at [216, 46] on span "[DATE] - [DATE]" at bounding box center [189, 45] width 54 height 10
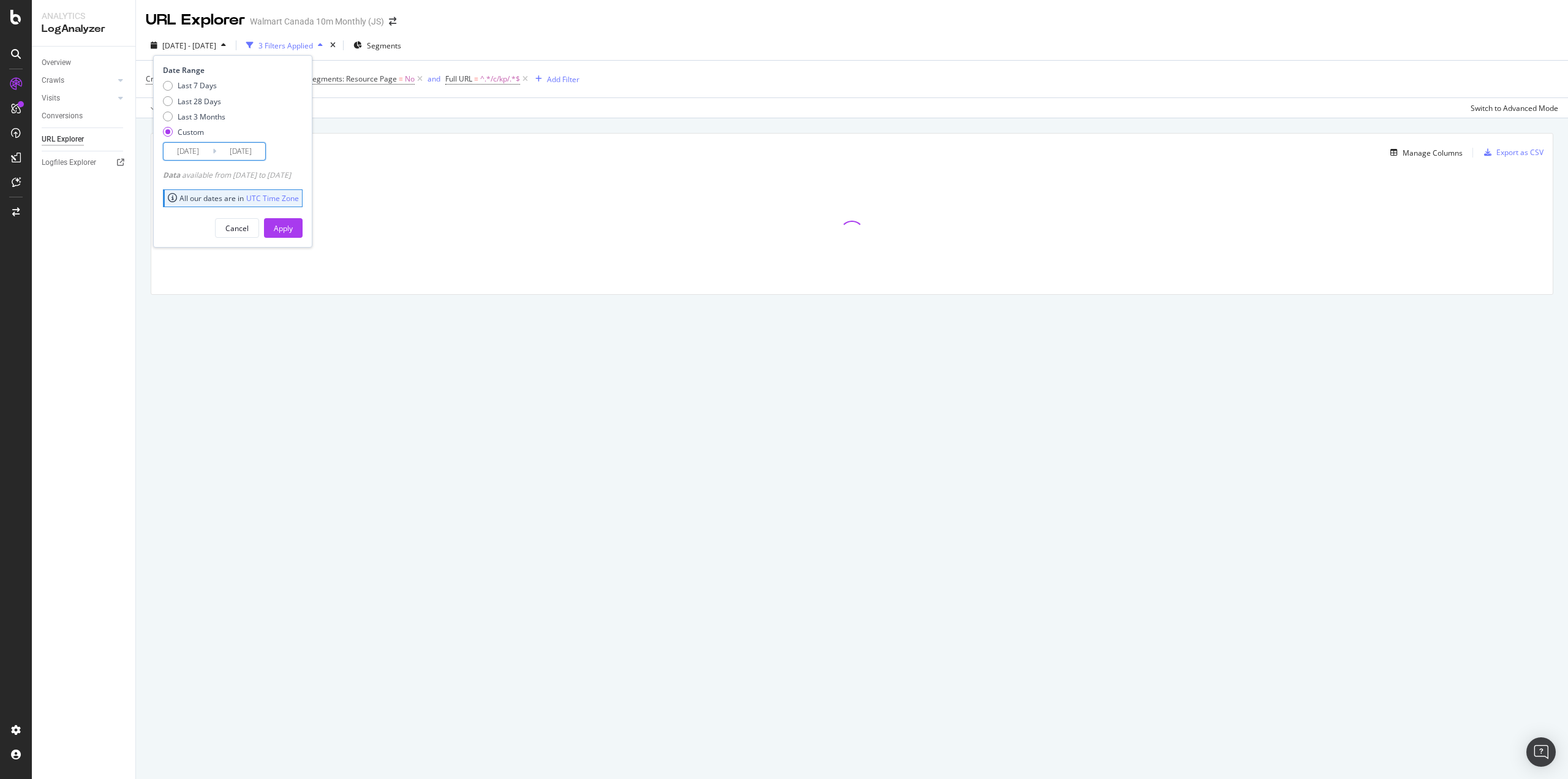
click at [191, 150] on input "2025/05/17" at bounding box center [188, 151] width 49 height 17
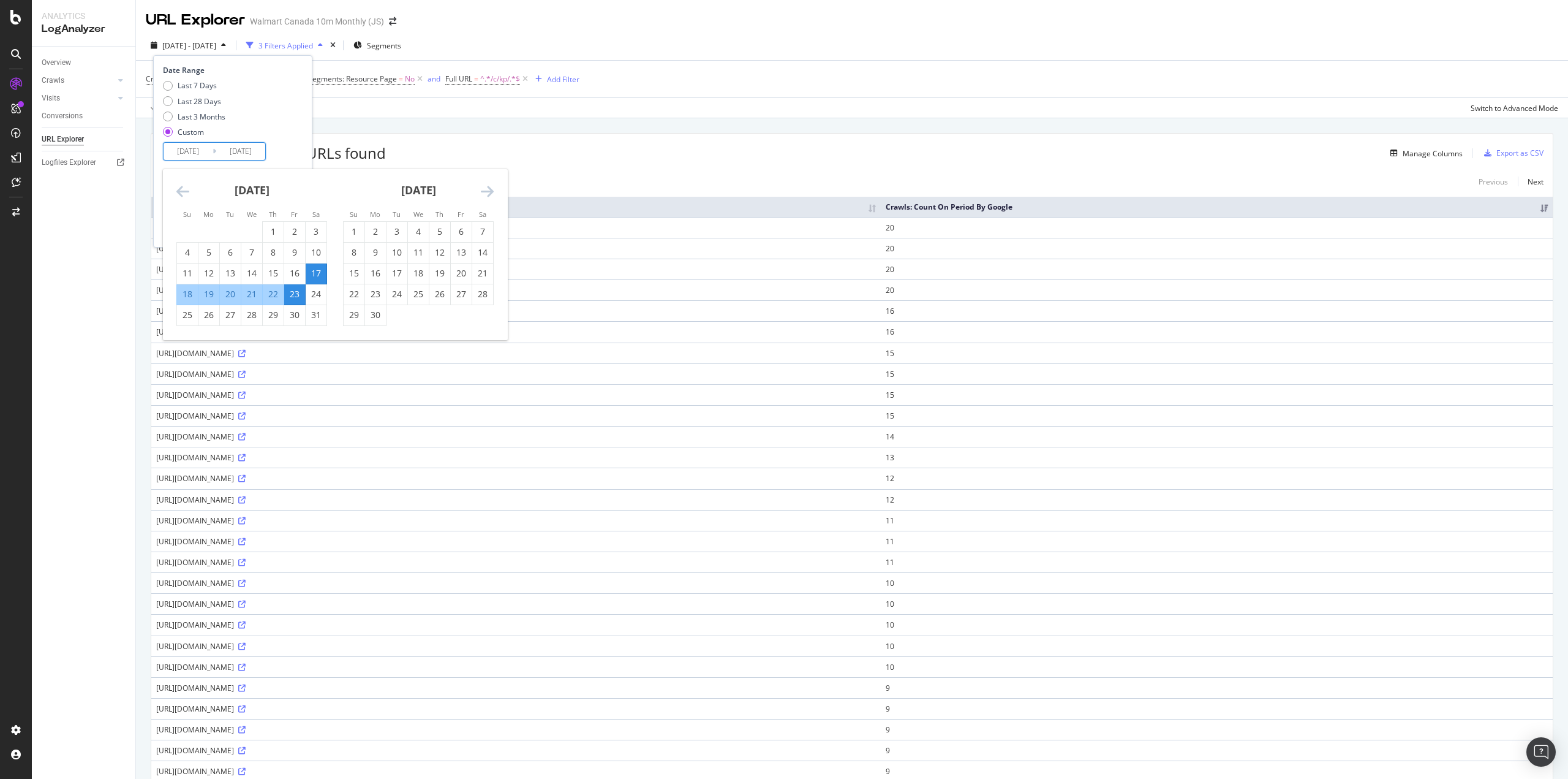
click at [478, 272] on div "21" at bounding box center [483, 273] width 21 height 13
type input "2025/06/21"
click at [459, 293] on div "27" at bounding box center [461, 294] width 21 height 13
type input "2025/06/27"
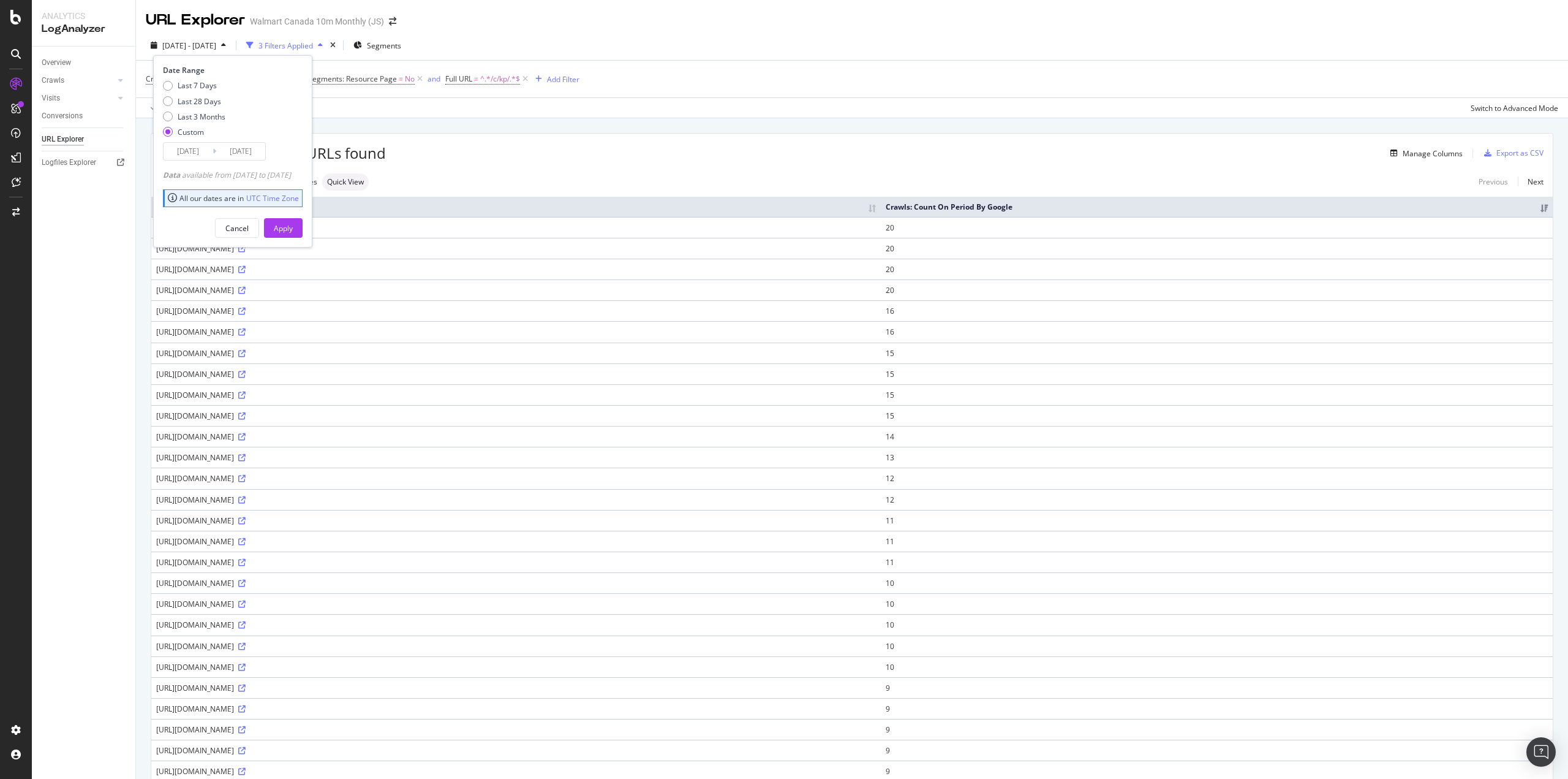
click at [293, 231] on div "Apply" at bounding box center [283, 228] width 19 height 10
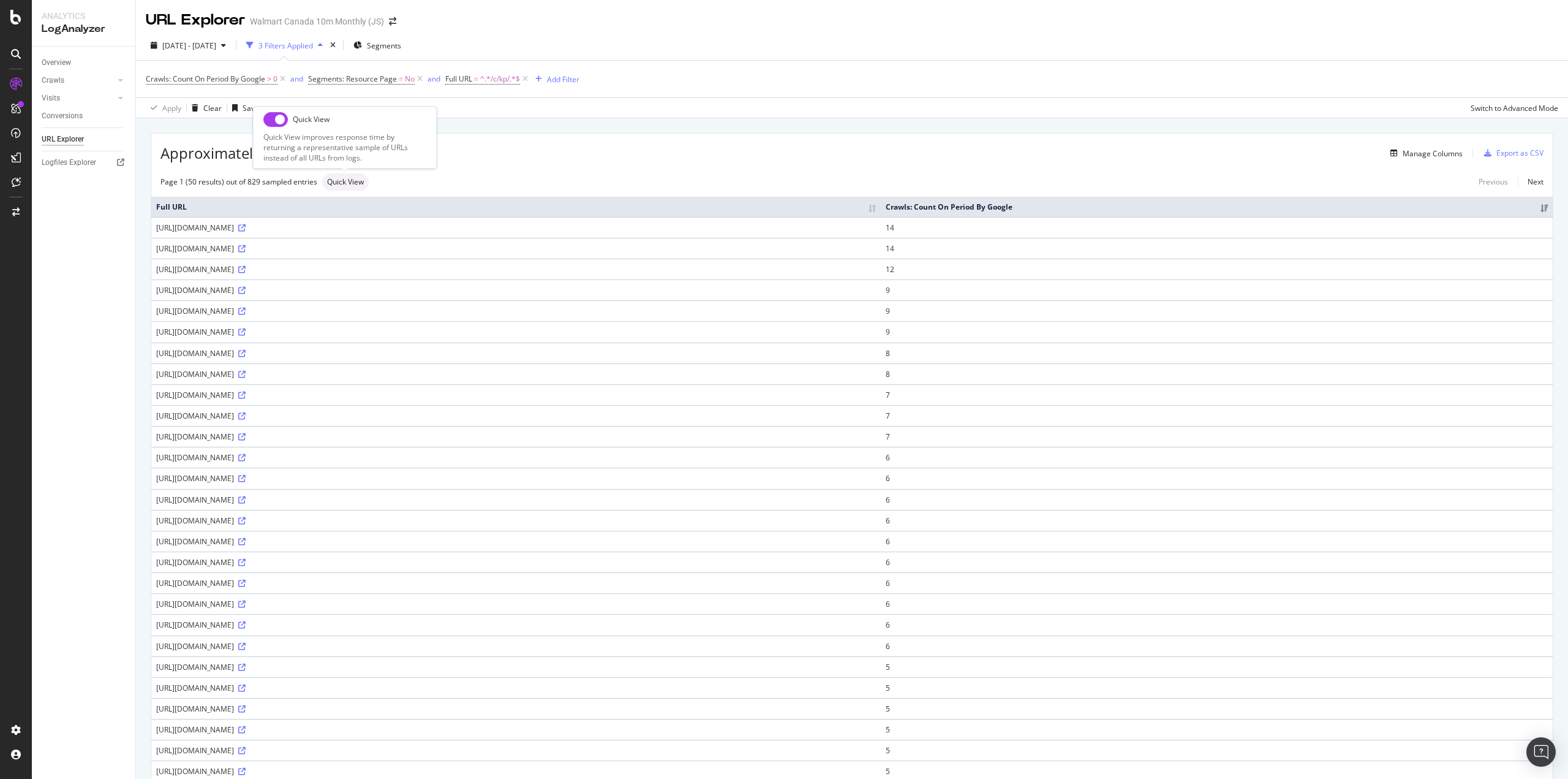
click at [277, 120] on input "checkbox" at bounding box center [275, 119] width 24 height 15
checkbox input "true"
click at [194, 49] on span "2025 Jun. 21st - Jun. 27th" at bounding box center [189, 45] width 54 height 10
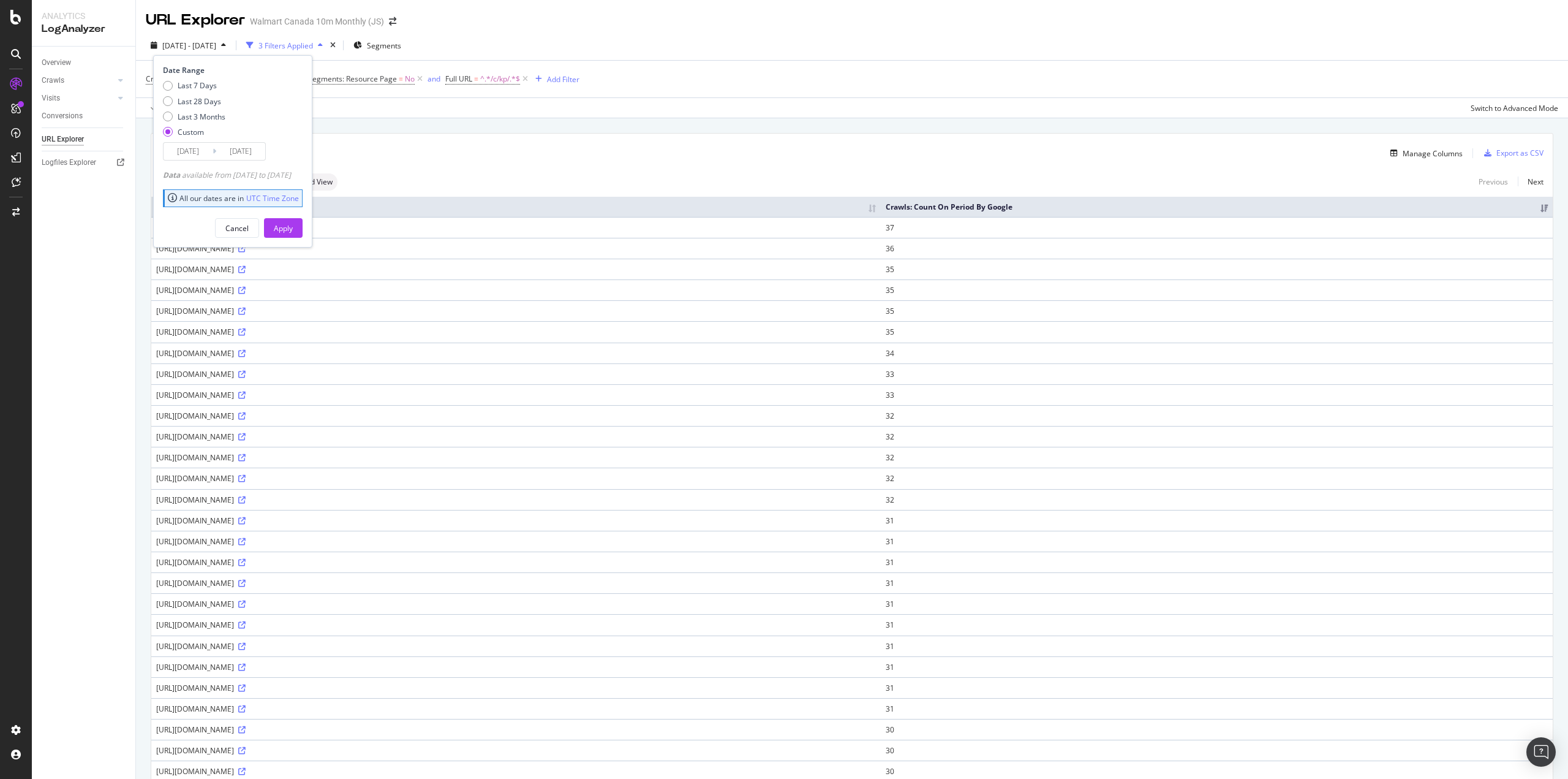
click at [189, 151] on input "2025/06/21" at bounding box center [188, 151] width 49 height 17
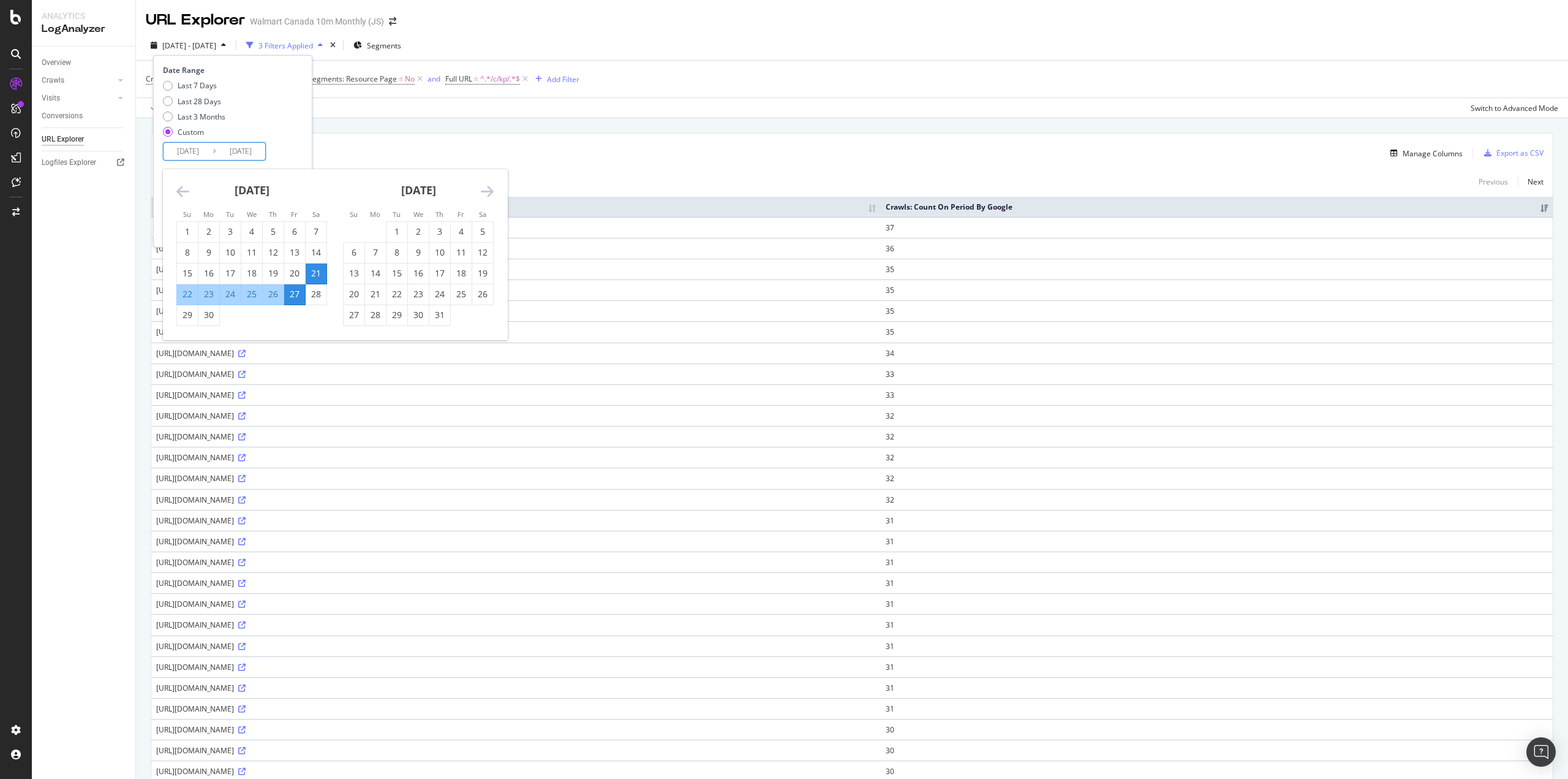
click at [477, 296] on div "26" at bounding box center [483, 294] width 21 height 13
type input "2025/07/26"
click at [489, 195] on icon "Move forward to switch to the next month." at bounding box center [487, 191] width 13 height 15
click at [464, 228] on div "1" at bounding box center [461, 231] width 21 height 13
type input "2025/08/01"
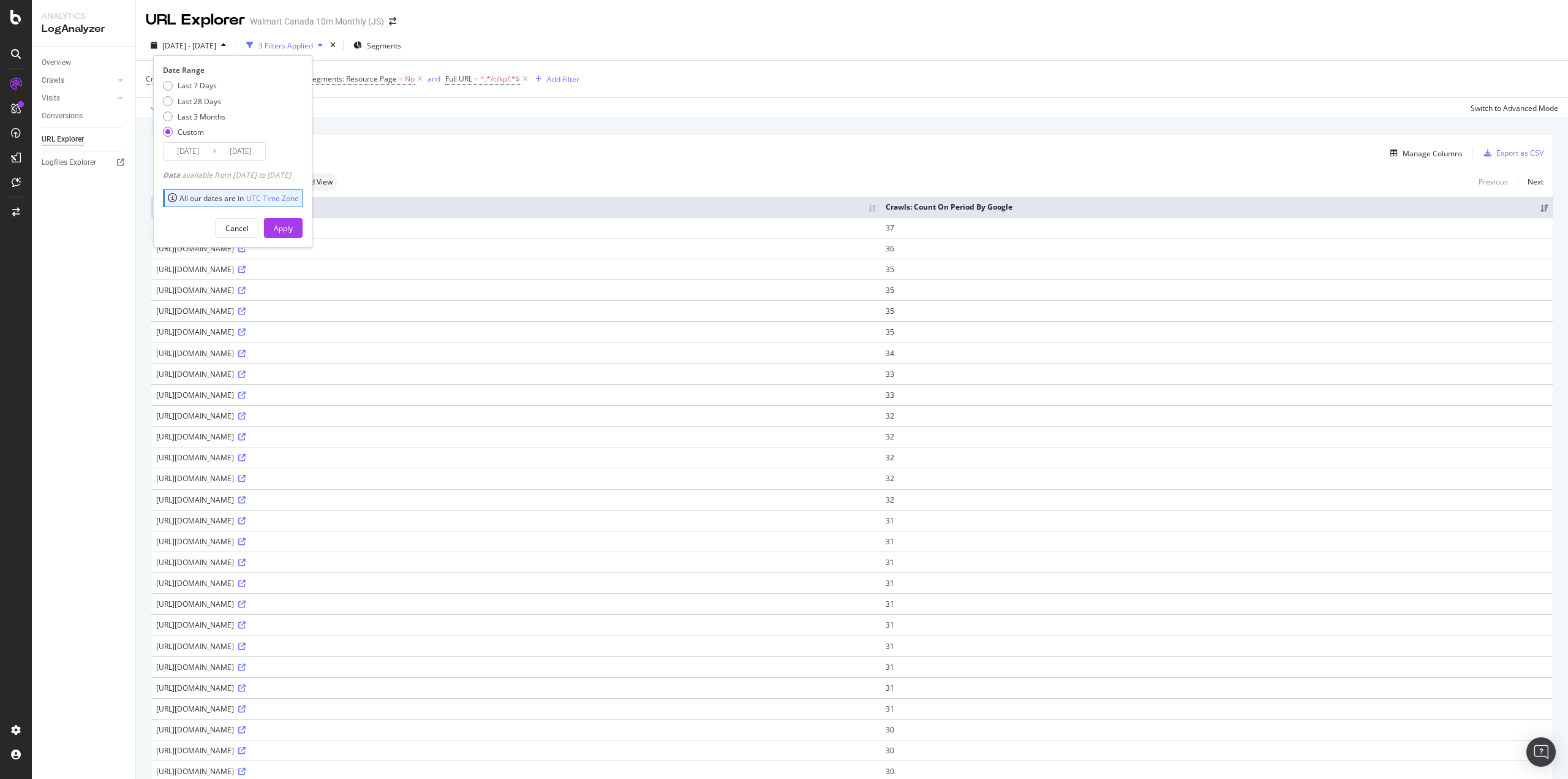
click at [293, 225] on div "Apply" at bounding box center [283, 228] width 19 height 10
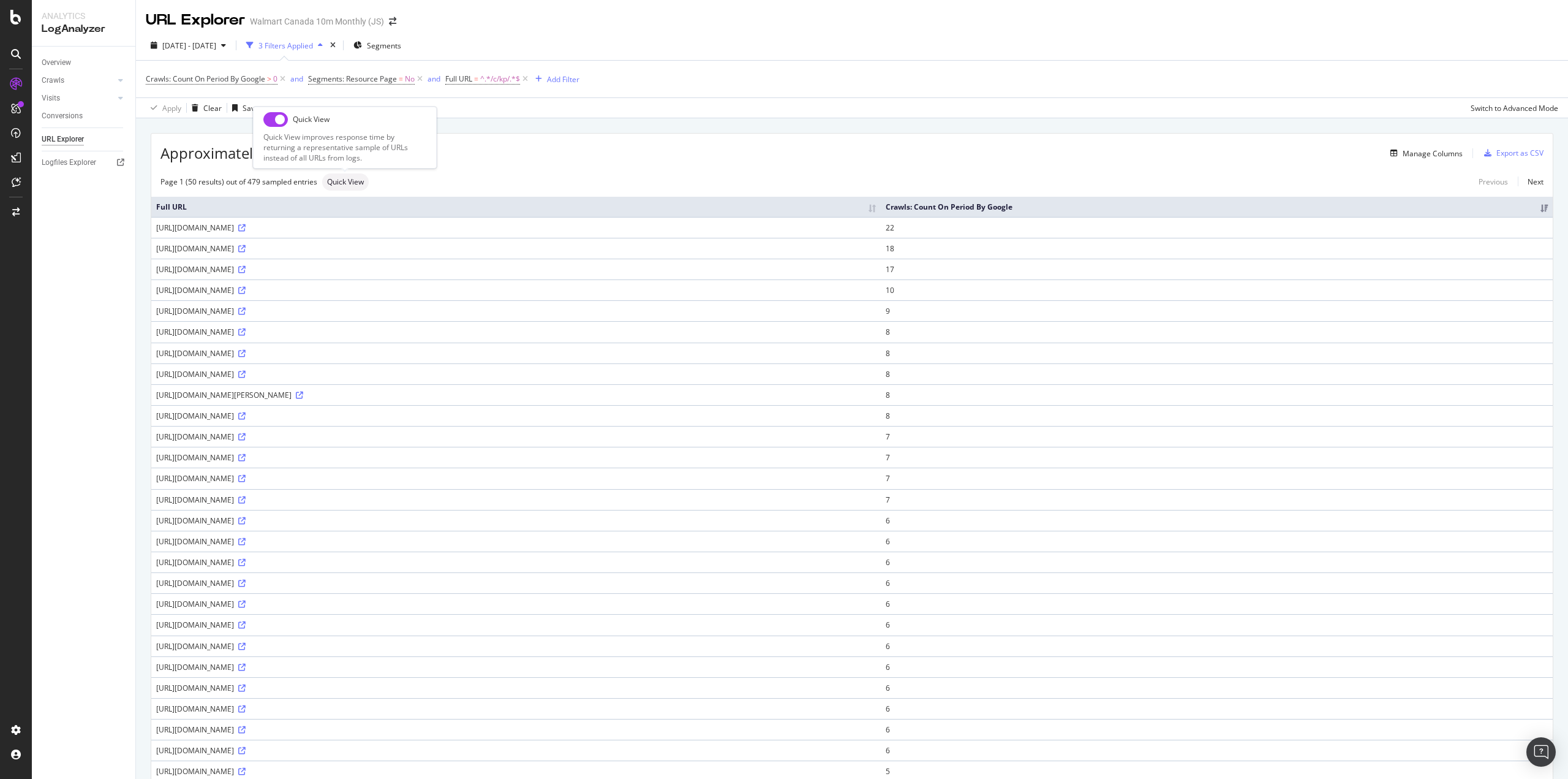
click at [273, 122] on input "checkbox" at bounding box center [275, 119] width 24 height 15
checkbox input "true"
click at [216, 46] on span "2025 Jul. 26th - Aug. 1st" at bounding box center [189, 45] width 54 height 10
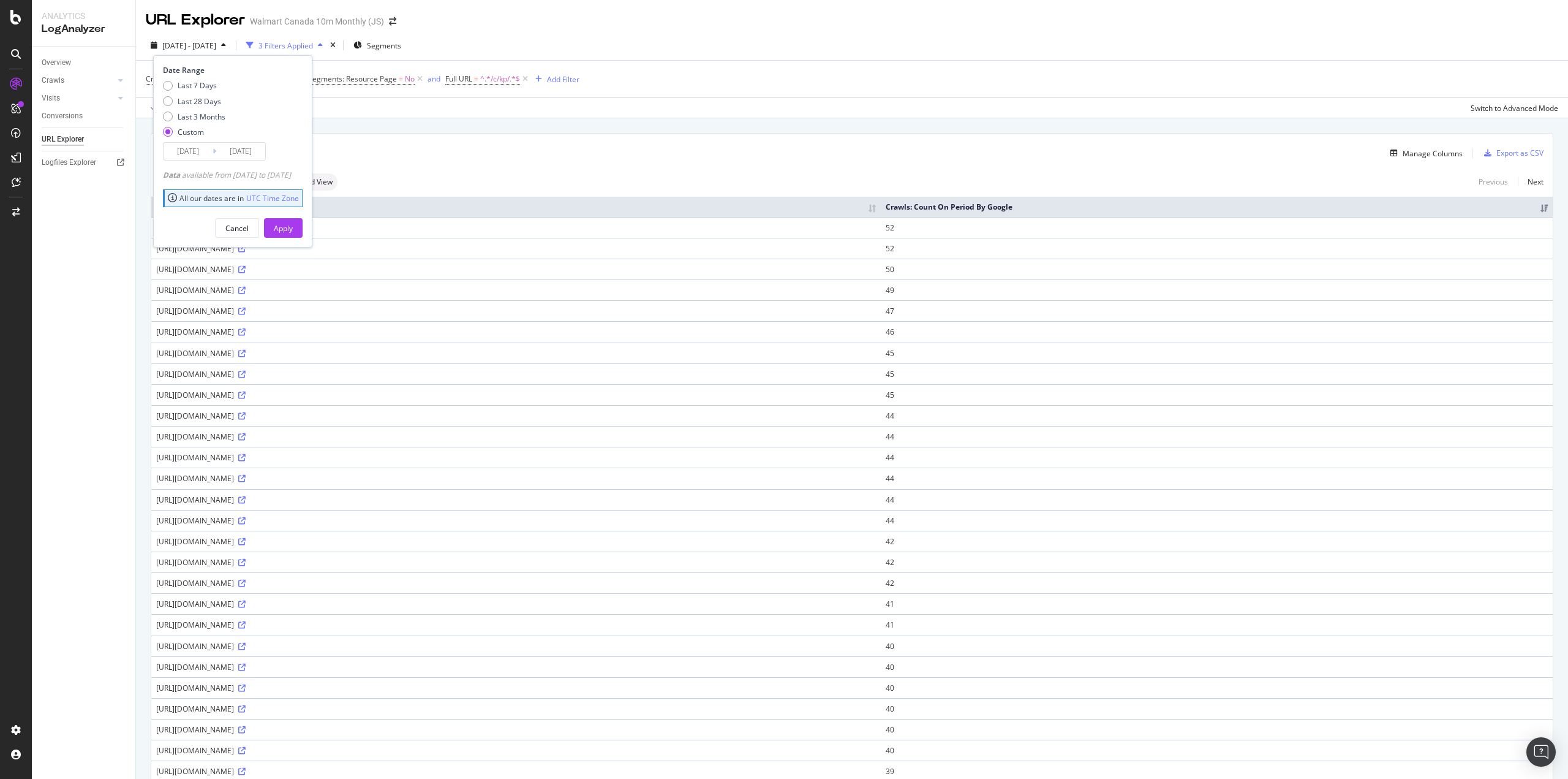
click at [176, 155] on input "2025/07/26" at bounding box center [188, 151] width 49 height 17
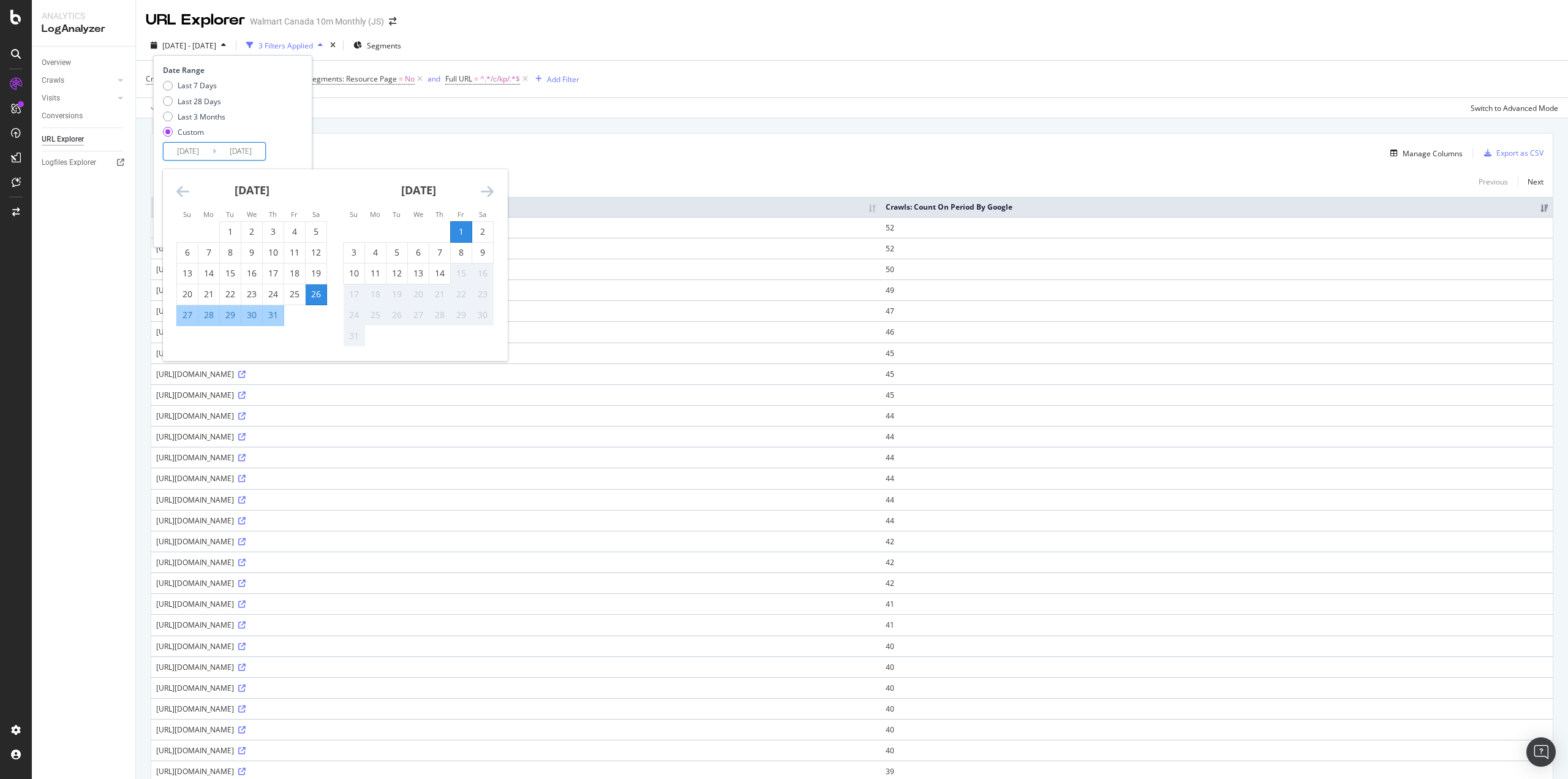
click at [481, 234] on div "2" at bounding box center [483, 231] width 21 height 13
type input "2025/08/02"
click at [468, 245] on div "8" at bounding box center [461, 252] width 21 height 20
type input "2025/08/08"
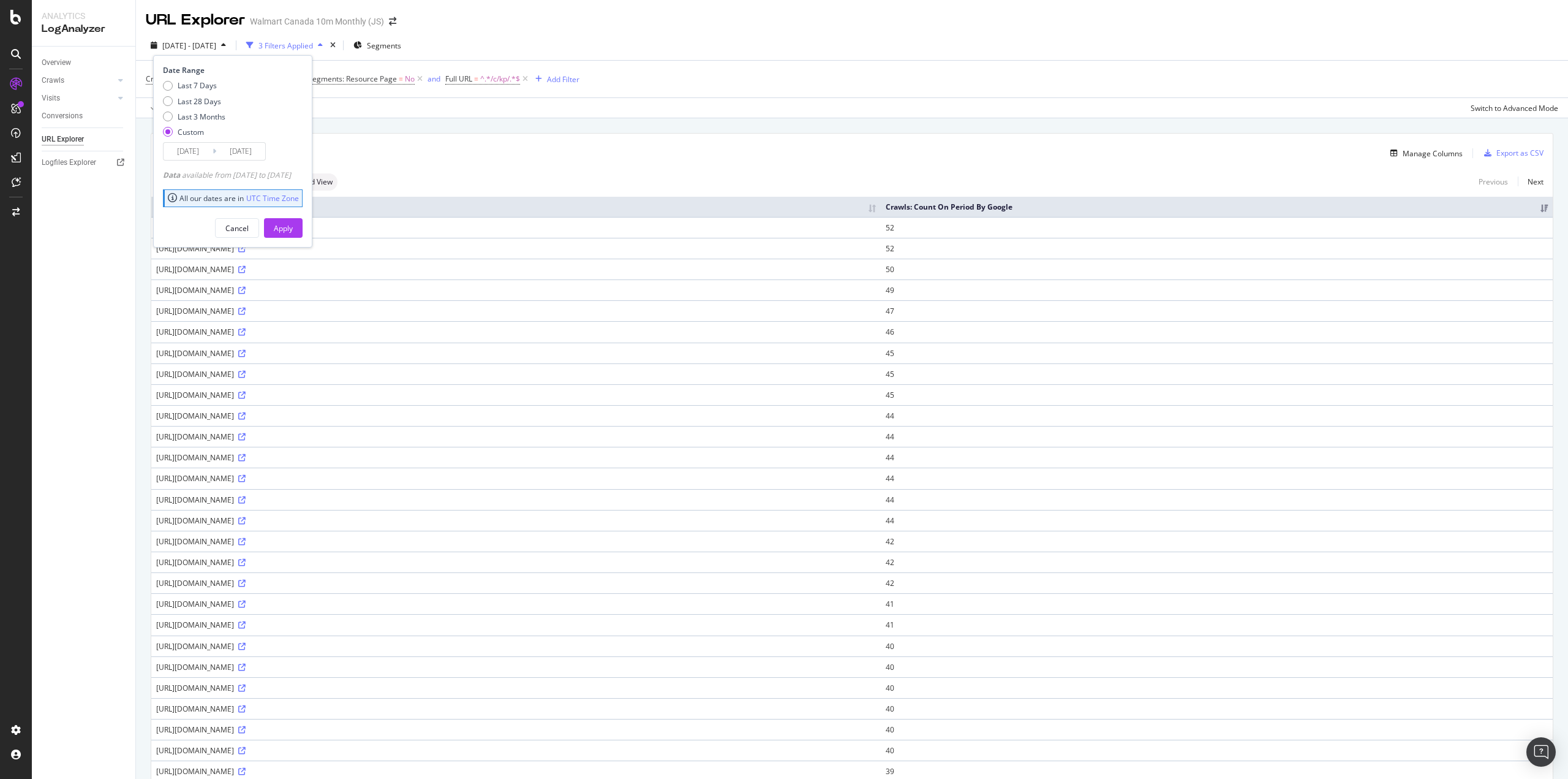
click at [293, 227] on div "Apply" at bounding box center [283, 228] width 19 height 10
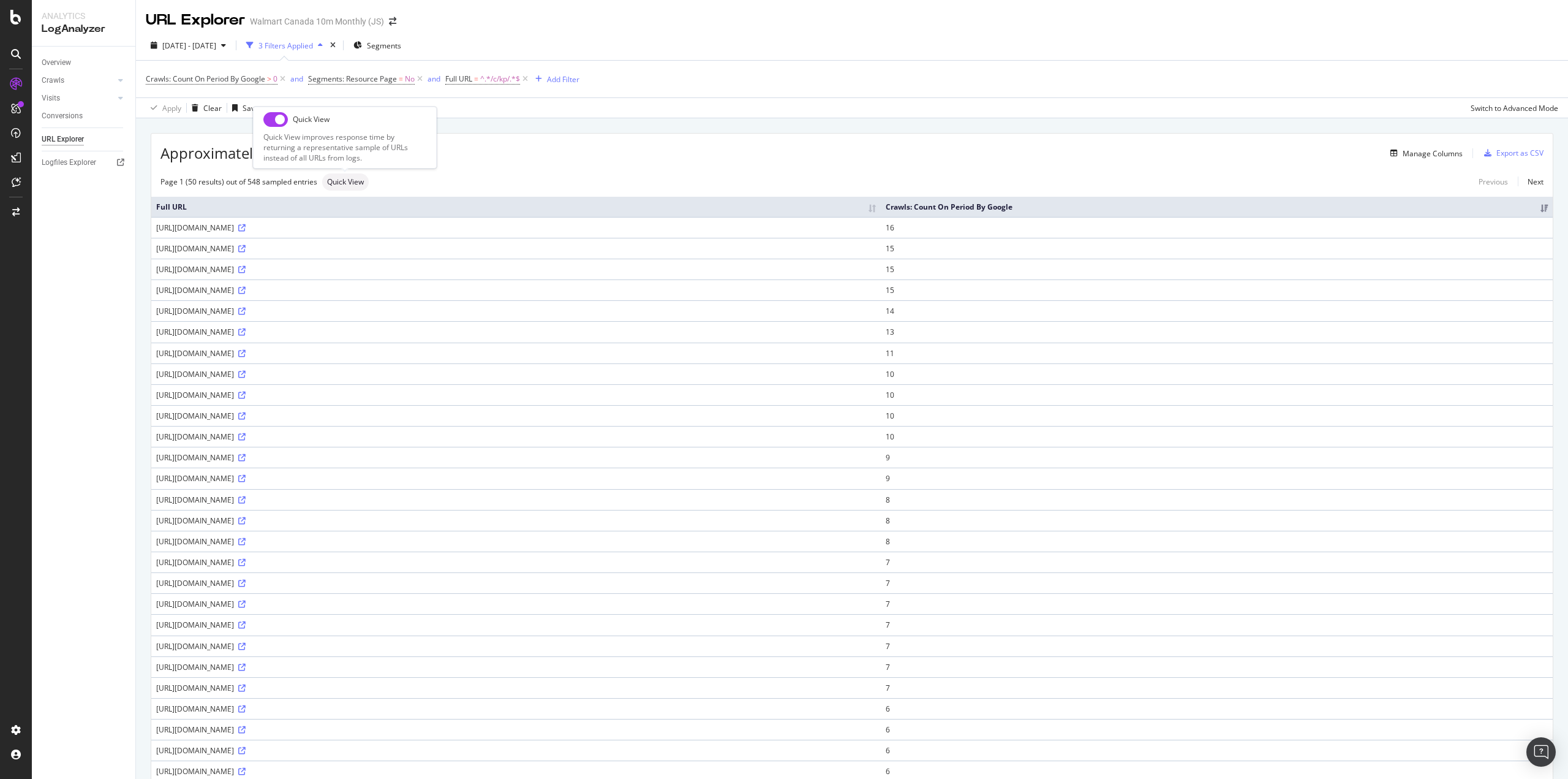
drag, startPoint x: 273, startPoint y: 120, endPoint x: 277, endPoint y: 127, distance: 8.1
click at [273, 120] on input "checkbox" at bounding box center [275, 119] width 24 height 15
checkbox input "true"
drag, startPoint x: 299, startPoint y: 227, endPoint x: 159, endPoint y: 231, distance: 140.1
click at [156, 230] on div "https://www.walmart.ca/en/c/kp/furniture" at bounding box center [516, 227] width 720 height 10
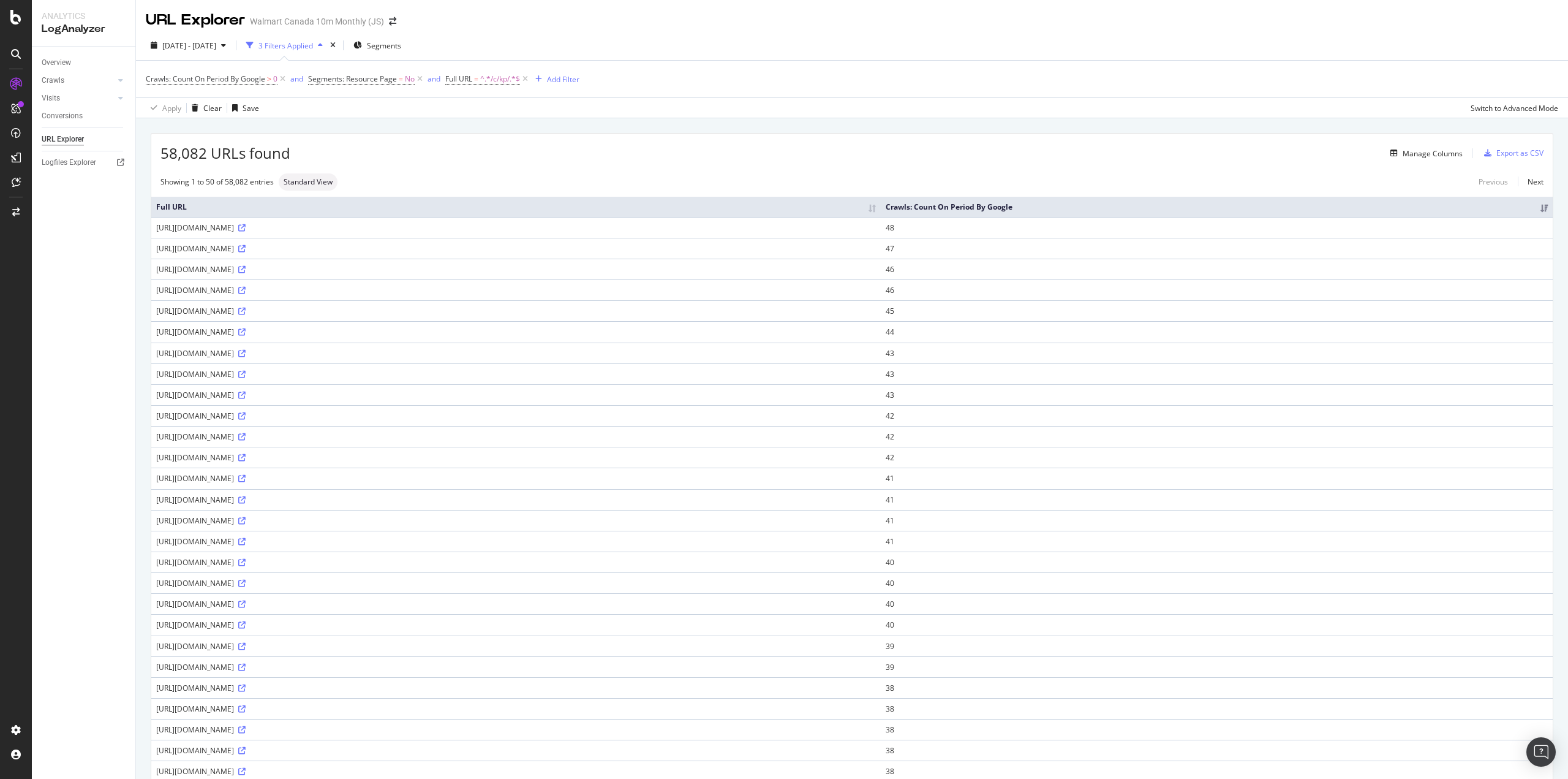
copy div "https://www.walmart.ca/en/c/kp/furniture"
